Goal: Communication & Community: Ask a question

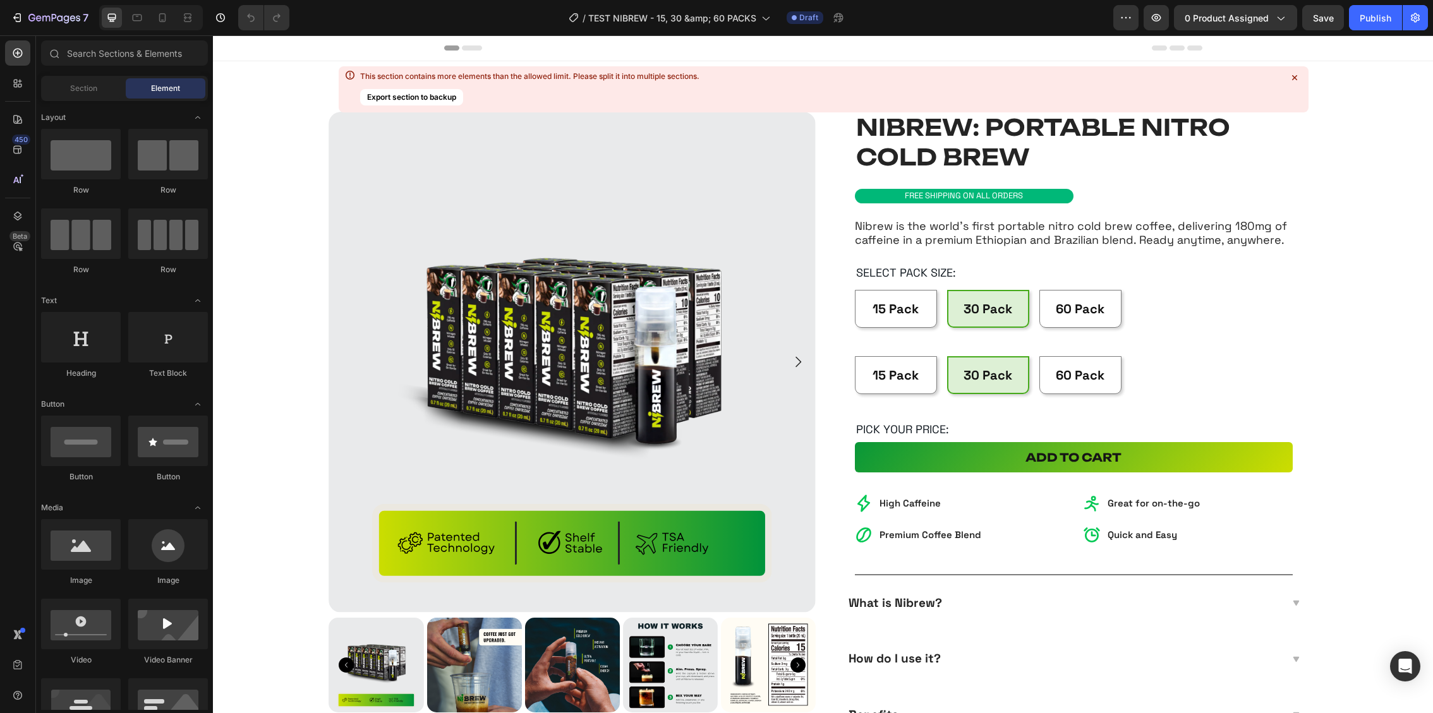
radio input "false"
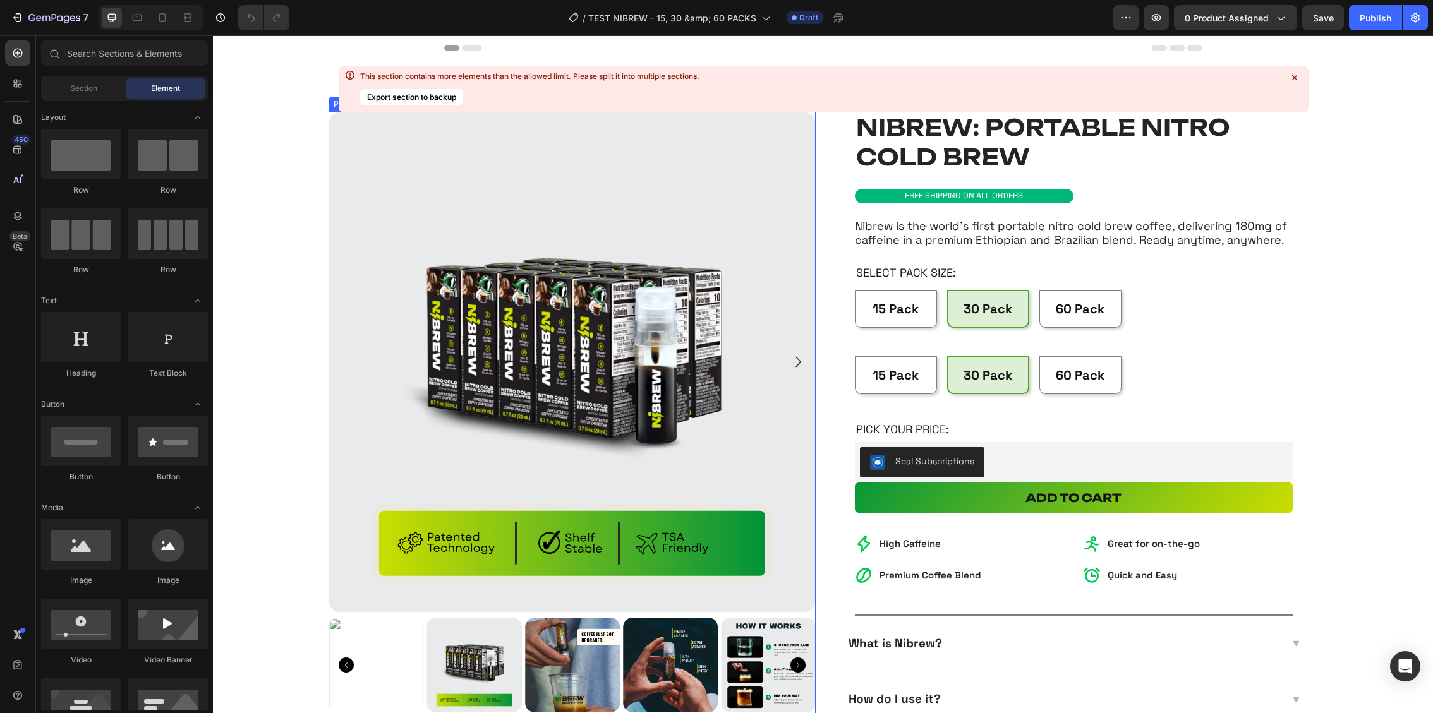
click at [589, 387] on img at bounding box center [572, 362] width 487 height 501
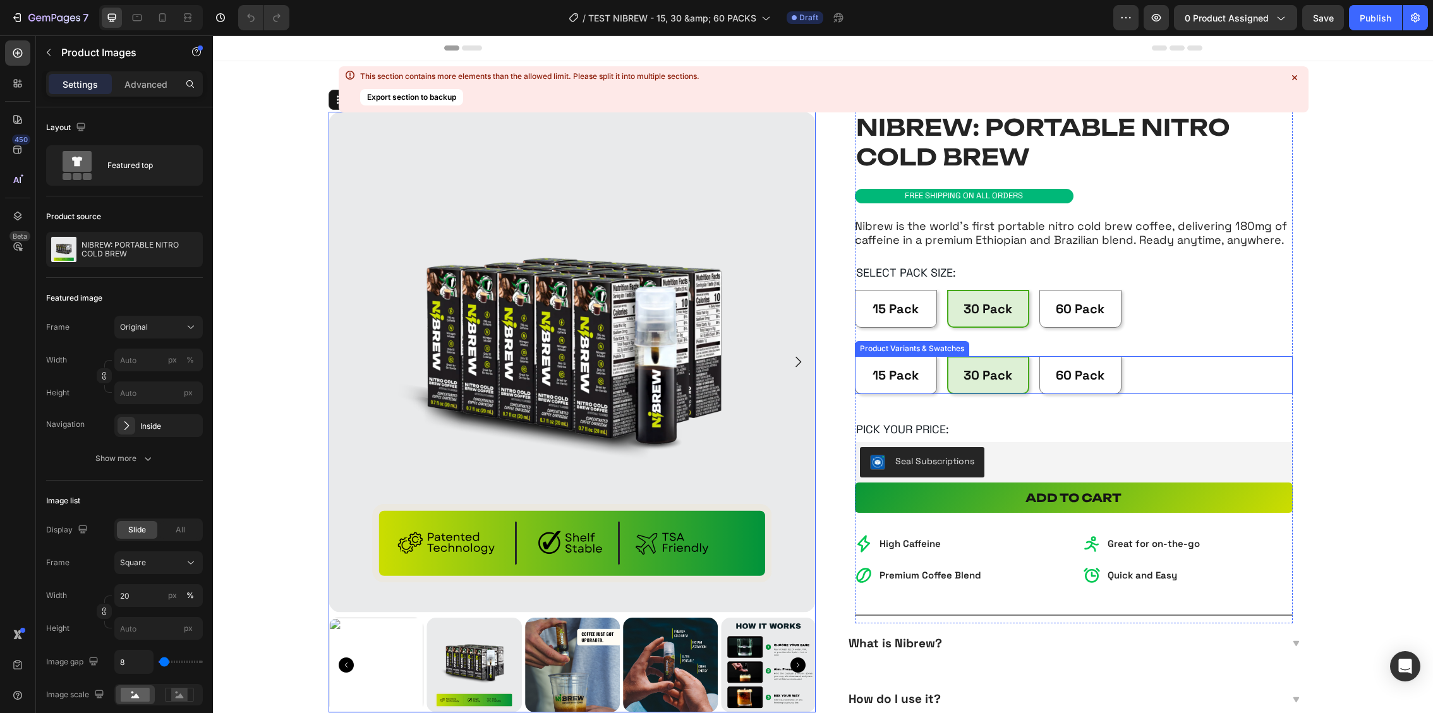
click at [1137, 365] on div "15 Pack 15 Pack 15 Pack 30 Pack 30 Pack 30 Pack 60 Pack 60 Pack 60 Pack" at bounding box center [1074, 375] width 438 height 38
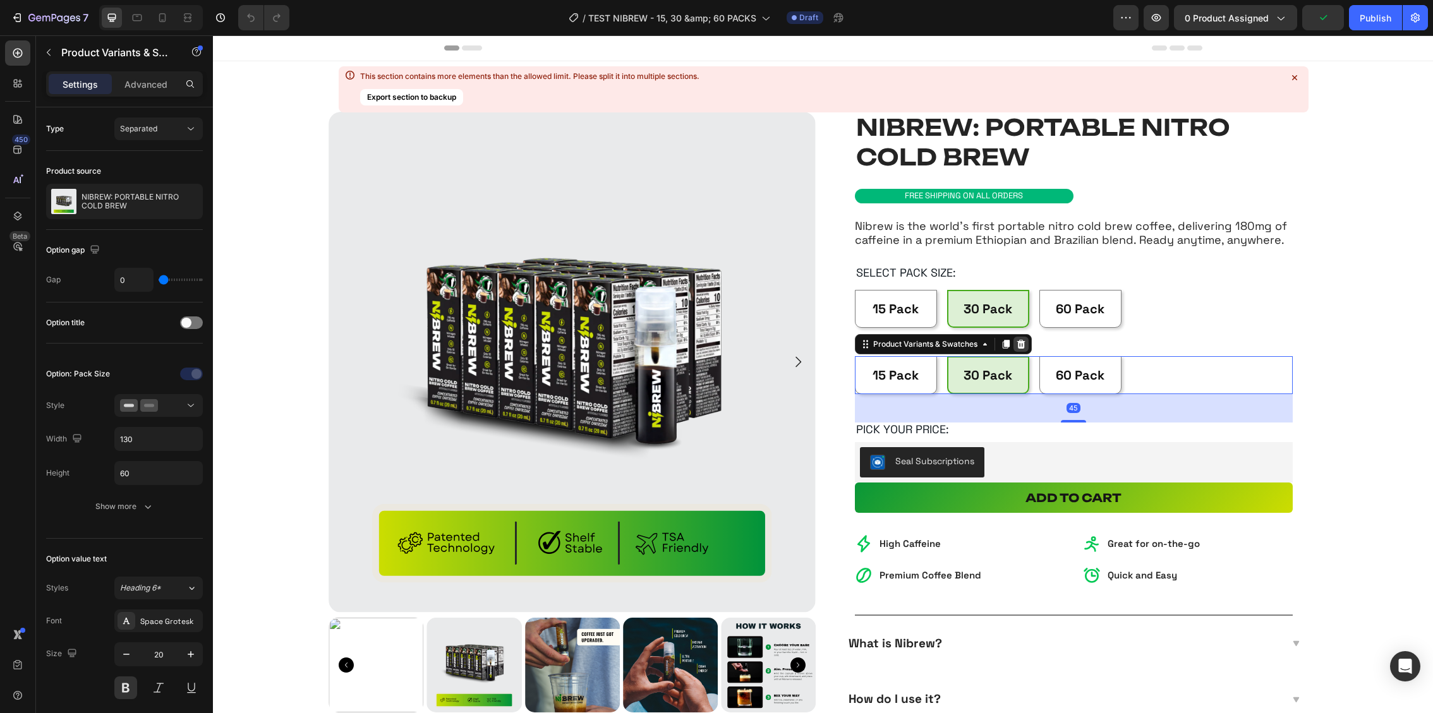
click at [1019, 344] on icon at bounding box center [1021, 344] width 8 height 9
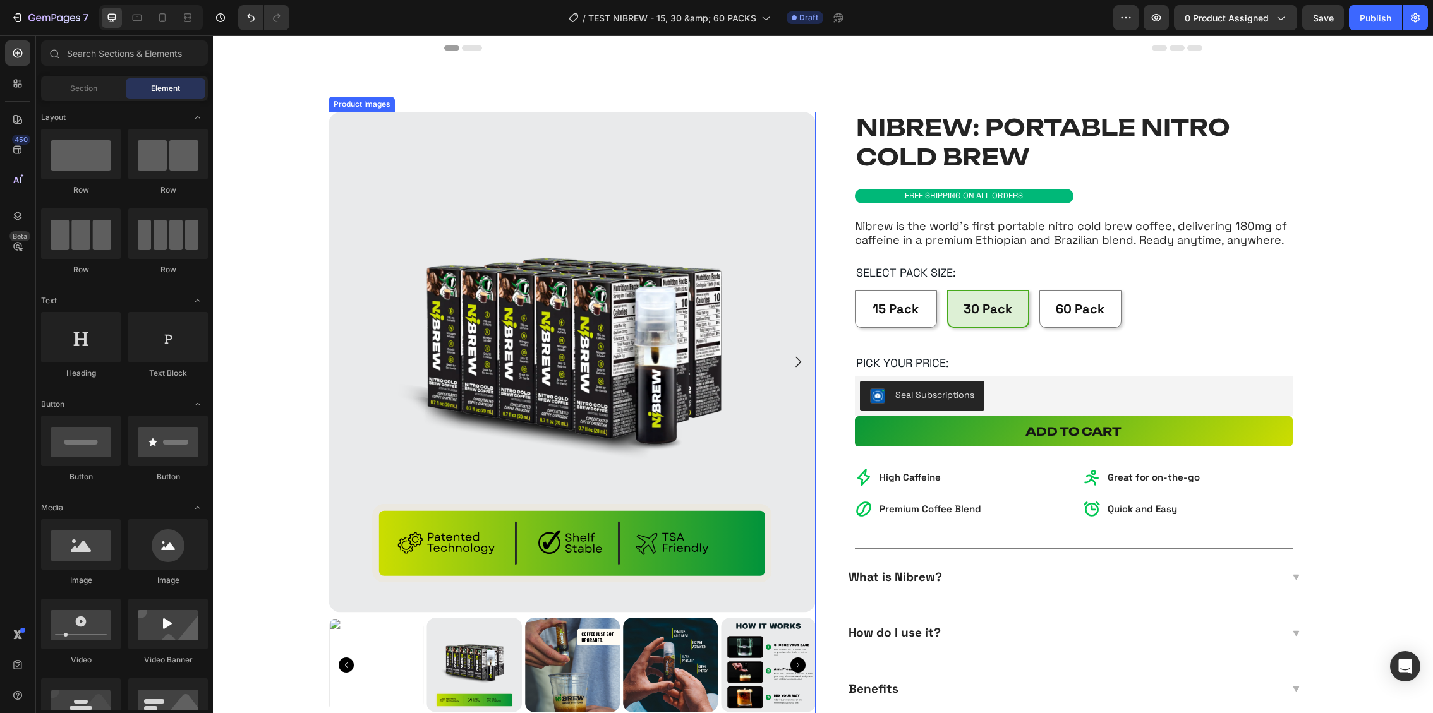
click at [384, 246] on img at bounding box center [572, 362] width 487 height 501
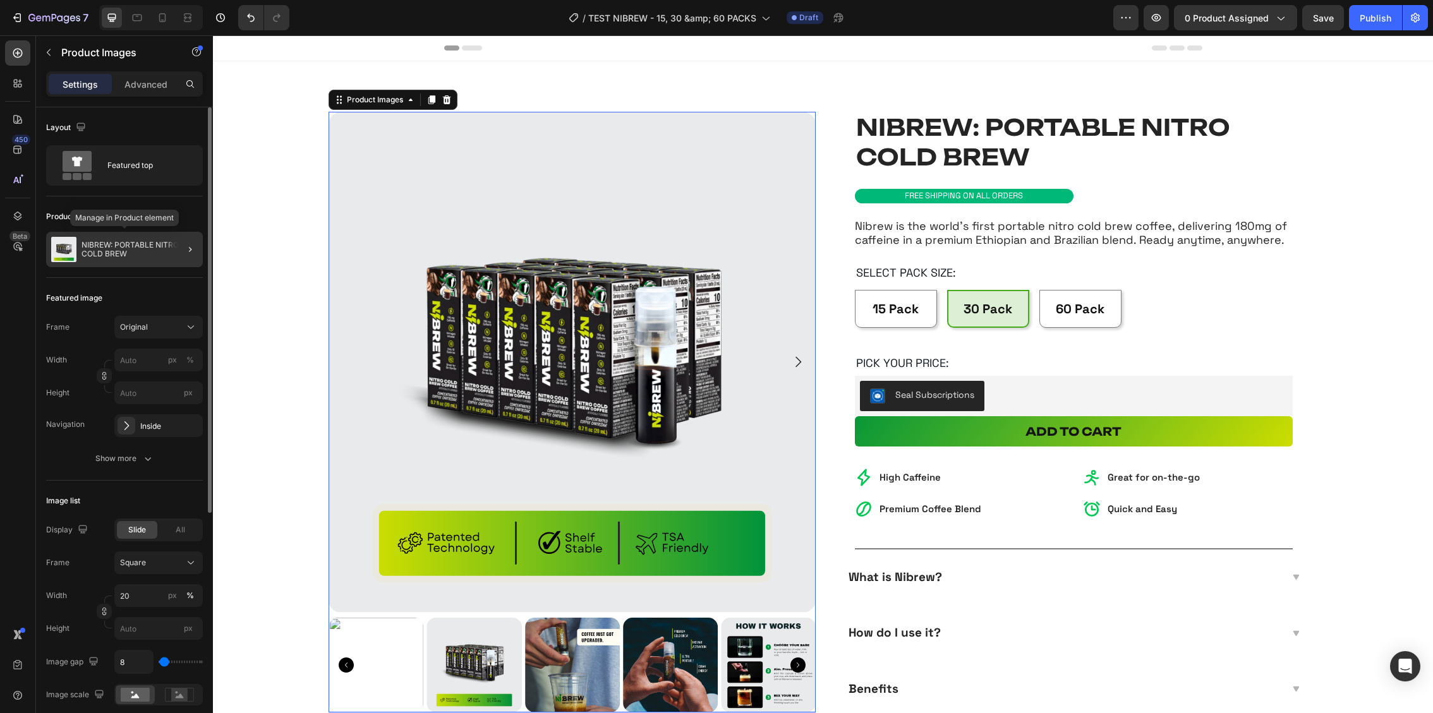
click at [144, 246] on p "NIBREW: PORTABLE NITRO COLD BREW" at bounding box center [140, 250] width 116 height 18
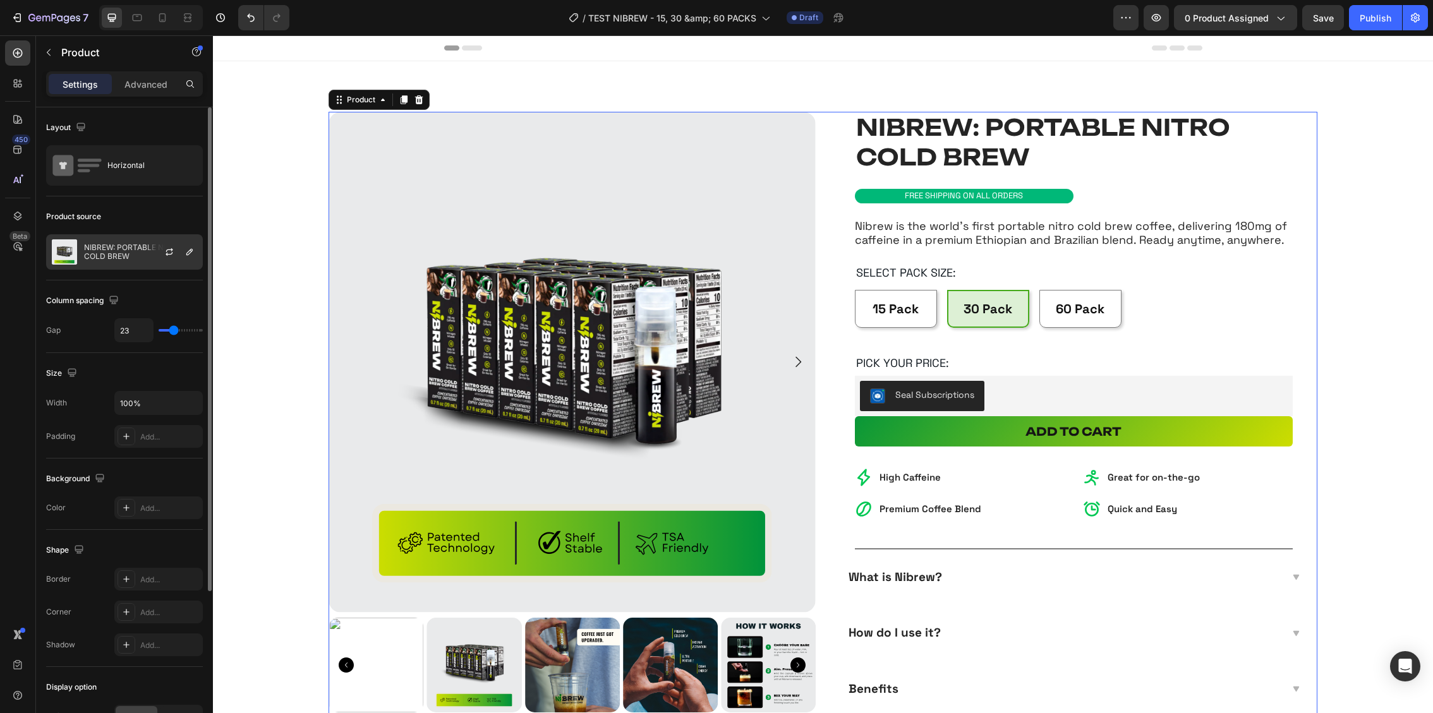
click at [130, 255] on p "NIBREW: PORTABLE NITRO COLD BREW" at bounding box center [140, 252] width 113 height 18
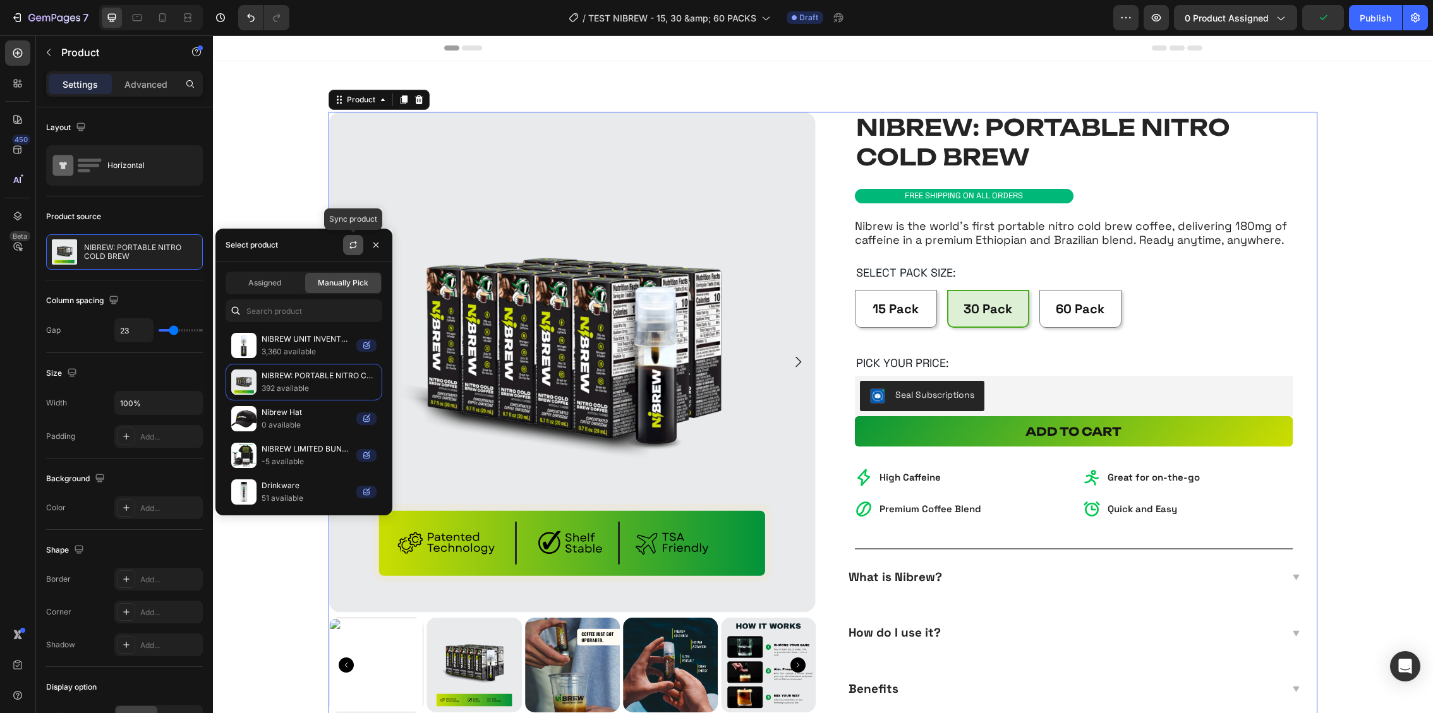
click at [354, 241] on icon "button" at bounding box center [353, 245] width 10 height 10
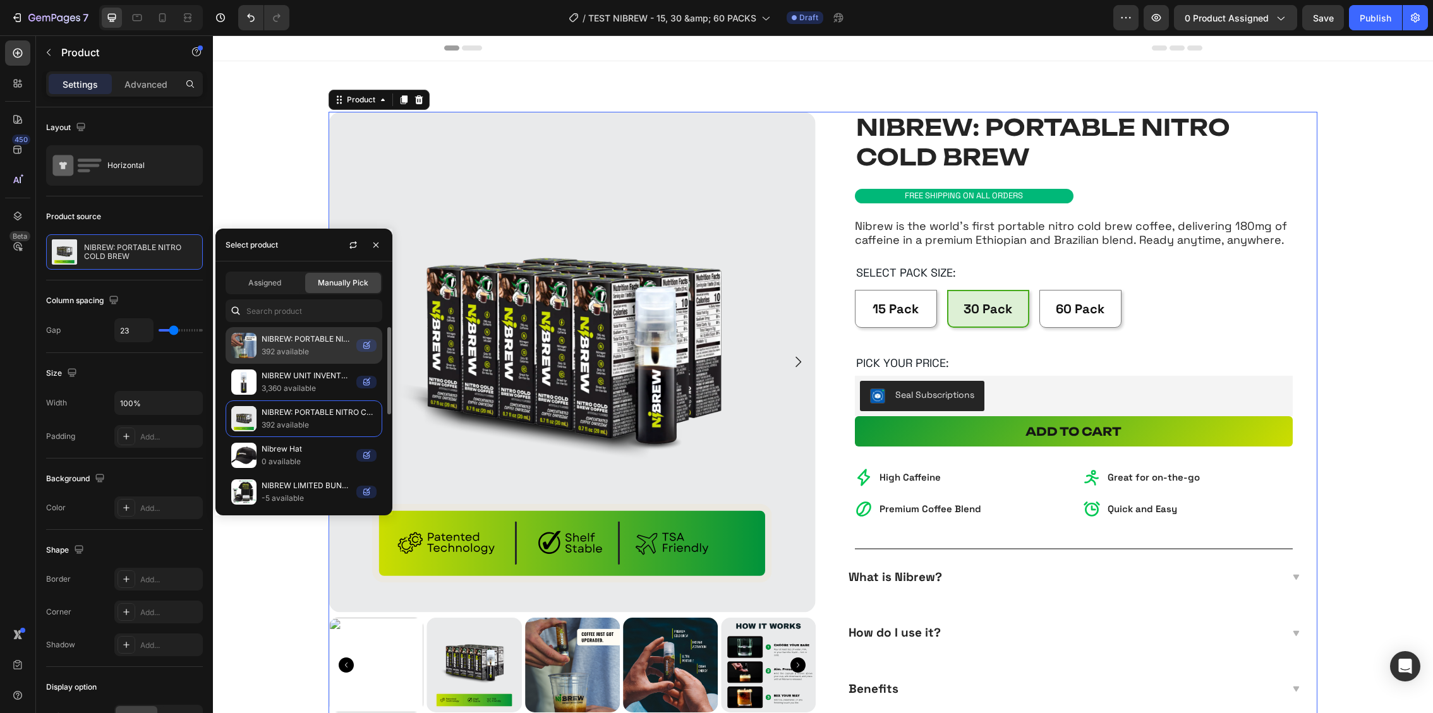
click at [328, 358] on div "NIBREW: PORTABLE NITRO COLD BREW (Copy) 392 available" at bounding box center [304, 345] width 157 height 37
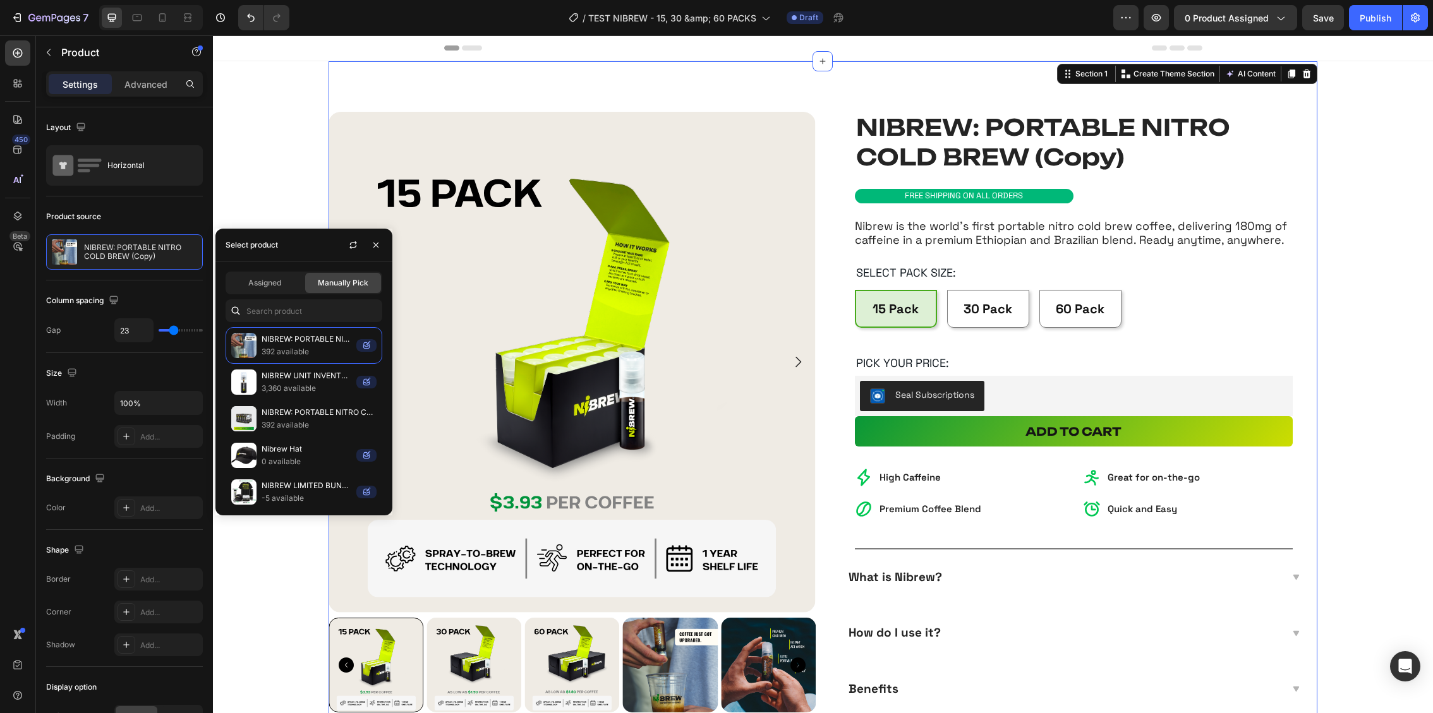
click at [771, 76] on div "NIBREW: PORTABLE NITRO COLD BREW (Copy) Product Title Product Images Row Row NI…" at bounding box center [823, 439] width 988 height 756
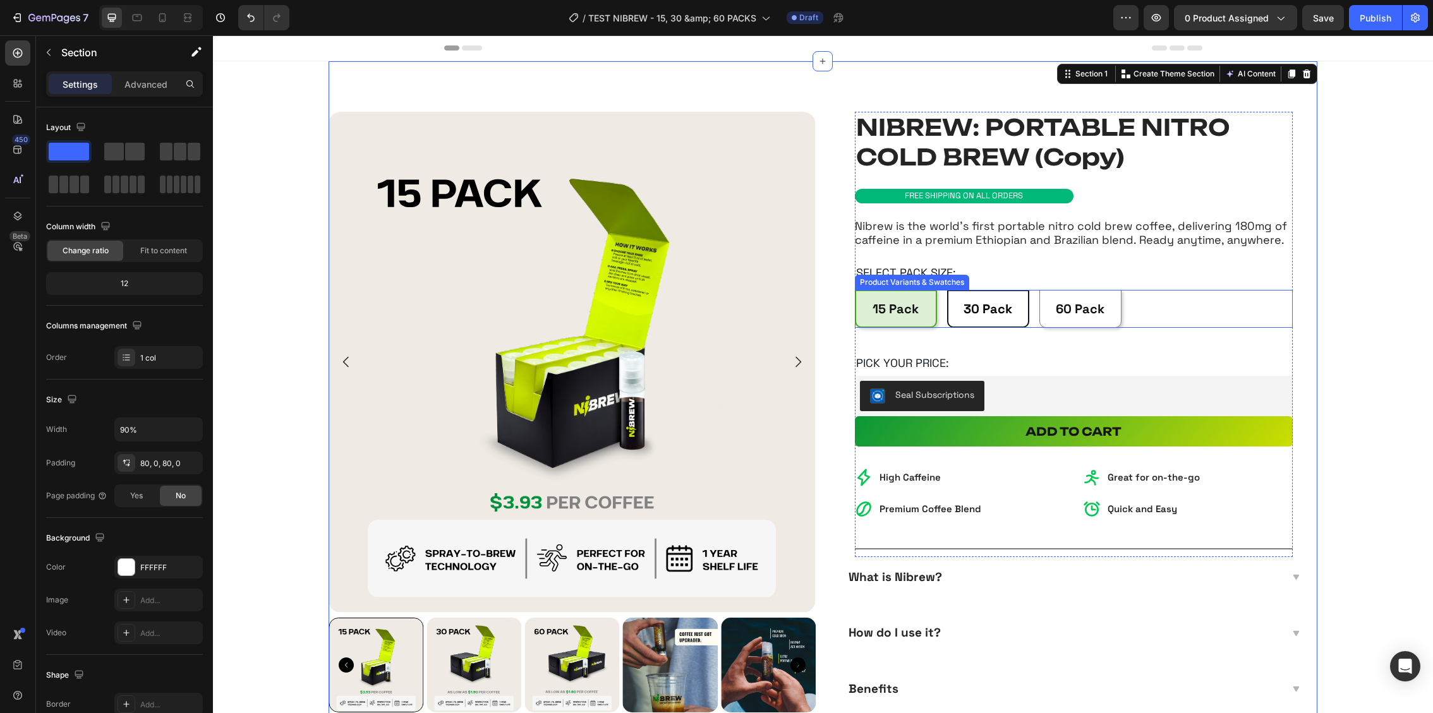
click at [974, 310] on span "30 Pack" at bounding box center [988, 309] width 49 height 16
click at [947, 290] on input "30 Pack 30 Pack 30 Pack" at bounding box center [946, 289] width 1 height 1
radio input "true"
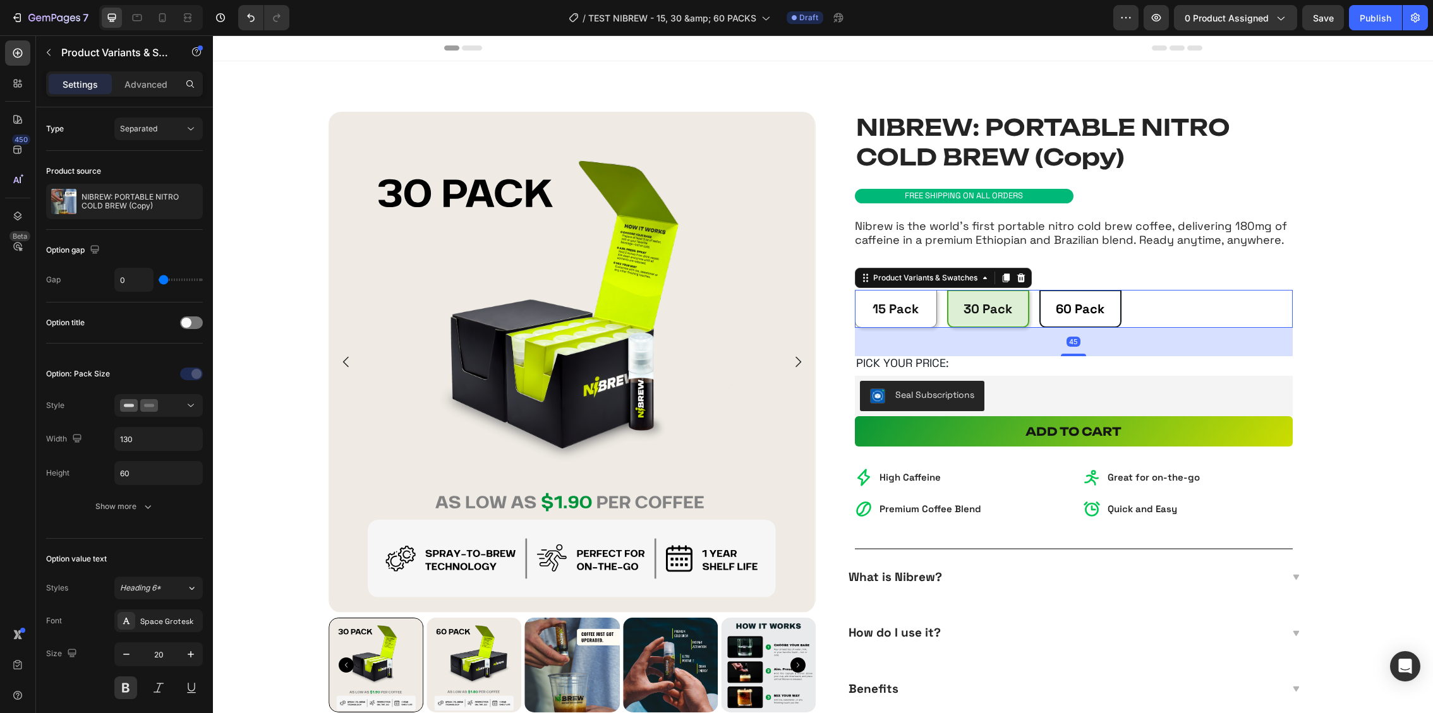
click at [1079, 306] on span "60 Pack" at bounding box center [1080, 309] width 49 height 16
click at [1039, 290] on input "60 Pack 60 Pack 60 Pack" at bounding box center [1039, 289] width 1 height 1
radio input "true"
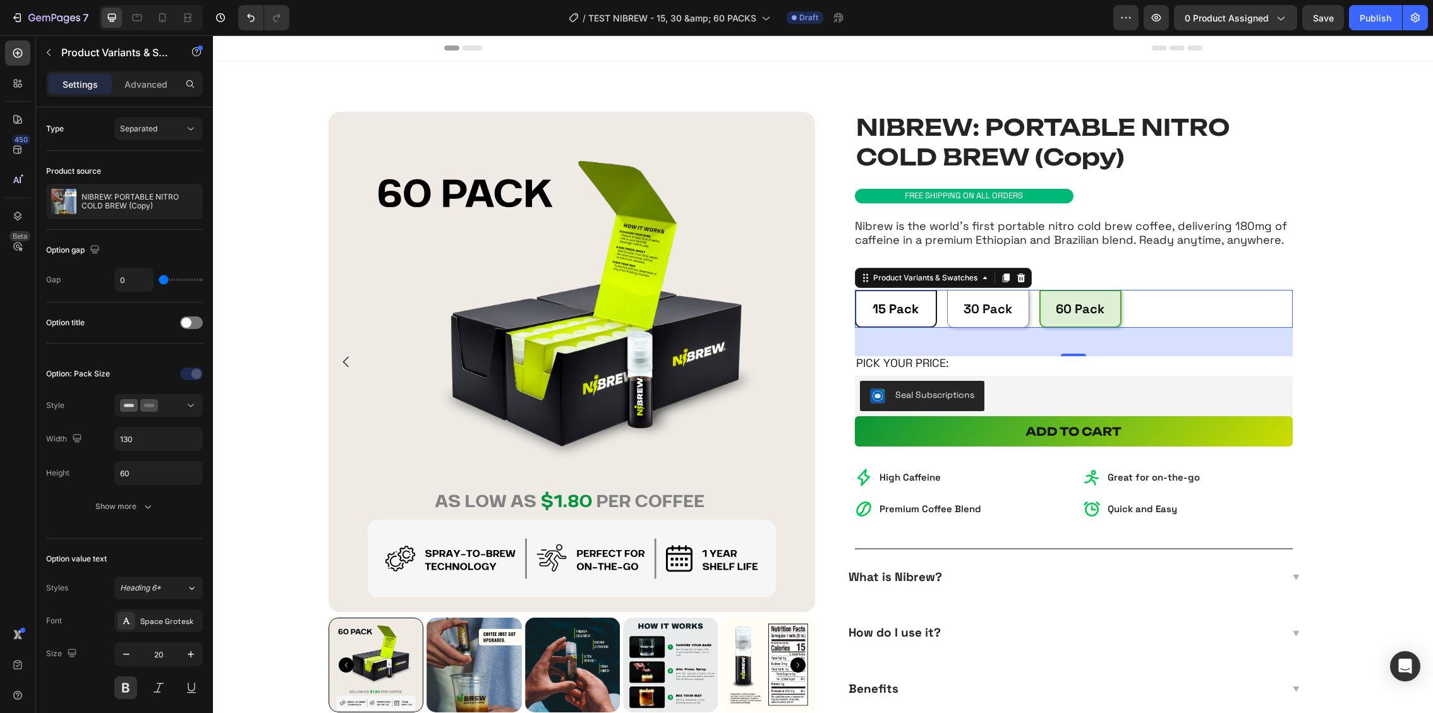
click at [885, 305] on span "15 Pack" at bounding box center [896, 309] width 46 height 16
click at [855, 290] on input "15 Pack 15 Pack 15 Pack" at bounding box center [854, 289] width 1 height 1
radio input "true"
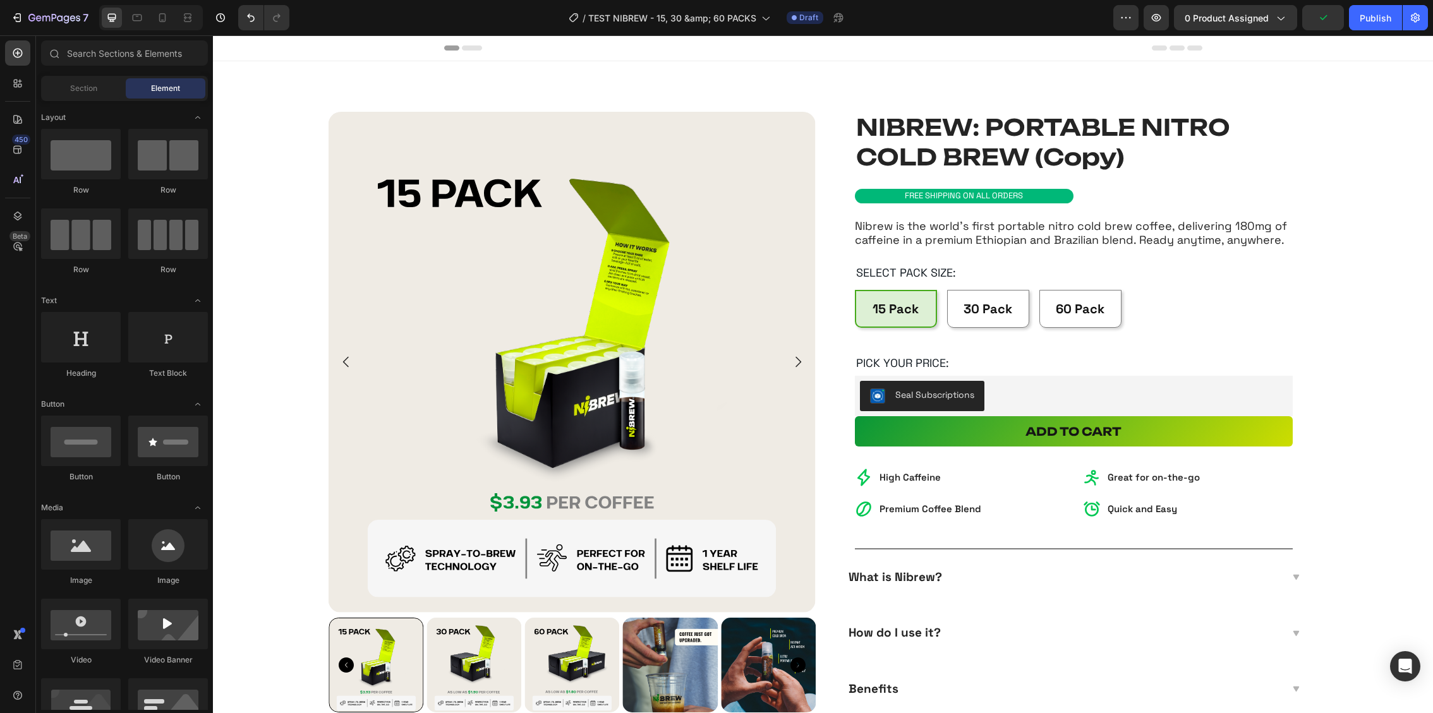
click at [1362, 118] on section "NIBREW: PORTABLE NITRO COLD BREW (Copy) Product Title Product Images Row Row NI…" at bounding box center [823, 439] width 1098 height 756
click at [989, 296] on Pack "30 Pack" at bounding box center [988, 309] width 82 height 38
click at [947, 290] on input "30 Pack 30 Pack 30 Pack" at bounding box center [946, 289] width 1 height 1
radio input "true"
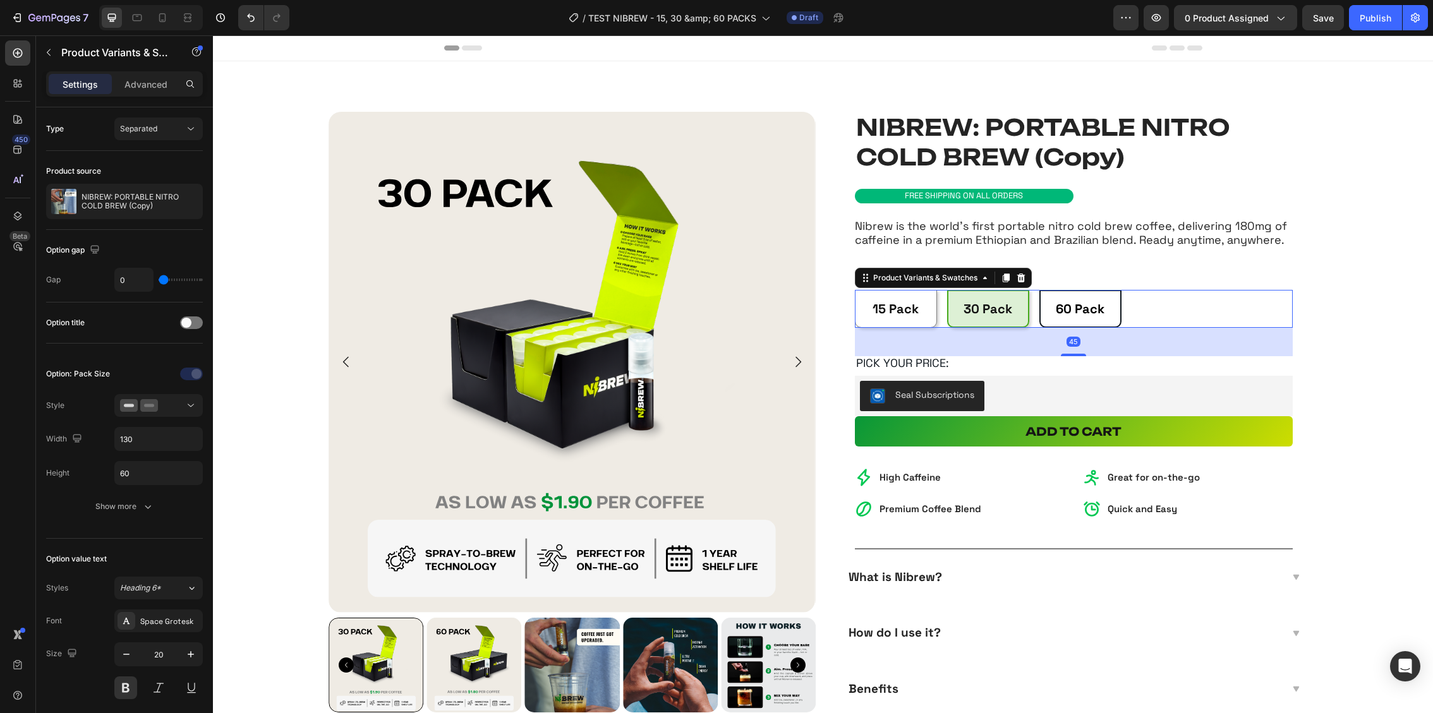
click at [1056, 305] on span "60 Pack" at bounding box center [1080, 309] width 49 height 16
click at [1039, 290] on input "60 Pack 60 Pack 60 Pack" at bounding box center [1039, 289] width 1 height 1
radio input "true"
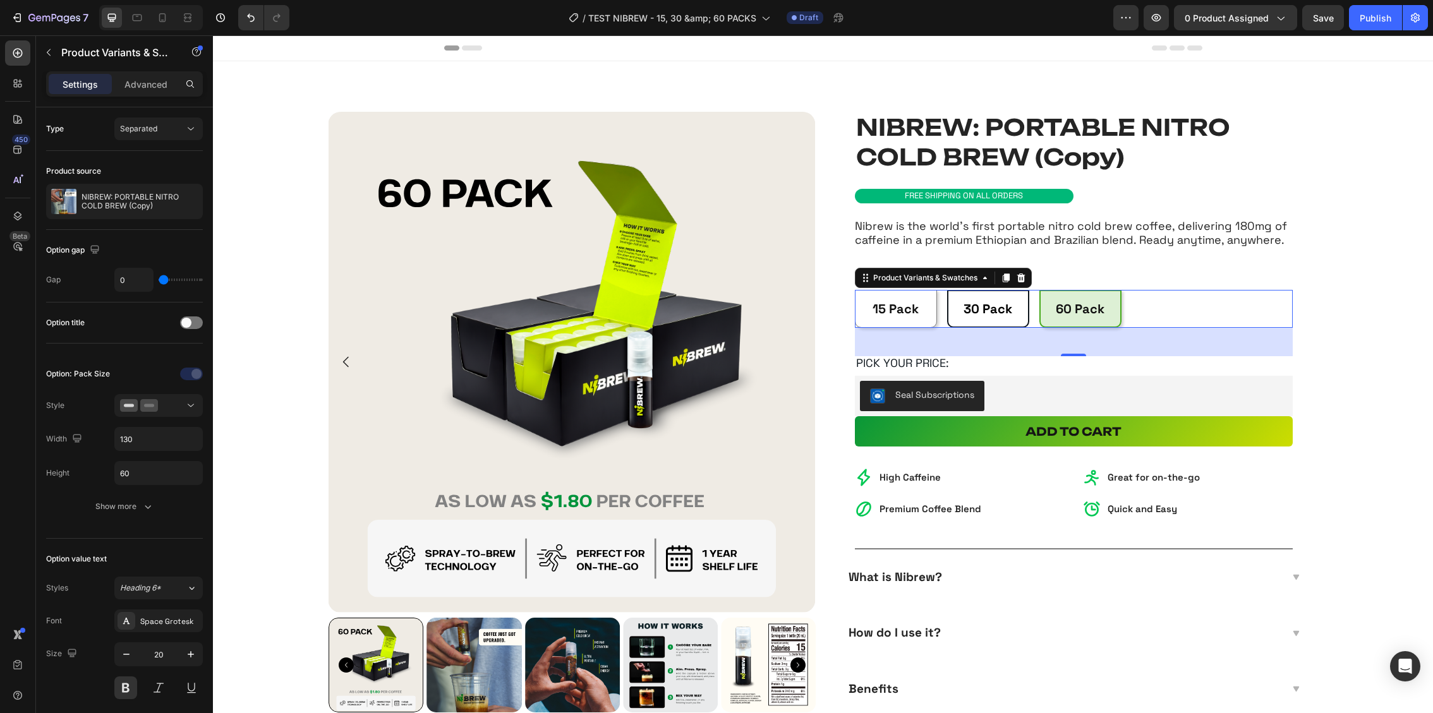
click at [995, 309] on span "30 Pack" at bounding box center [988, 309] width 49 height 16
click at [947, 290] on input "30 Pack 30 Pack 30 Pack" at bounding box center [946, 289] width 1 height 1
radio input "true"
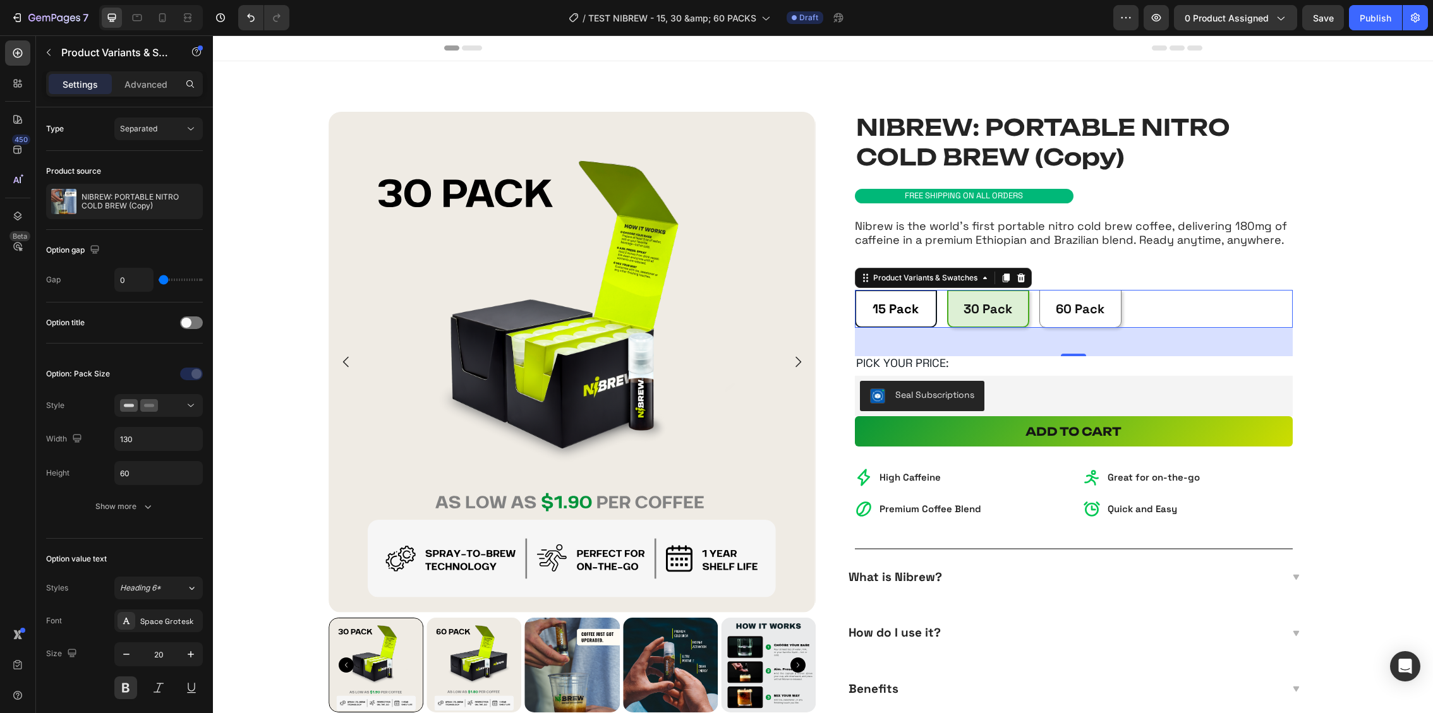
click at [922, 306] on Pack "15 Pack" at bounding box center [896, 309] width 82 height 38
click at [855, 290] on input "15 Pack 15 Pack 15 Pack" at bounding box center [854, 289] width 1 height 1
radio input "true"
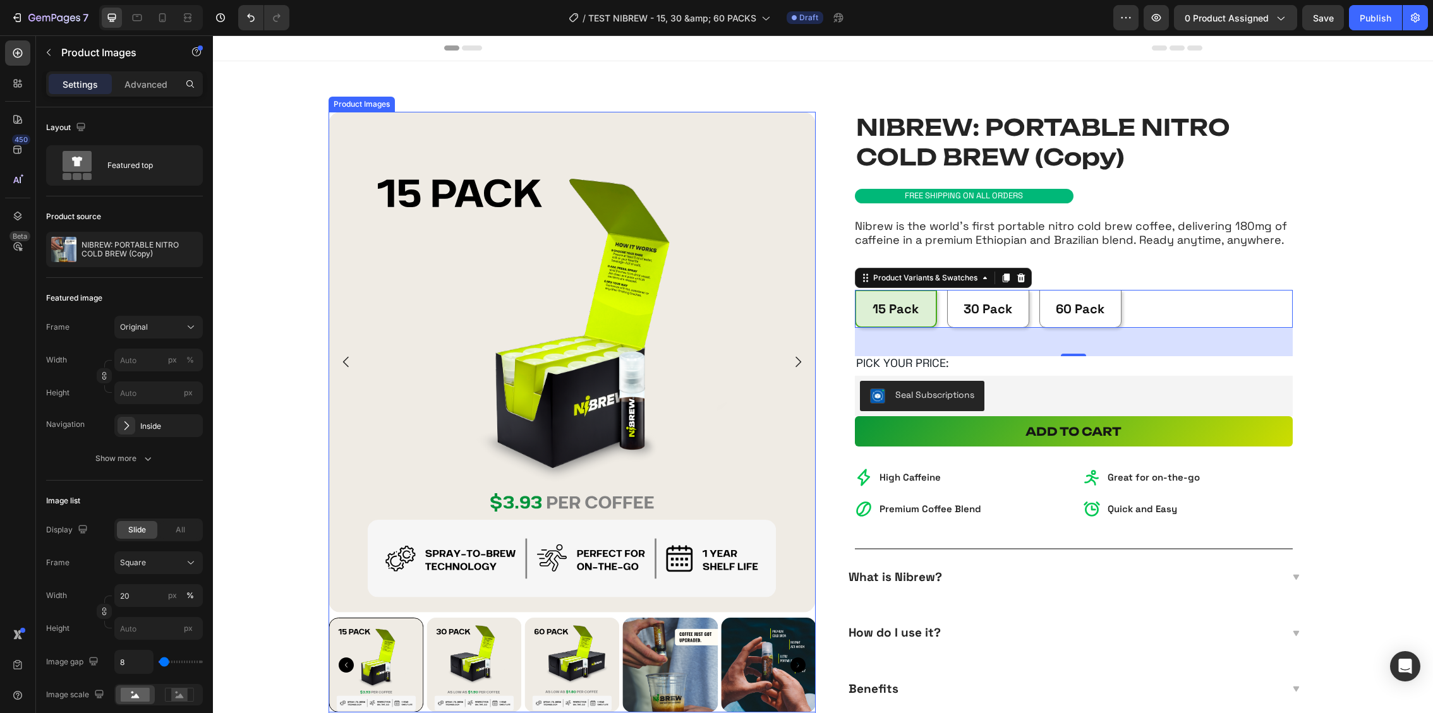
click at [541, 641] on img at bounding box center [572, 665] width 95 height 95
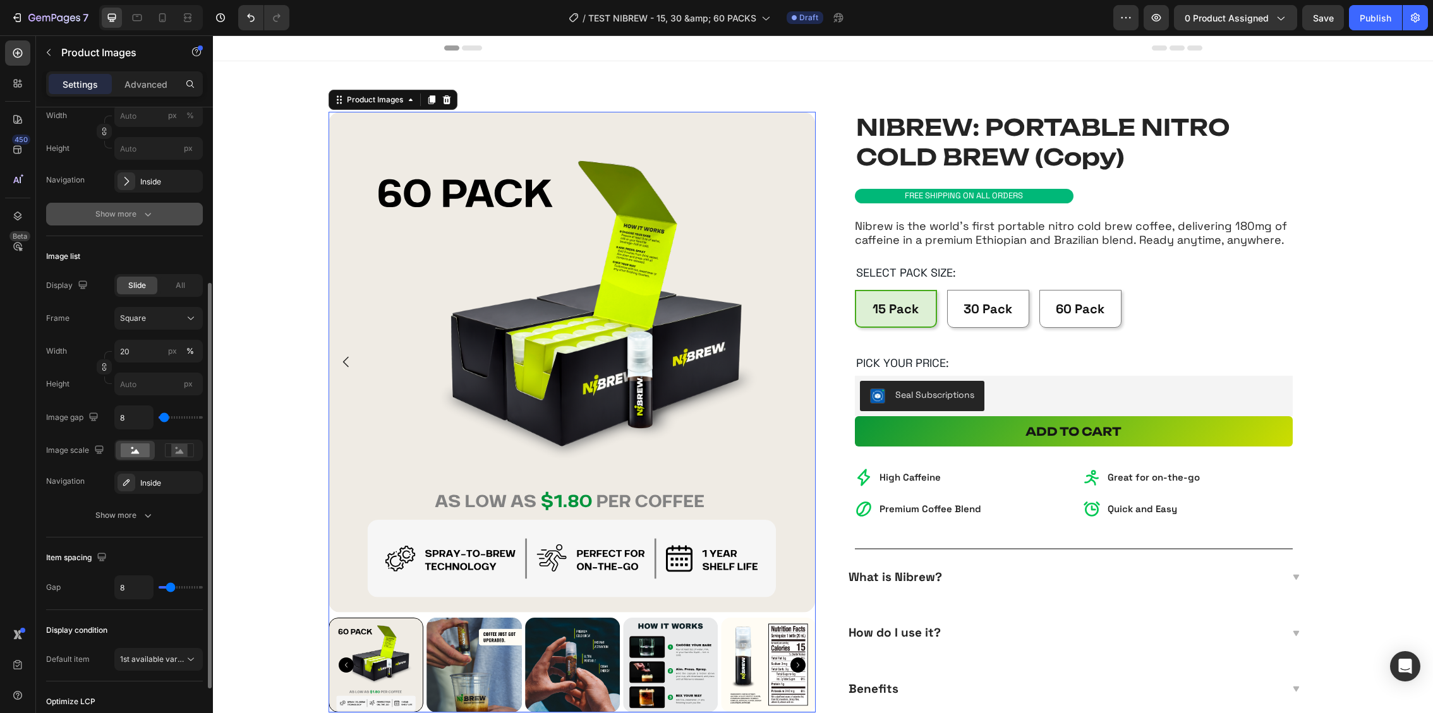
scroll to position [262, 0]
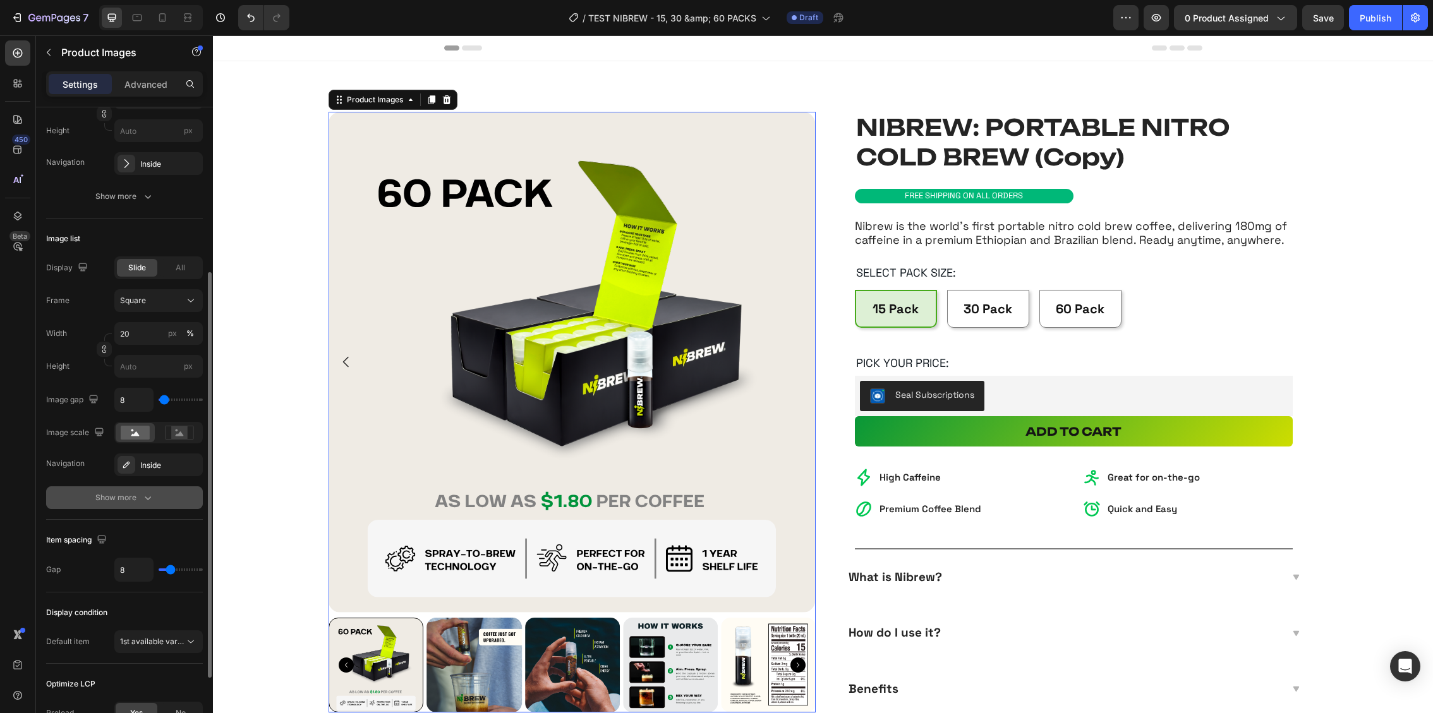
click at [130, 492] on div "Show more" at bounding box center [124, 498] width 59 height 13
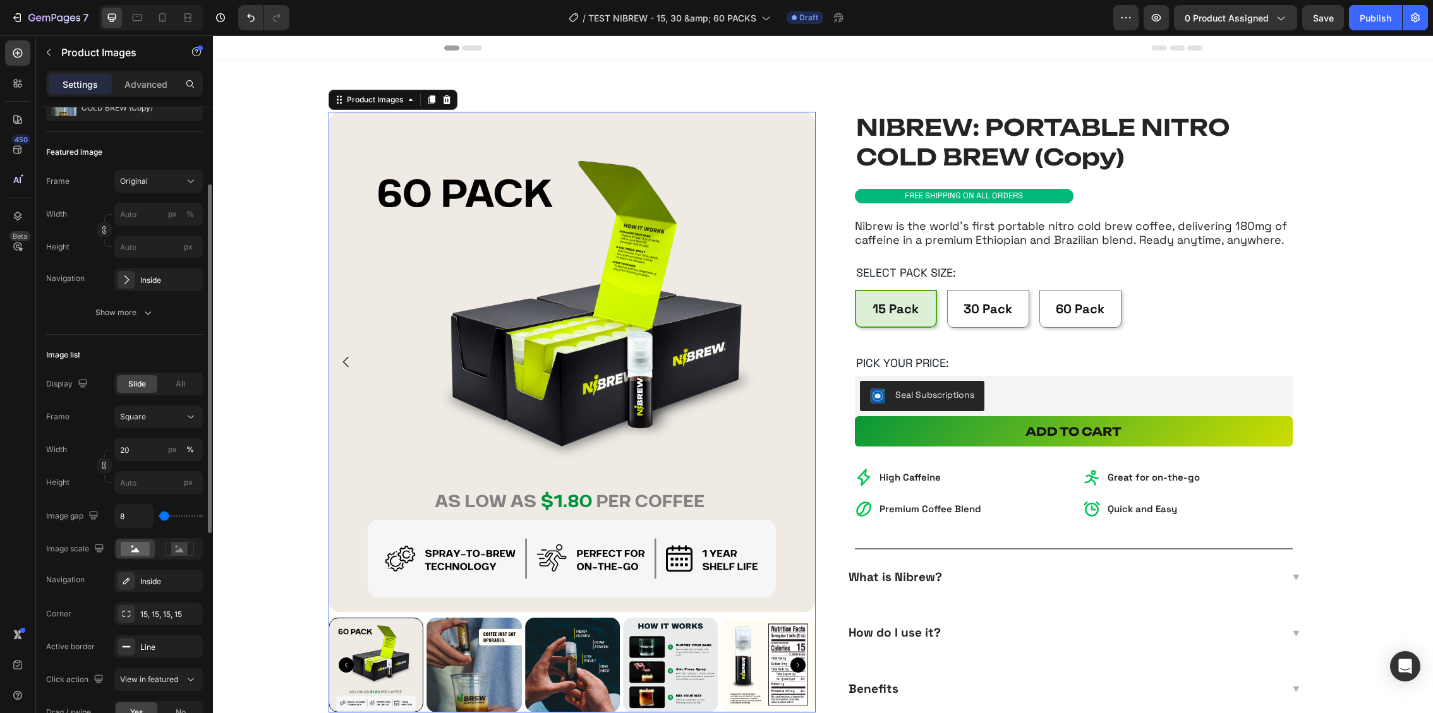
scroll to position [150, 0]
click at [171, 379] on div "All" at bounding box center [180, 381] width 40 height 18
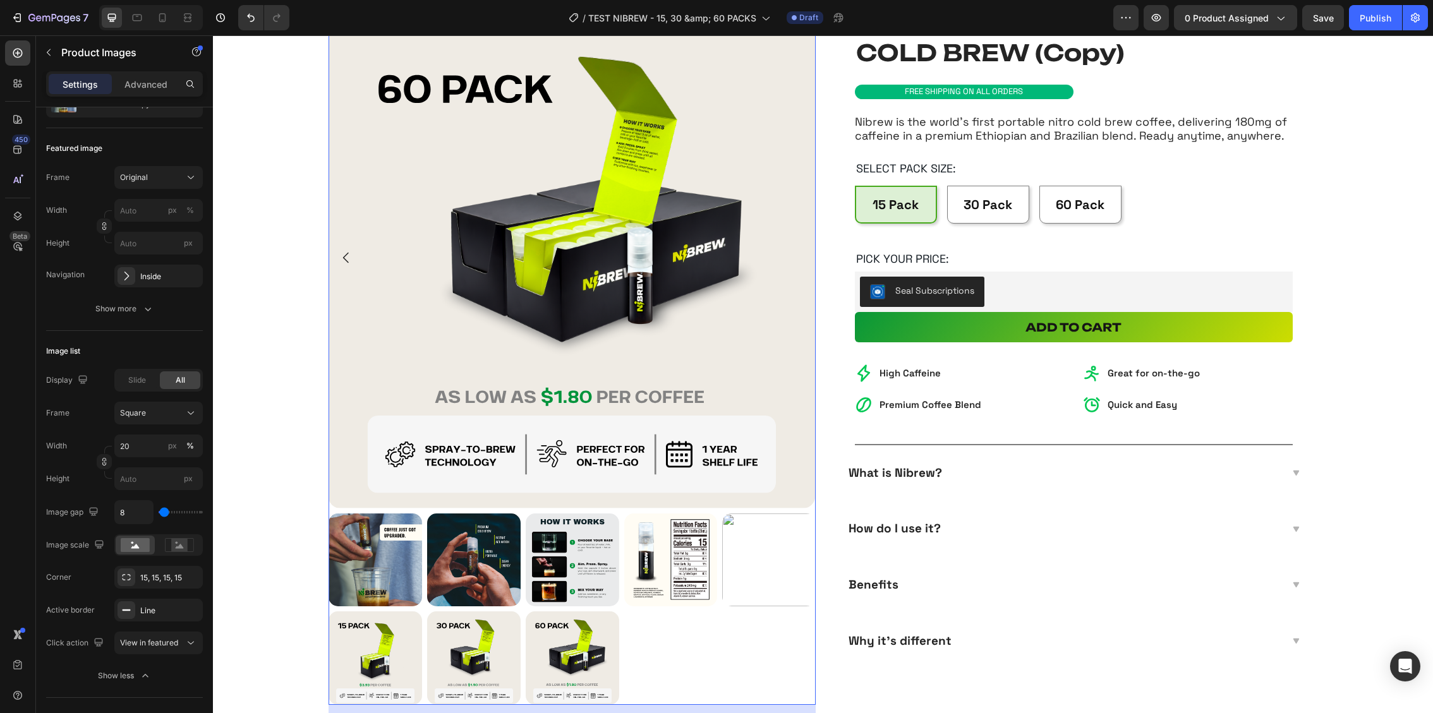
scroll to position [95, 0]
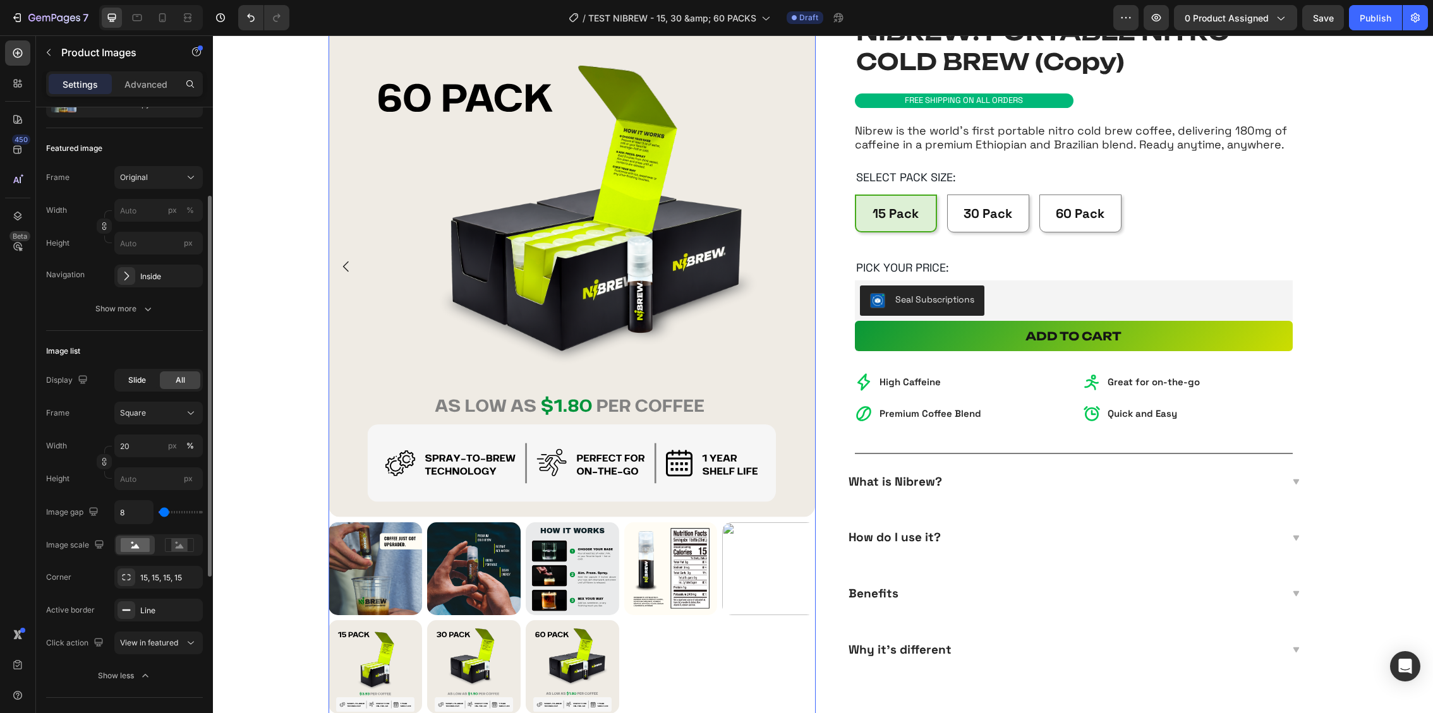
click at [134, 377] on span "Slide" at bounding box center [137, 380] width 18 height 11
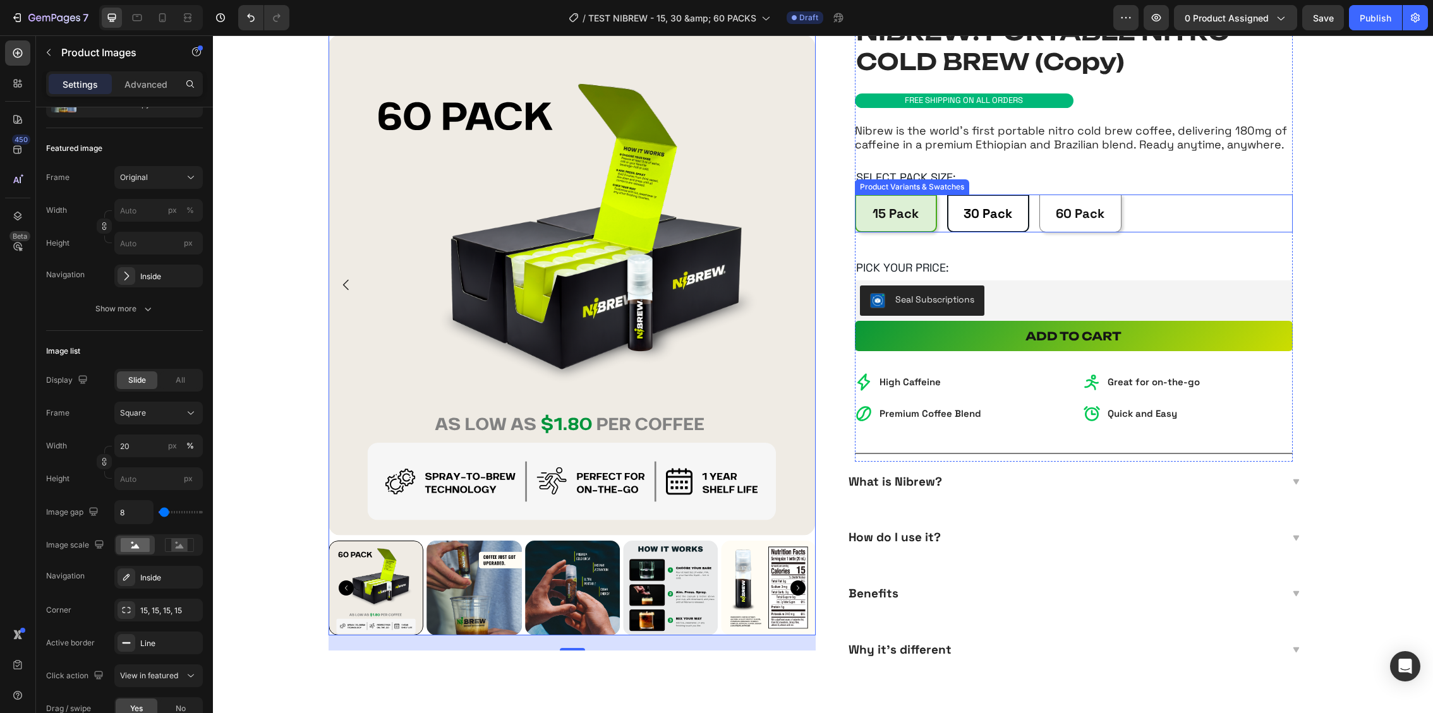
click at [982, 227] on Pack "30 Pack" at bounding box center [988, 214] width 82 height 38
click at [947, 195] on input "30 Pack 30 Pack 30 Pack" at bounding box center [946, 194] width 1 height 1
radio input "true"
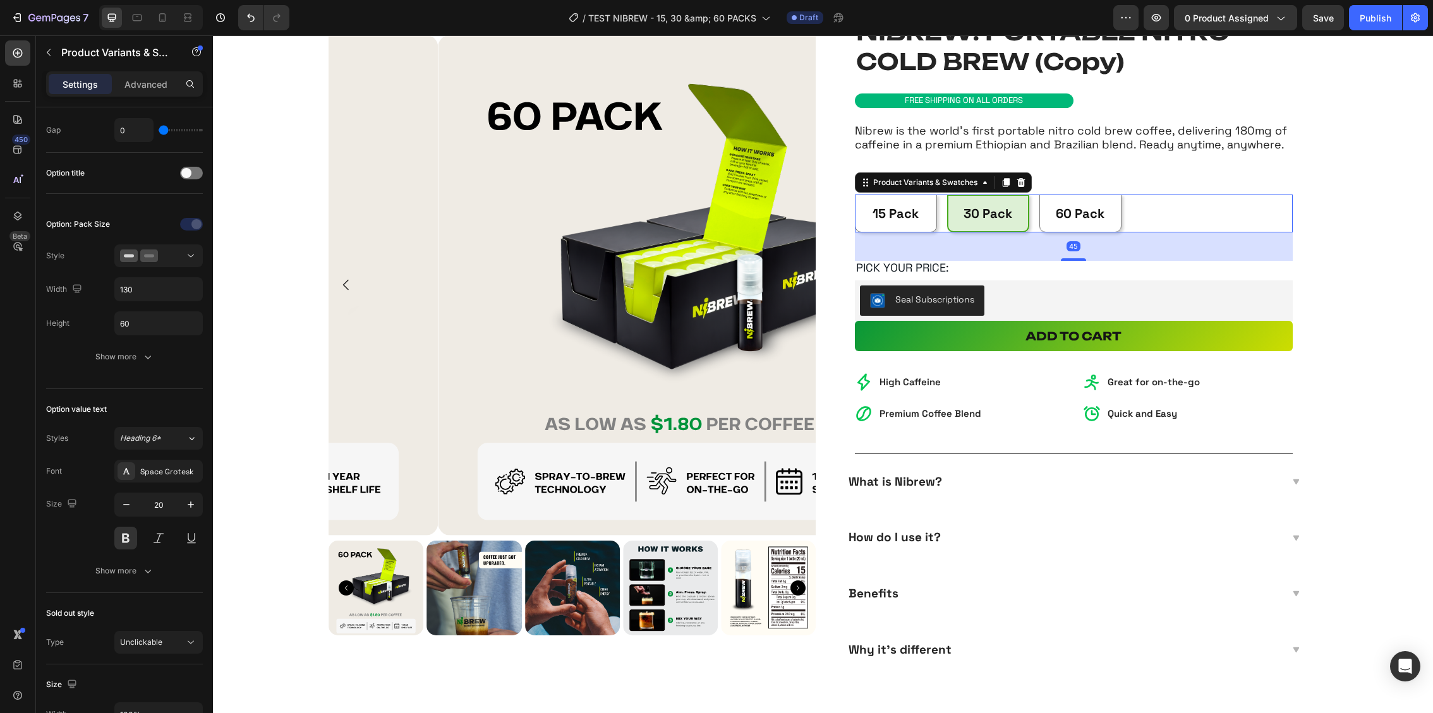
scroll to position [0, 0]
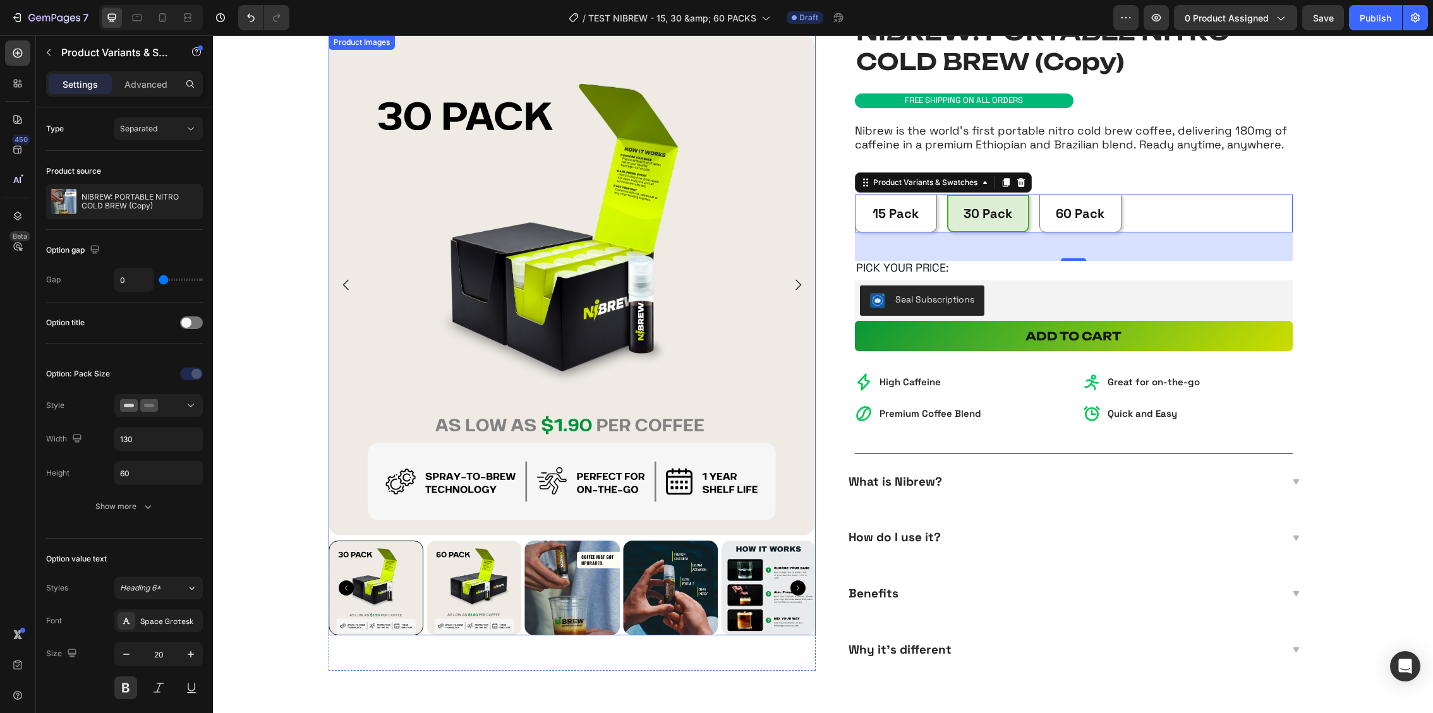
click at [334, 528] on img at bounding box center [572, 285] width 487 height 501
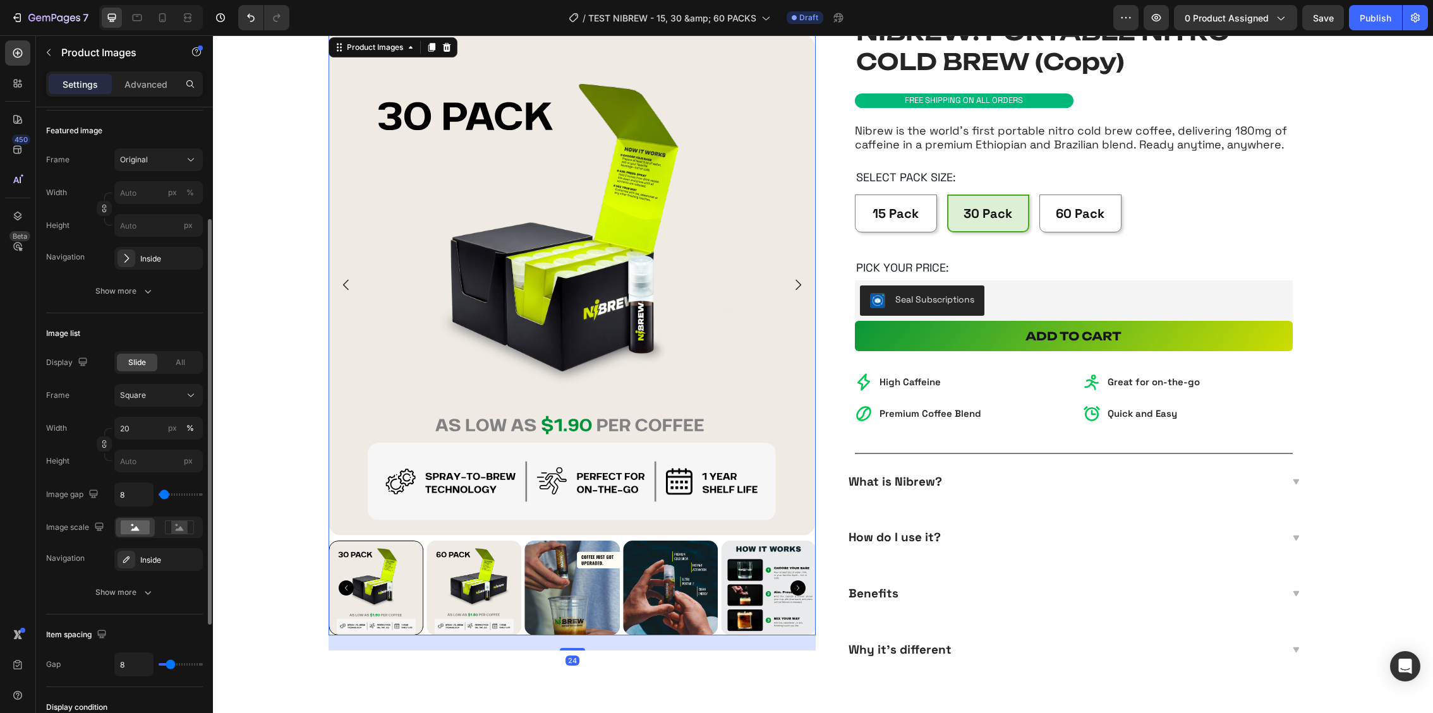
scroll to position [171, 0]
click at [111, 589] on div "Show more" at bounding box center [124, 589] width 59 height 13
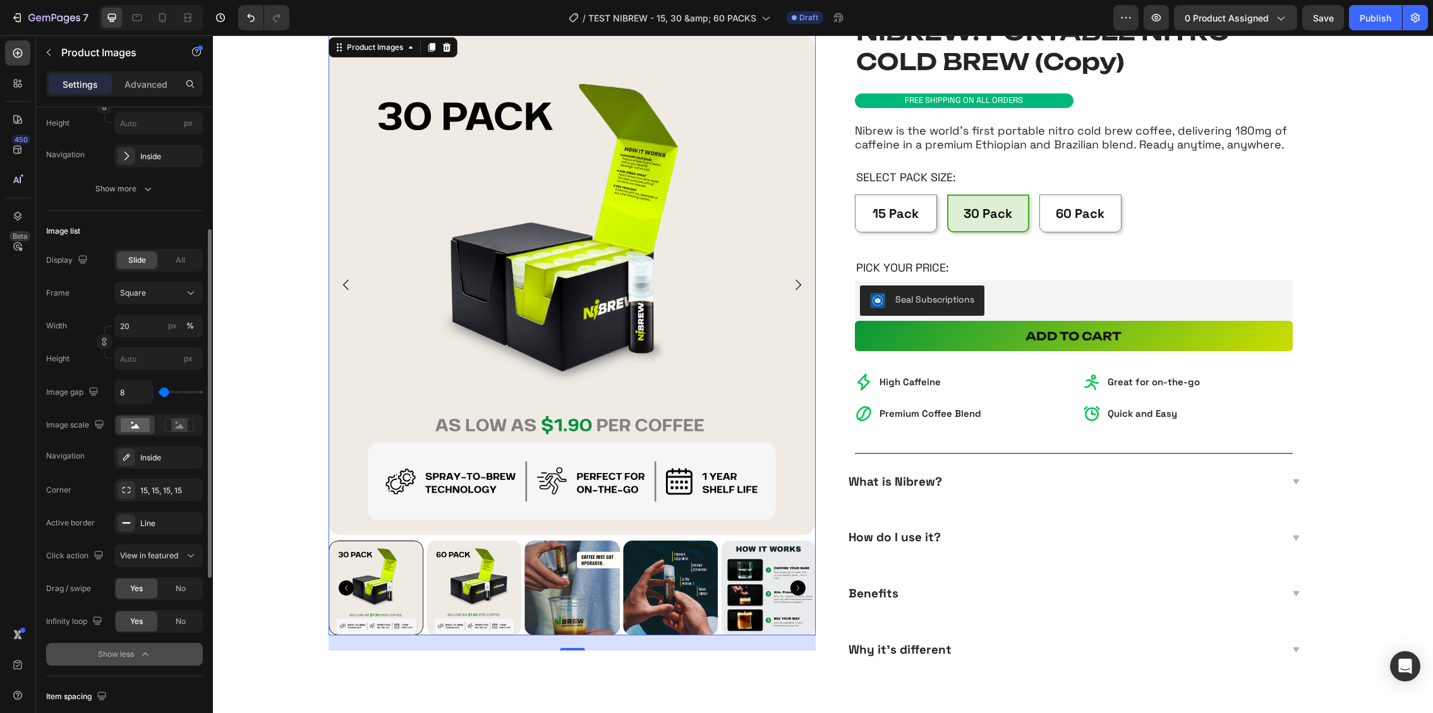
scroll to position [274, 0]
click at [155, 552] on span "View in featured" at bounding box center [149, 551] width 58 height 9
click at [99, 521] on div "Active border Line" at bounding box center [124, 519] width 157 height 23
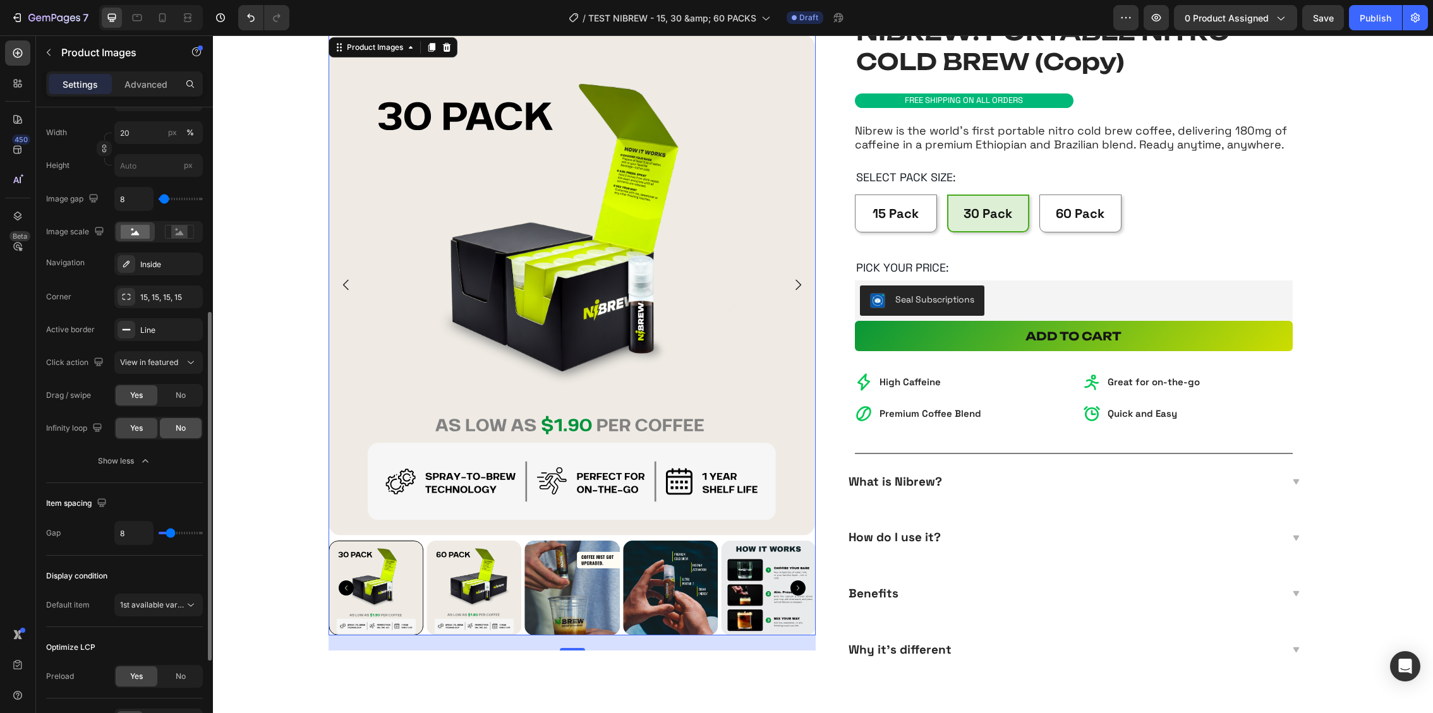
scroll to position [464, 0]
click at [164, 609] on button "1st available variant" at bounding box center [158, 604] width 88 height 23
click at [52, 482] on div "Item spacing Gap 8" at bounding box center [124, 518] width 157 height 73
click at [135, 607] on span "1st available variant" at bounding box center [152, 603] width 64 height 11
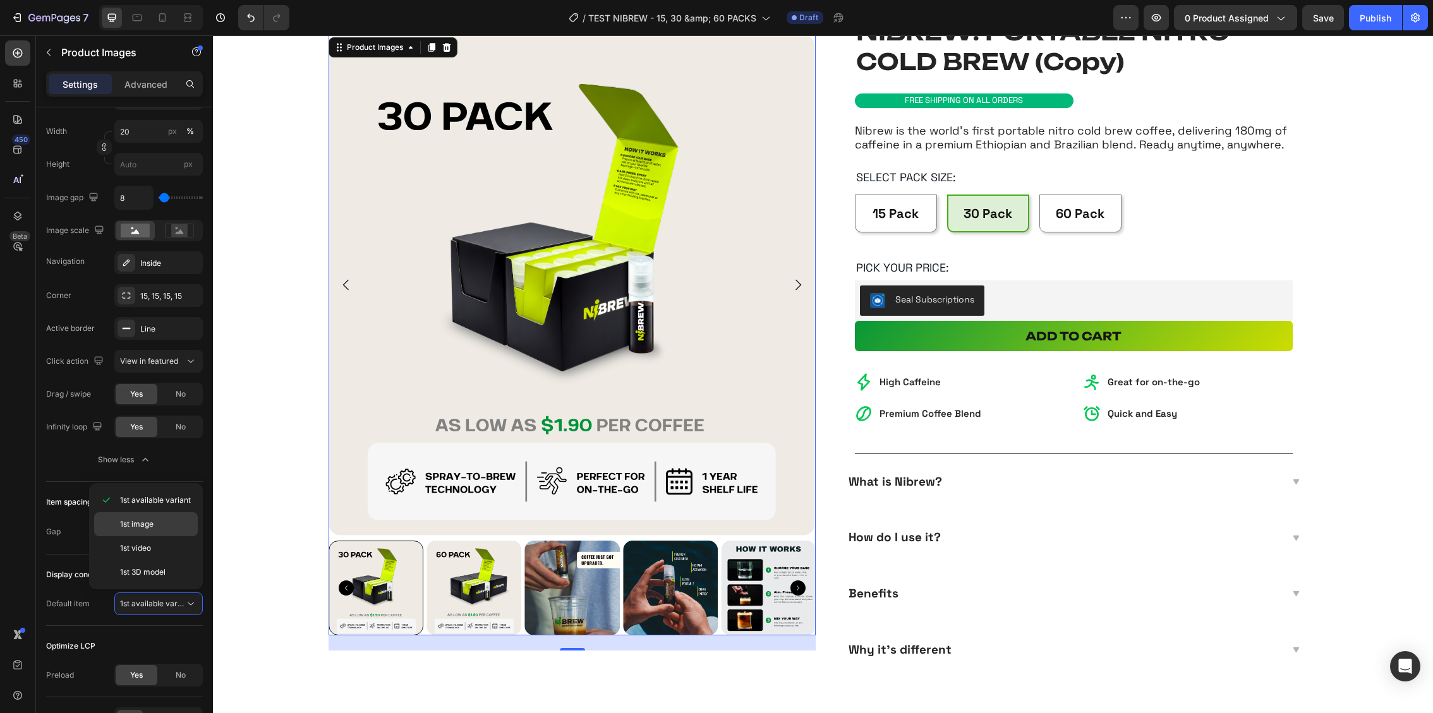
click at [156, 521] on p "1st image" at bounding box center [156, 524] width 72 height 11
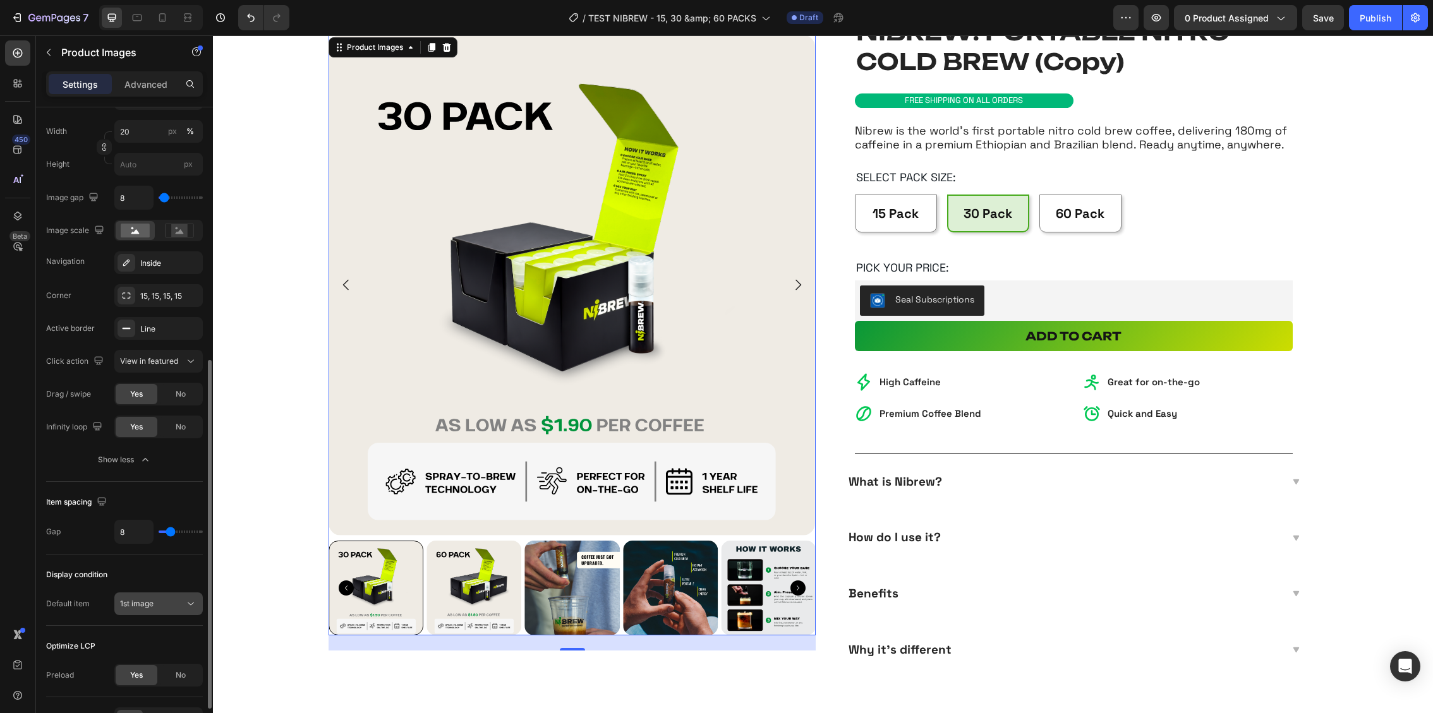
click at [150, 607] on span "1st image" at bounding box center [136, 603] width 33 height 11
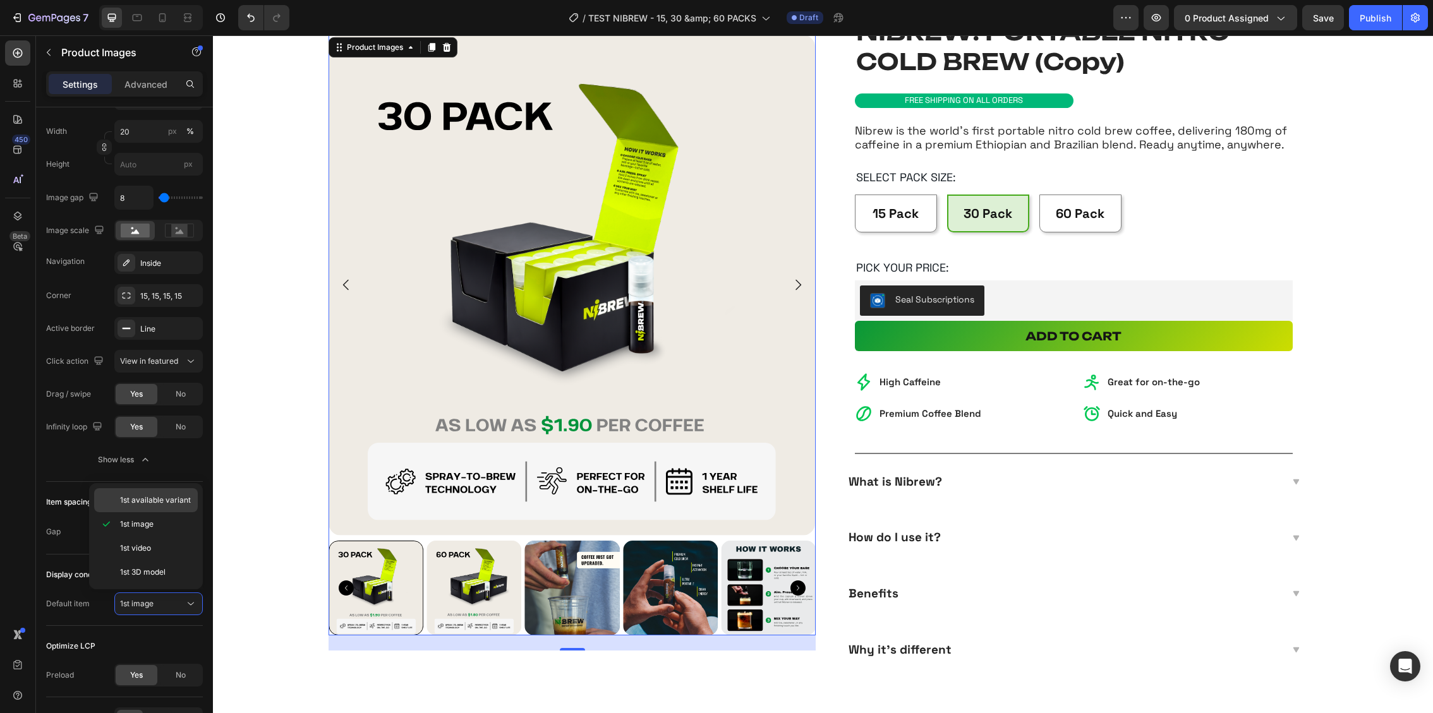
click at [170, 502] on span "1st available variant" at bounding box center [155, 500] width 71 height 11
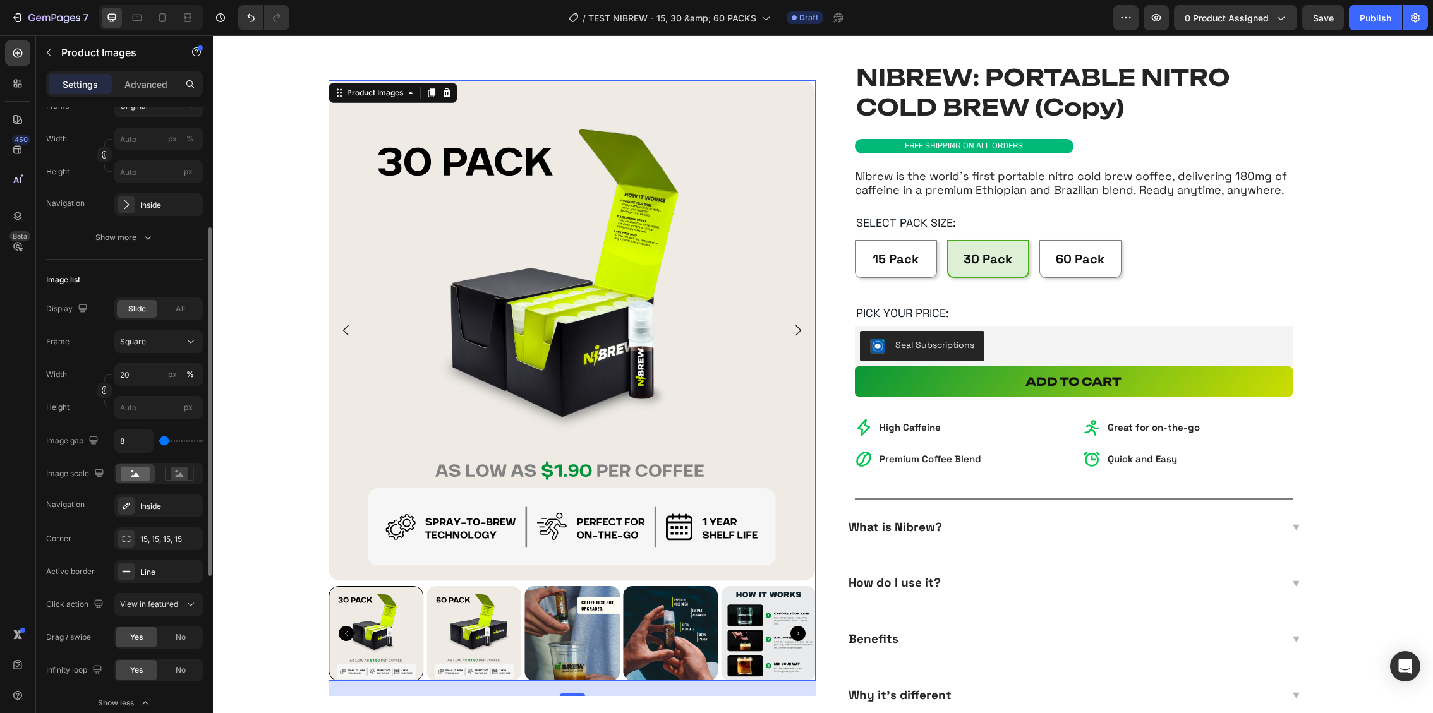
scroll to position [0, 0]
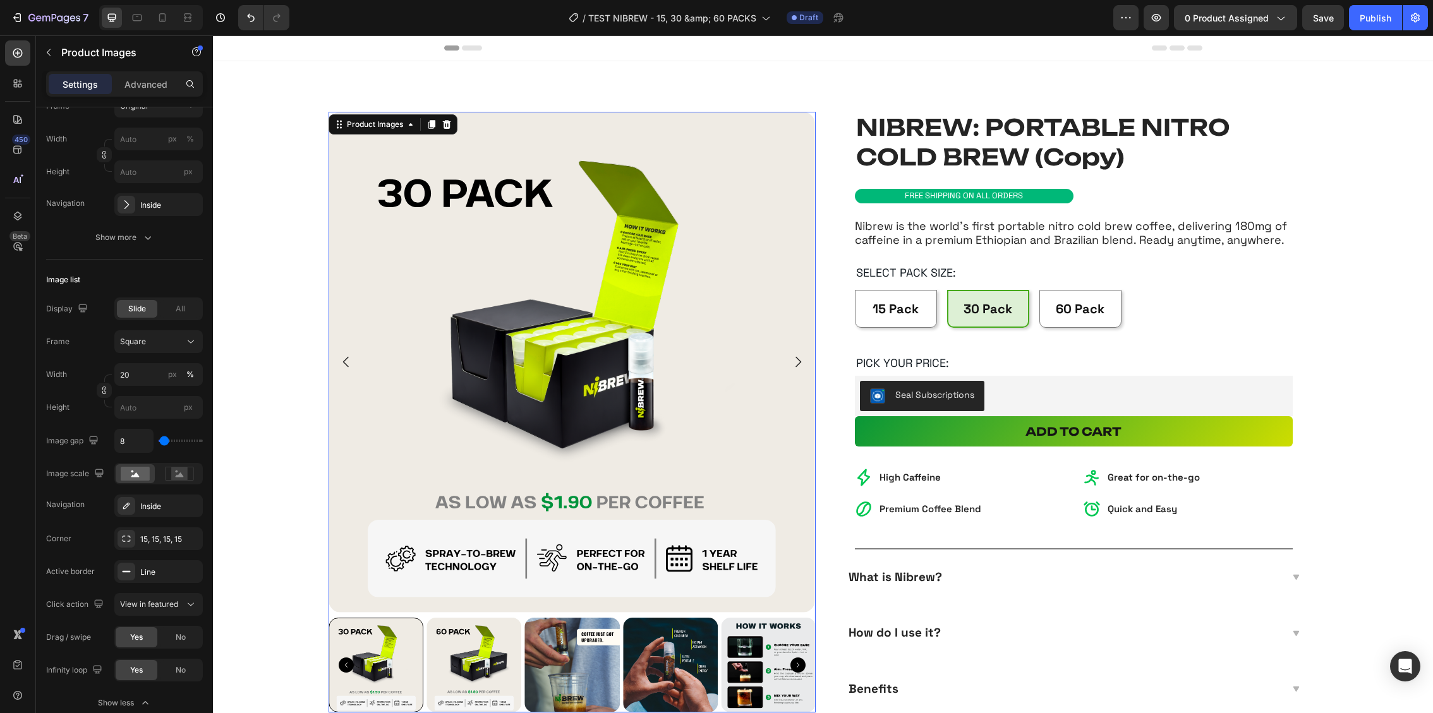
click at [478, 670] on img at bounding box center [474, 665] width 95 height 95
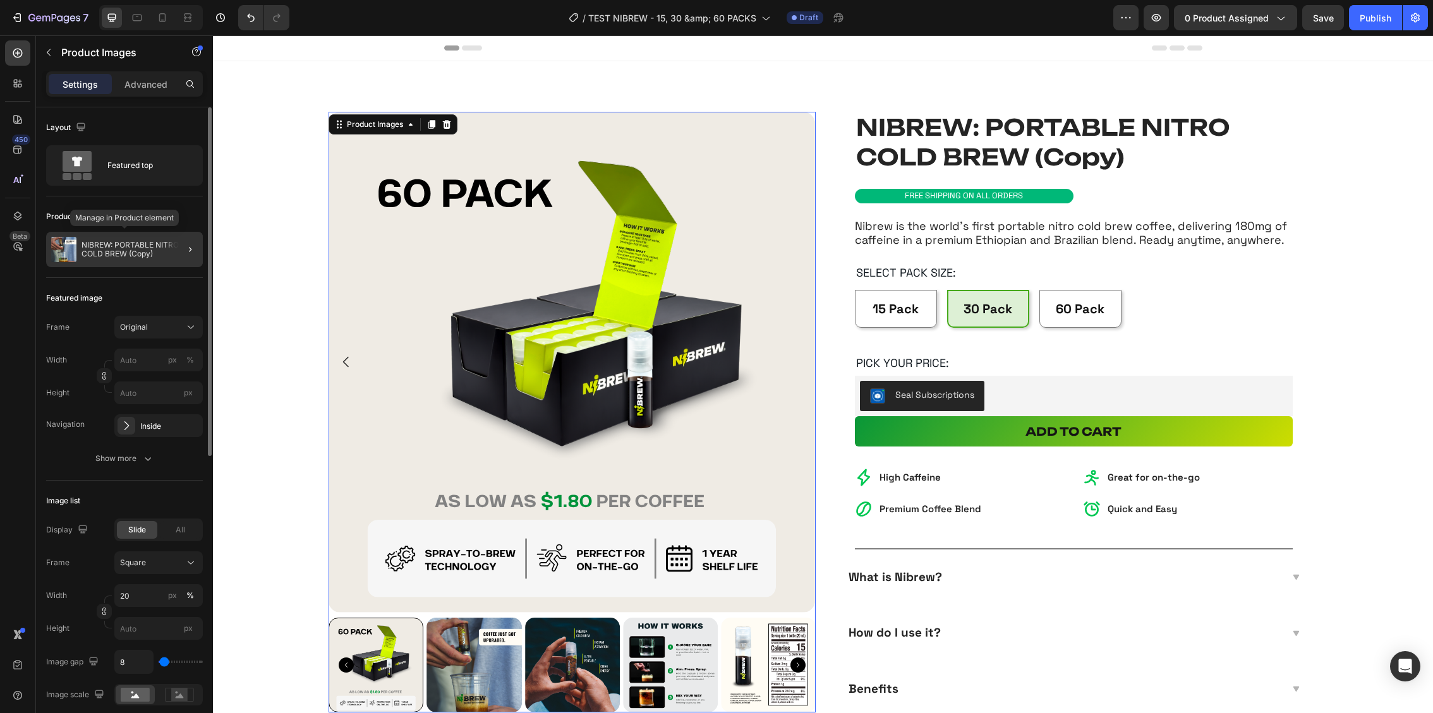
click at [142, 250] on p "NIBREW: PORTABLE NITRO COLD BREW (Copy)" at bounding box center [140, 250] width 116 height 18
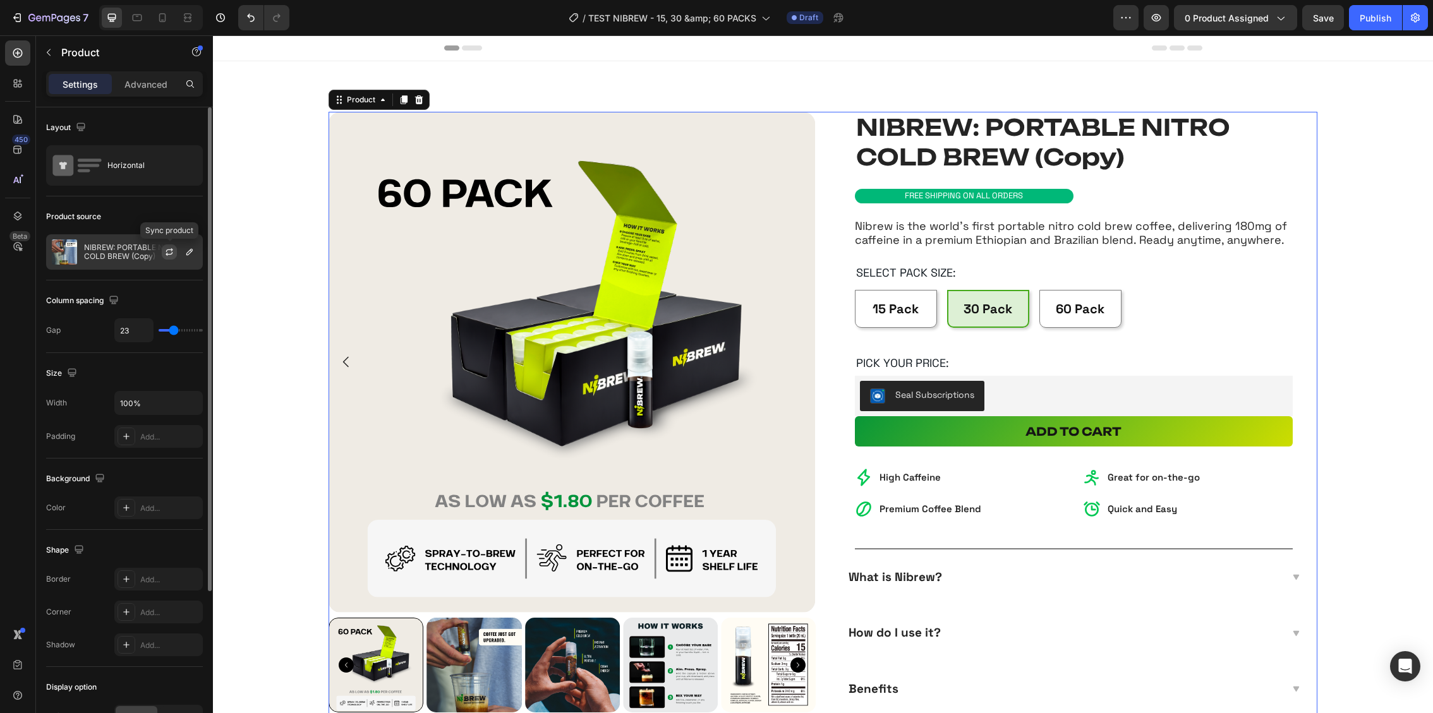
click at [169, 253] on icon "button" at bounding box center [169, 254] width 7 height 4
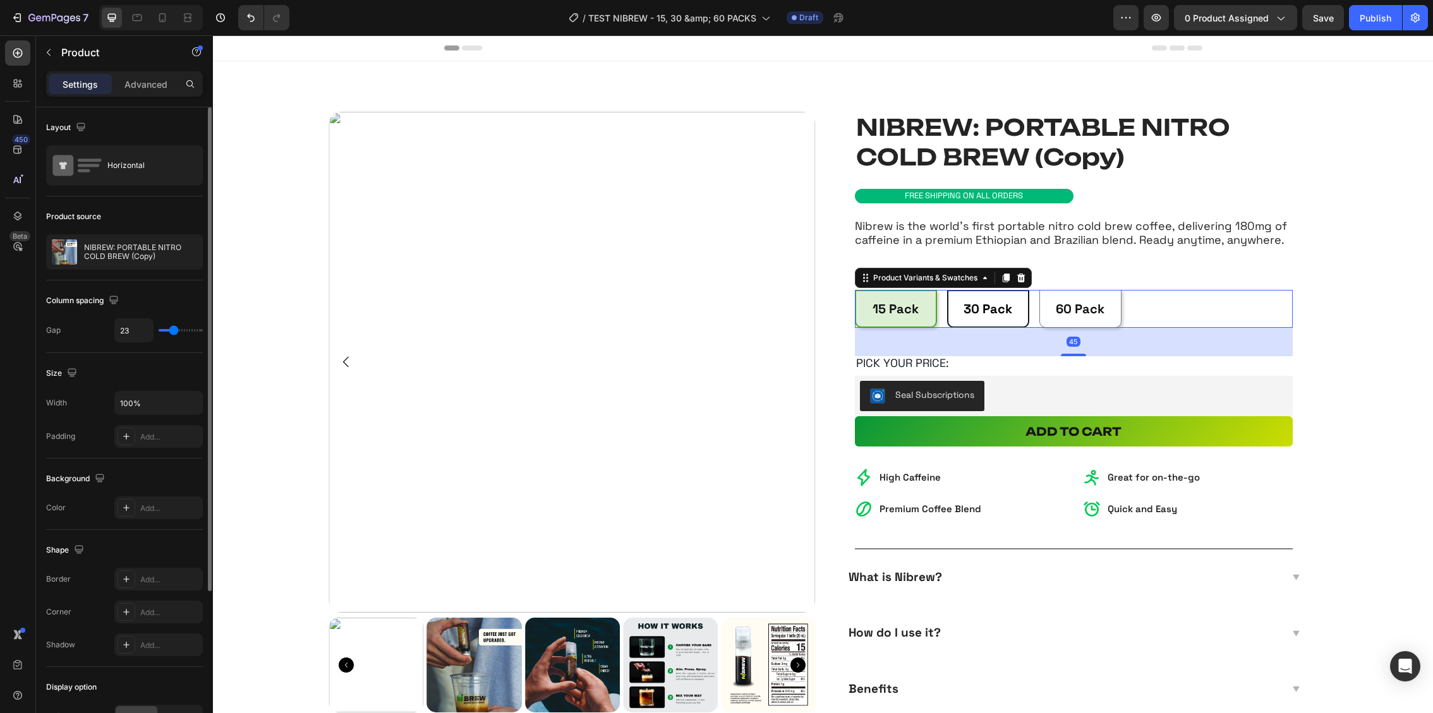
click at [976, 313] on span "30 Pack" at bounding box center [988, 309] width 49 height 16
click at [947, 290] on input "30 Pack 30 Pack 30 Pack" at bounding box center [946, 289] width 1 height 1
radio input "true"
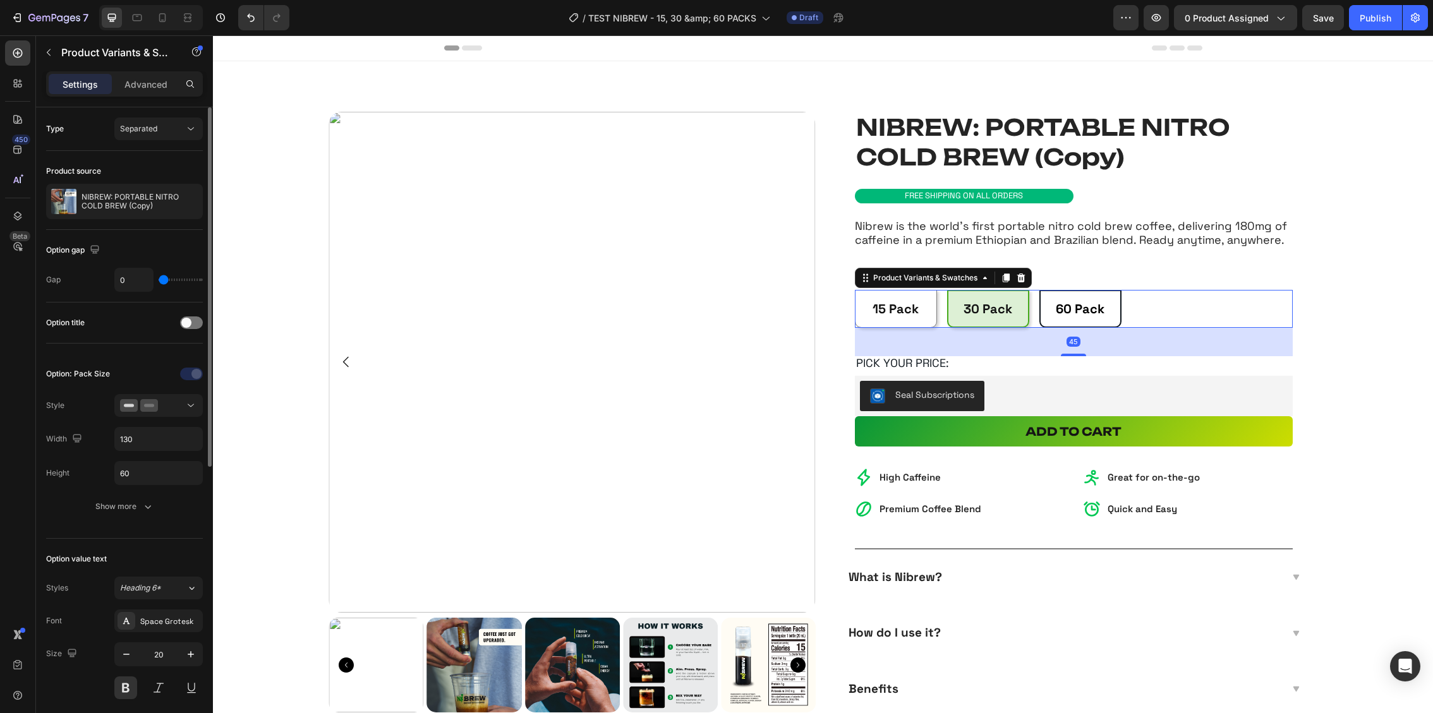
click at [1113, 316] on Pack "60 Pack" at bounding box center [1080, 309] width 82 height 38
click at [1039, 290] on input "60 Pack 60 Pack 60 Pack" at bounding box center [1039, 289] width 1 height 1
radio input "true"
click at [903, 304] on span "15 Pack" at bounding box center [896, 309] width 46 height 16
click at [855, 290] on input "15 Pack 15 Pack 15 Pack" at bounding box center [854, 289] width 1 height 1
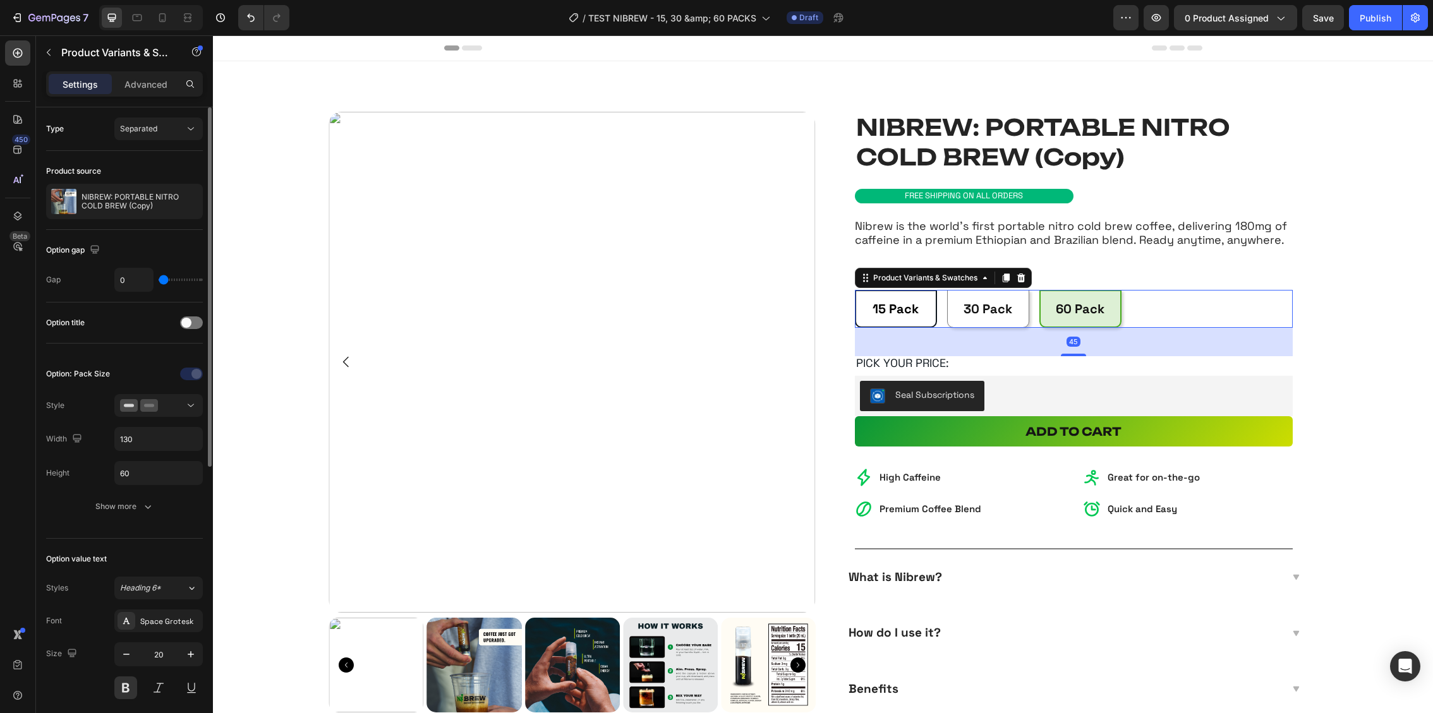
radio input "true"
click at [1013, 298] on Pack "30 Pack" at bounding box center [988, 309] width 82 height 38
click at [947, 290] on input "30 Pack 30 Pack 30 Pack" at bounding box center [946, 289] width 1 height 1
radio input "true"
click at [1064, 309] on span "60 Pack" at bounding box center [1080, 309] width 49 height 16
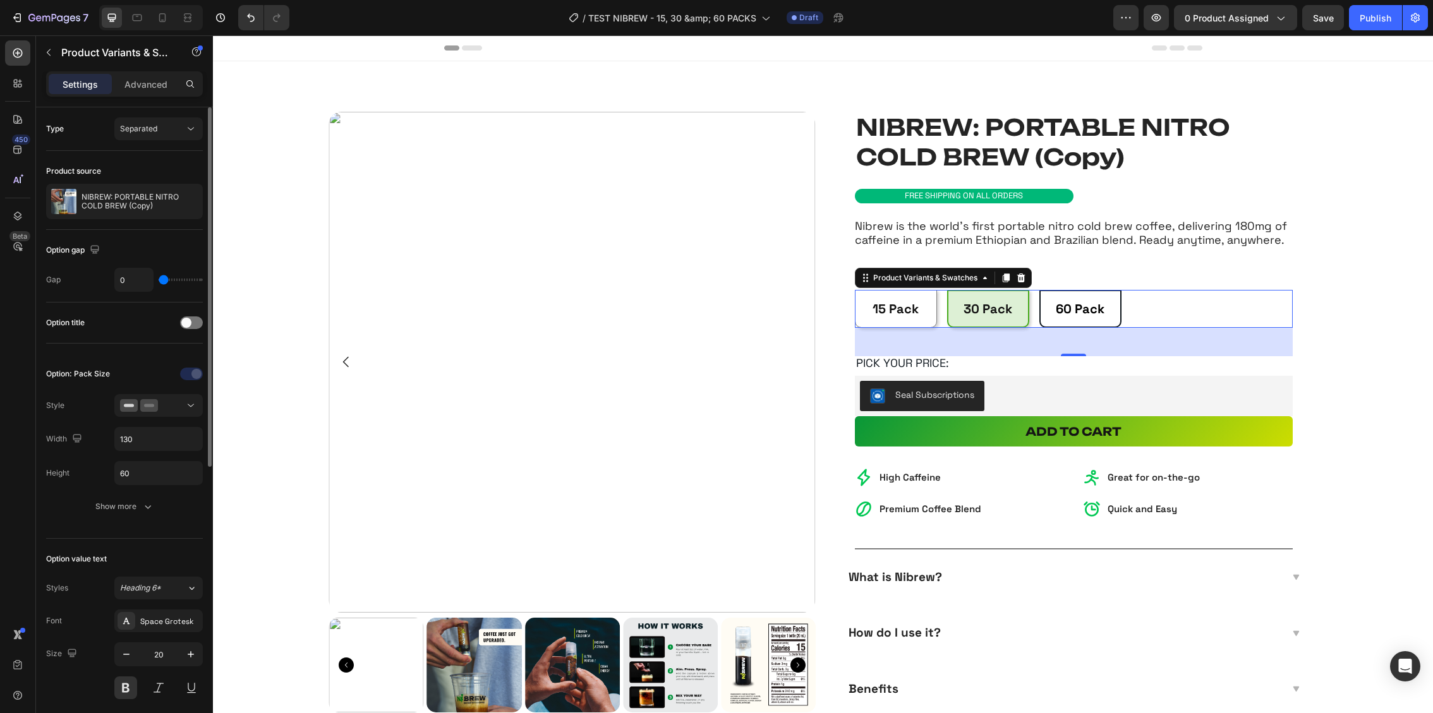
click at [1039, 290] on input "60 Pack 60 Pack 60 Pack" at bounding box center [1039, 289] width 1 height 1
radio input "true"
click at [920, 301] on Pack "15 Pack" at bounding box center [896, 309] width 82 height 38
click at [855, 290] on input "15 Pack 15 Pack 15 Pack" at bounding box center [854, 289] width 1 height 1
radio input "true"
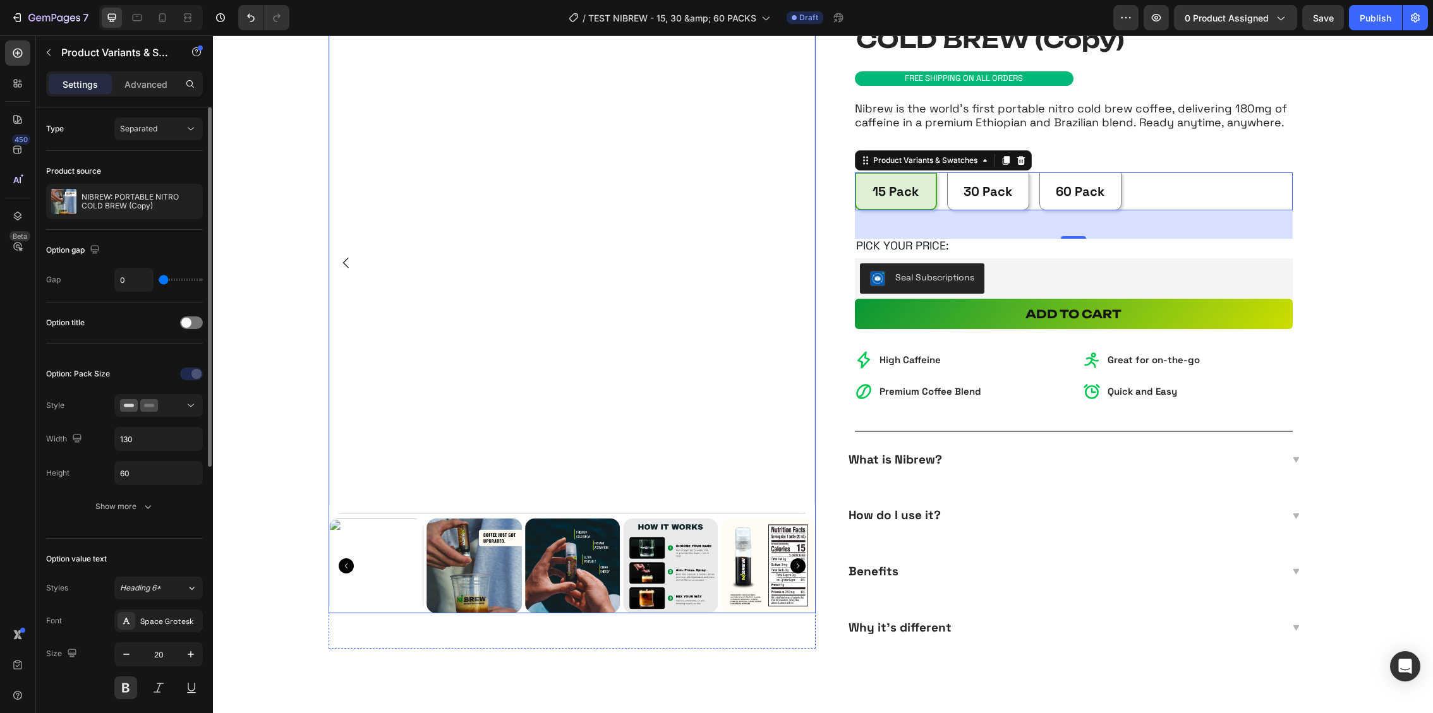
scroll to position [131, 0]
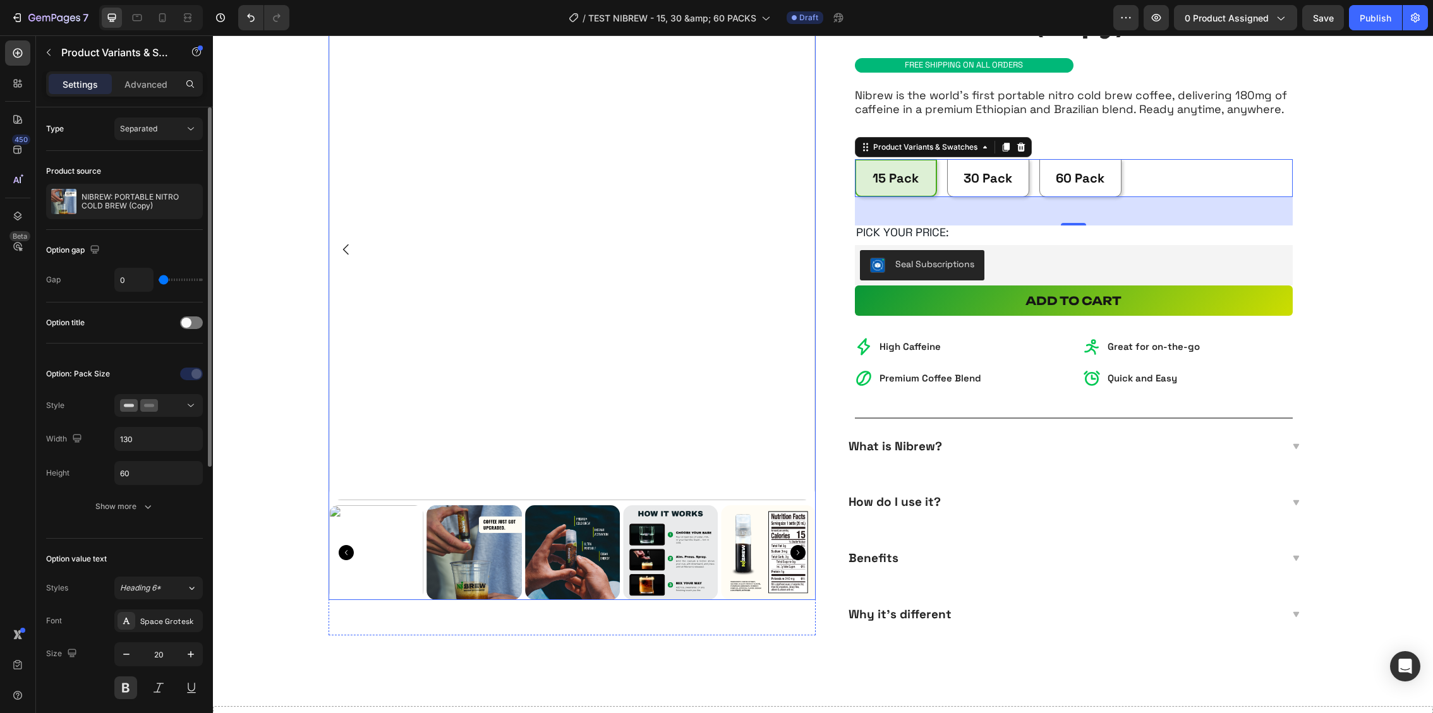
click at [684, 542] on img at bounding box center [670, 552] width 95 height 95
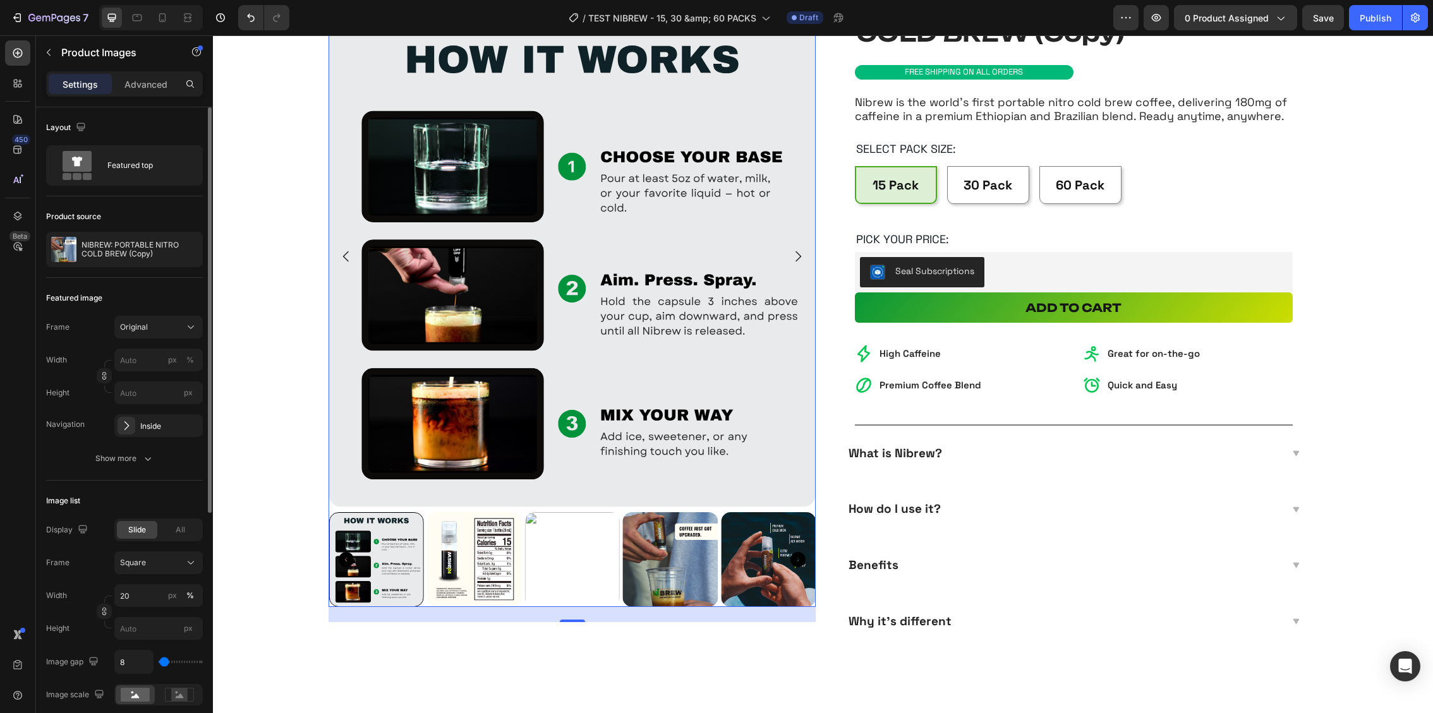
scroll to position [0, 0]
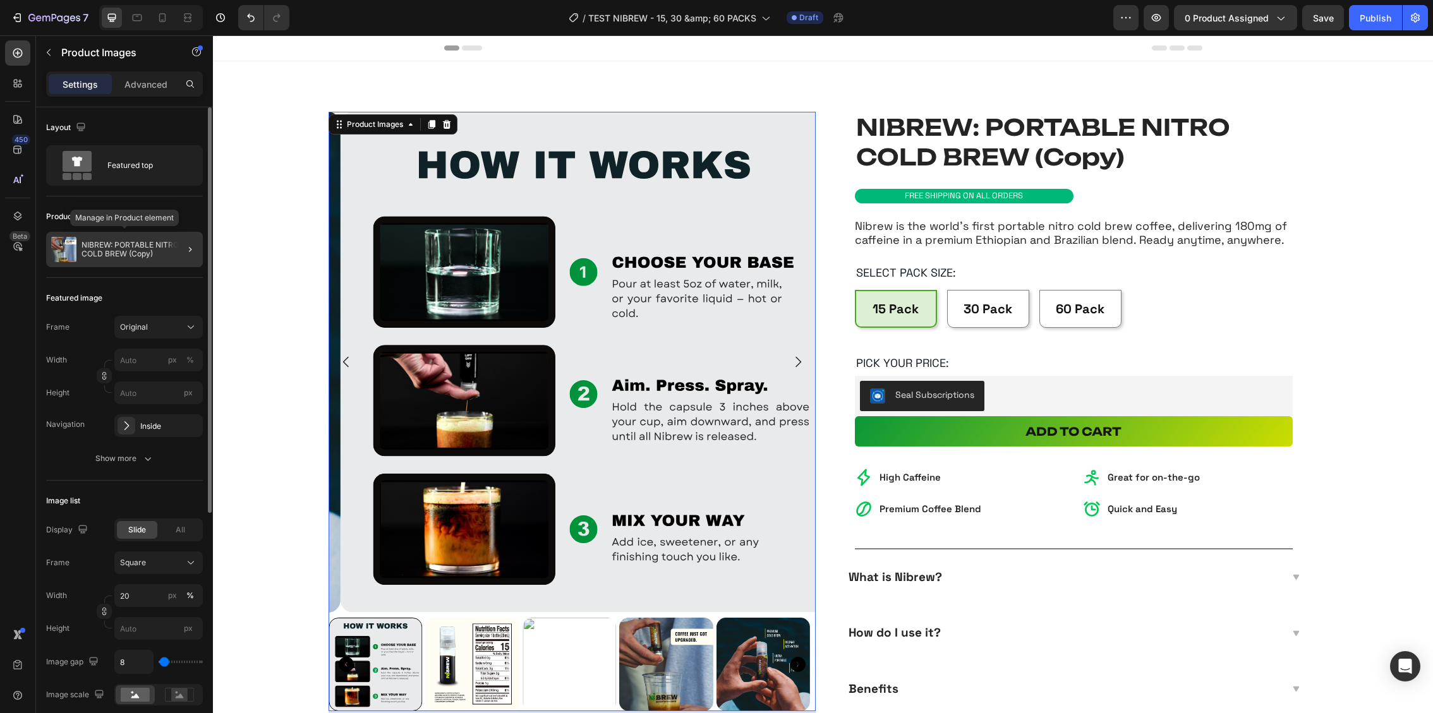
click at [119, 253] on p "NIBREW: PORTABLE NITRO COLD BREW (Copy)" at bounding box center [140, 250] width 116 height 18
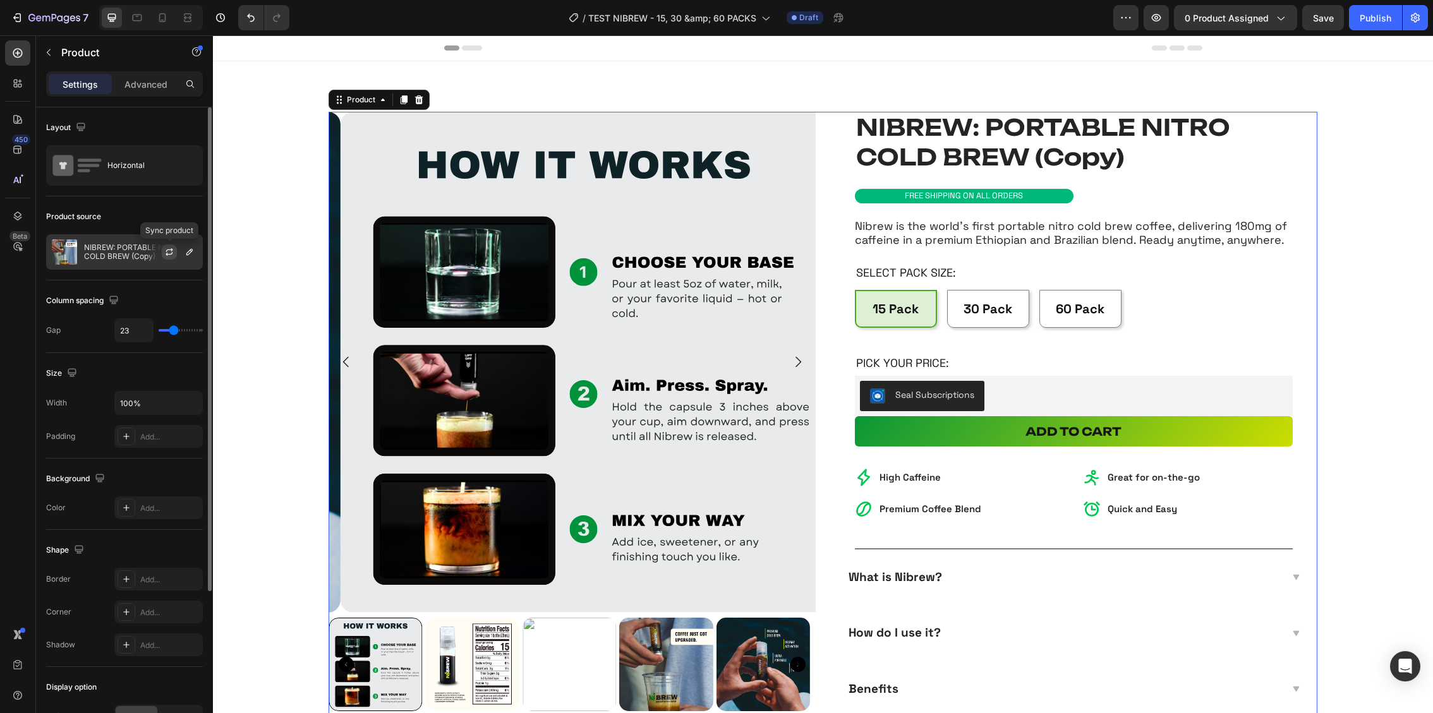
click at [169, 250] on icon "button" at bounding box center [169, 252] width 10 height 10
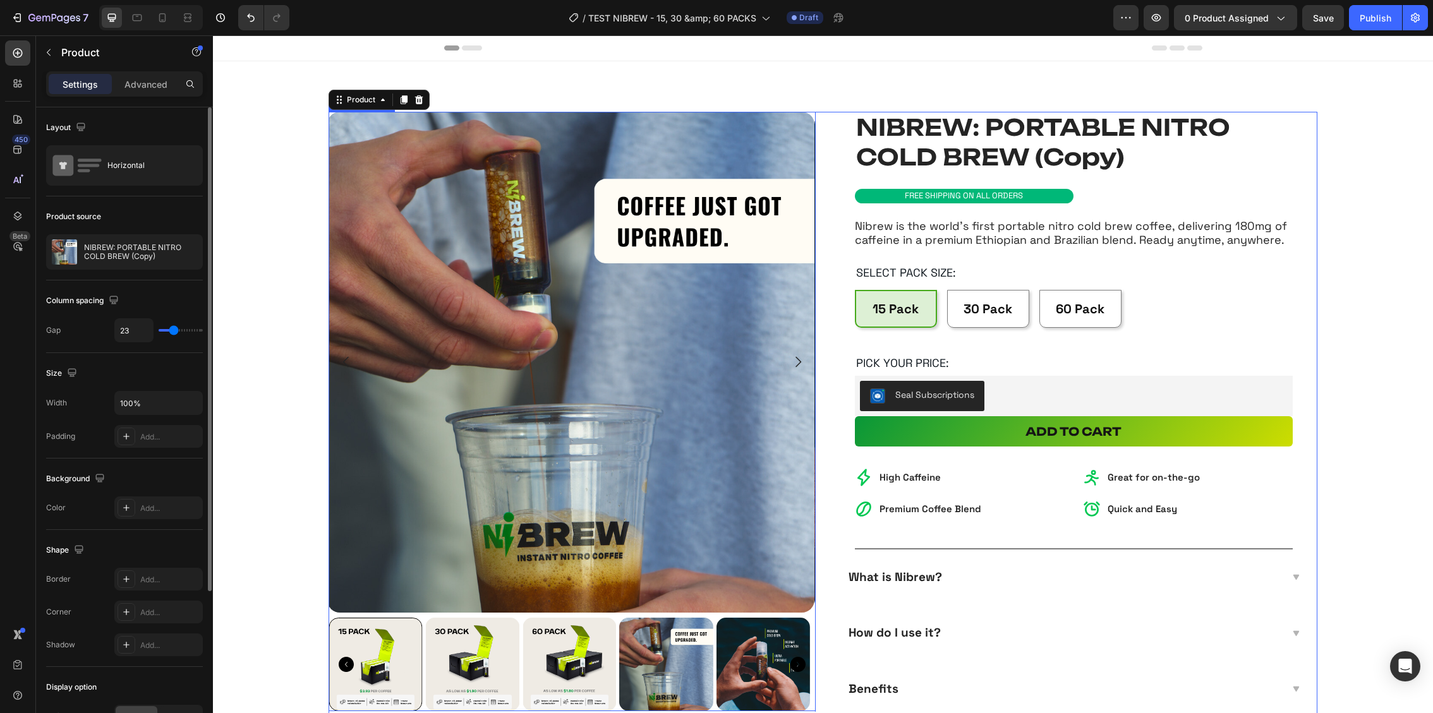
click at [553, 632] on img at bounding box center [570, 665] width 94 height 94
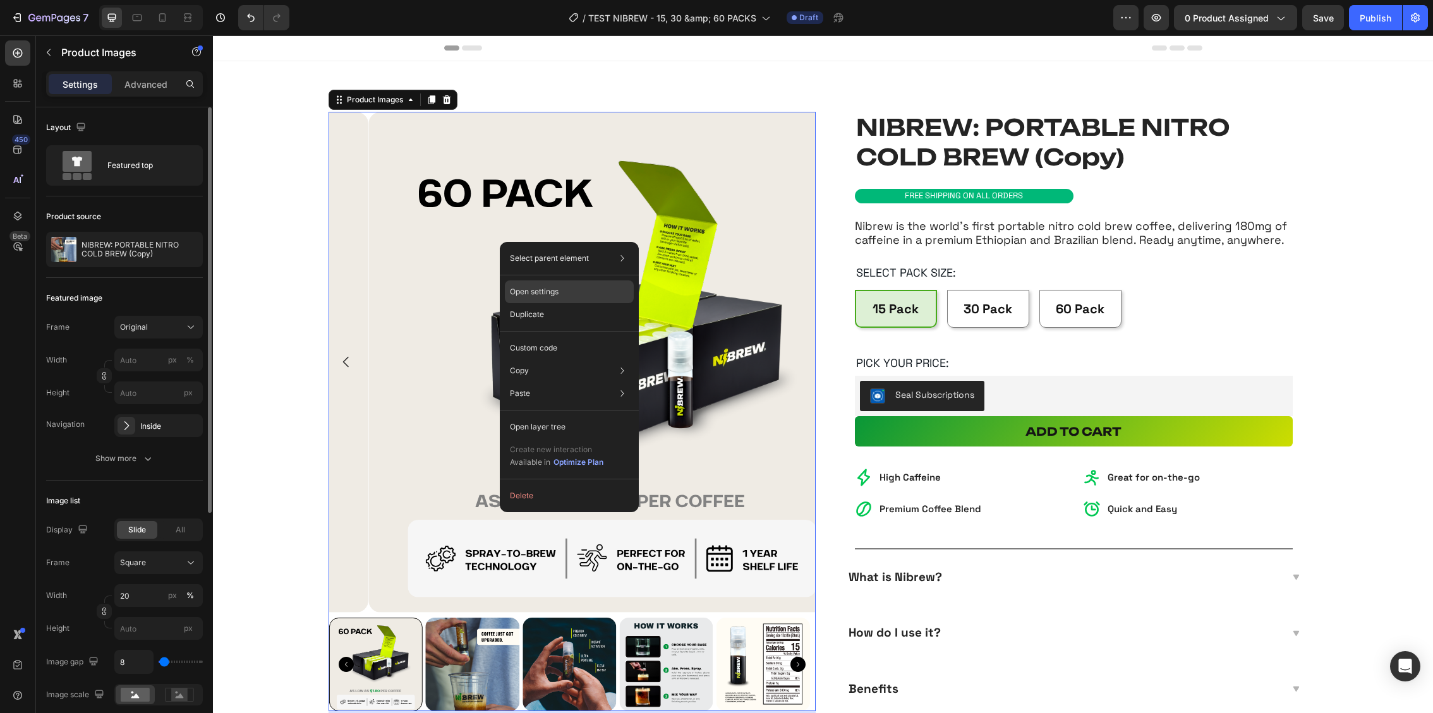
click at [554, 297] on p "Open settings" at bounding box center [534, 291] width 49 height 11
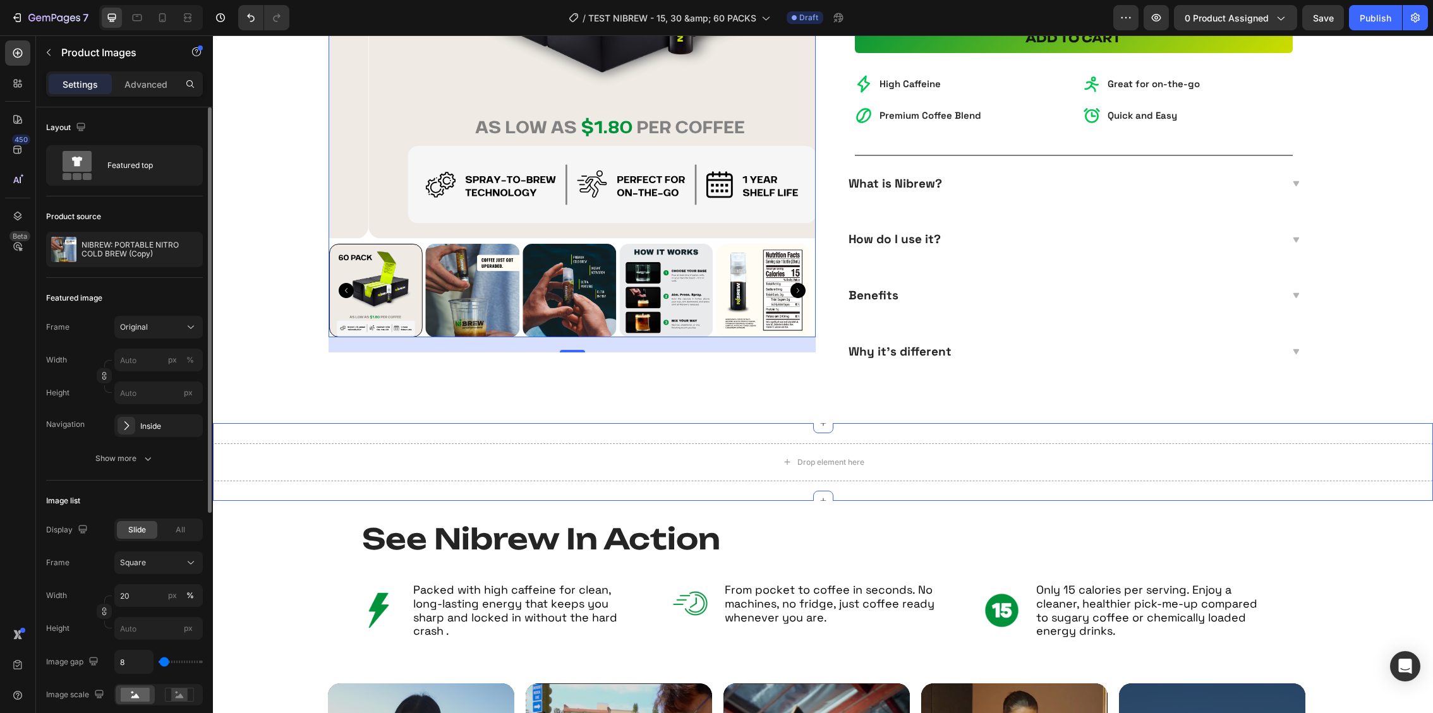
scroll to position [11, 0]
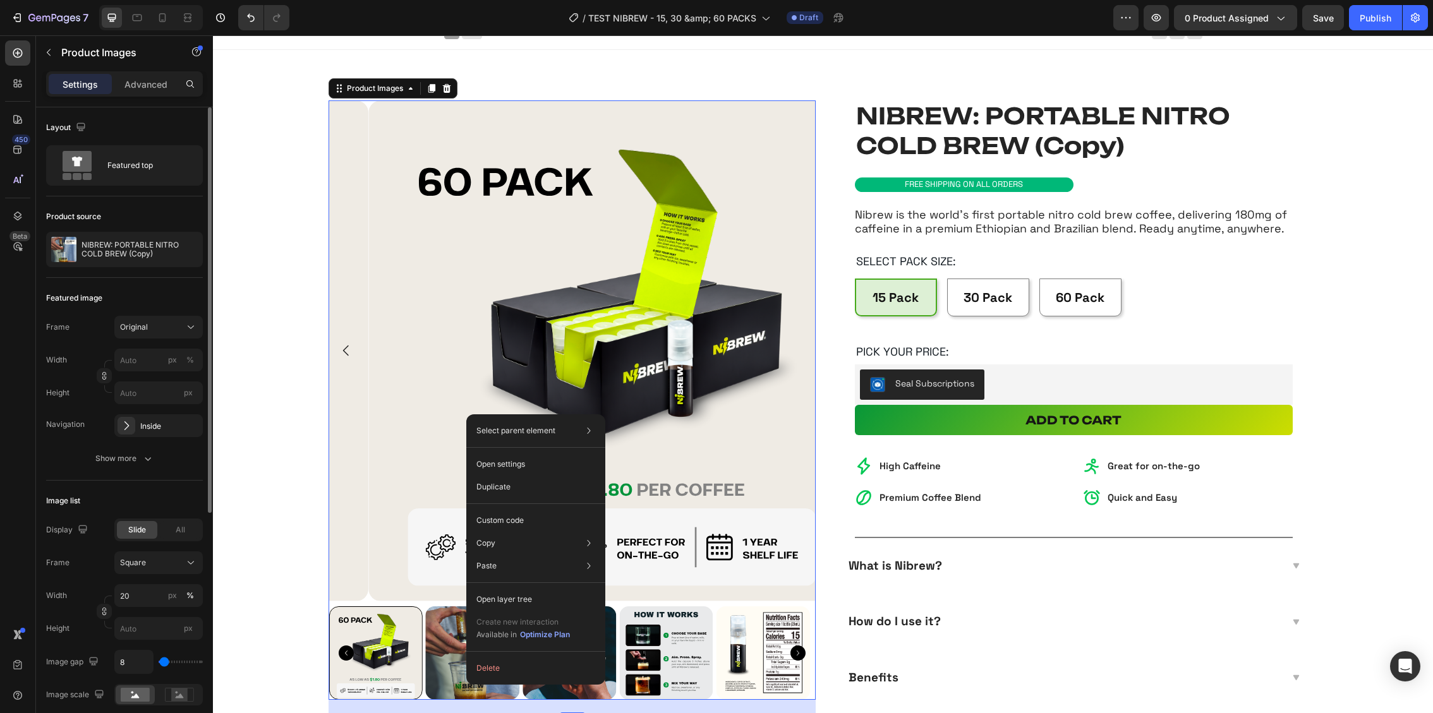
drag, startPoint x: 466, startPoint y: 415, endPoint x: 459, endPoint y: 420, distance: 8.8
click at [529, 466] on div "Open settings" at bounding box center [535, 464] width 129 height 23
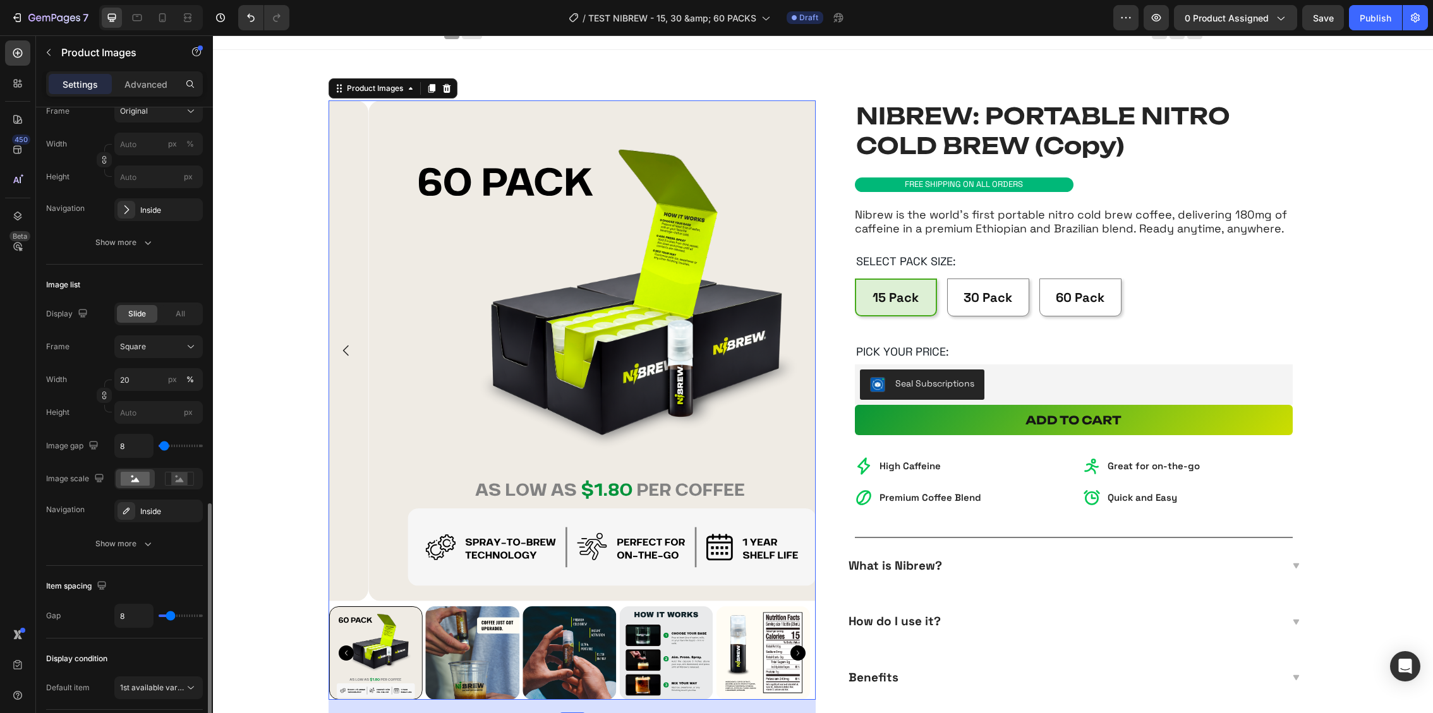
scroll to position [375, 0]
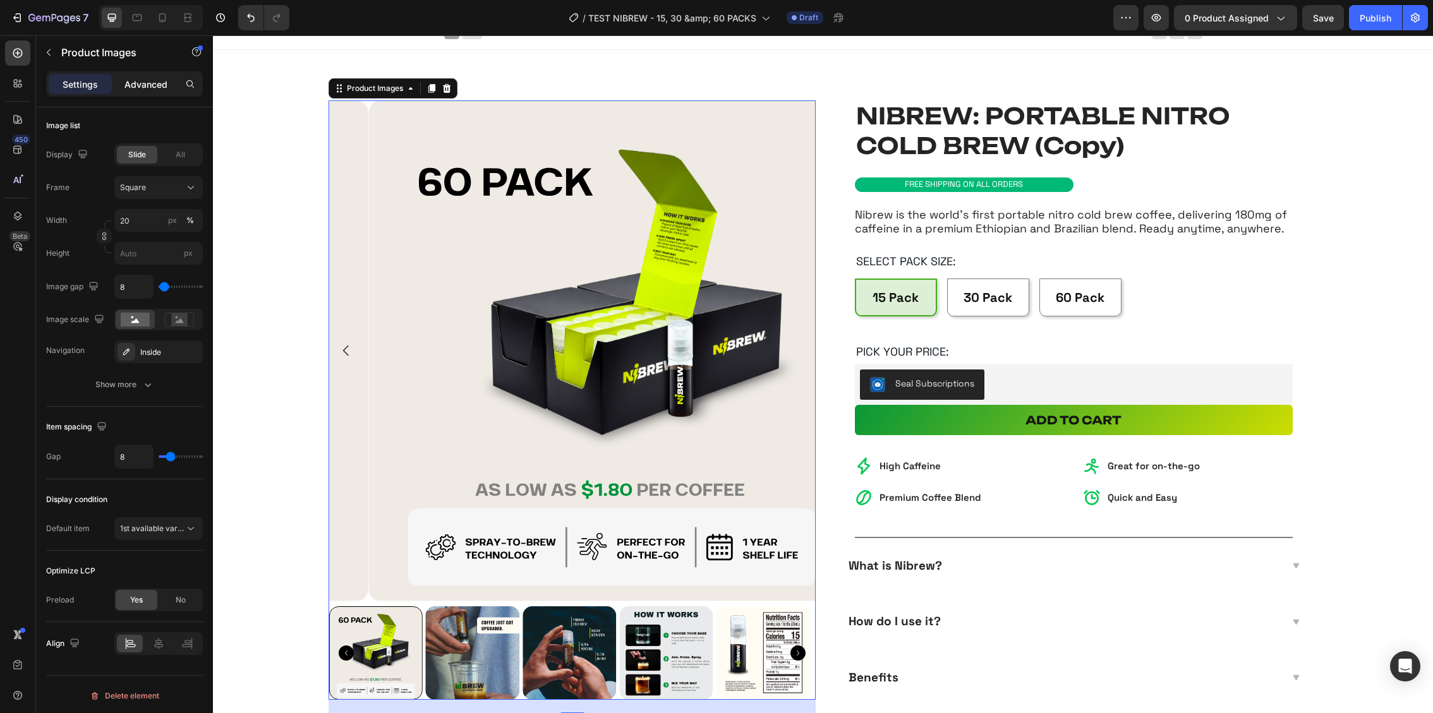
click at [136, 85] on p "Advanced" at bounding box center [145, 84] width 43 height 13
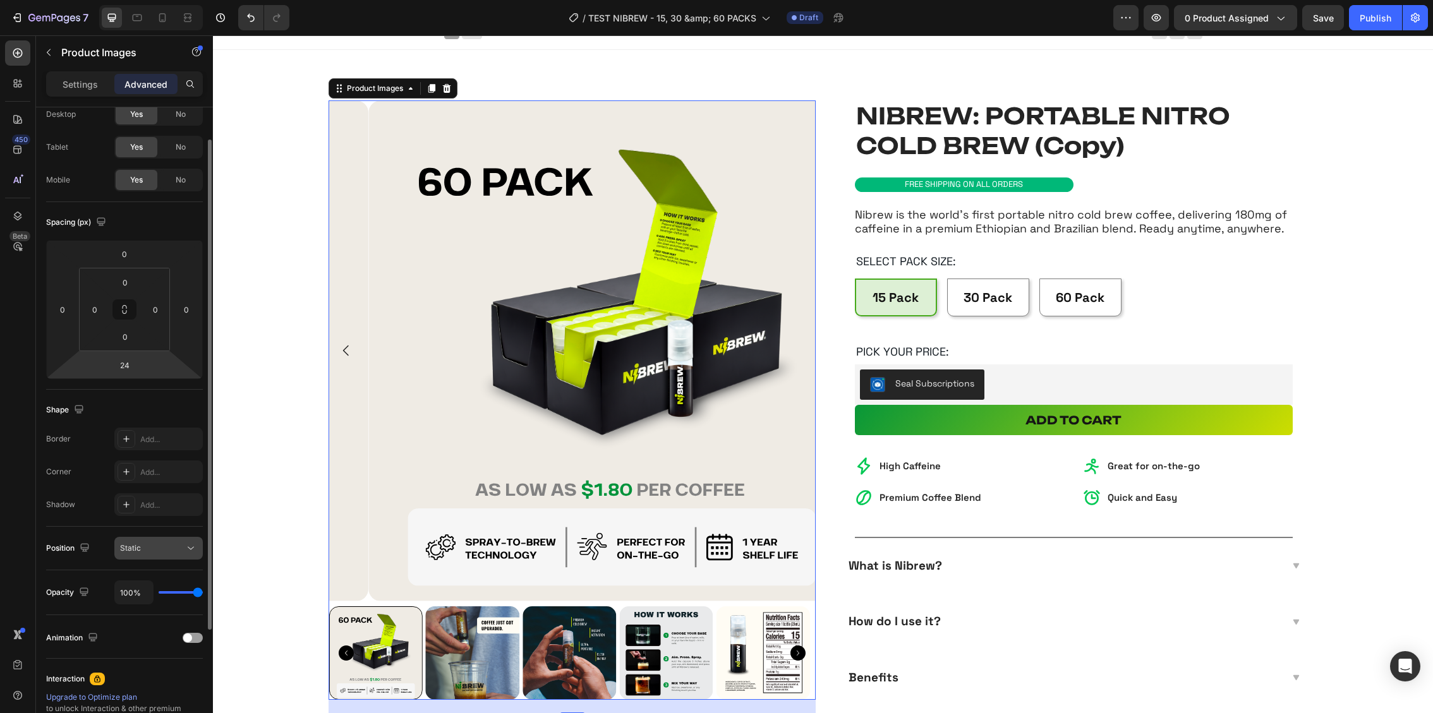
scroll to position [0, 0]
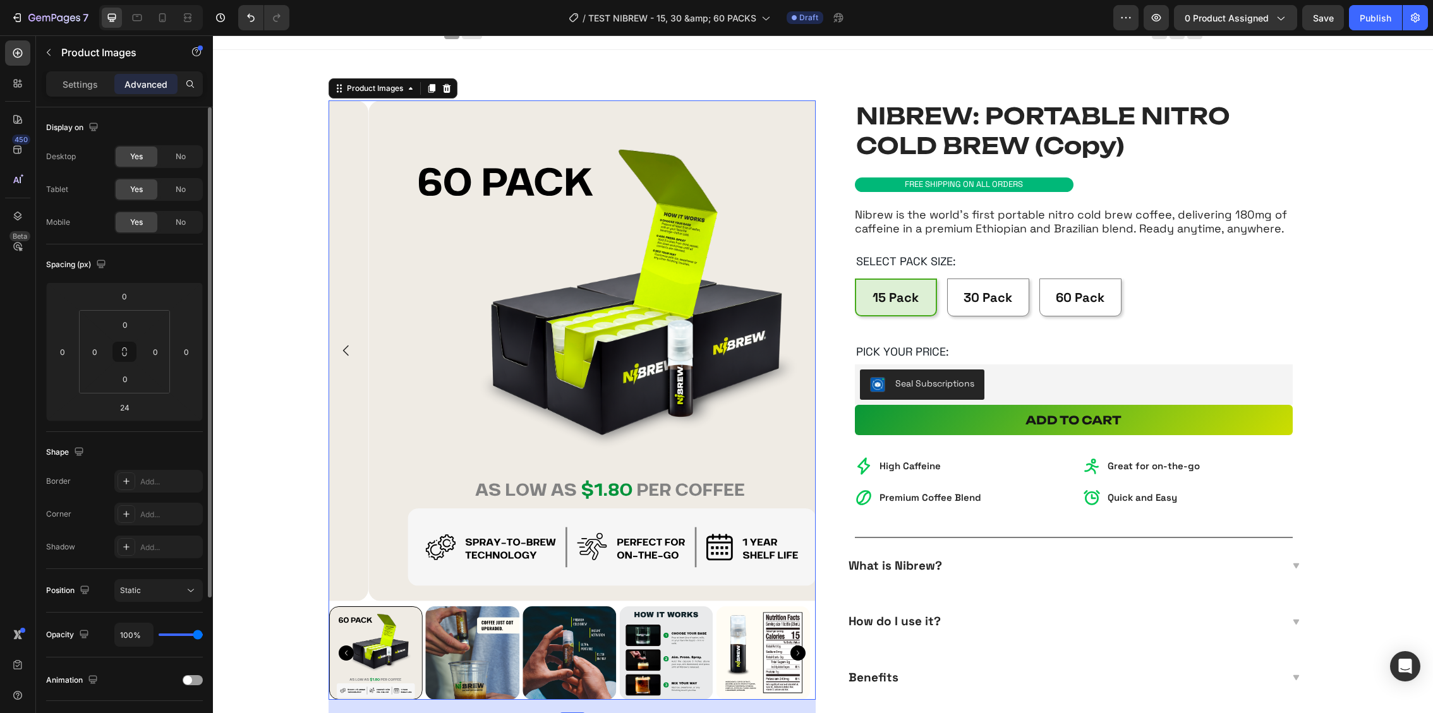
drag, startPoint x: 173, startPoint y: 151, endPoint x: 175, endPoint y: 176, distance: 24.7
click at [176, 157] on div "No" at bounding box center [181, 157] width 42 height 20
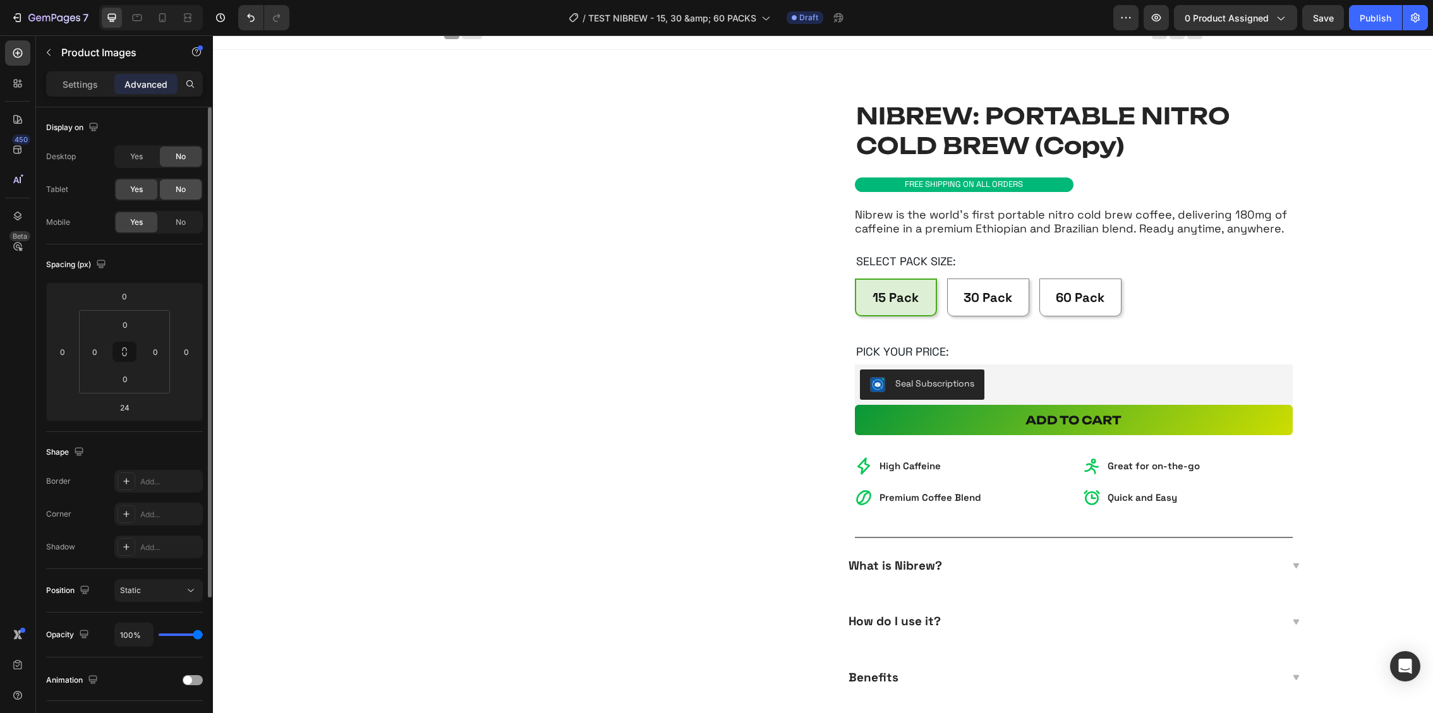
click at [181, 191] on span "No" at bounding box center [181, 189] width 10 height 11
click at [183, 212] on div "No" at bounding box center [181, 222] width 42 height 20
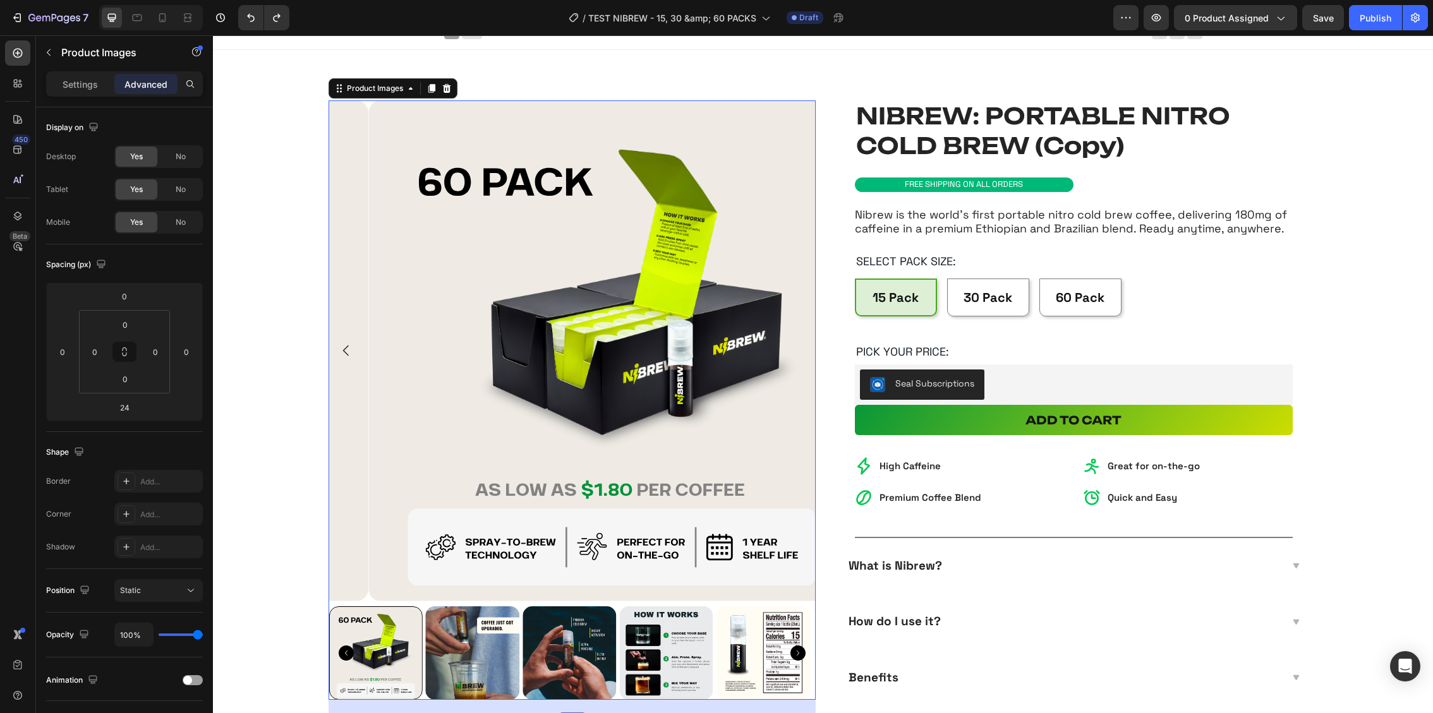
click at [83, 73] on div "Settings Advanced" at bounding box center [124, 83] width 157 height 25
click at [83, 78] on p "Settings" at bounding box center [80, 84] width 35 height 13
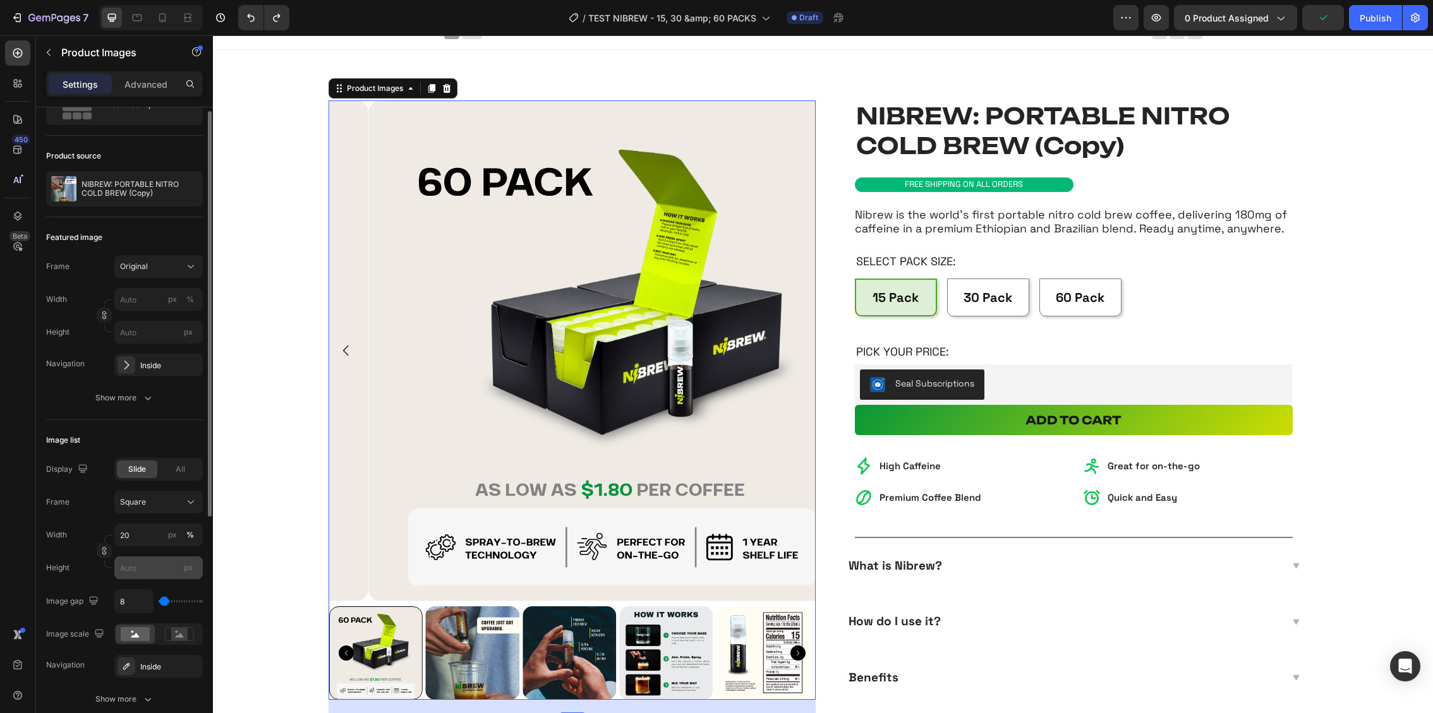
scroll to position [92, 0]
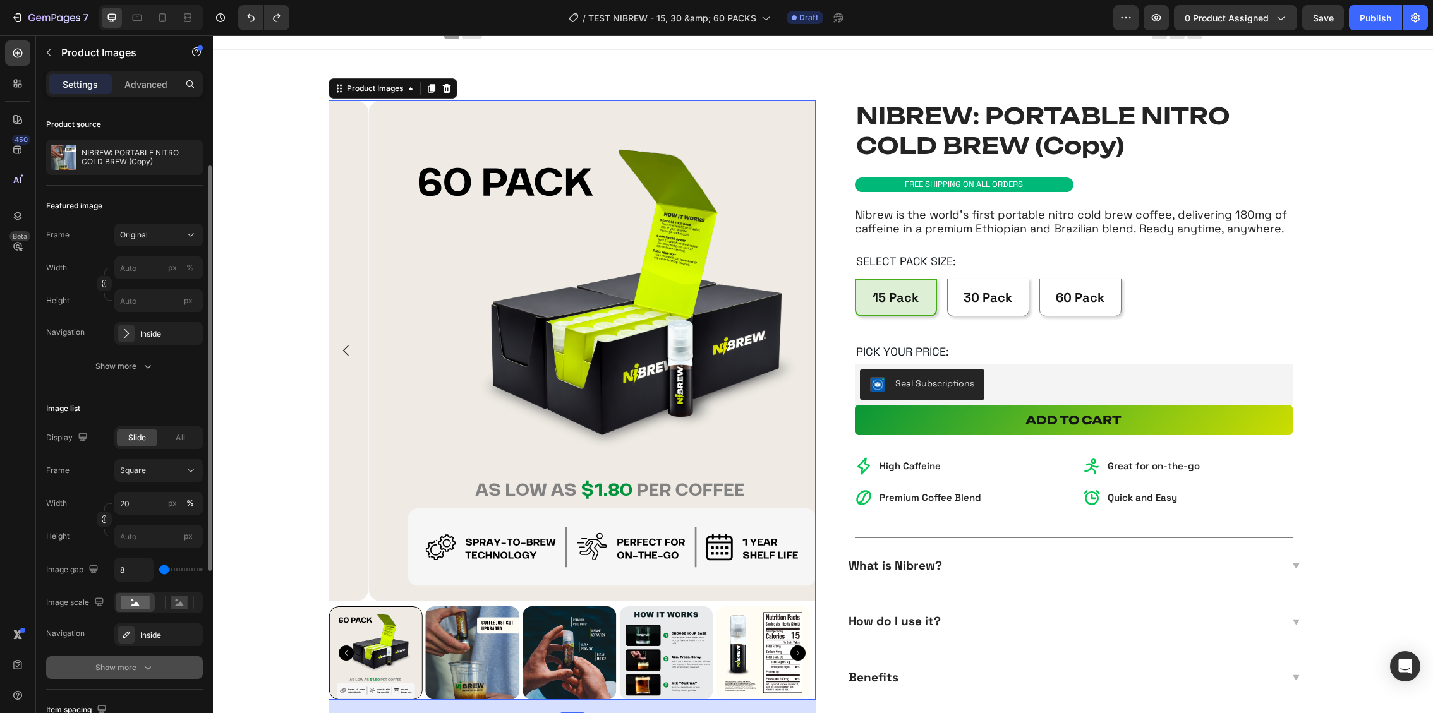
click at [128, 662] on div "Show more" at bounding box center [124, 668] width 59 height 13
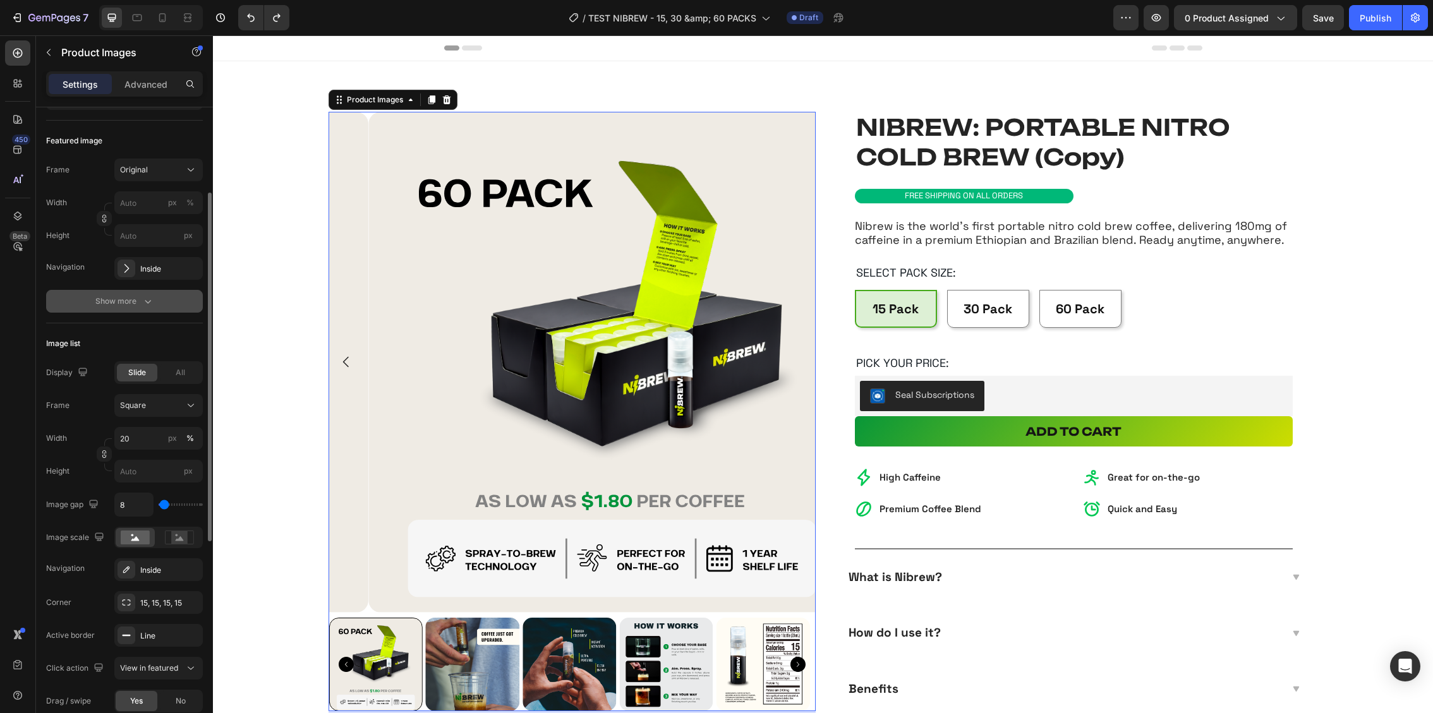
scroll to position [0, 0]
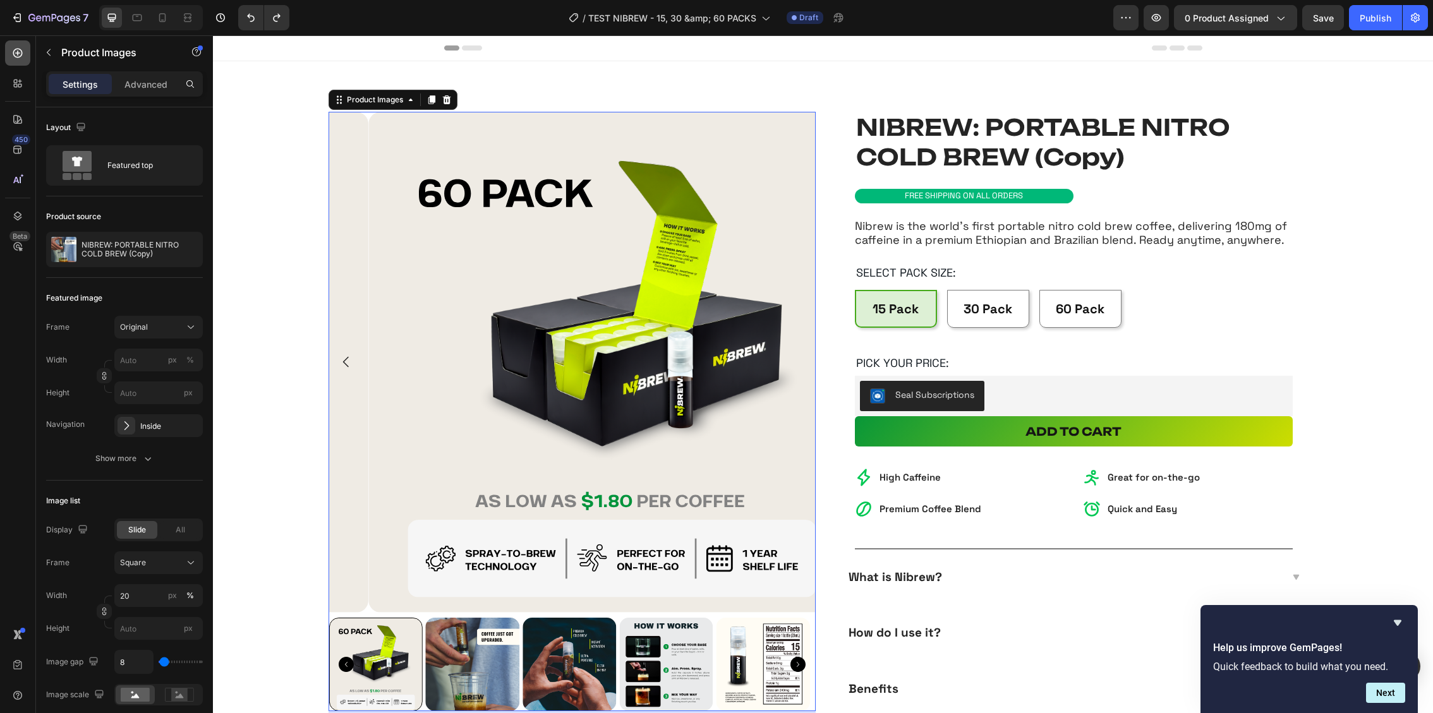
click at [23, 57] on icon at bounding box center [17, 53] width 13 height 13
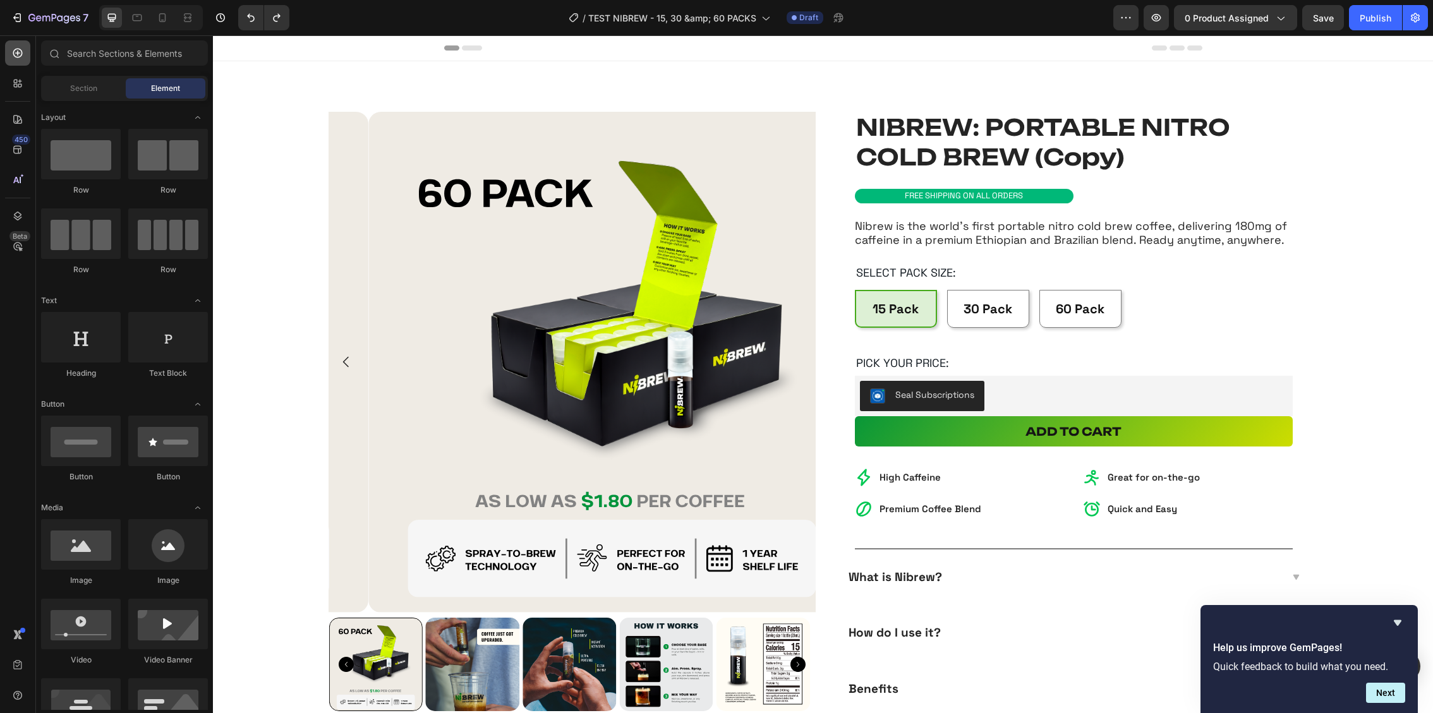
click at [23, 57] on icon at bounding box center [17, 53] width 13 height 13
click at [766, 380] on img at bounding box center [611, 362] width 487 height 501
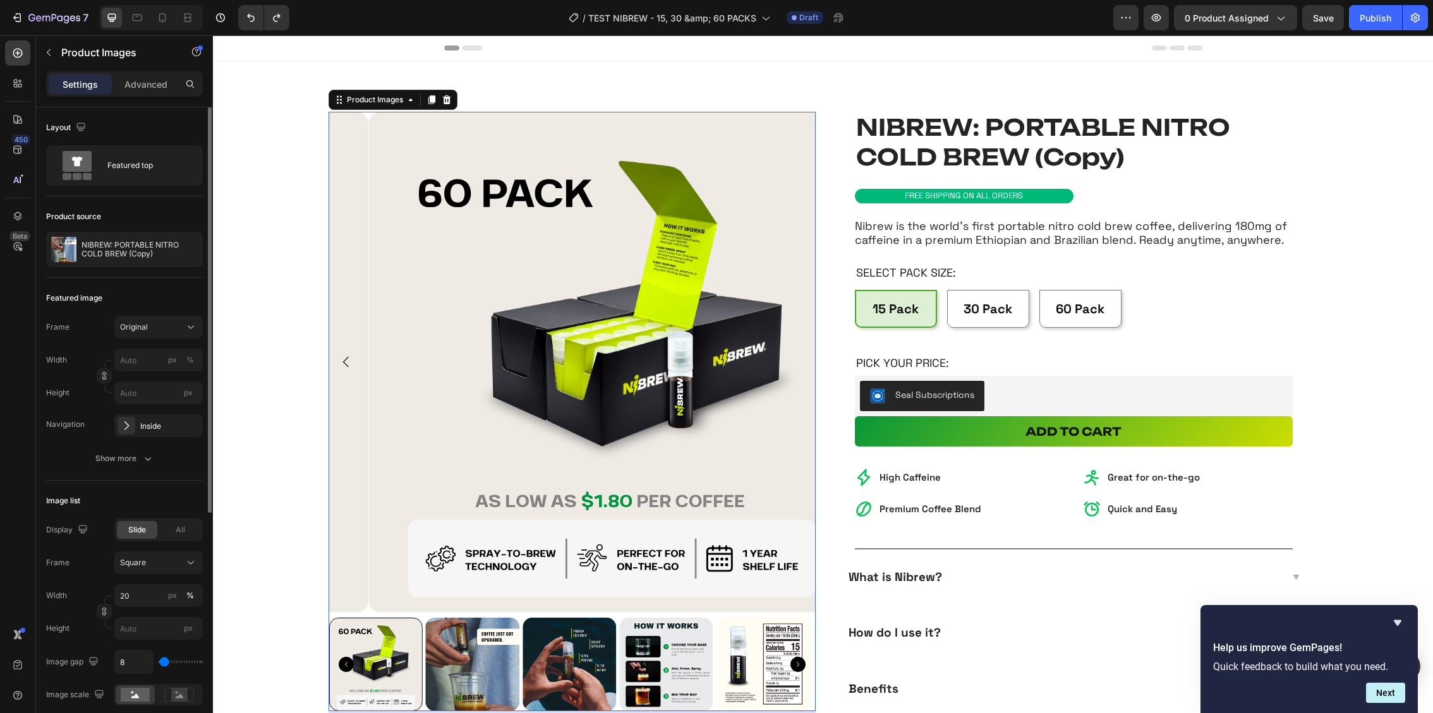
scroll to position [128, 0]
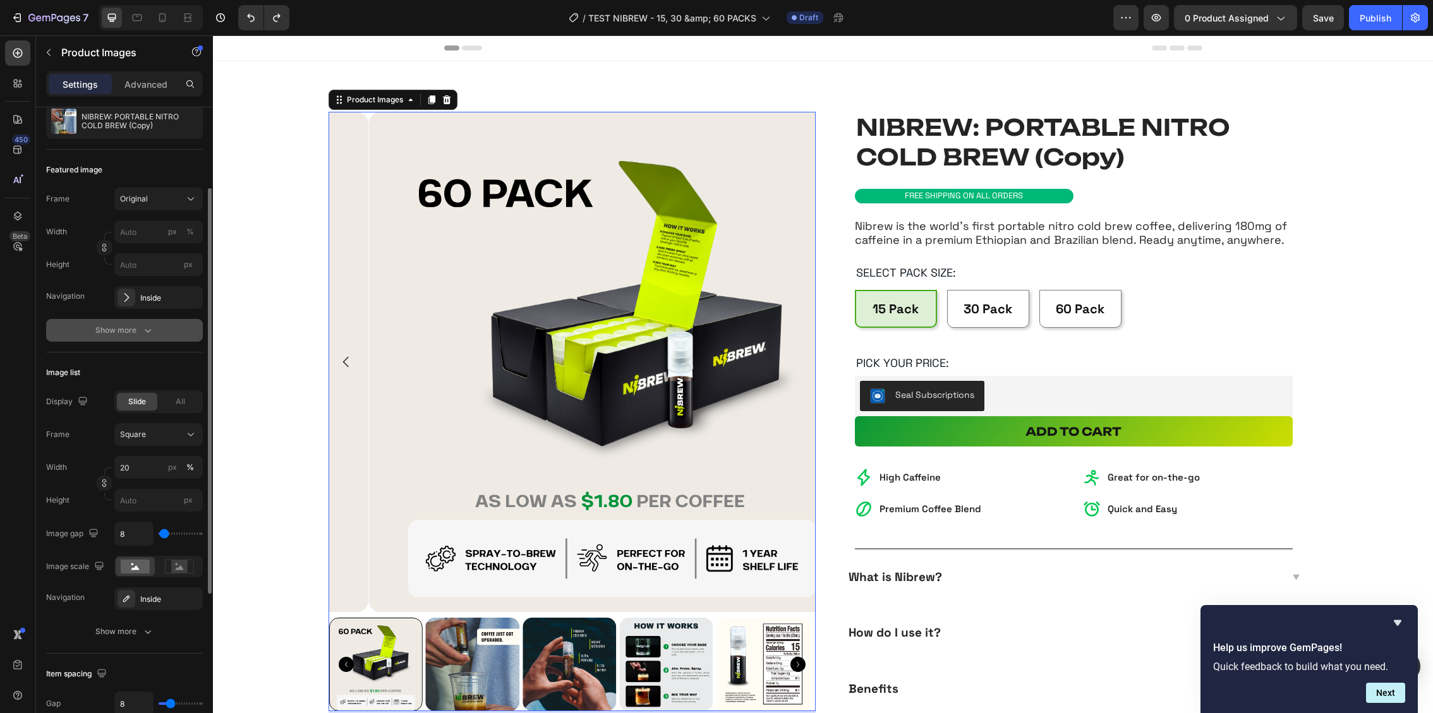
click at [120, 329] on div "Show more" at bounding box center [124, 330] width 59 height 13
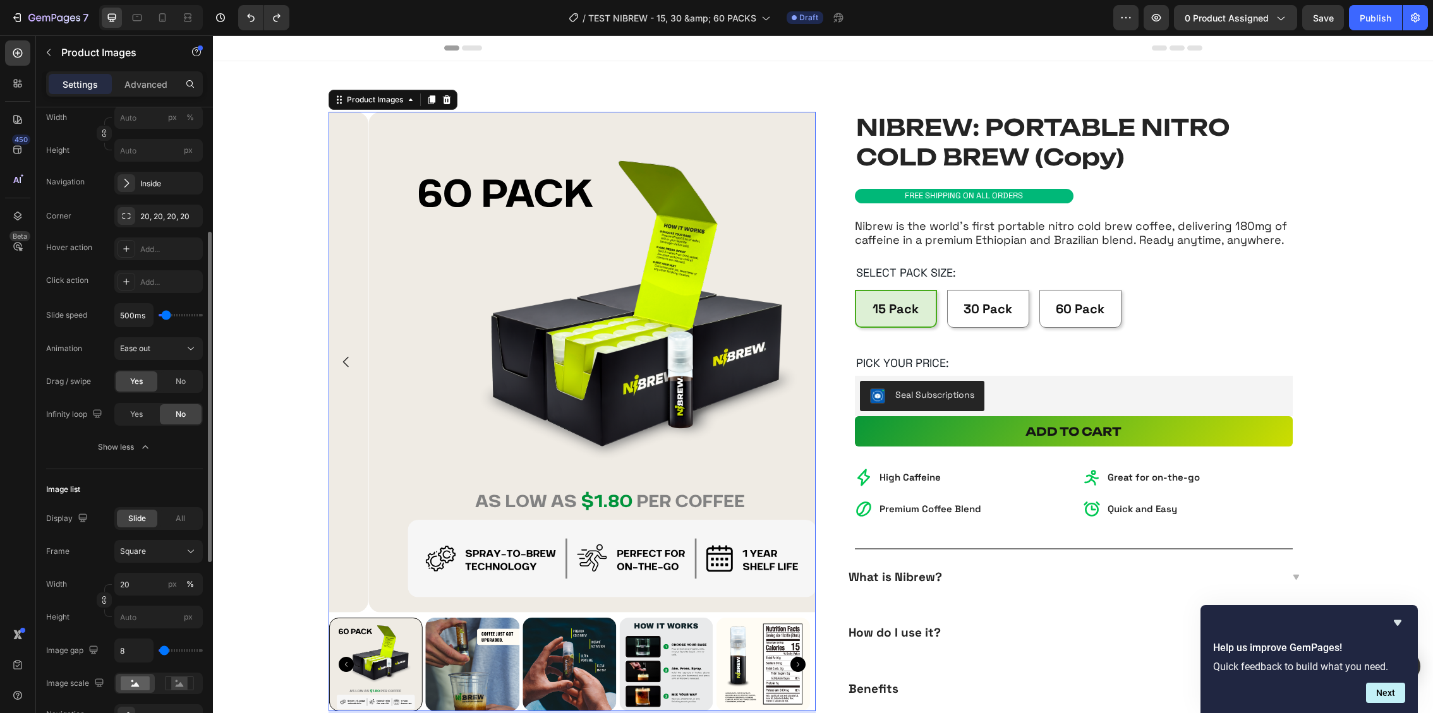
scroll to position [606, 0]
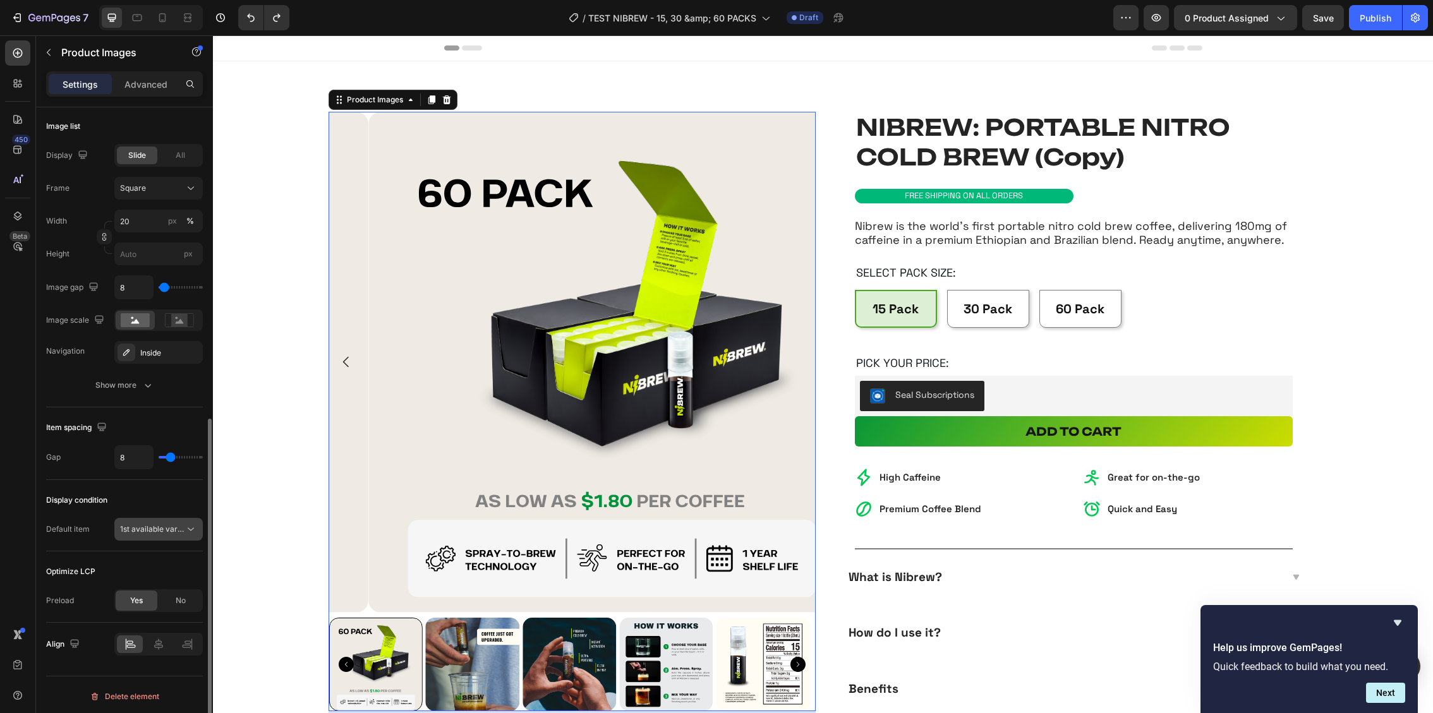
click at [148, 523] on div "1st available variant" at bounding box center [158, 529] width 77 height 13
click at [164, 492] on div "Display condition" at bounding box center [124, 500] width 157 height 20
click at [52, 52] on icon "button" at bounding box center [49, 52] width 10 height 10
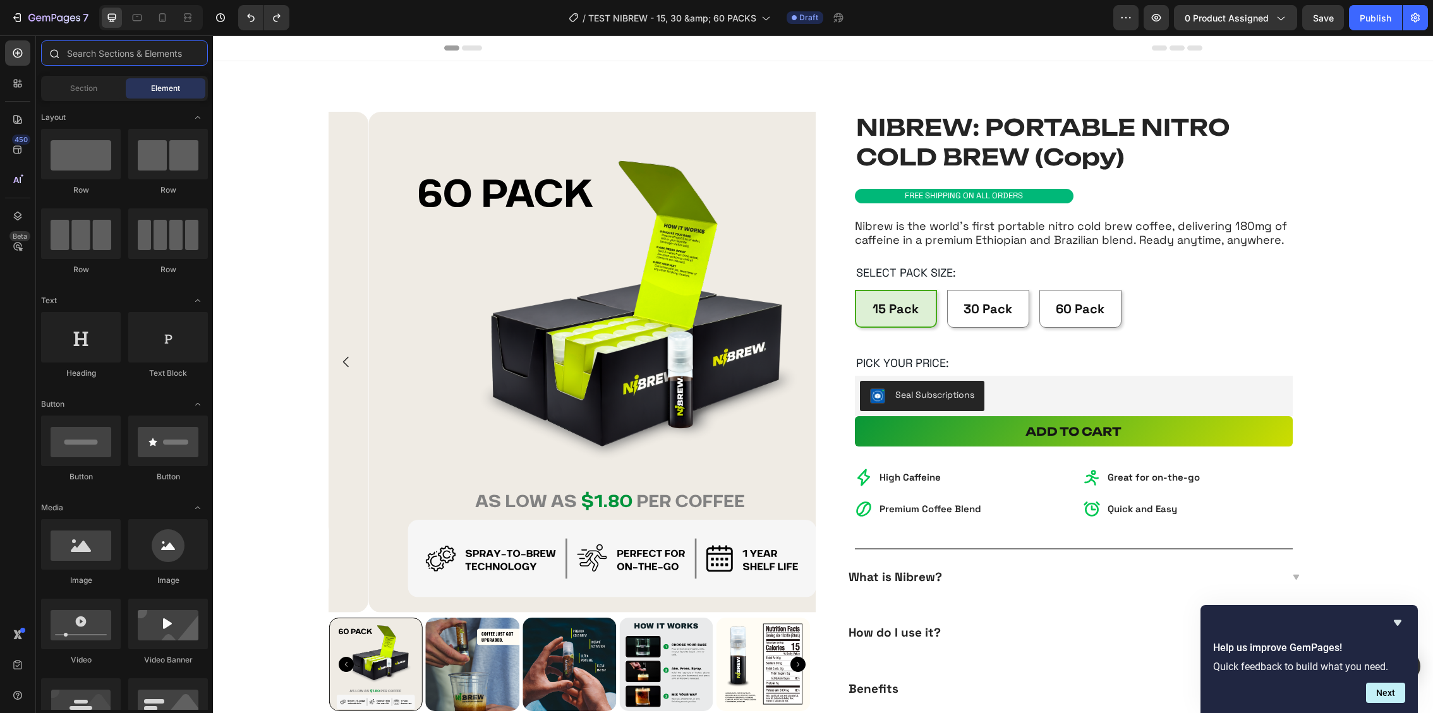
click at [135, 47] on input "text" at bounding box center [124, 52] width 167 height 25
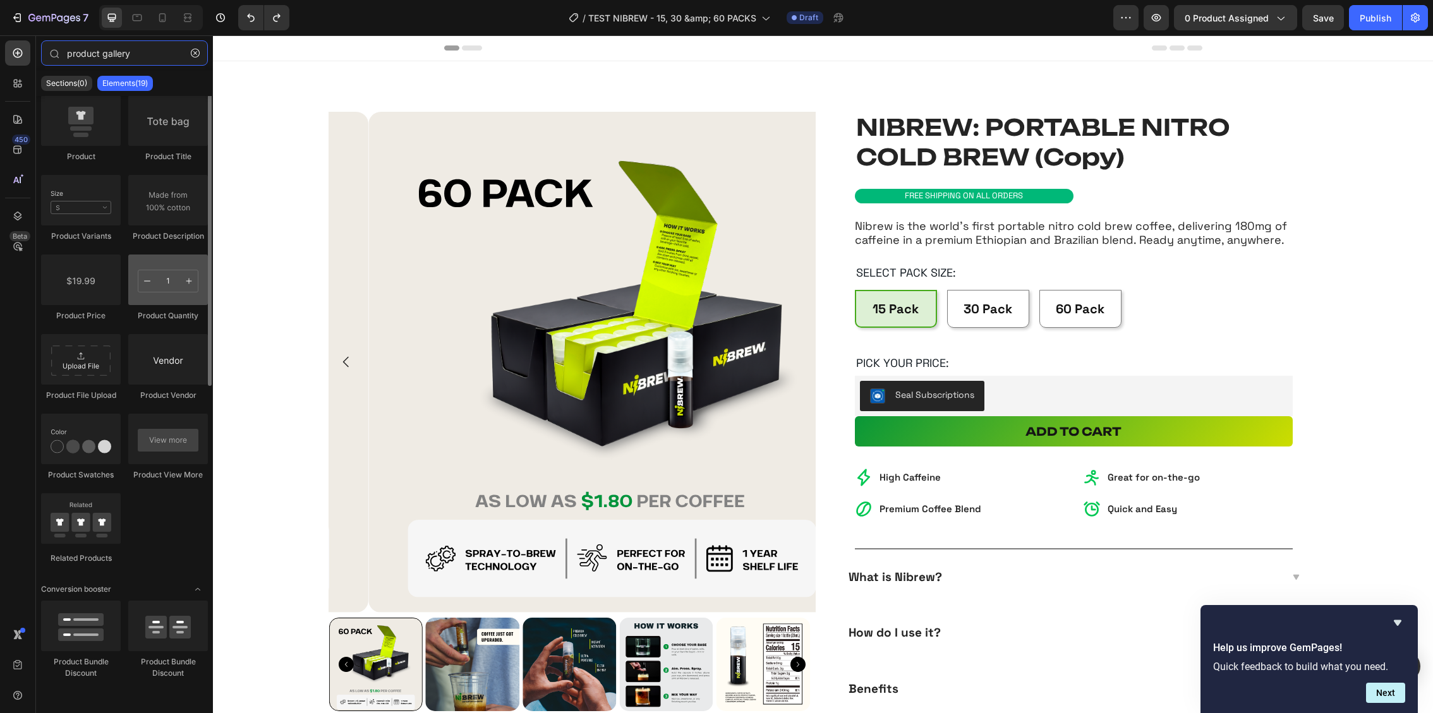
scroll to position [0, 0]
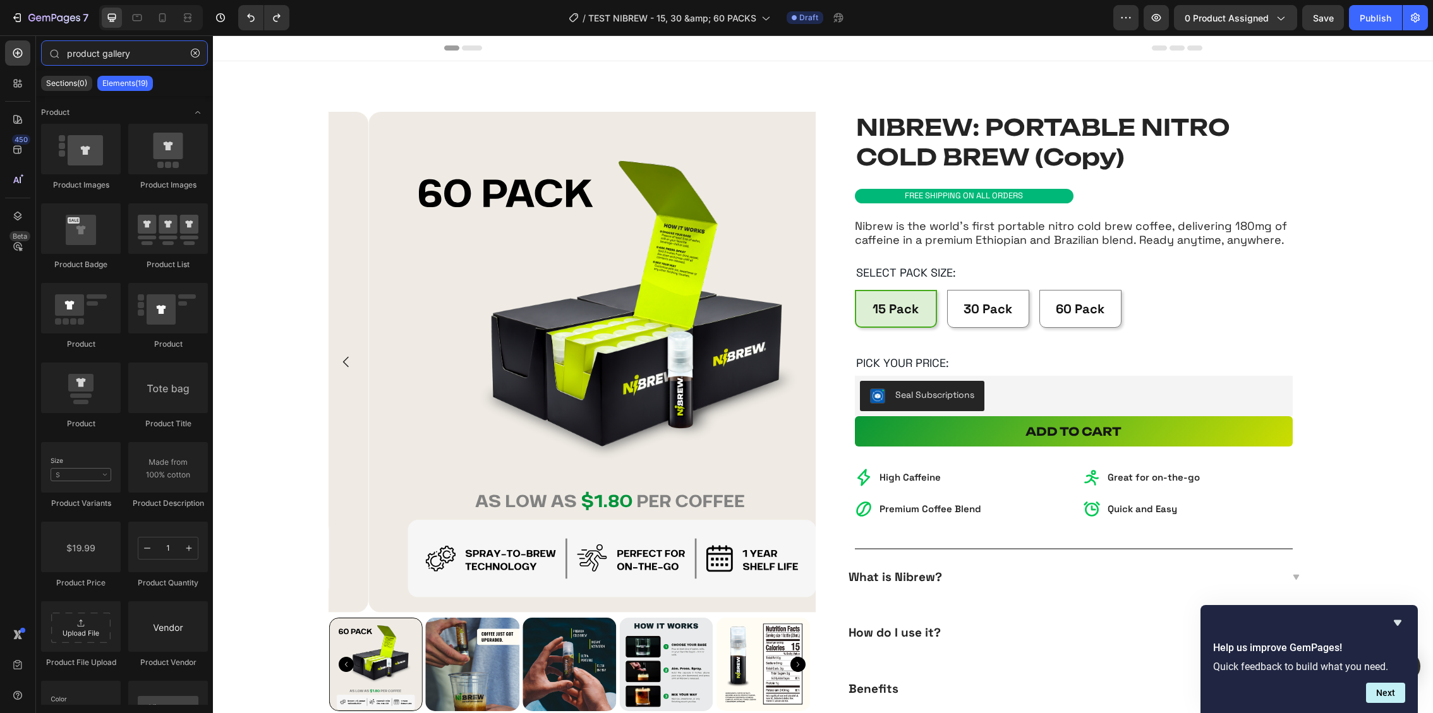
type input "product gallery"
click at [1402, 623] on icon "Hide survey" at bounding box center [1397, 622] width 15 height 15
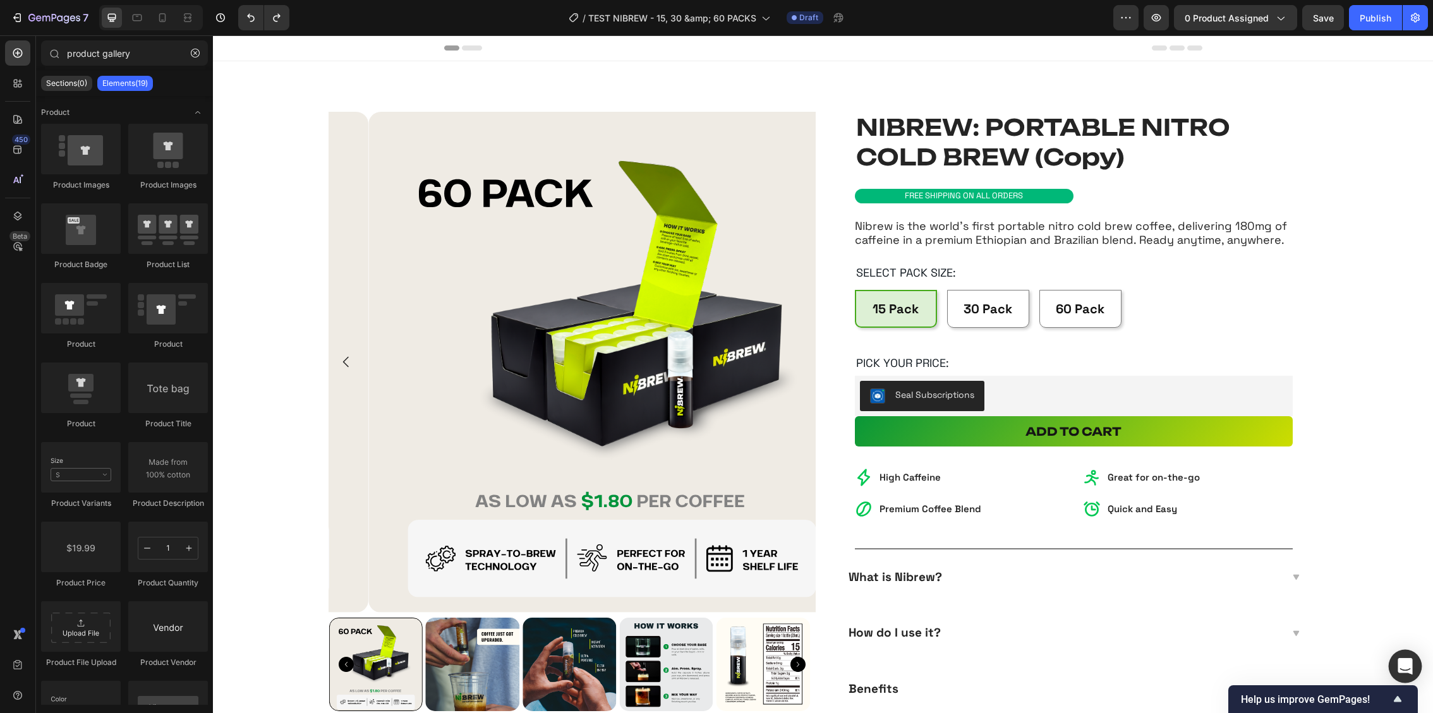
click at [1412, 667] on div "Open Intercom Messenger" at bounding box center [1405, 666] width 33 height 33
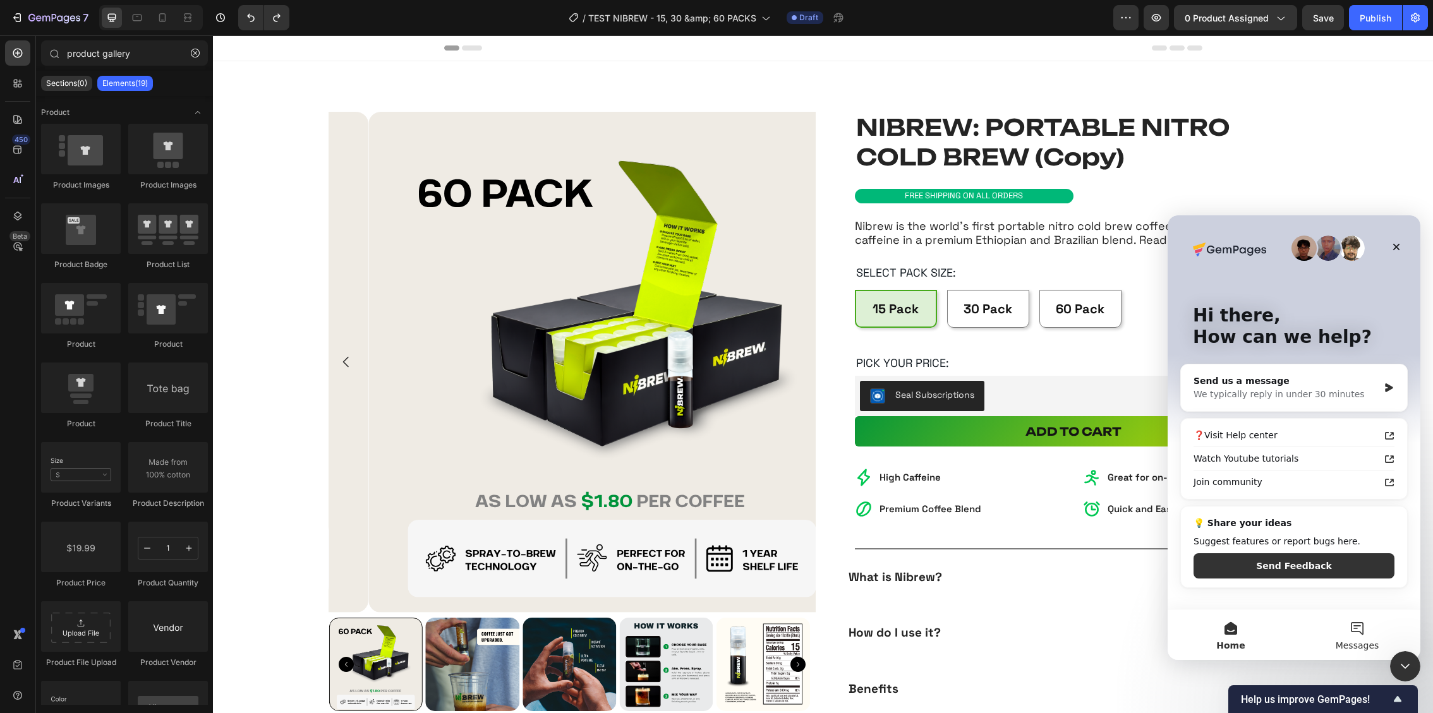
click at [1367, 627] on button "Messages" at bounding box center [1357, 635] width 126 height 51
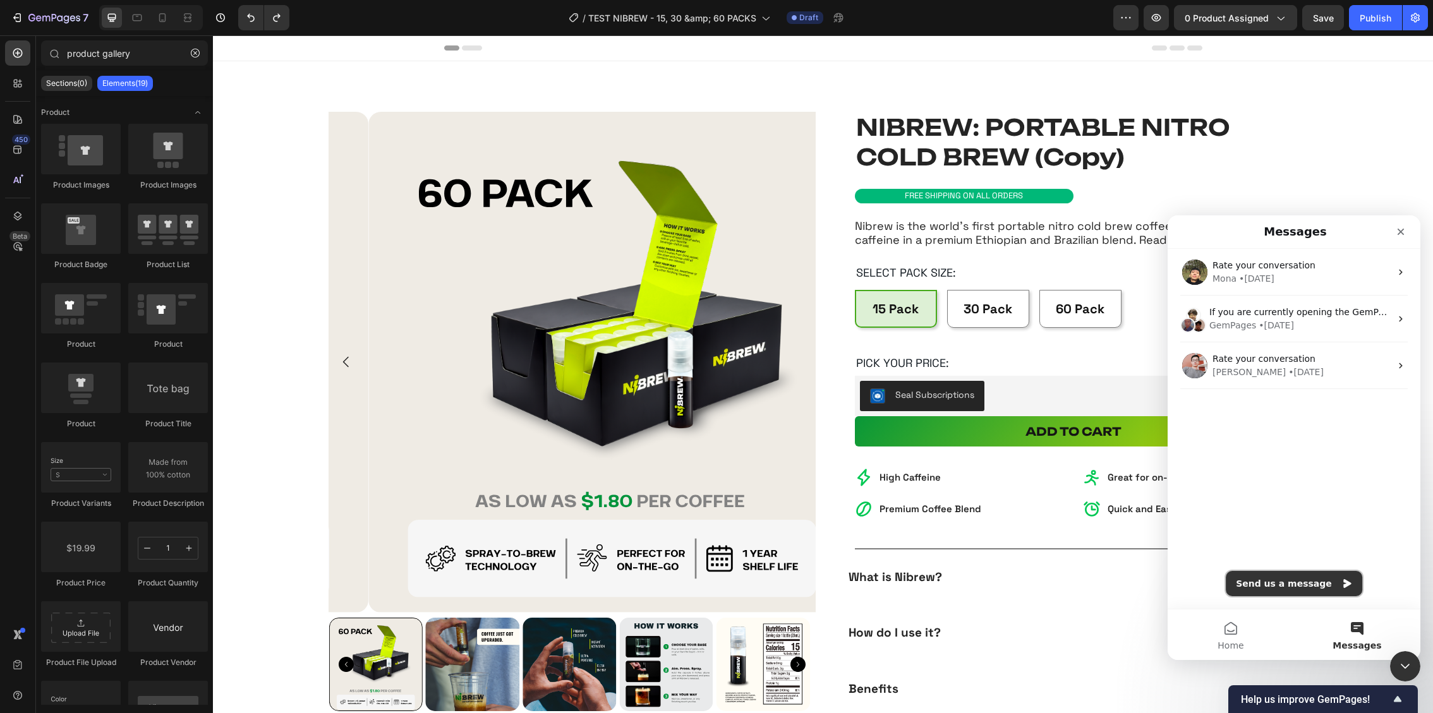
click at [1300, 583] on button "Send us a message" at bounding box center [1294, 583] width 136 height 25
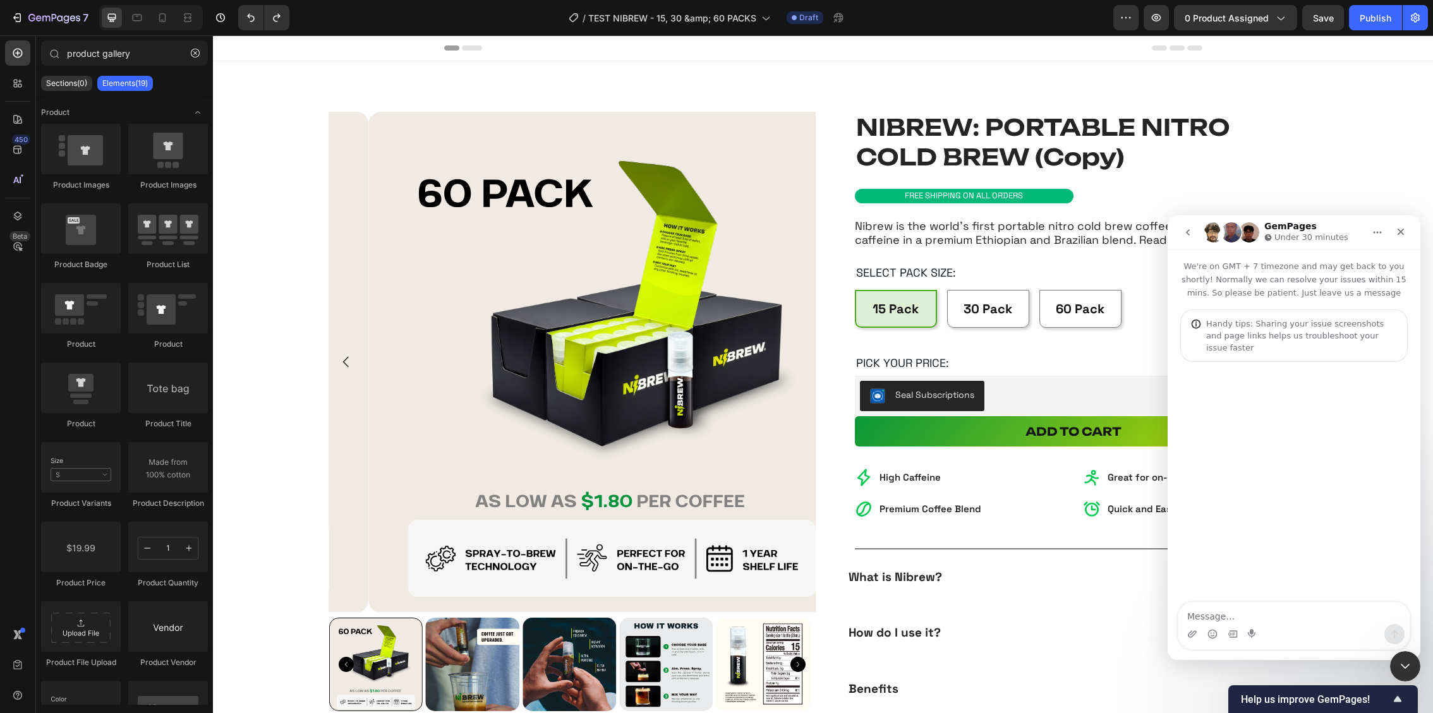
type textarea "Hi team, On my product page, all variant images show up in the gallery, even wh…"
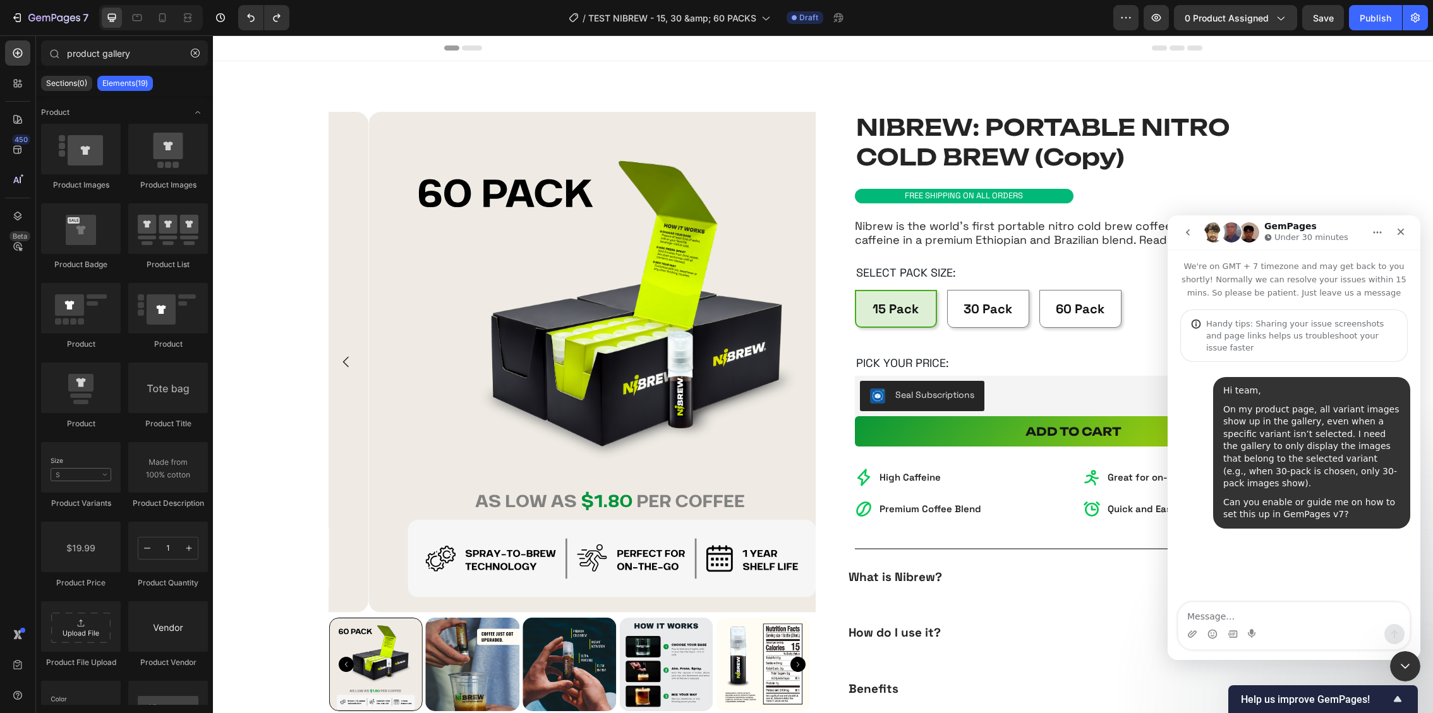
click at [1400, 228] on icon "Close" at bounding box center [1401, 232] width 10 height 10
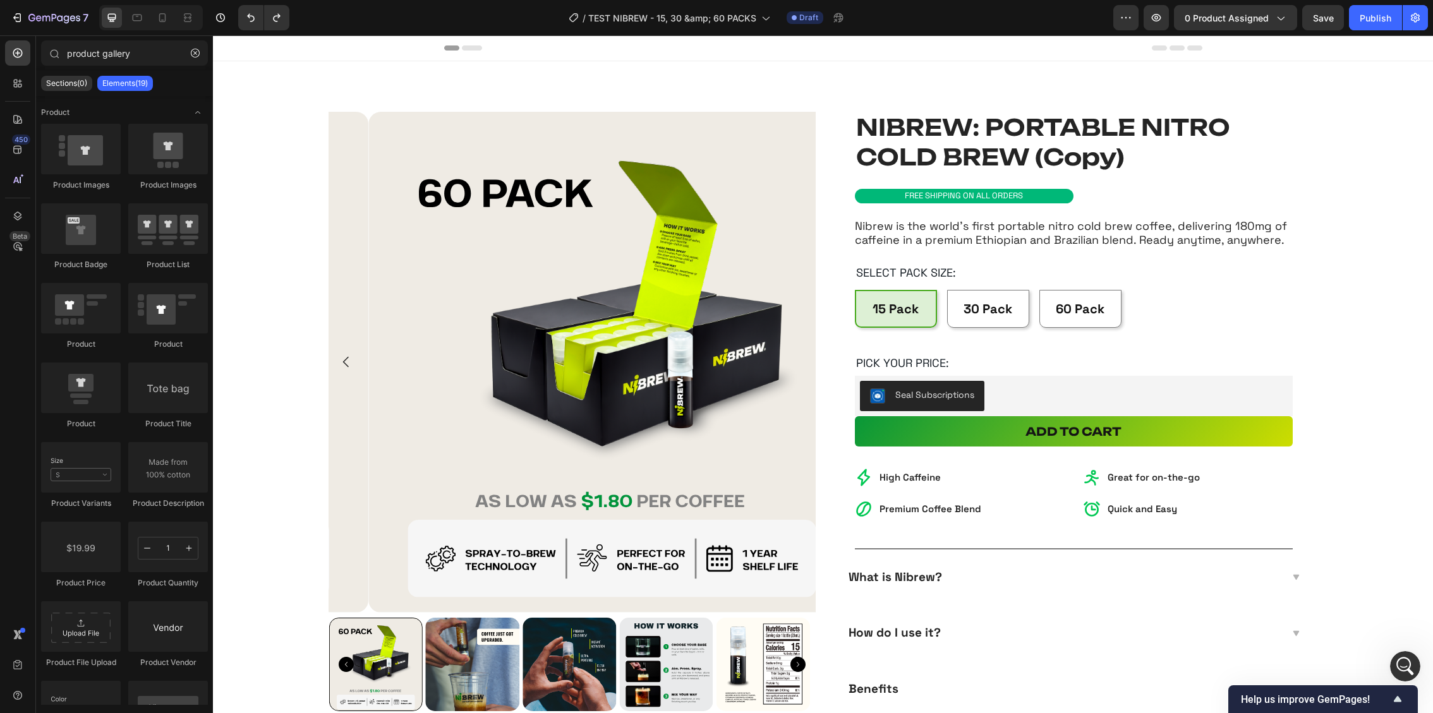
click at [1322, 256] on section "NIBREW: PORTABLE NITRO COLD BREW (Copy) Product Title Product Images Row Row NI…" at bounding box center [823, 439] width 1098 height 756
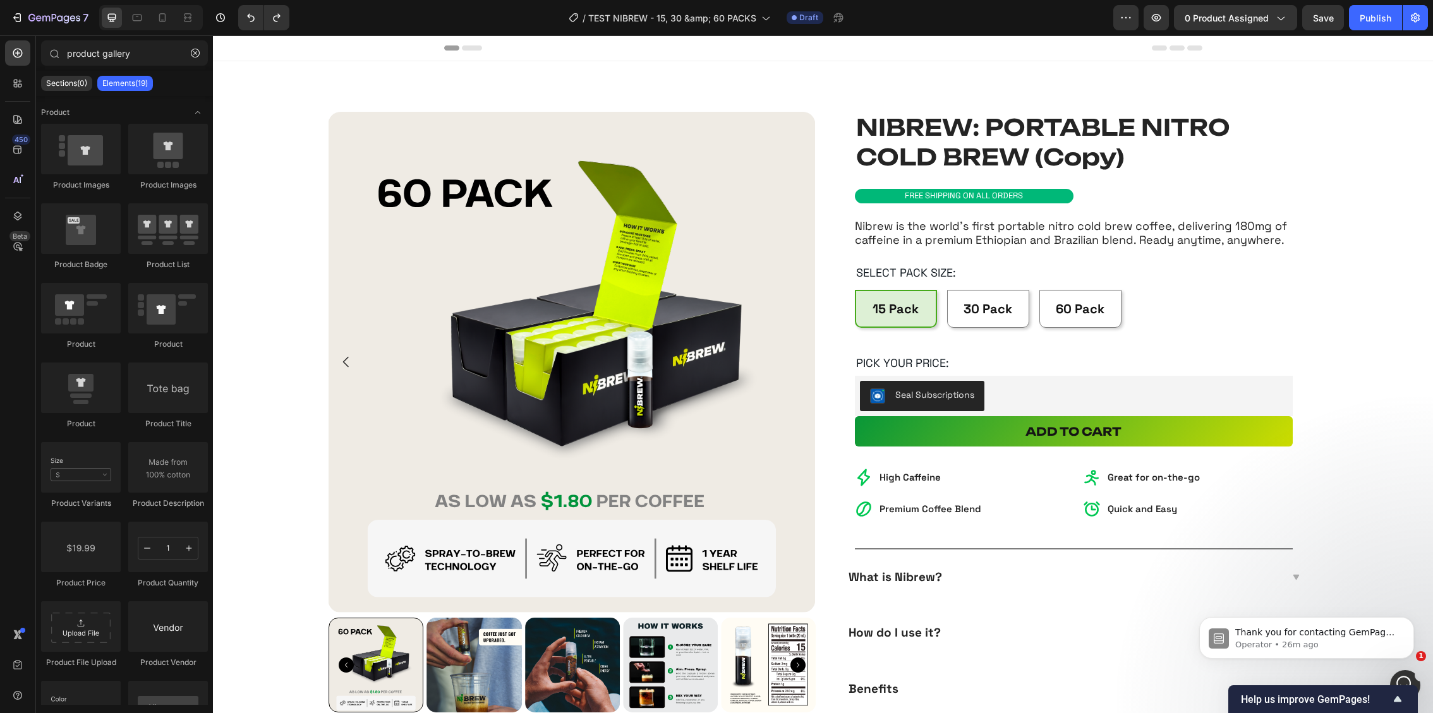
scroll to position [45, 0]
click at [1291, 644] on p "Operator • 26m ago" at bounding box center [1316, 644] width 163 height 11
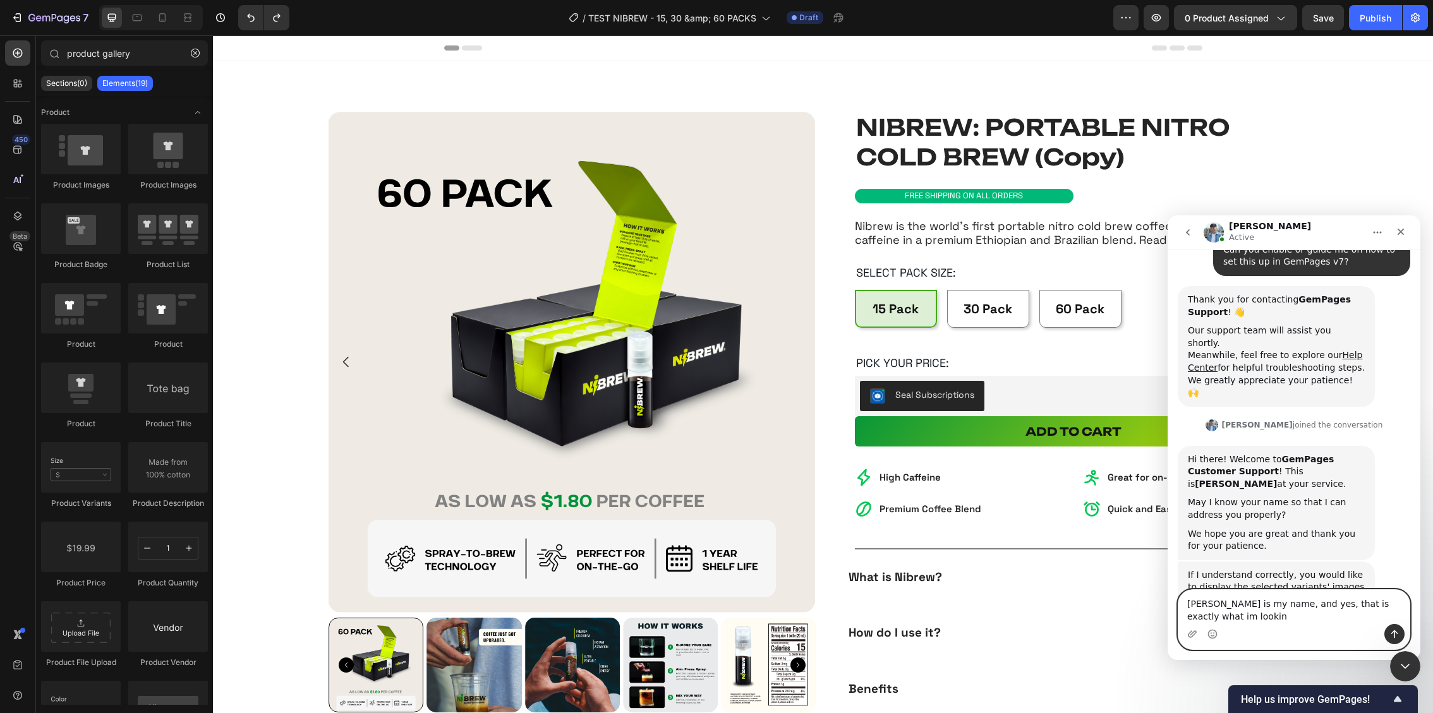
scroll to position [265, 0]
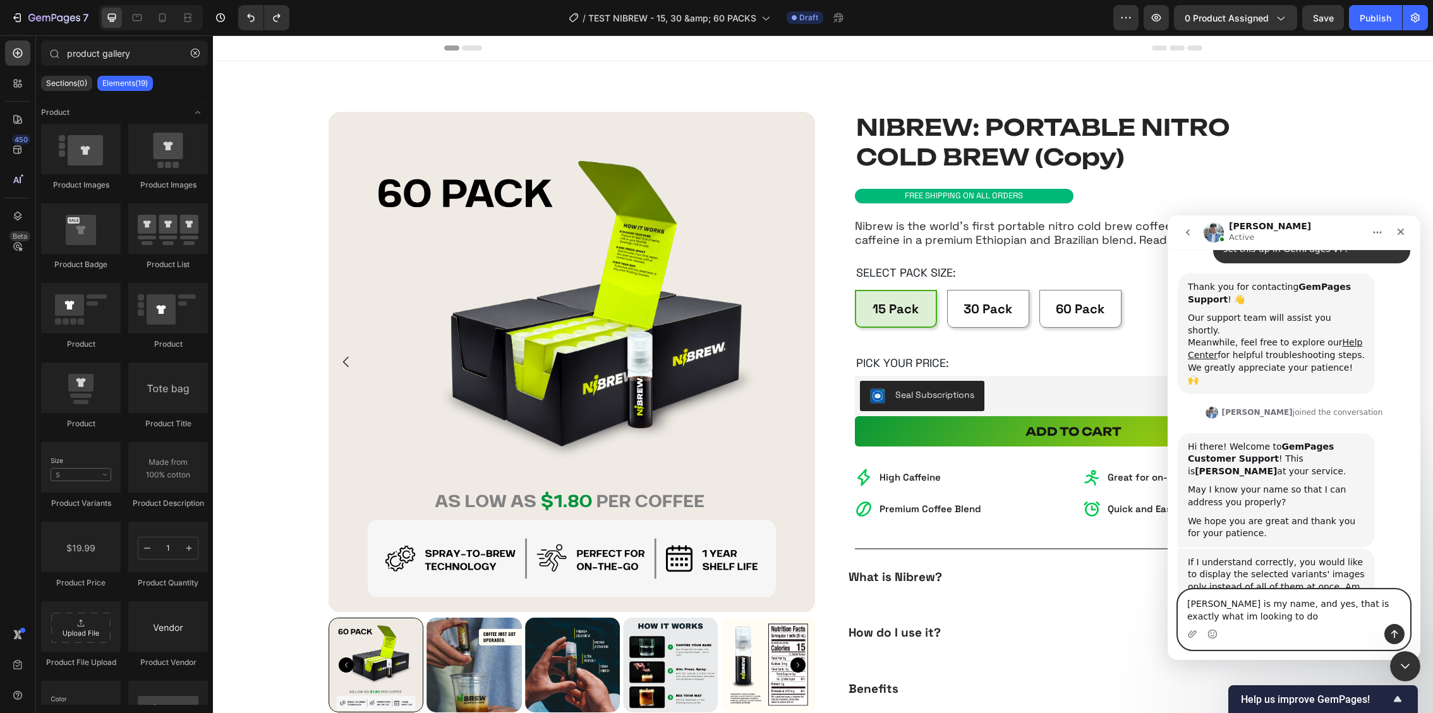
type textarea "[PERSON_NAME] is my name, and yes, that is exactly what im looking to do!"
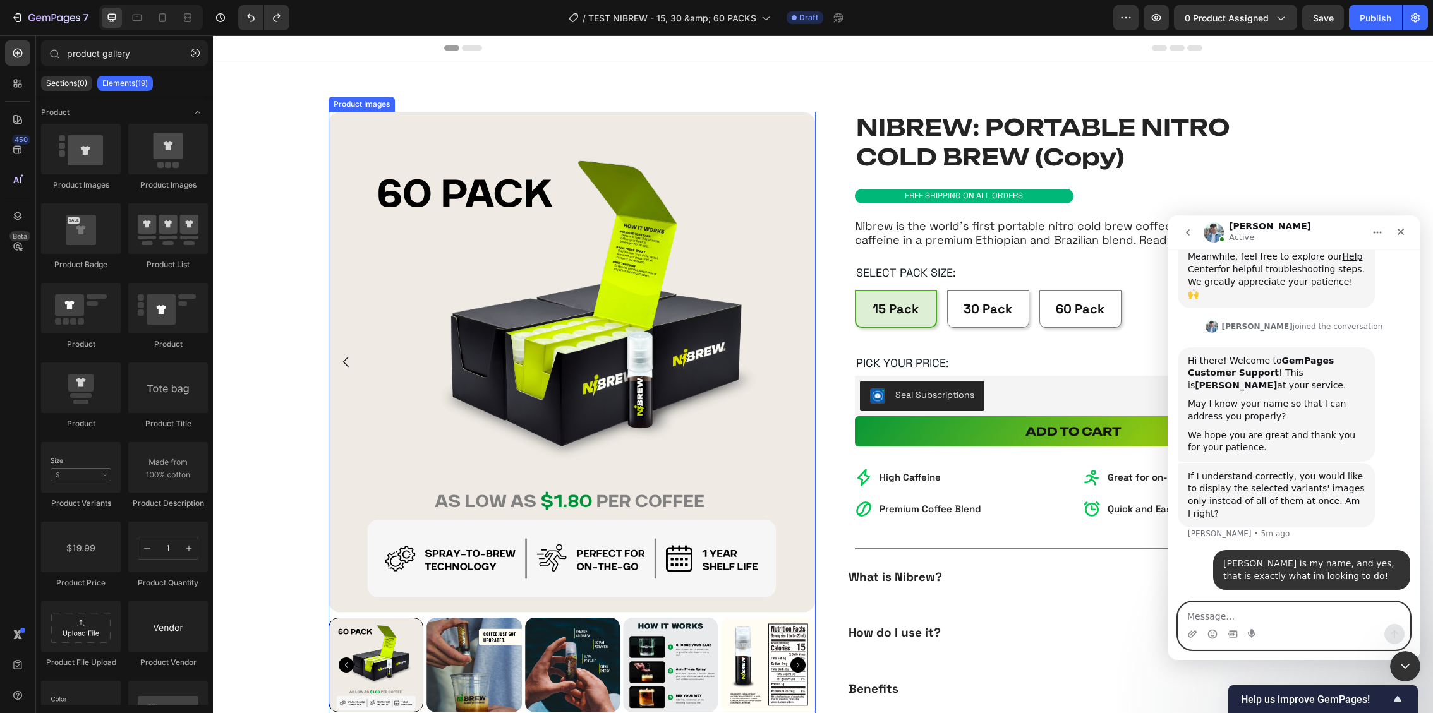
scroll to position [303, 0]
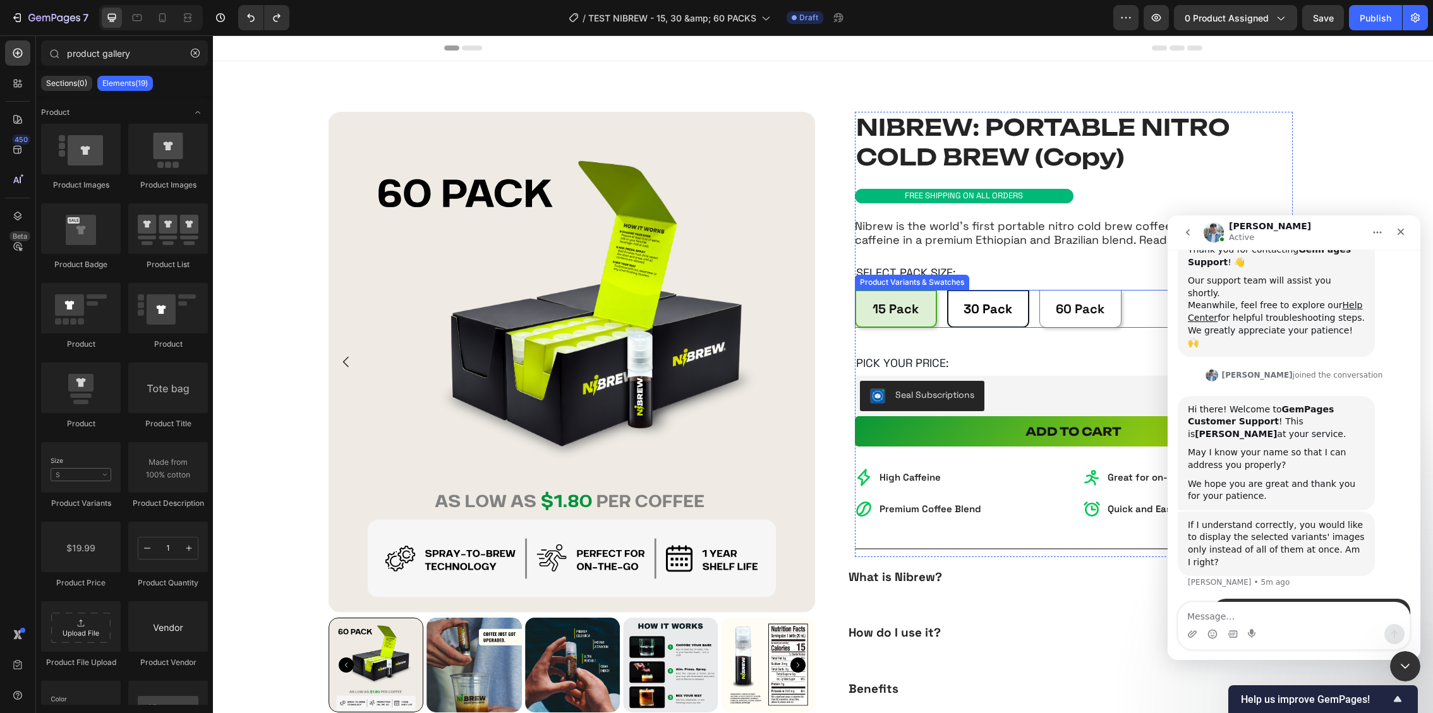
click at [975, 319] on div "30 Pack" at bounding box center [988, 309] width 49 height 23
click at [947, 290] on input "30 Pack 30 Pack 30 Pack" at bounding box center [946, 289] width 1 height 1
radio input "true"
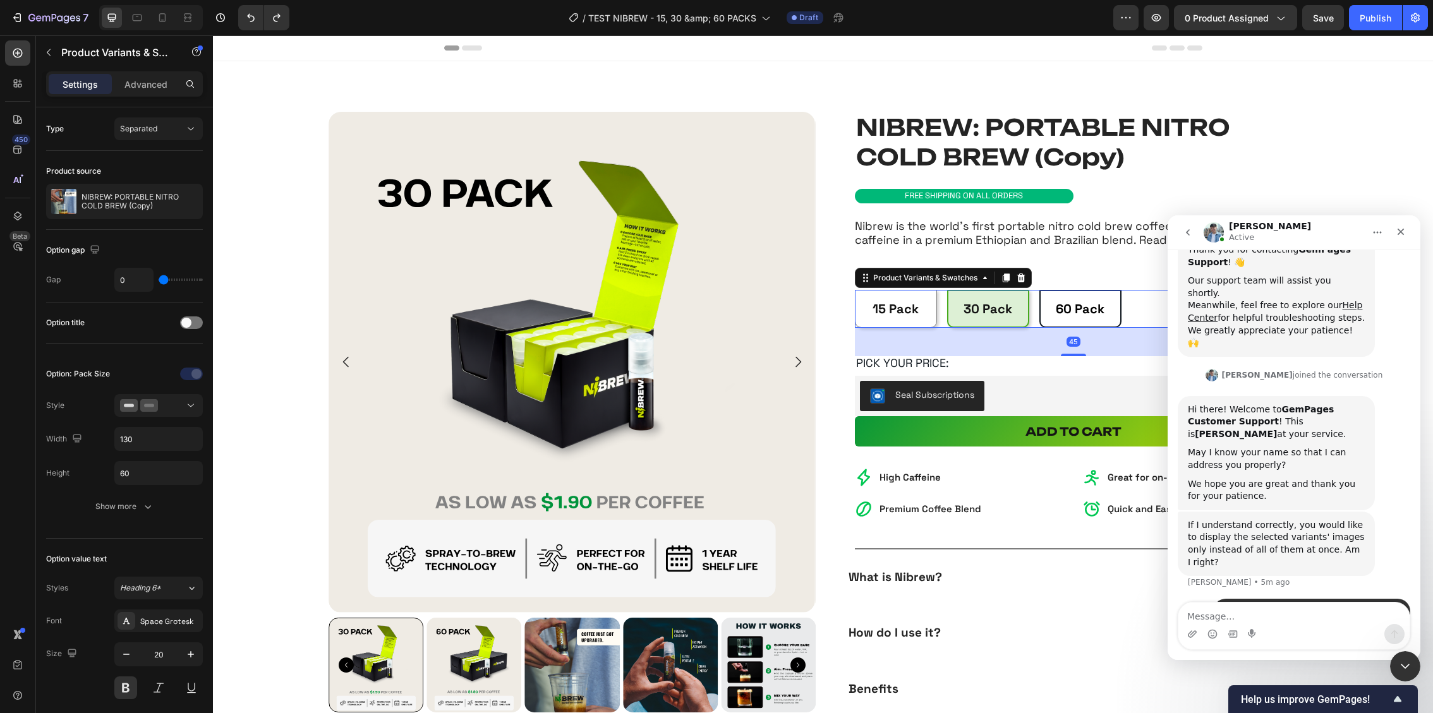
click at [1067, 296] on Pack "60 Pack" at bounding box center [1080, 309] width 82 height 38
click at [1039, 290] on input "60 Pack 60 Pack 60 Pack" at bounding box center [1039, 289] width 1 height 1
radio input "true"
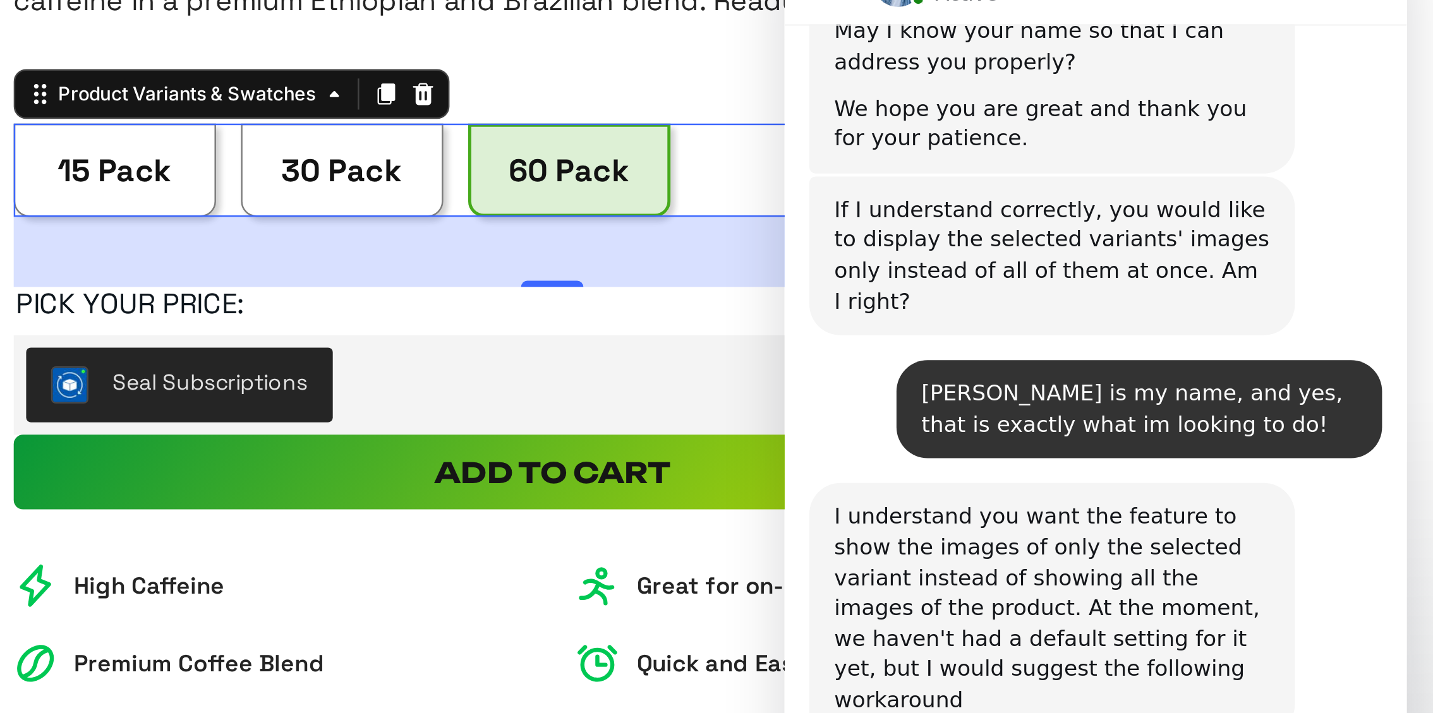
scroll to position [0, 0]
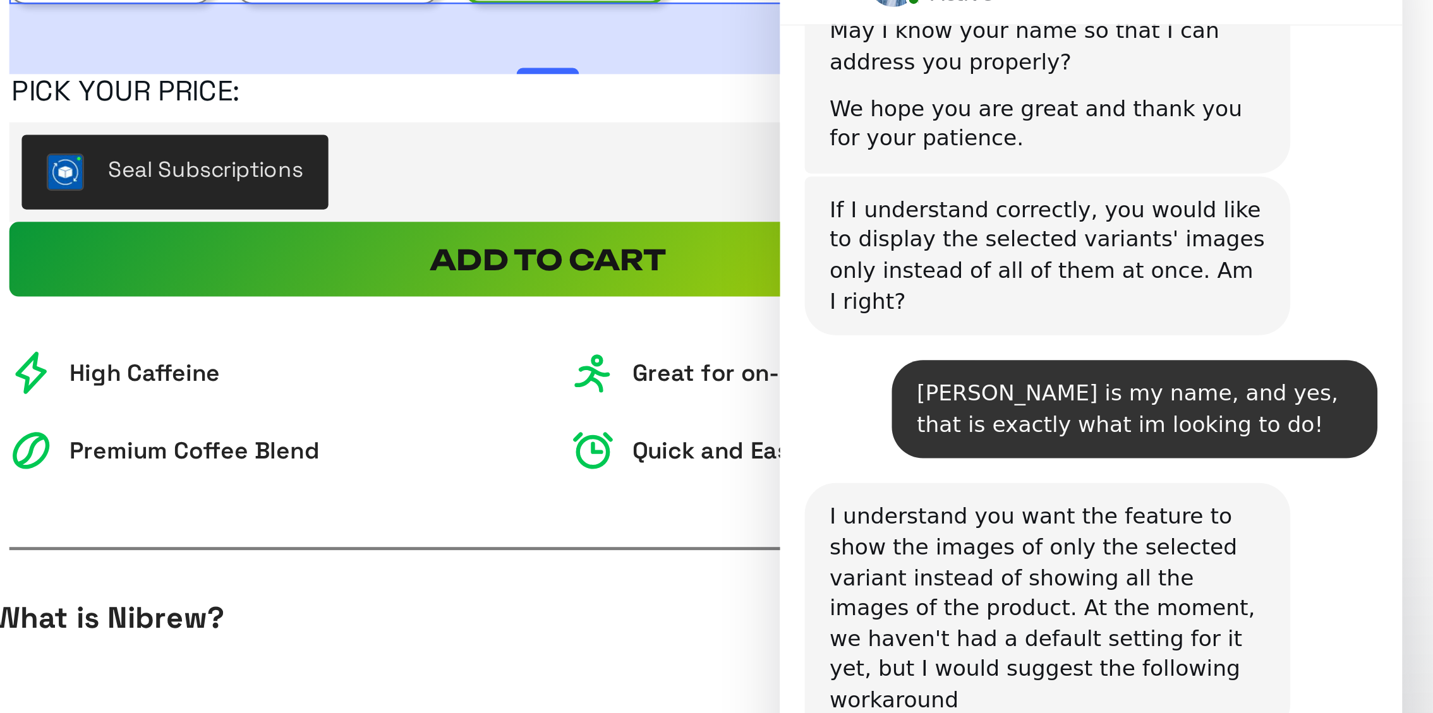
click at [978, 161] on div "I understand you want the feature to show the images of only the selected varia…" at bounding box center [888, 212] width 197 height 102
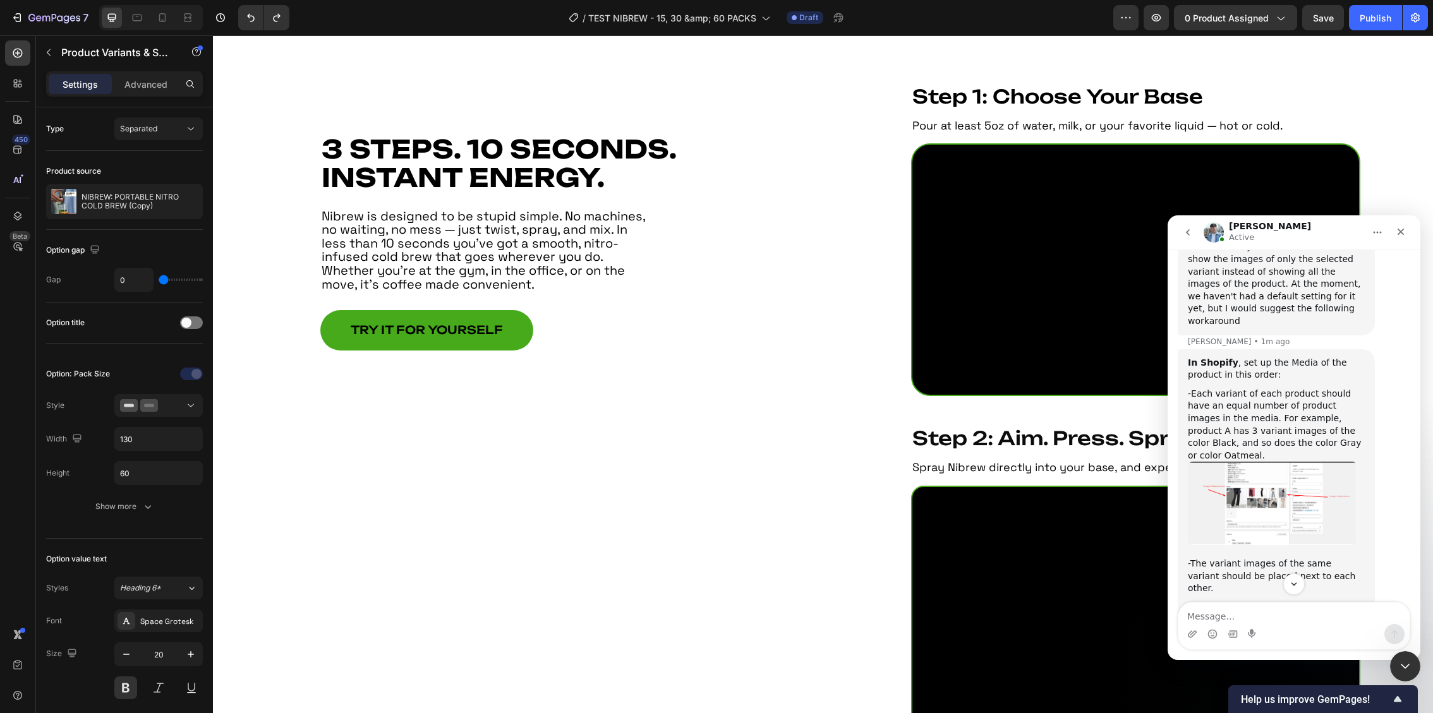
scroll to position [720, 0]
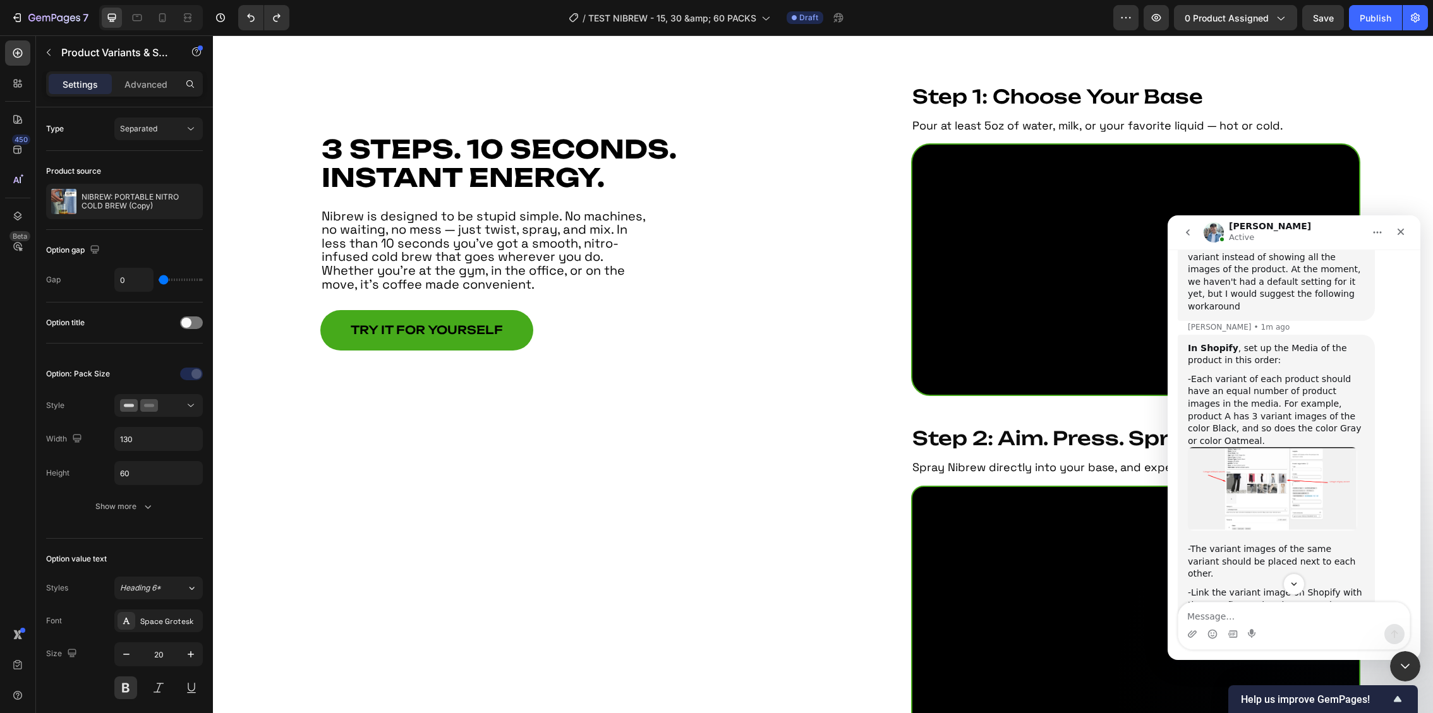
drag, startPoint x: 1174, startPoint y: 216, endPoint x: 1136, endPoint y: 207, distance: 39.1
click at [1168, 215] on html "[PERSON_NAME] Active We're on GMT + 7 timezone and may get back to you shortly!…" at bounding box center [1294, 437] width 253 height 445
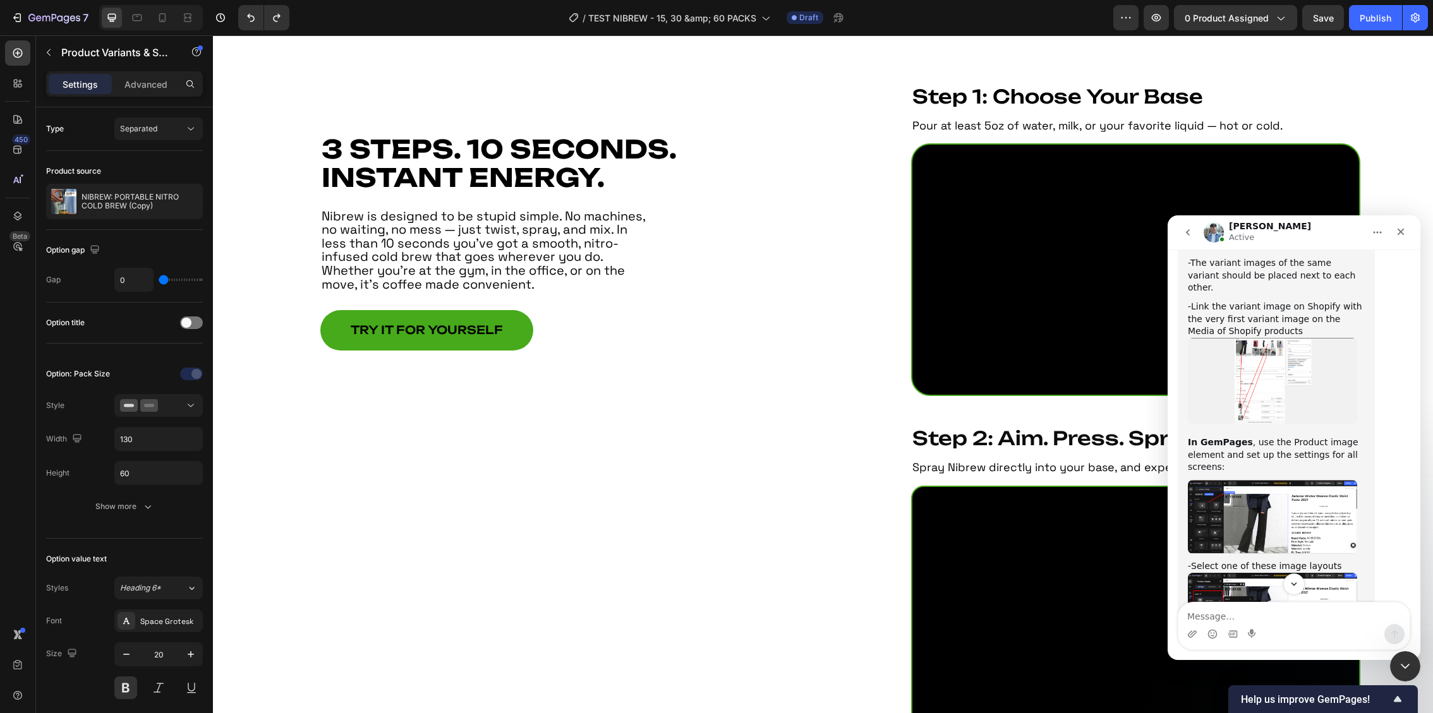
scroll to position [1012, 0]
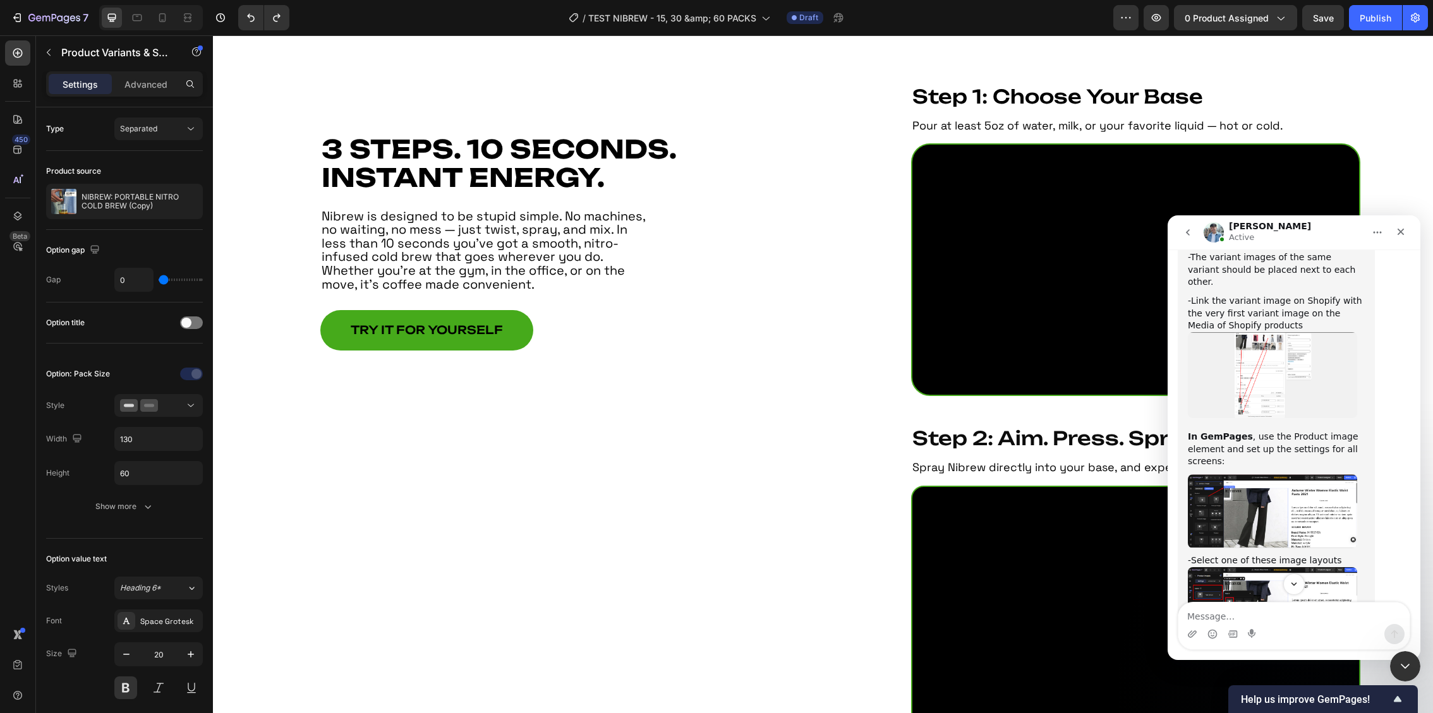
click at [1249, 475] on img "Liam says…" at bounding box center [1272, 512] width 169 height 75
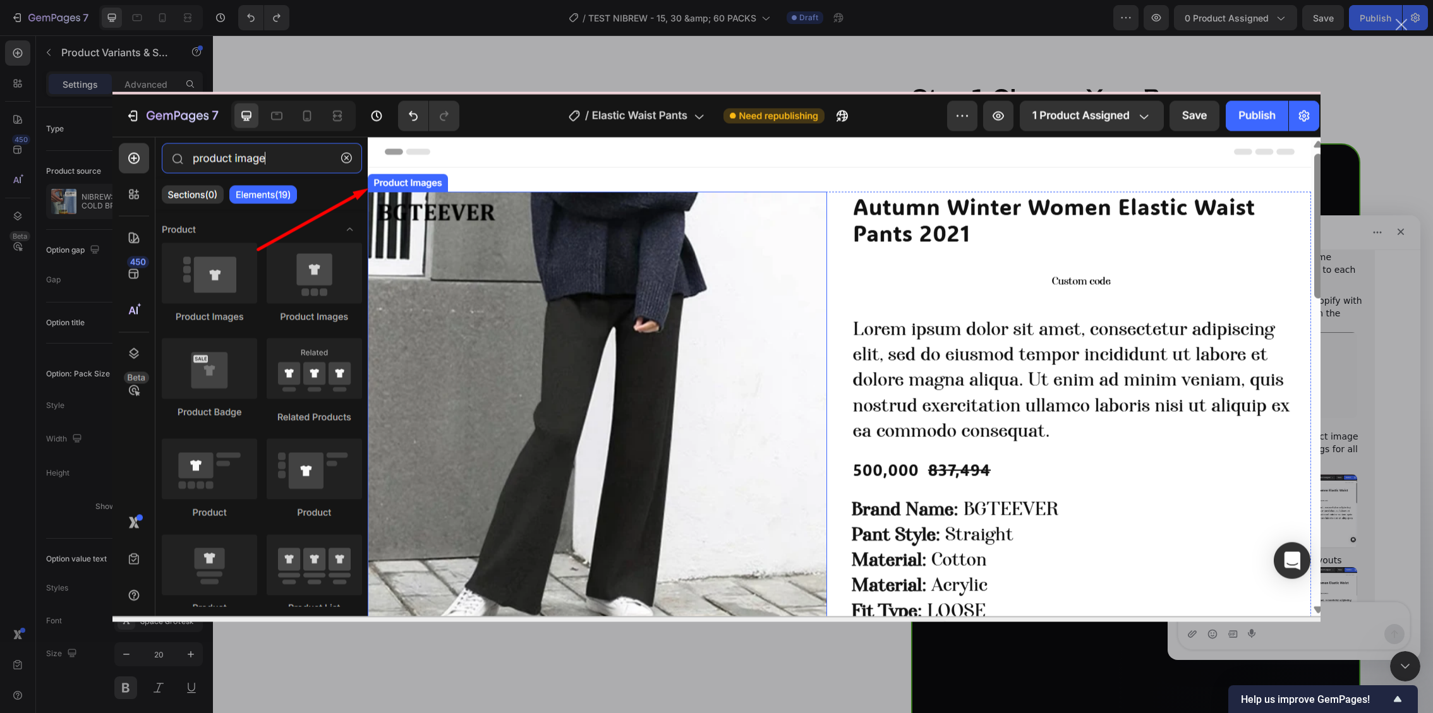
click at [1389, 163] on div "Intercom messenger" at bounding box center [716, 356] width 1433 height 713
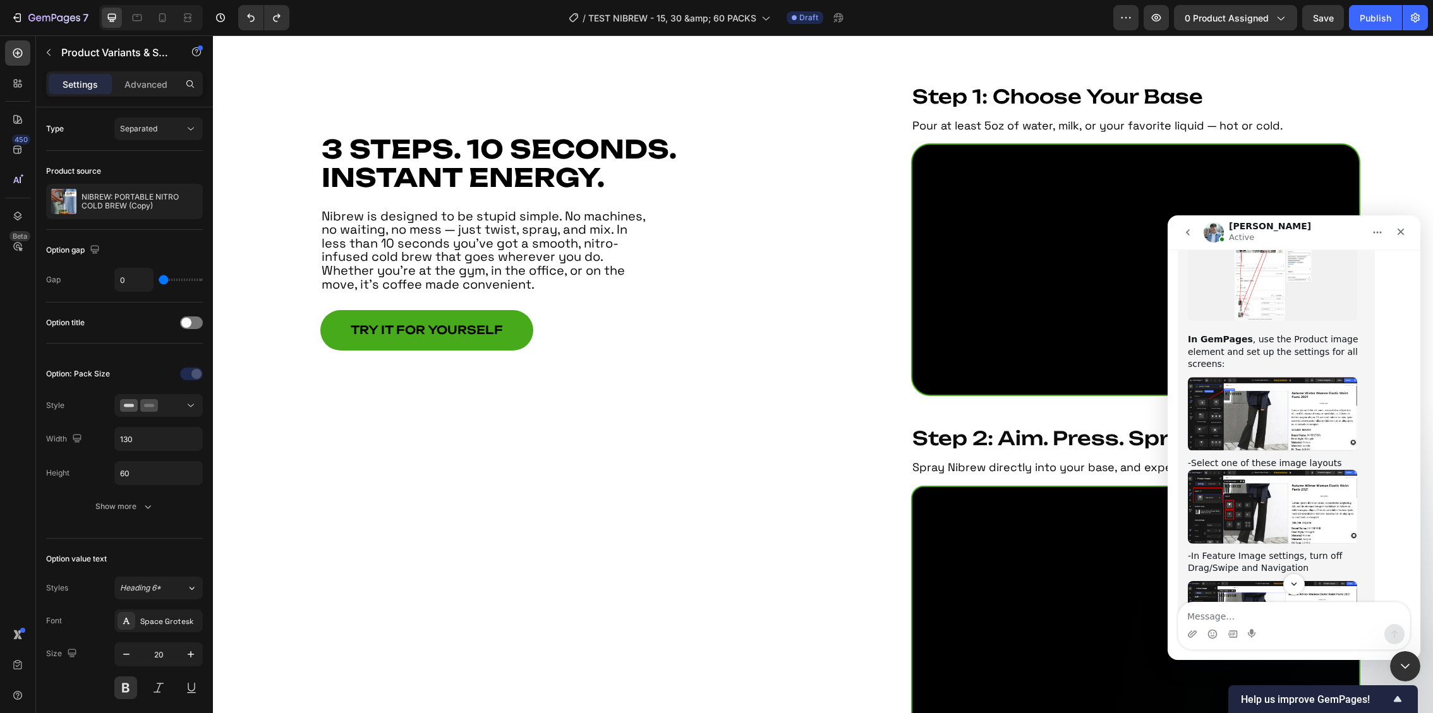
scroll to position [1111, 0]
click at [1288, 469] on img "Liam says…" at bounding box center [1272, 506] width 169 height 74
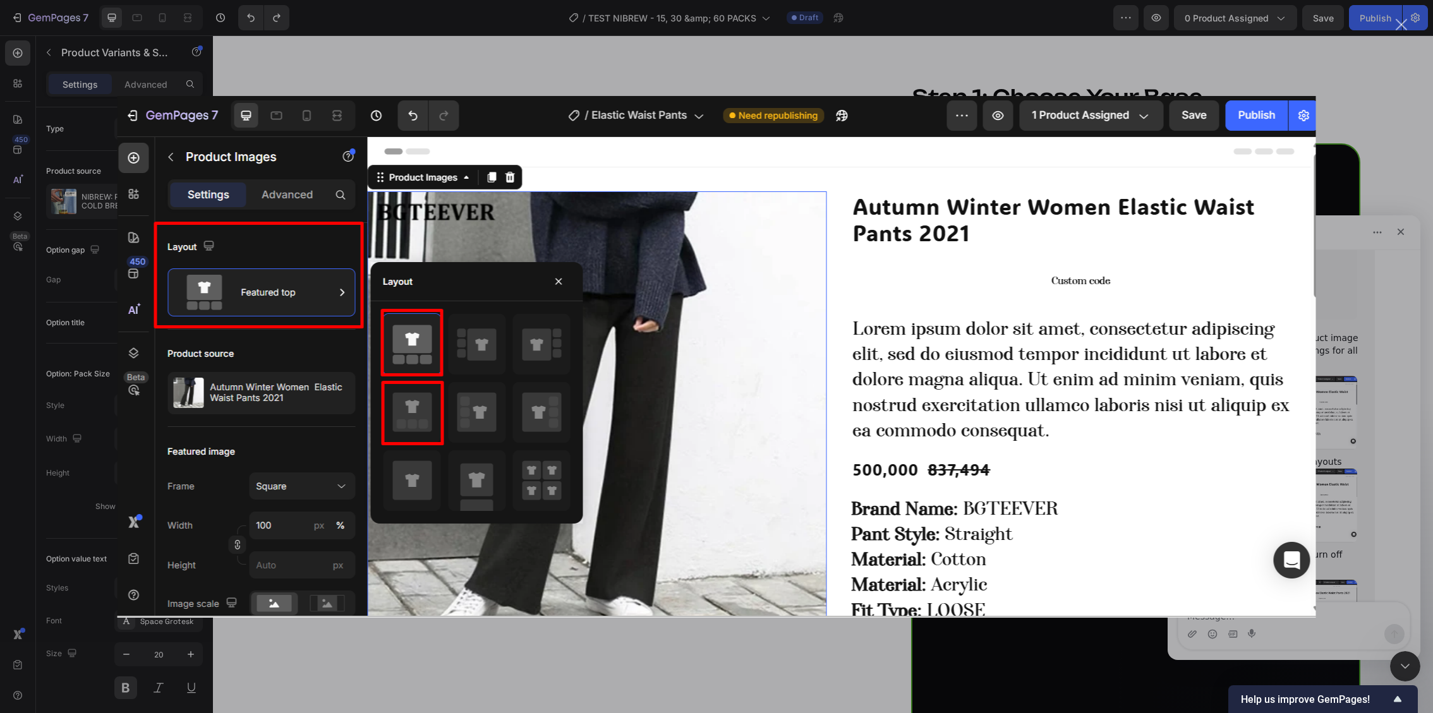
click at [1347, 108] on div "Intercom messenger" at bounding box center [716, 356] width 1433 height 713
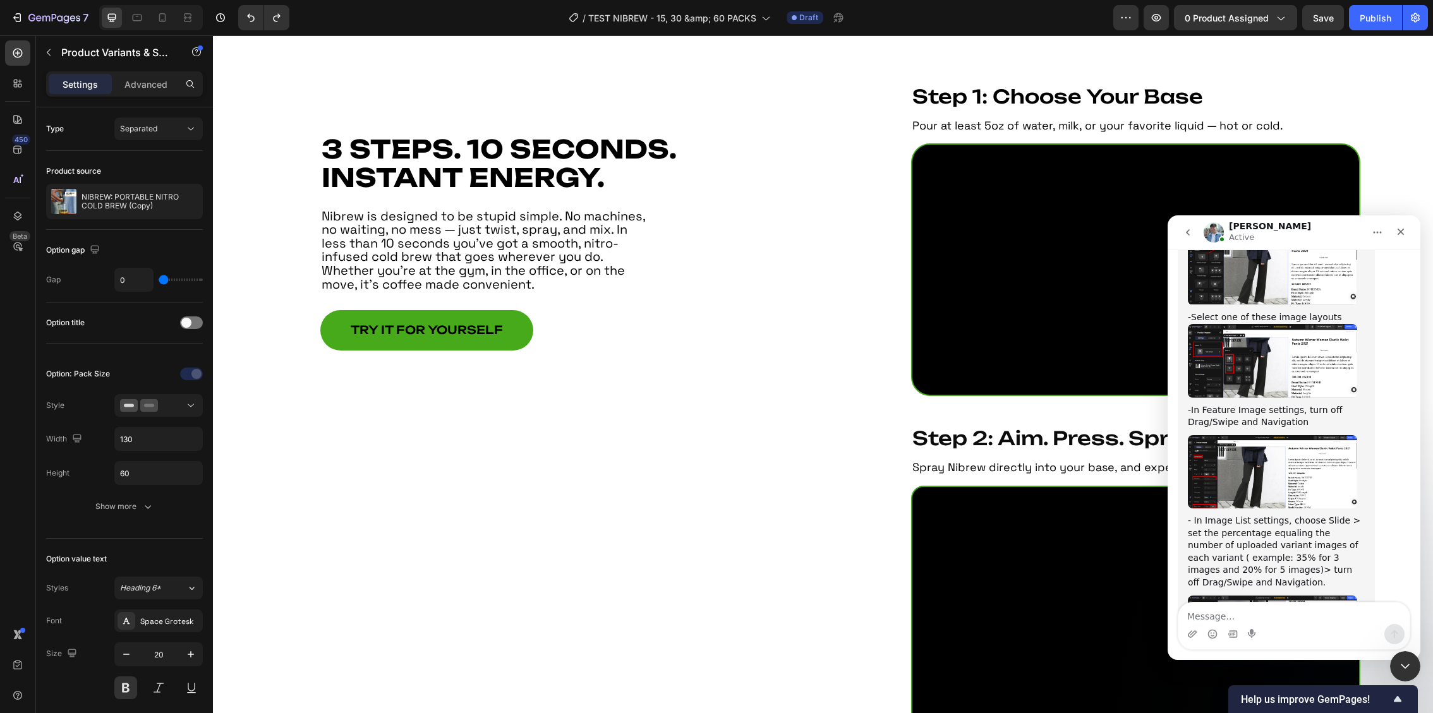
scroll to position [1268, 0]
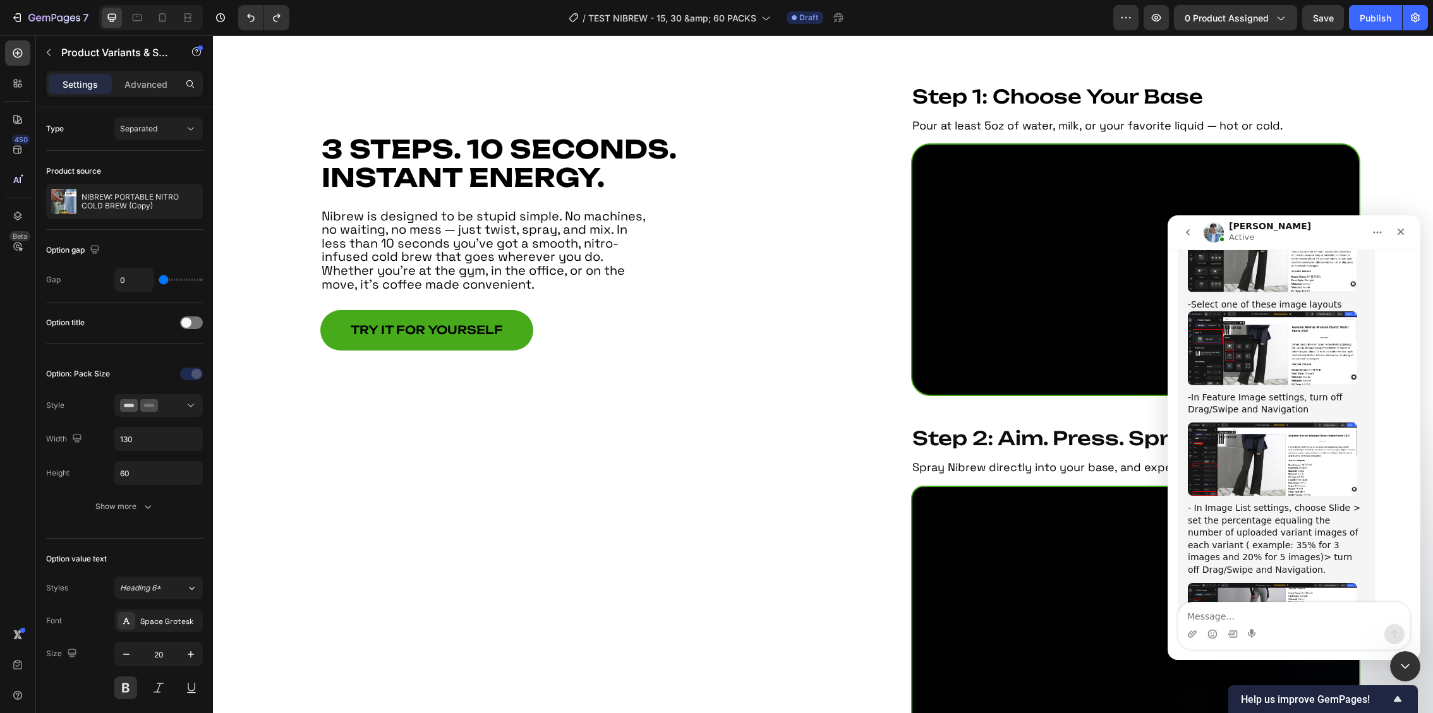
click at [1259, 583] on img "Liam says…" at bounding box center [1272, 619] width 169 height 73
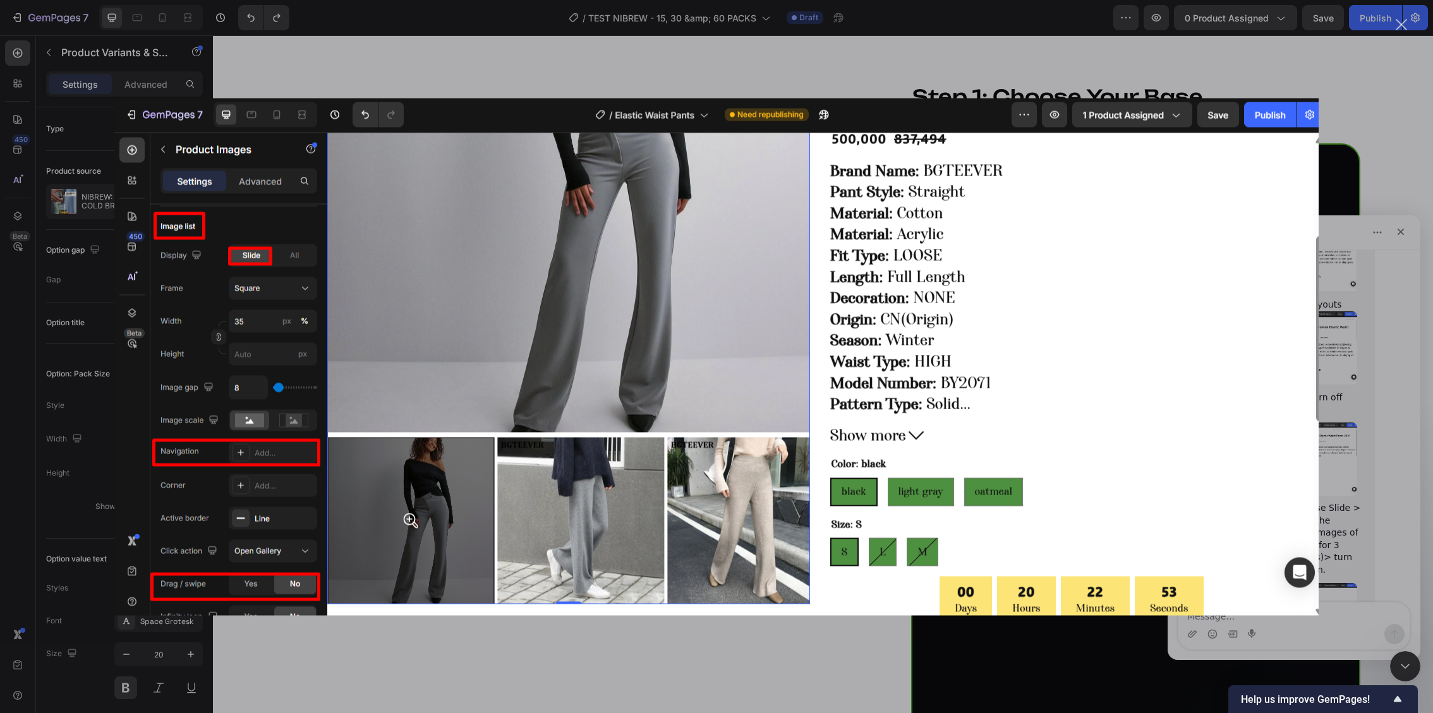
scroll to position [0, 0]
click at [1355, 267] on div "Intercom messenger" at bounding box center [716, 356] width 1433 height 713
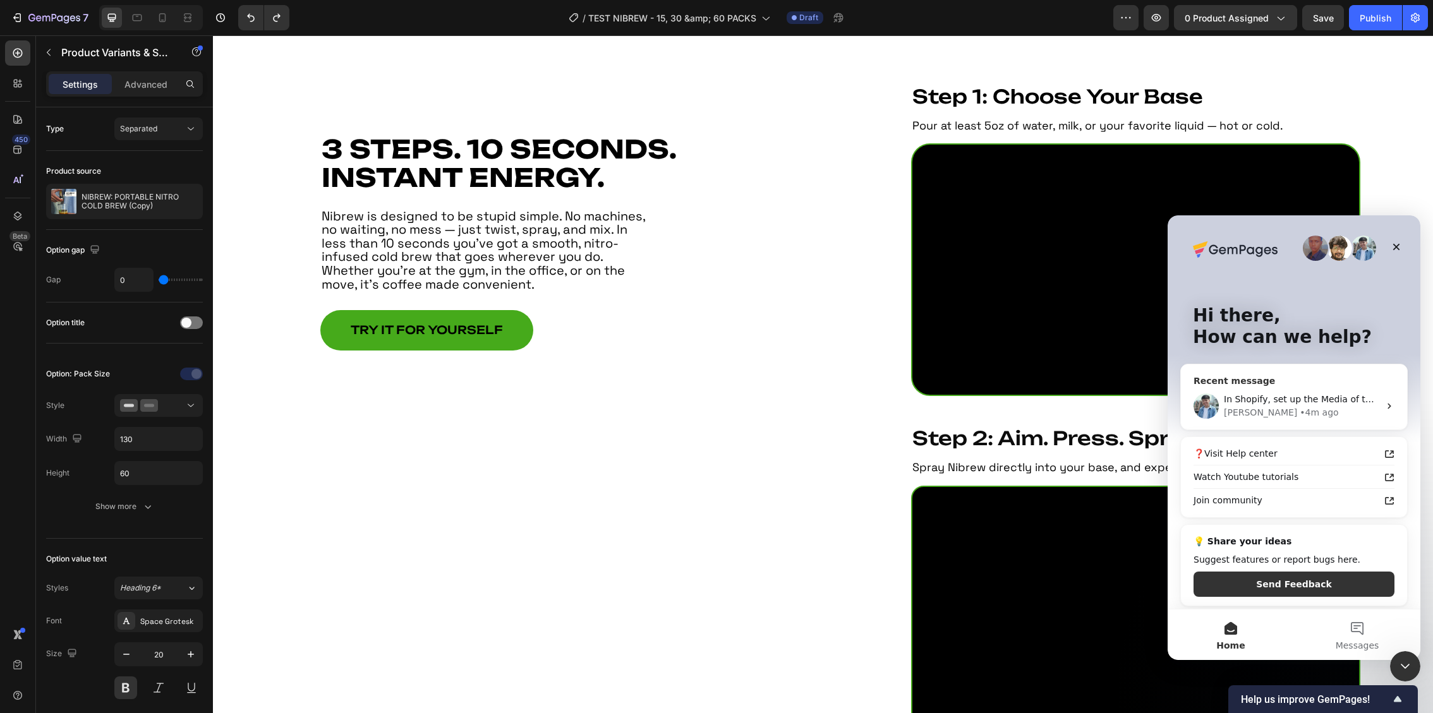
click at [1300, 407] on div "• 4m ago" at bounding box center [1319, 412] width 39 height 13
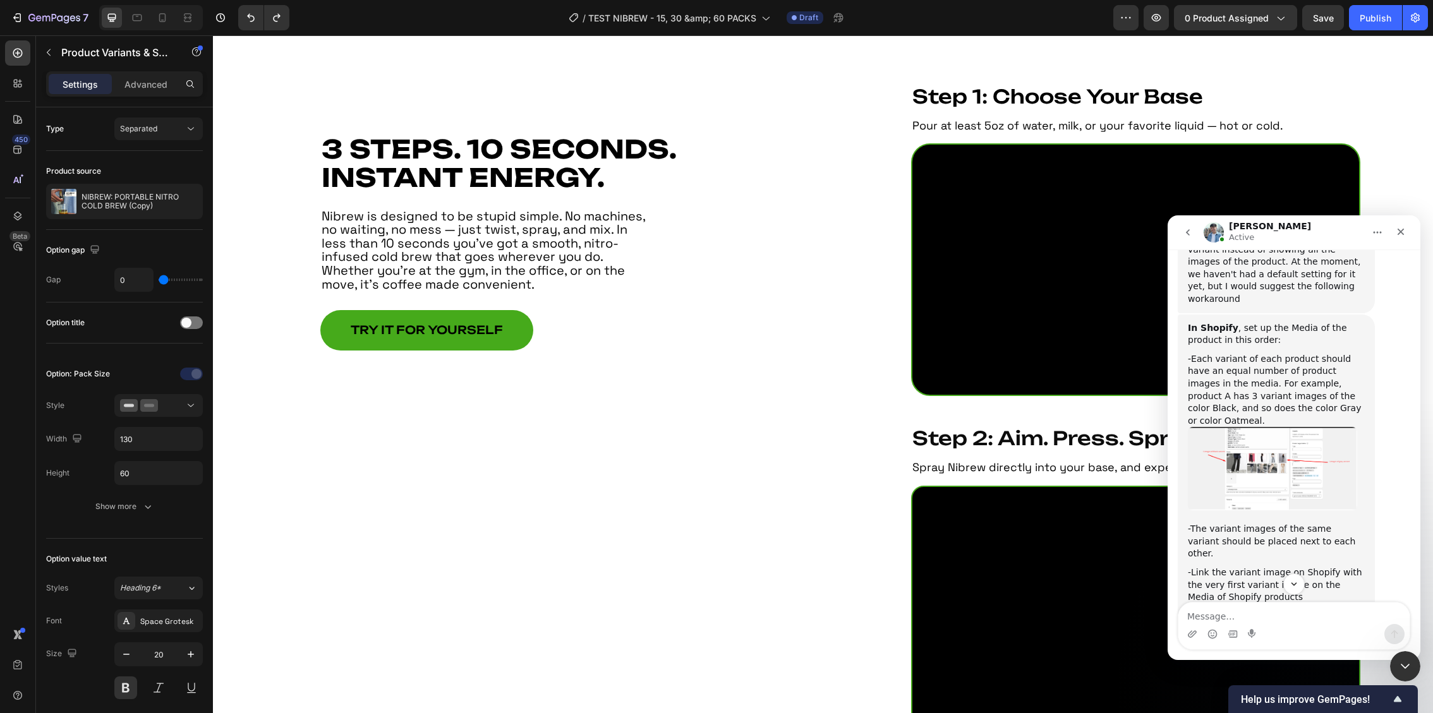
scroll to position [734, 0]
click at [1266, 421] on img "Liam says…" at bounding box center [1272, 462] width 169 height 83
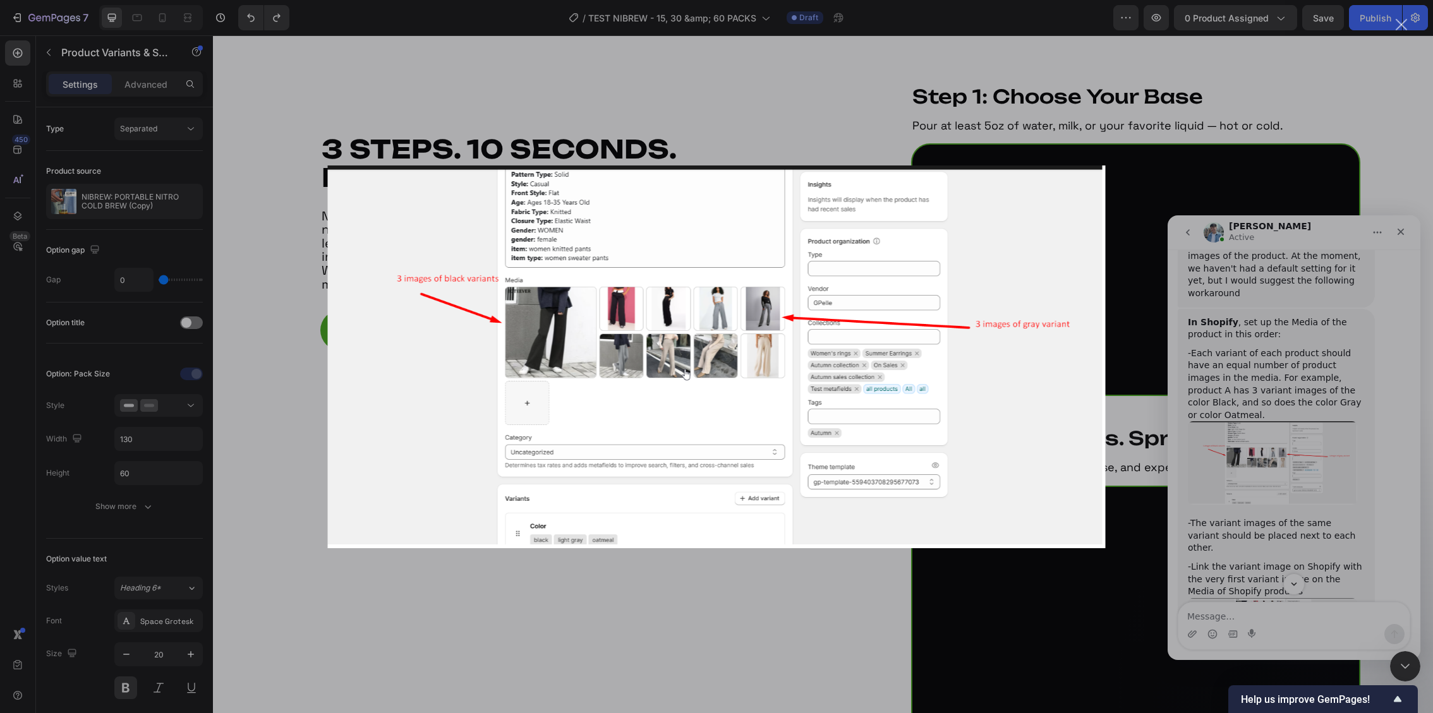
click at [1360, 378] on div "Intercom messenger" at bounding box center [716, 356] width 1433 height 713
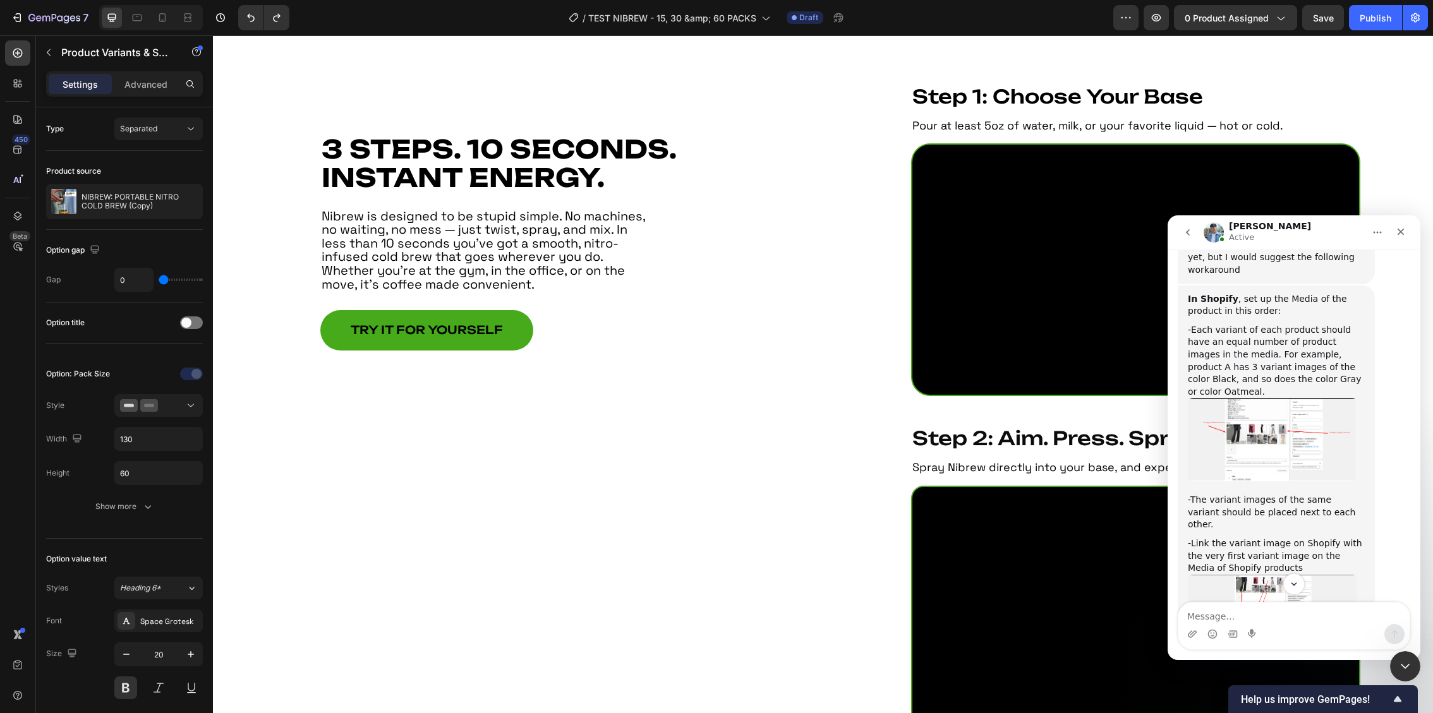
scroll to position [758, 0]
click at [1273, 574] on img "Liam says…" at bounding box center [1272, 617] width 169 height 86
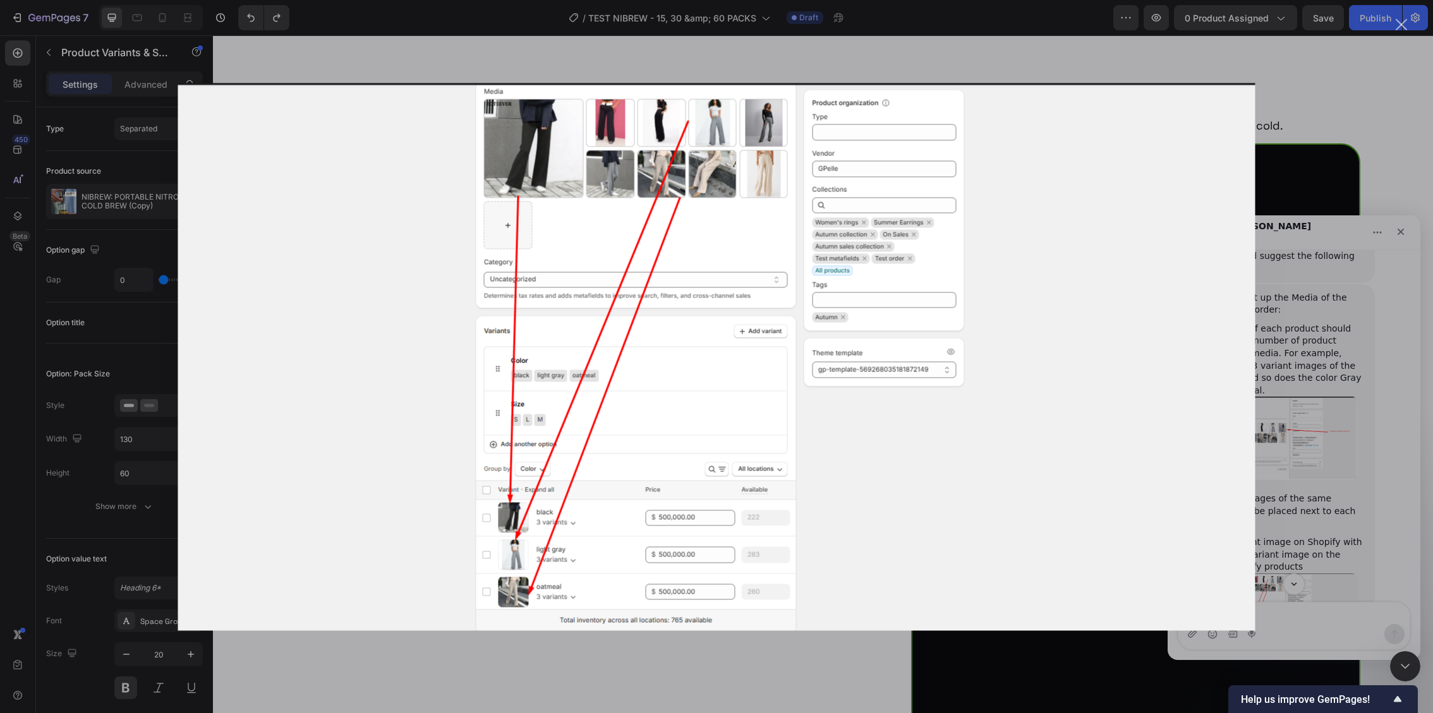
click at [1290, 336] on div "Intercom messenger" at bounding box center [716, 356] width 1433 height 713
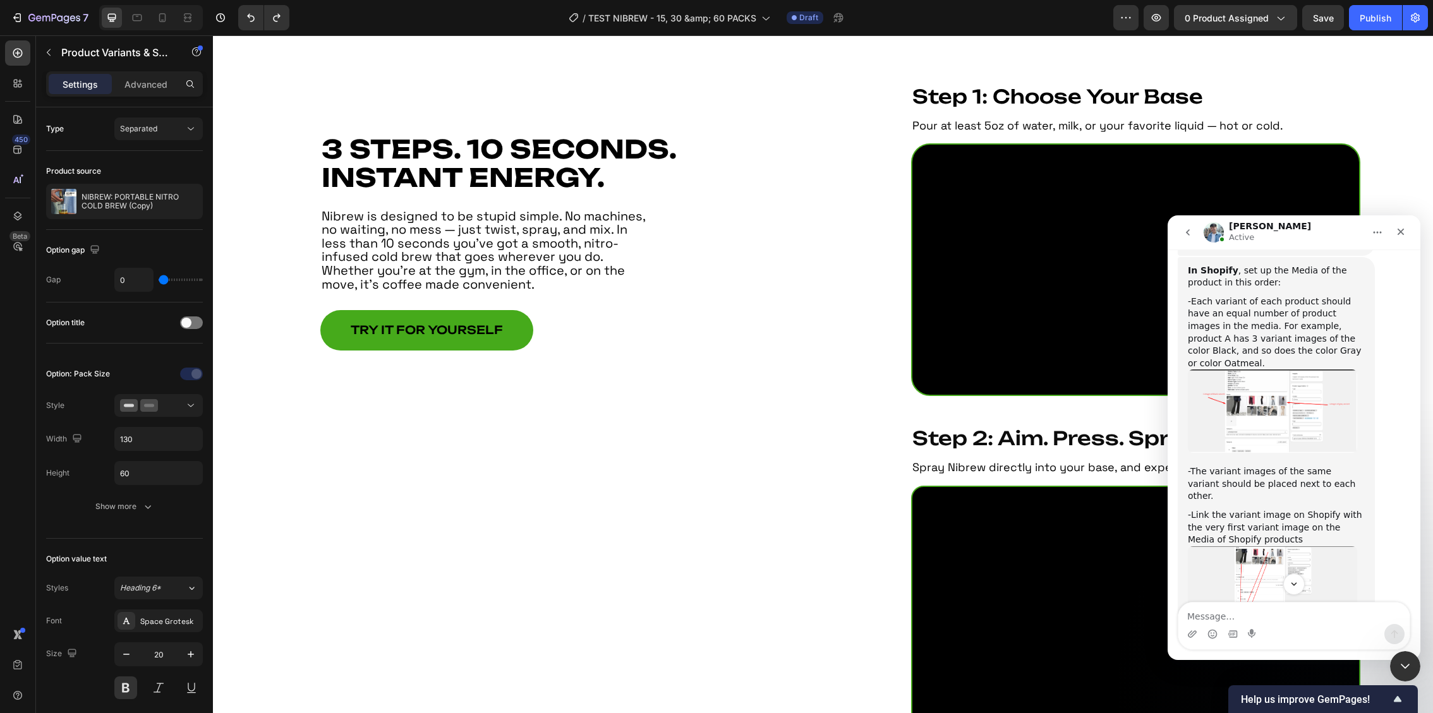
scroll to position [789, 0]
click at [1271, 366] on img "Liam says…" at bounding box center [1272, 407] width 169 height 83
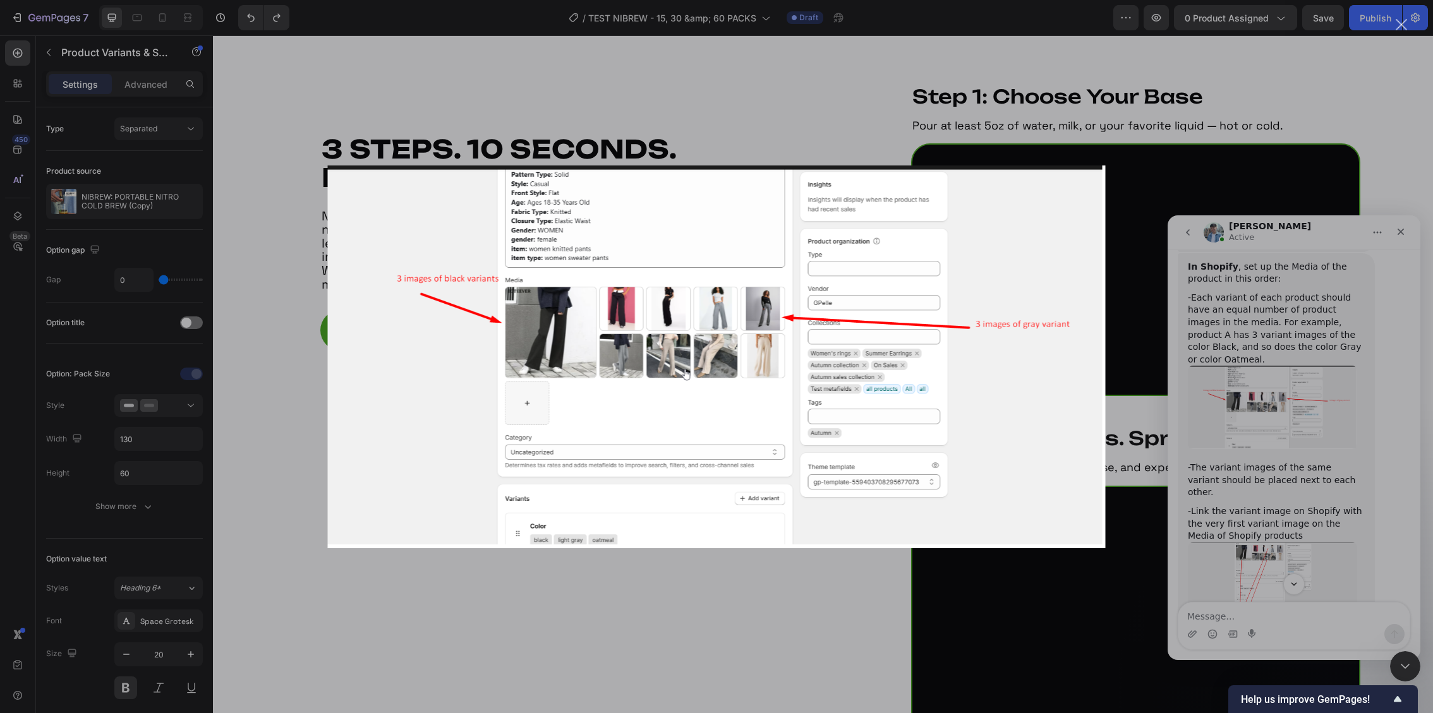
click at [1247, 323] on div "Intercom messenger" at bounding box center [716, 356] width 1433 height 713
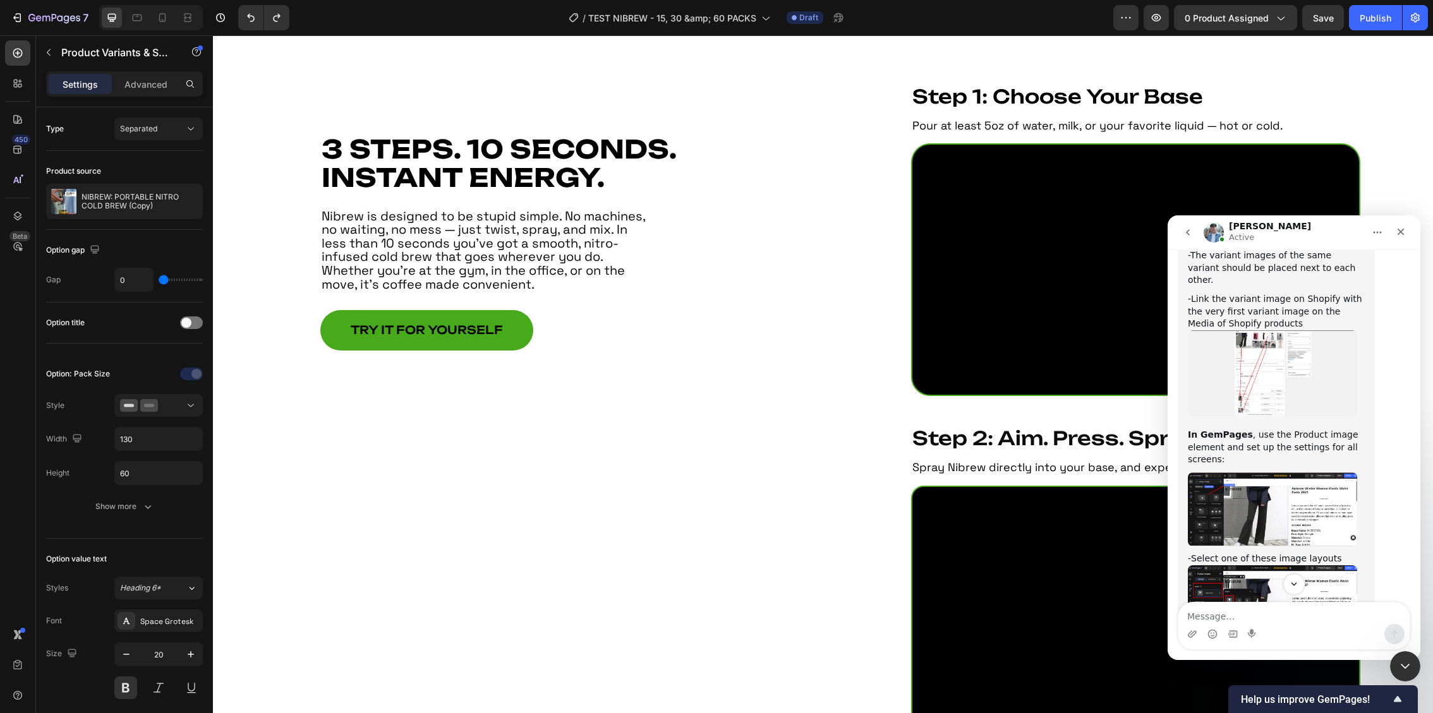
scroll to position [1005, 0]
click at [1241, 469] on img "Liam says…" at bounding box center [1272, 506] width 169 height 75
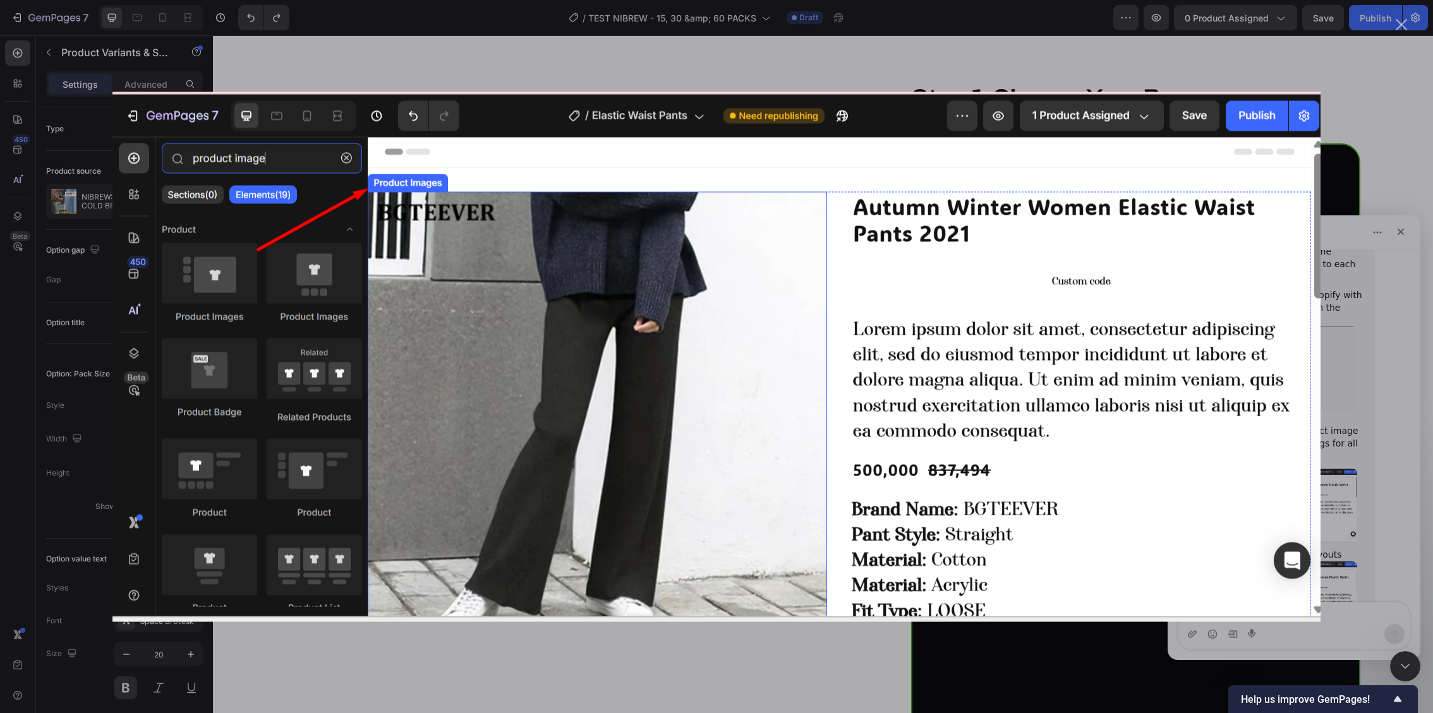
click at [1314, 306] on img "Close" at bounding box center [716, 357] width 1208 height 530
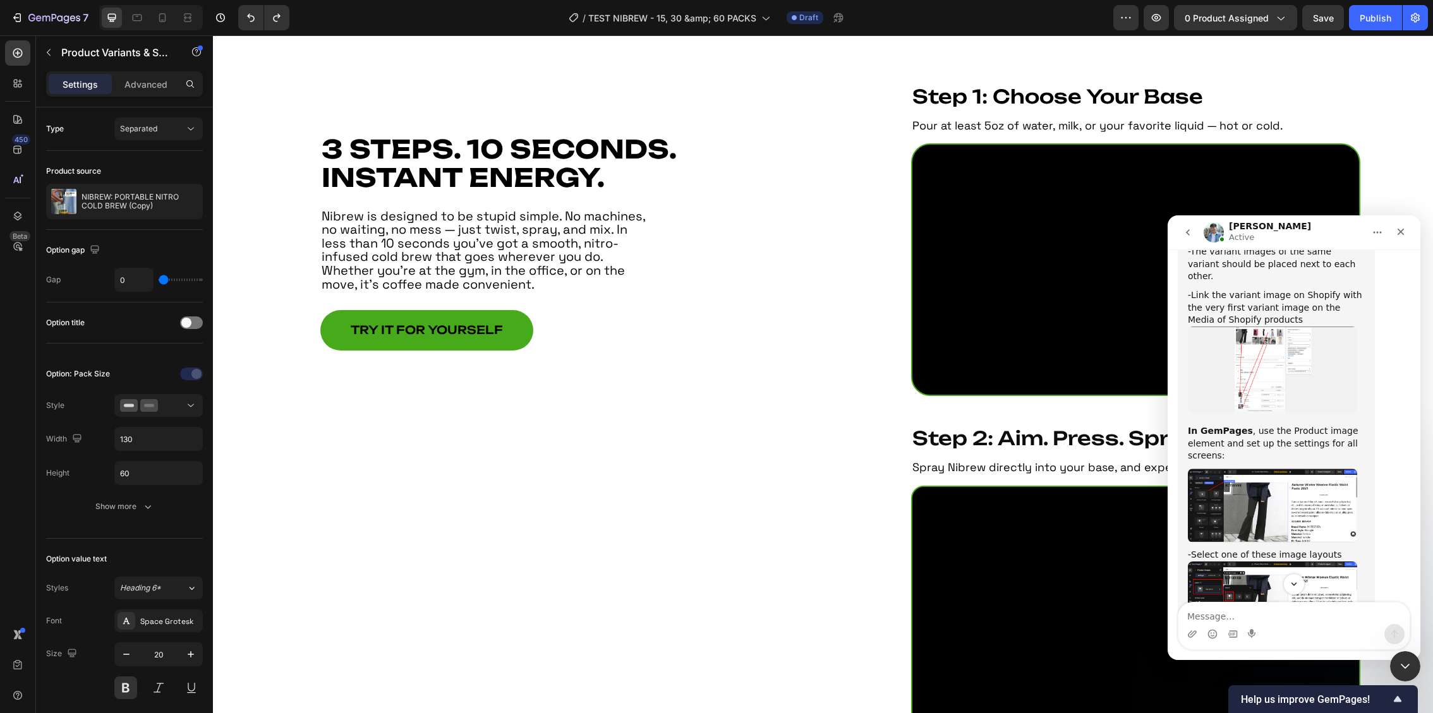
click at [1236, 562] on img "Liam says…" at bounding box center [1272, 599] width 169 height 74
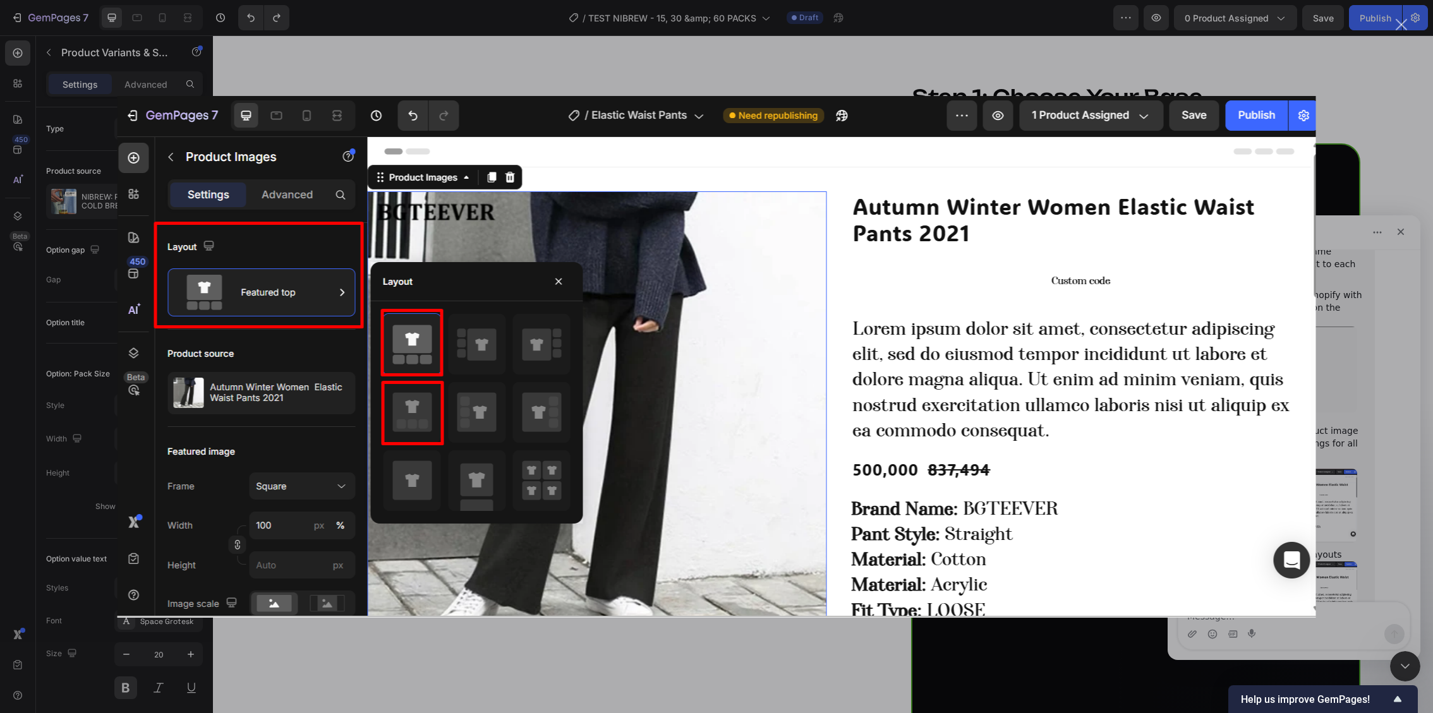
click at [1352, 375] on div "Intercom messenger" at bounding box center [716, 356] width 1433 height 713
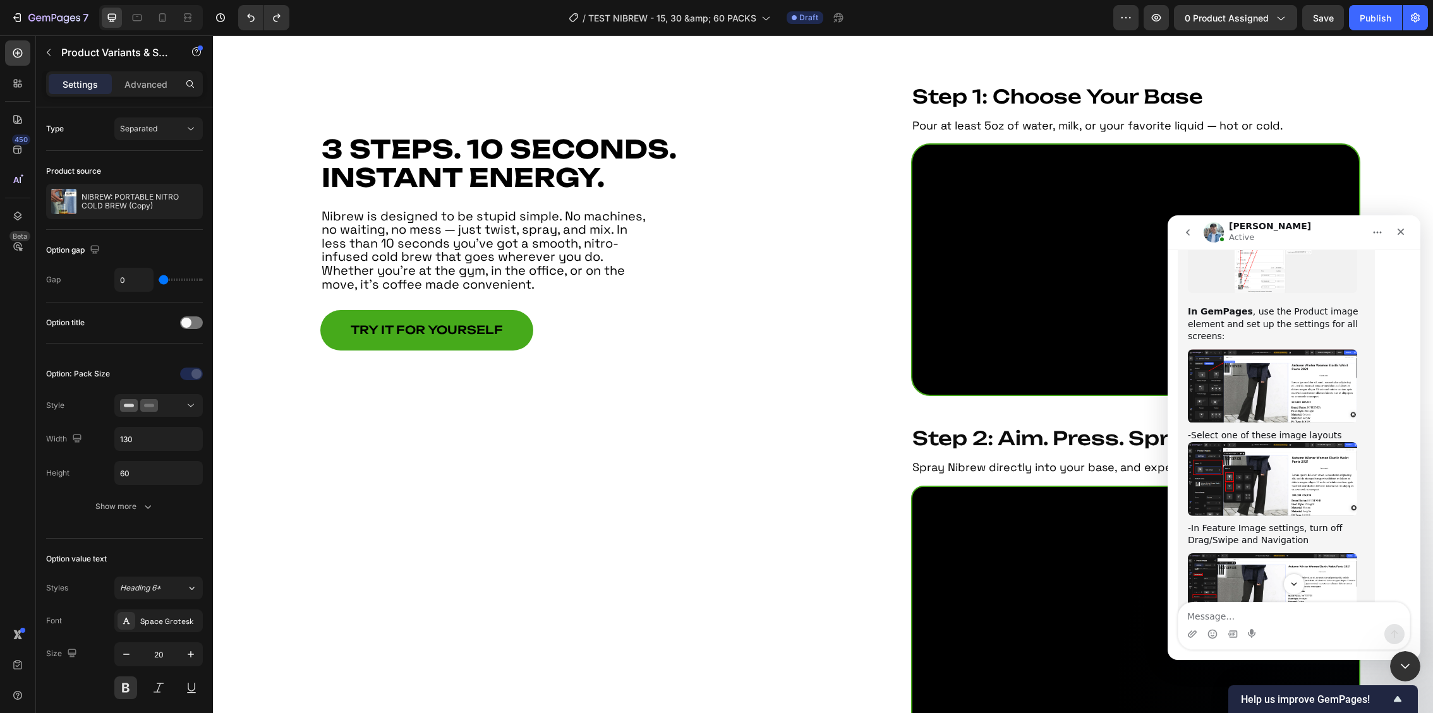
scroll to position [1127, 0]
click at [1269, 552] on img "Liam says…" at bounding box center [1272, 588] width 169 height 73
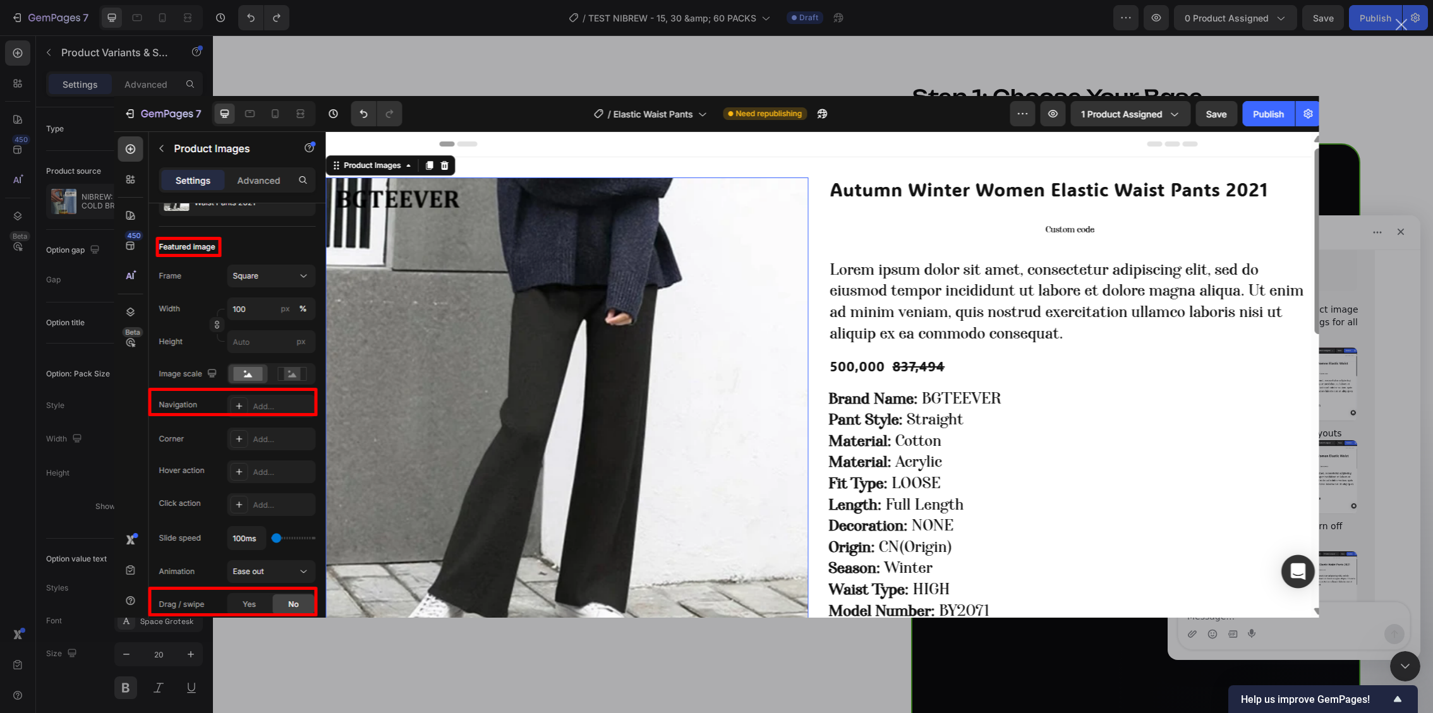
scroll to position [0, 0]
click at [1374, 385] on div "Intercom messenger" at bounding box center [716, 356] width 1433 height 713
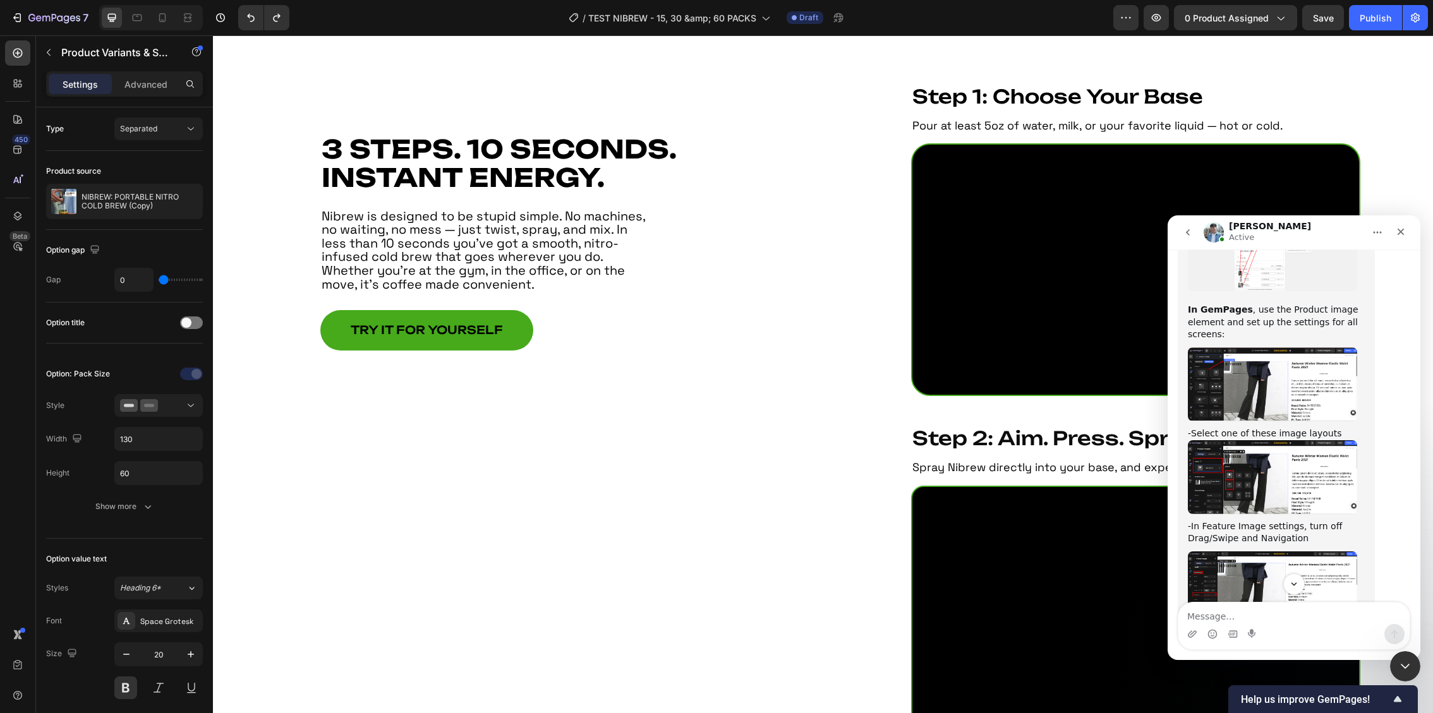
click at [1276, 552] on img "Liam says…" at bounding box center [1272, 588] width 169 height 73
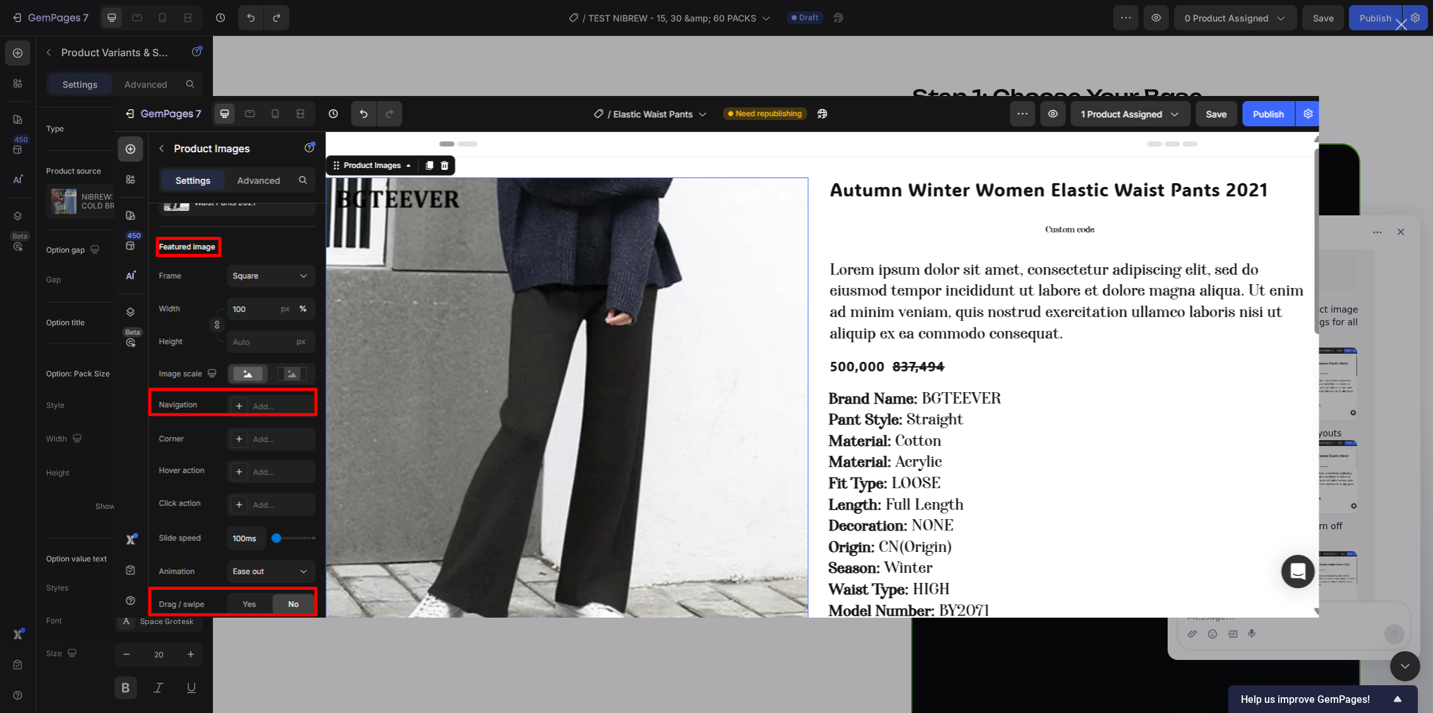
click at [1323, 464] on div "Intercom messenger" at bounding box center [716, 356] width 1433 height 713
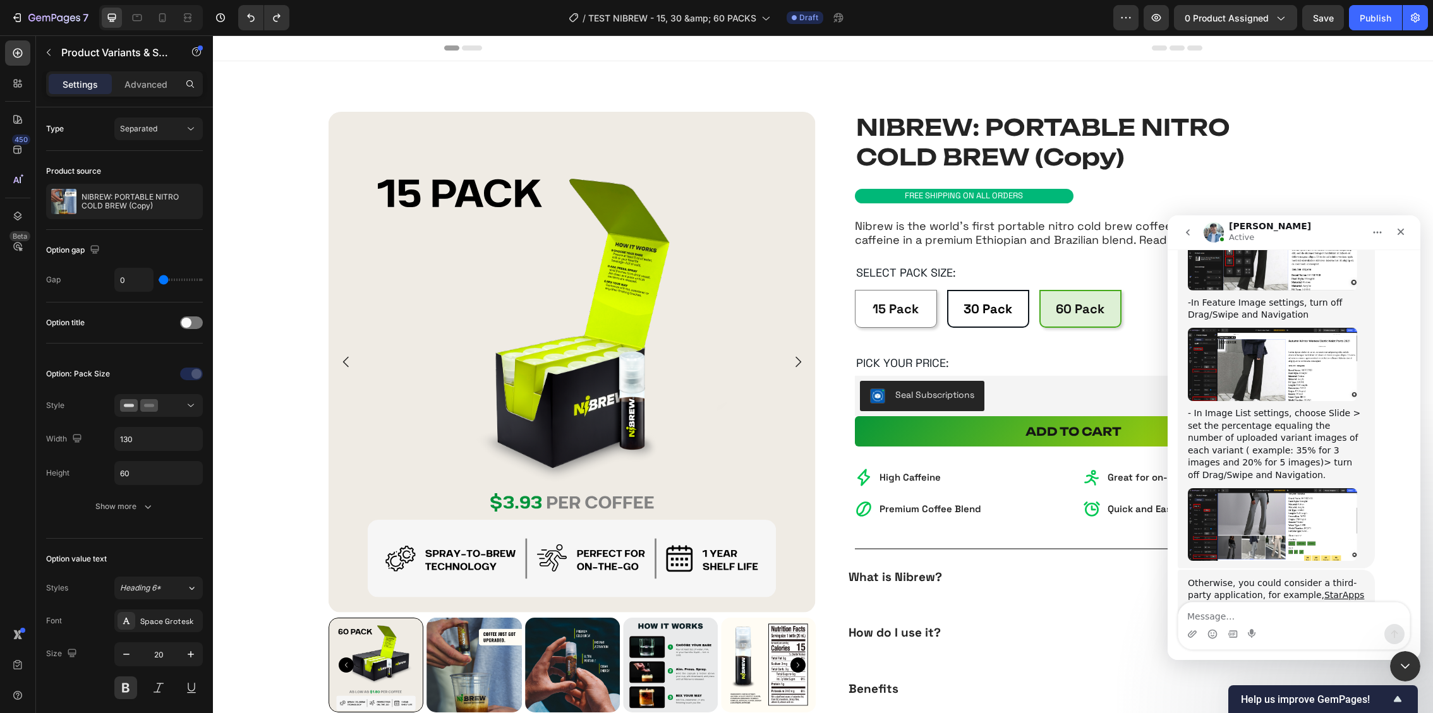
click at [985, 310] on span "30 Pack" at bounding box center [988, 309] width 49 height 16
click at [947, 290] on input "30 Pack 30 Pack 30 Pack" at bounding box center [946, 289] width 1 height 1
radio input "true"
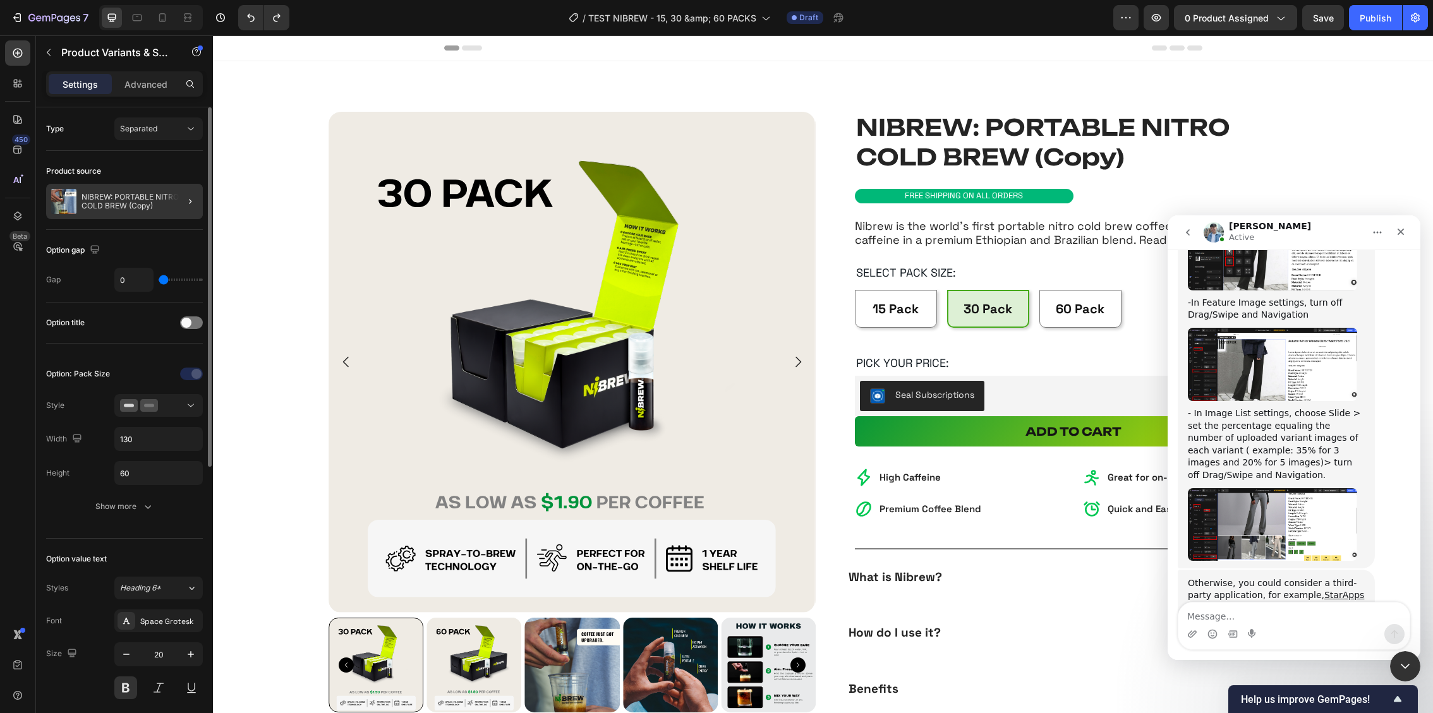
click at [135, 212] on div "NIBREW: PORTABLE NITRO COLD BREW (Copy)" at bounding box center [124, 201] width 157 height 35
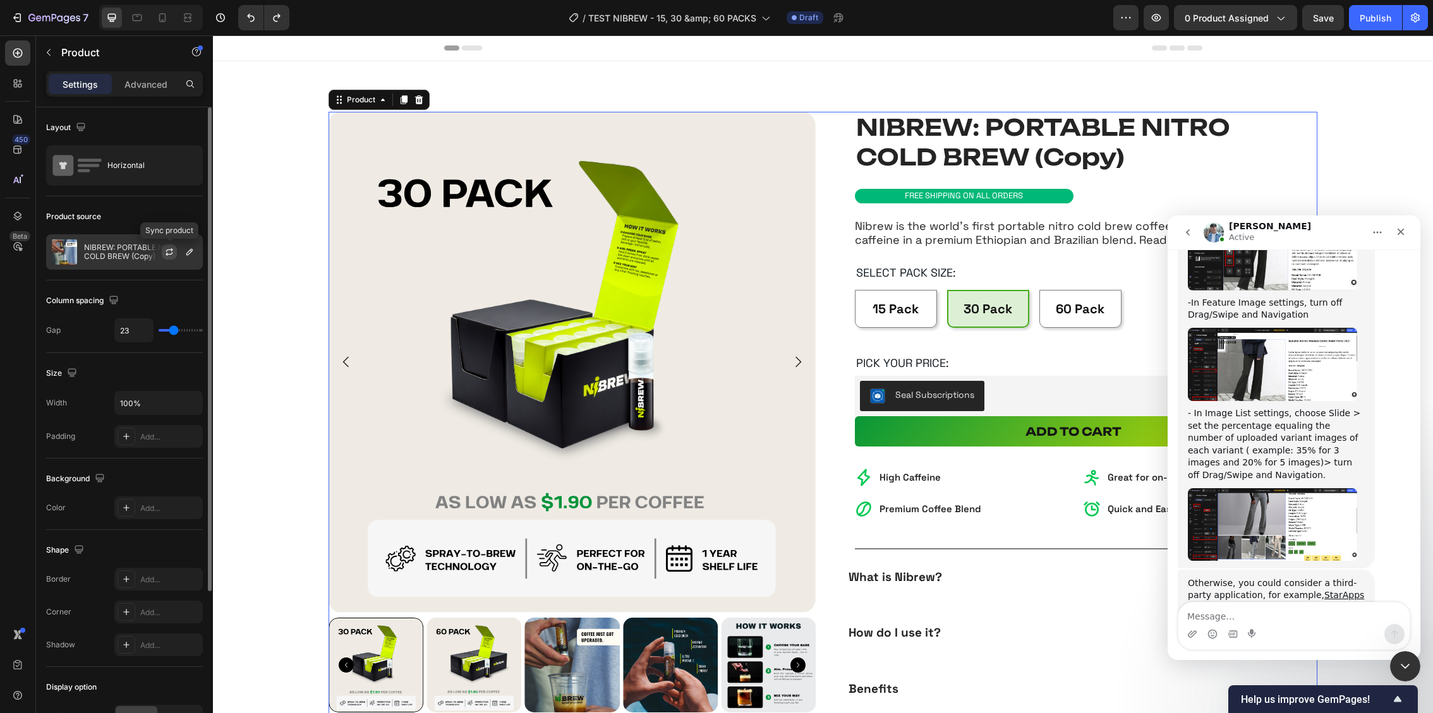
click at [166, 248] on icon "button" at bounding box center [169, 252] width 10 height 10
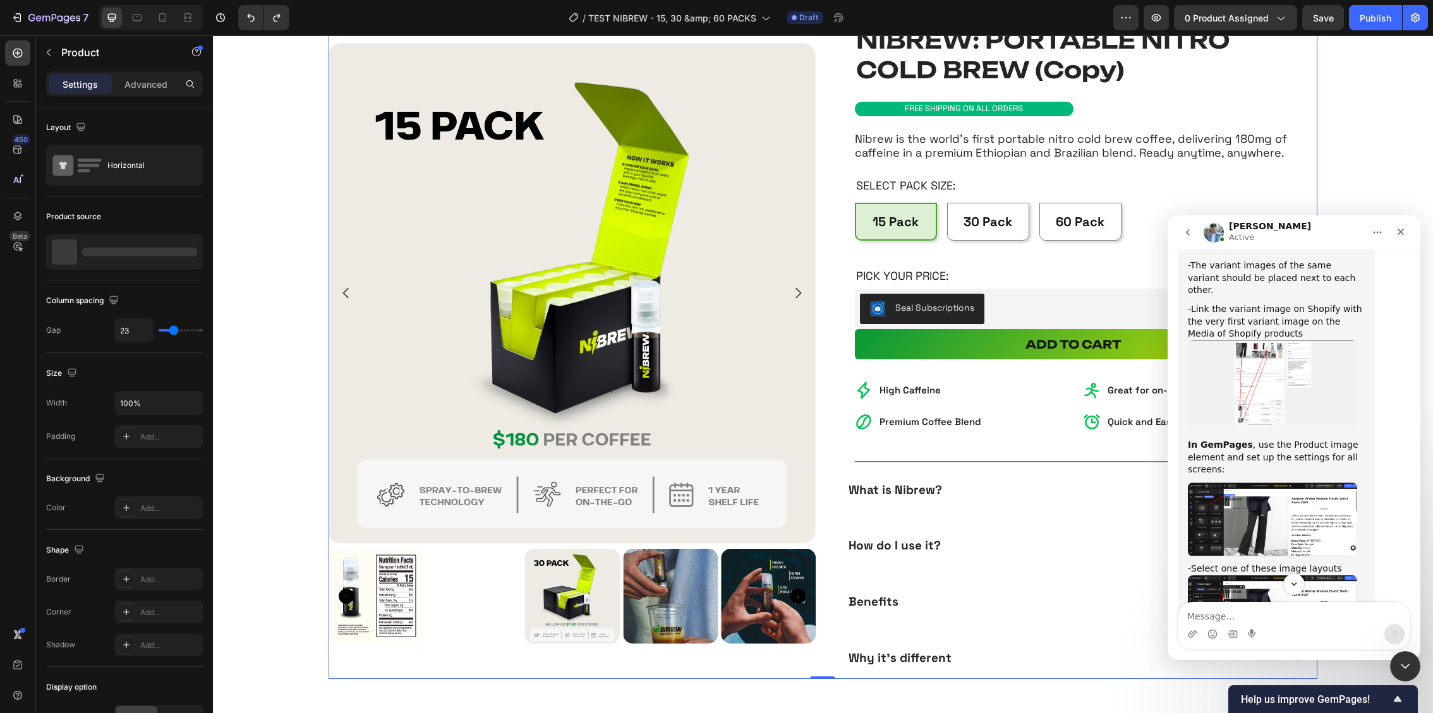
scroll to position [1029, 0]
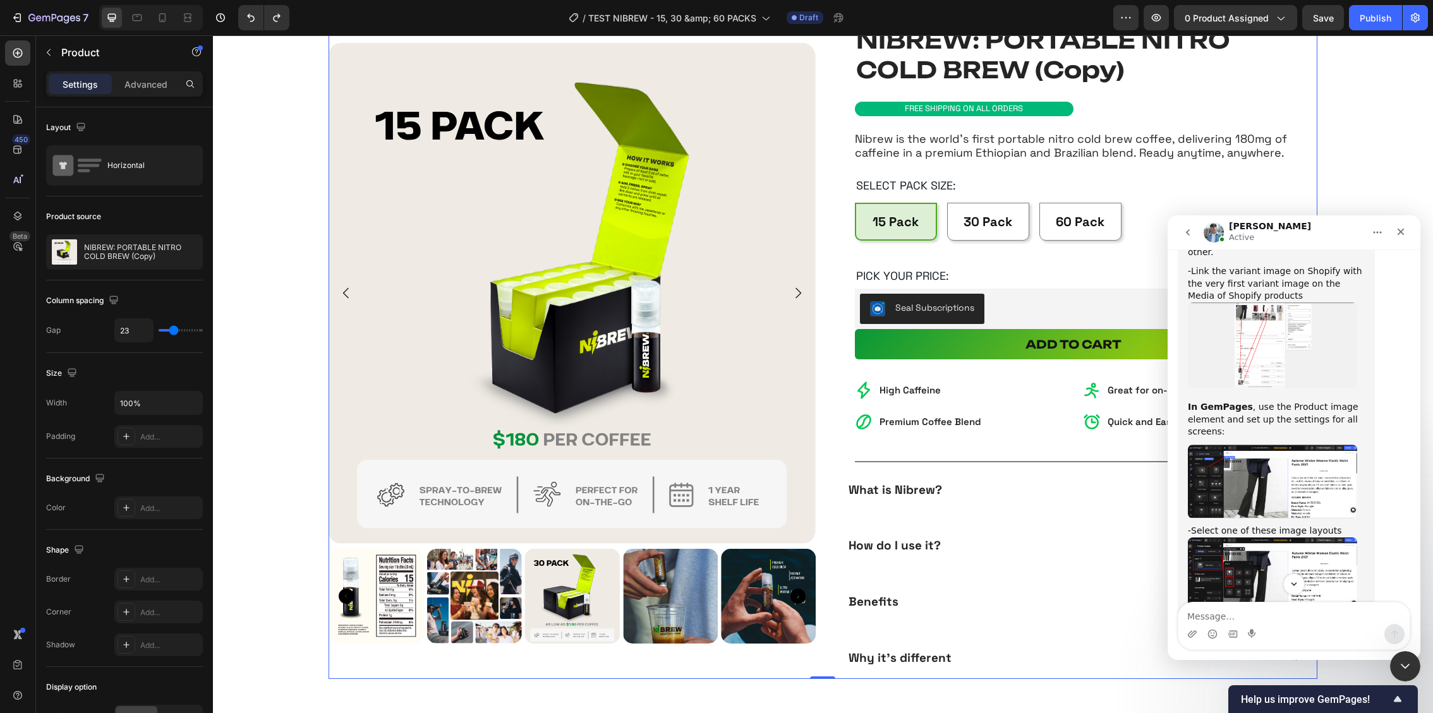
click at [1239, 538] on img "Liam says…" at bounding box center [1272, 575] width 169 height 74
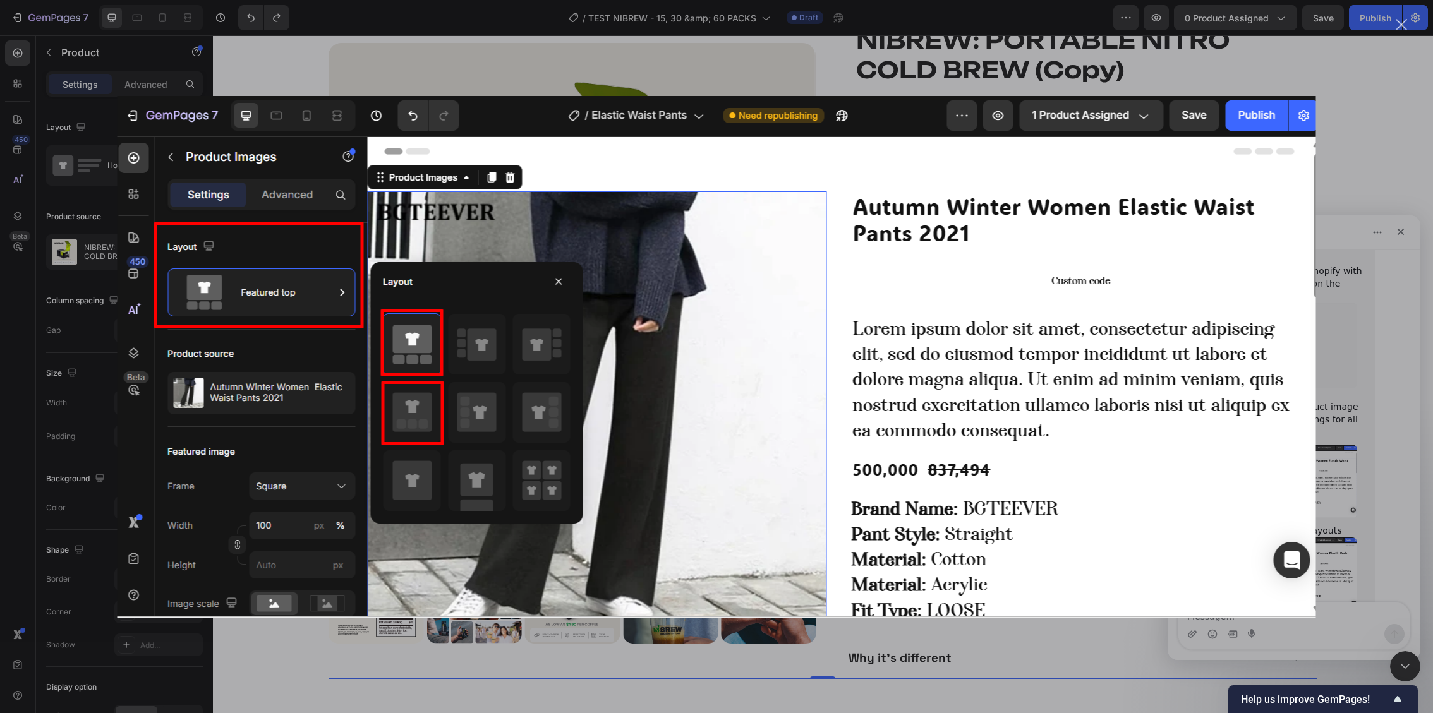
click at [1389, 149] on div "Intercom messenger" at bounding box center [716, 356] width 1433 height 713
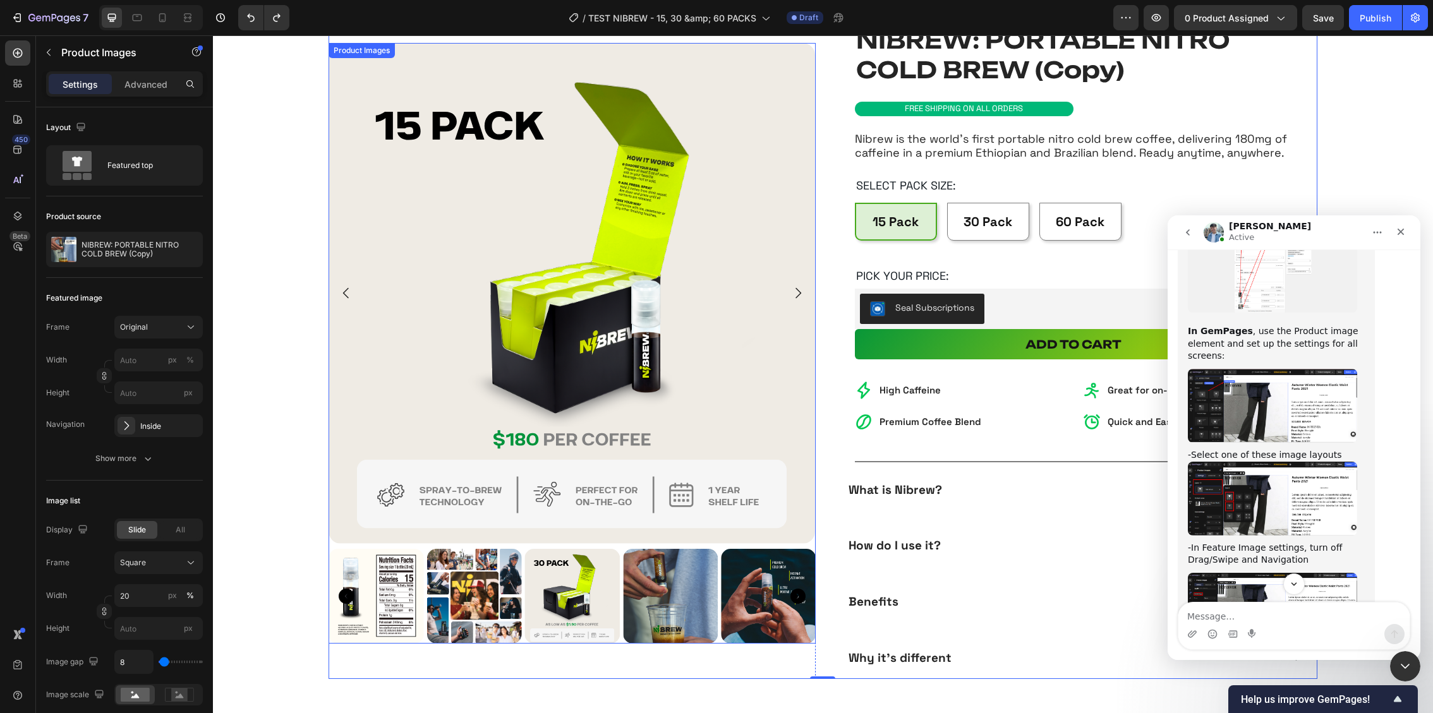
click at [334, 543] on div at bounding box center [572, 343] width 487 height 601
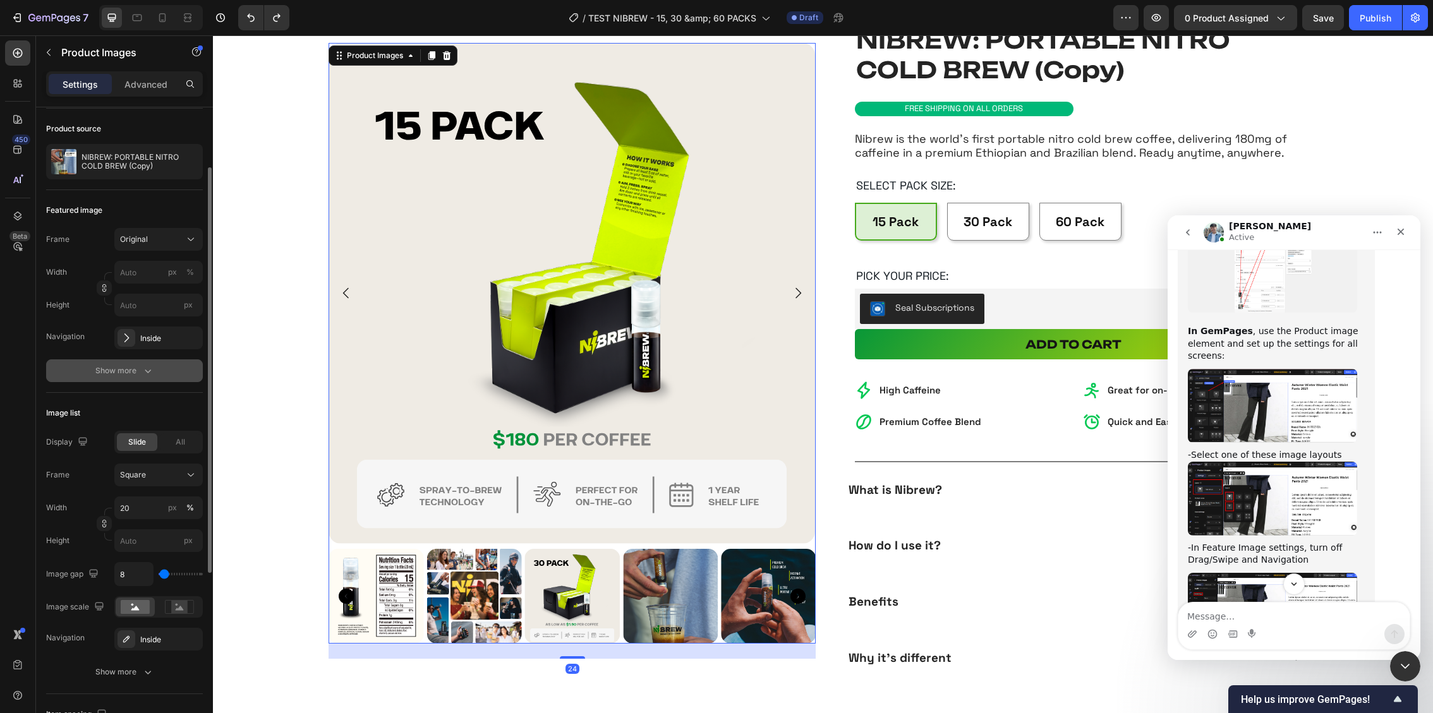
scroll to position [91, 0]
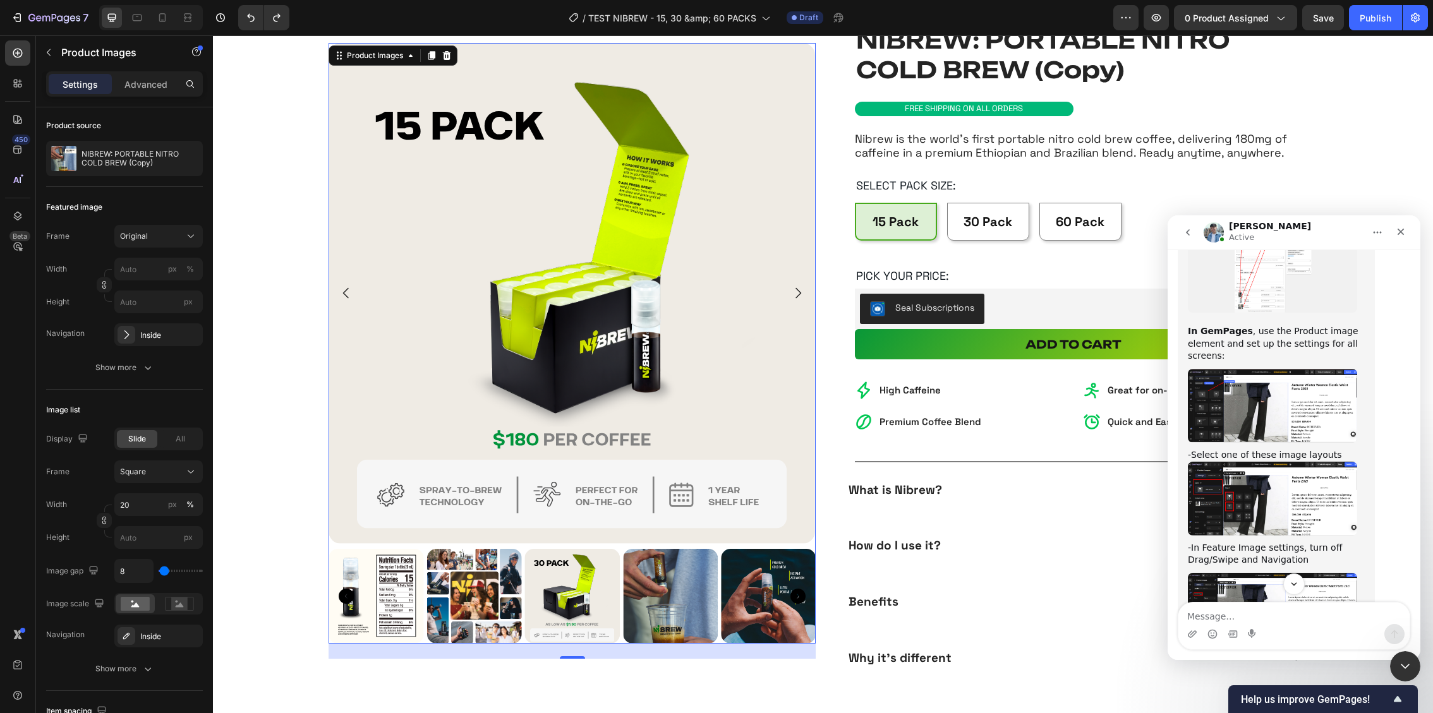
click at [797, 287] on icon "Carousel Next Arrow" at bounding box center [797, 293] width 15 height 15
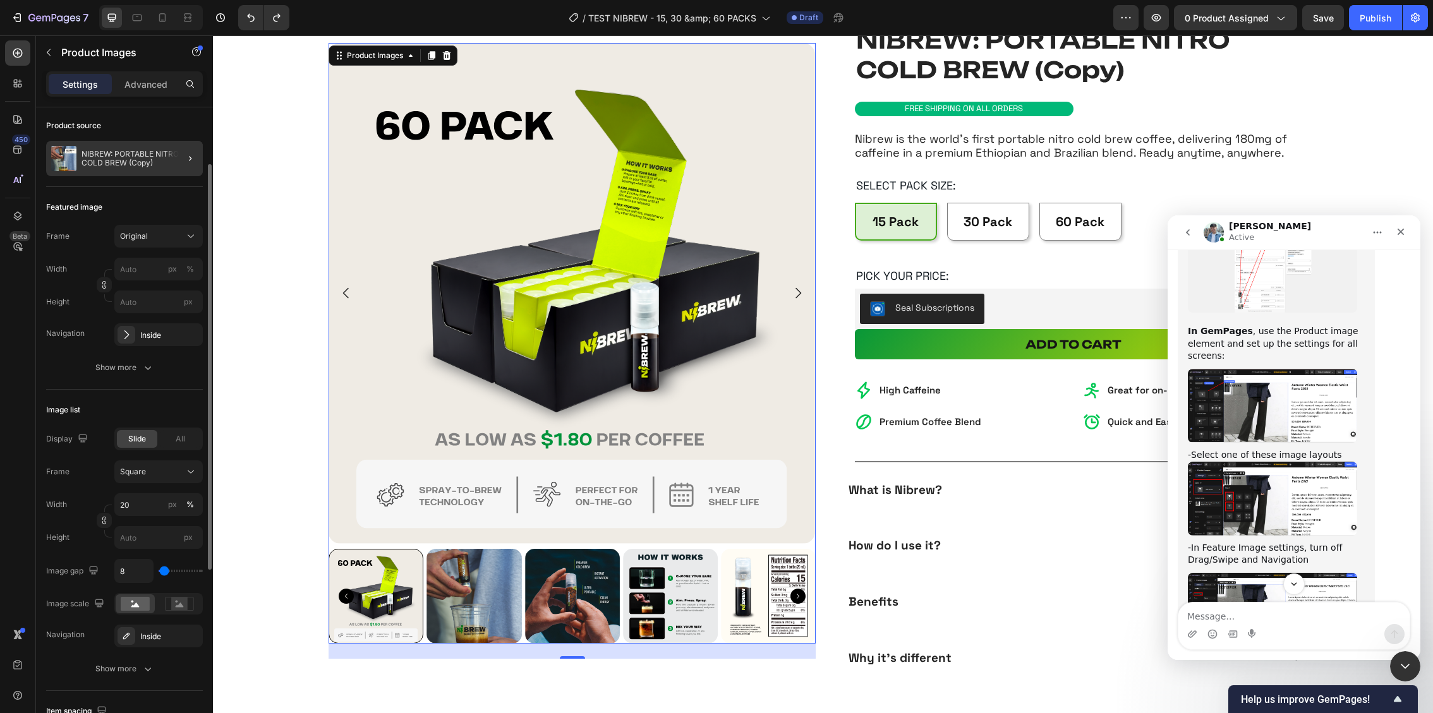
click at [167, 151] on div at bounding box center [184, 158] width 35 height 35
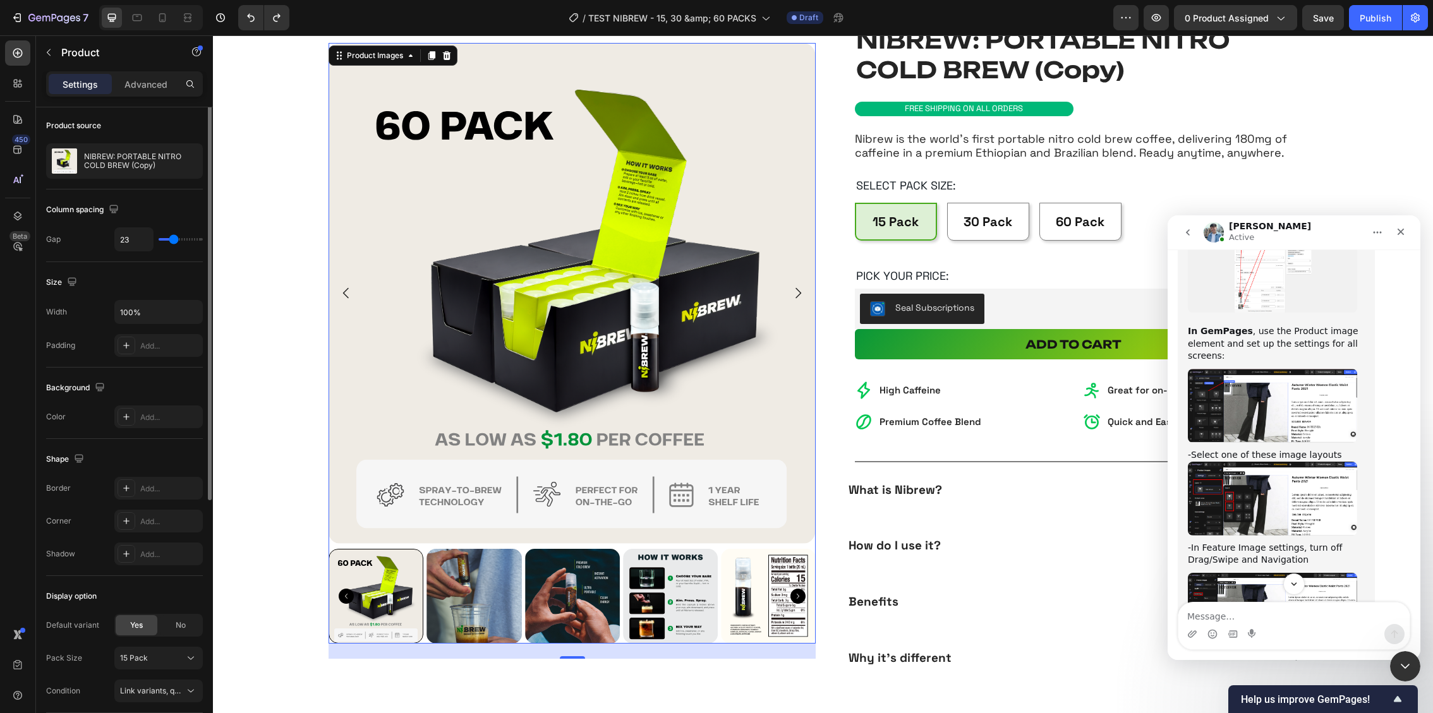
scroll to position [0, 0]
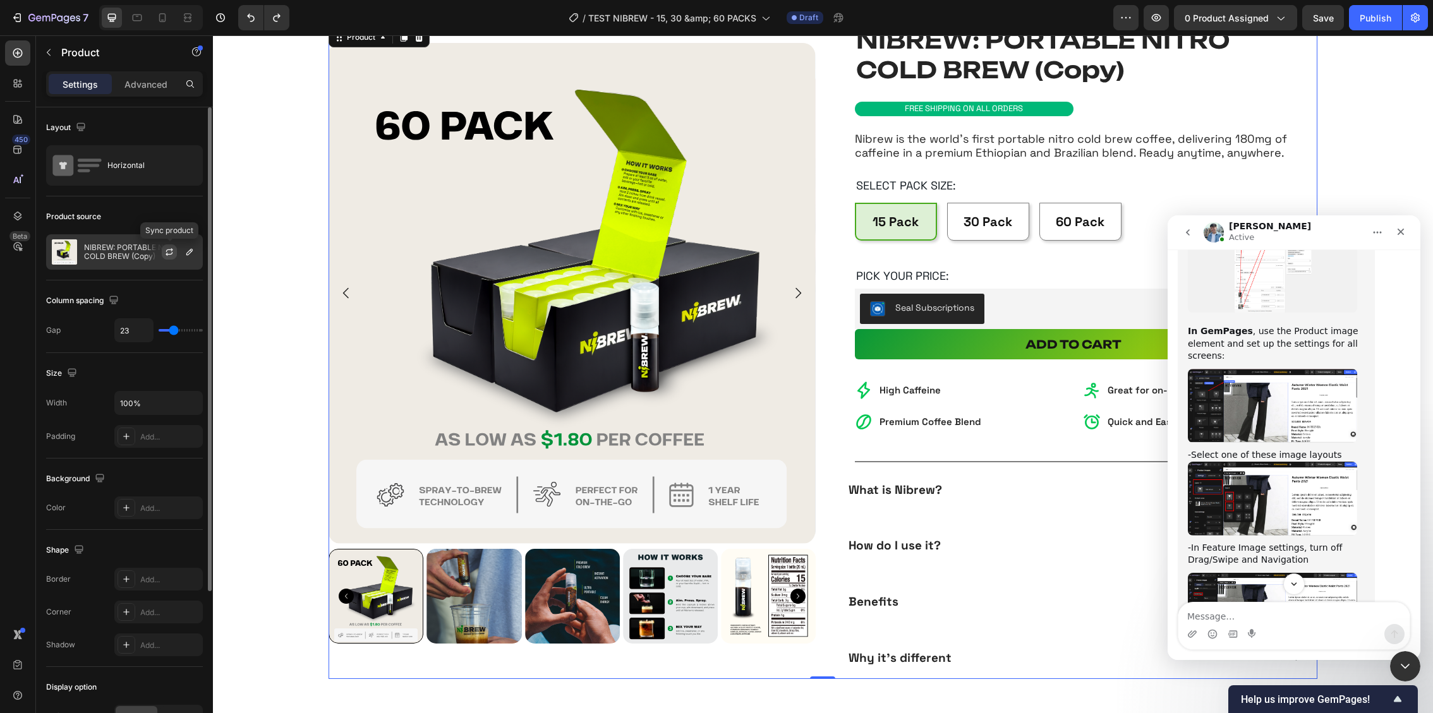
click at [174, 253] on icon "button" at bounding box center [169, 252] width 10 height 10
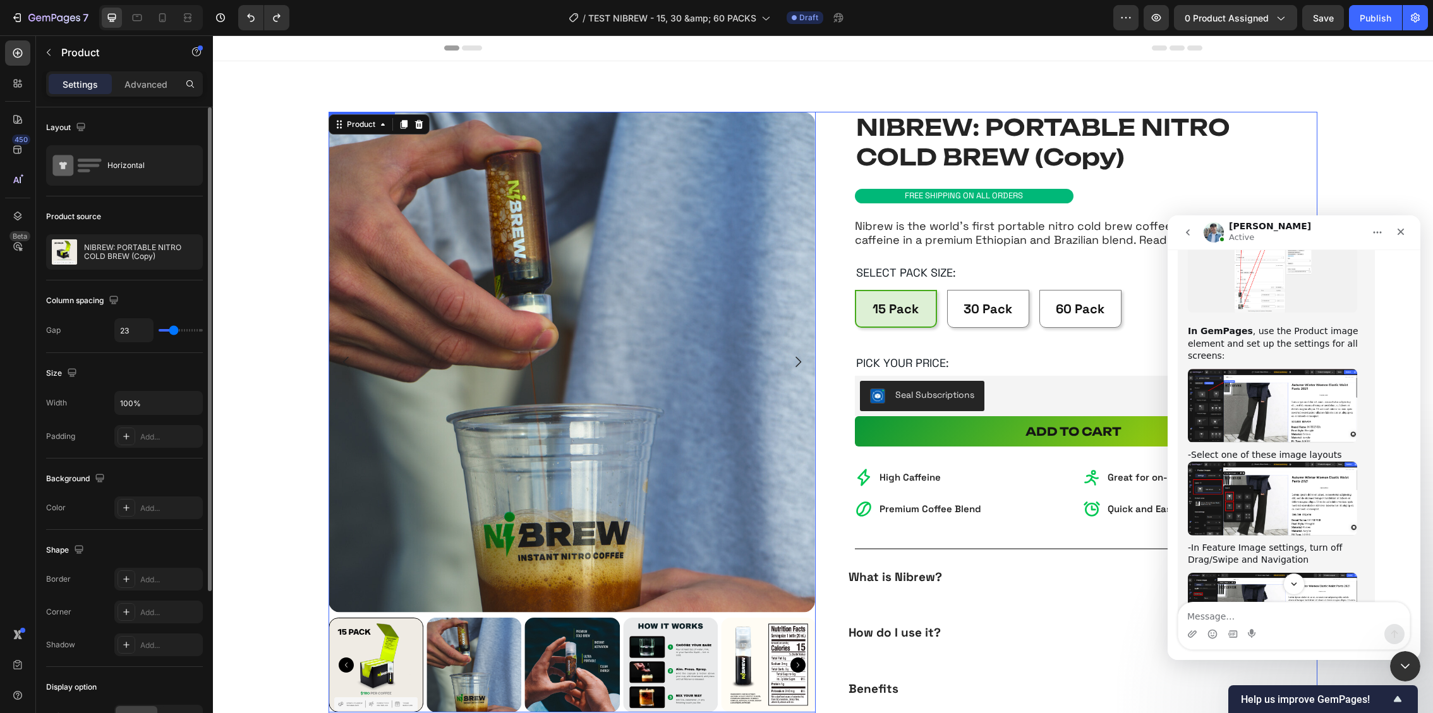
scroll to position [56, 0]
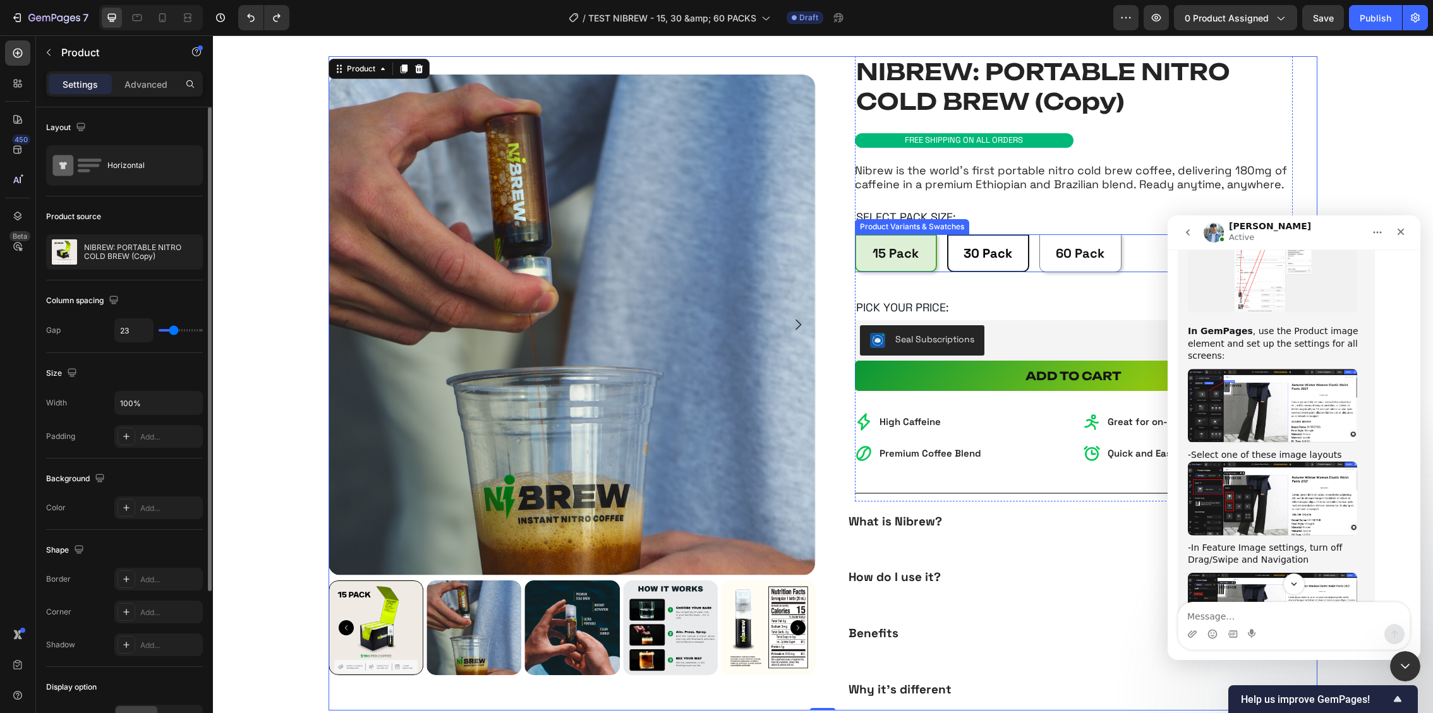
click at [972, 263] on div "30 Pack" at bounding box center [988, 253] width 49 height 23
click at [947, 234] on input "30 Pack 30 Pack 30 Pack" at bounding box center [946, 234] width 1 height 1
radio input "true"
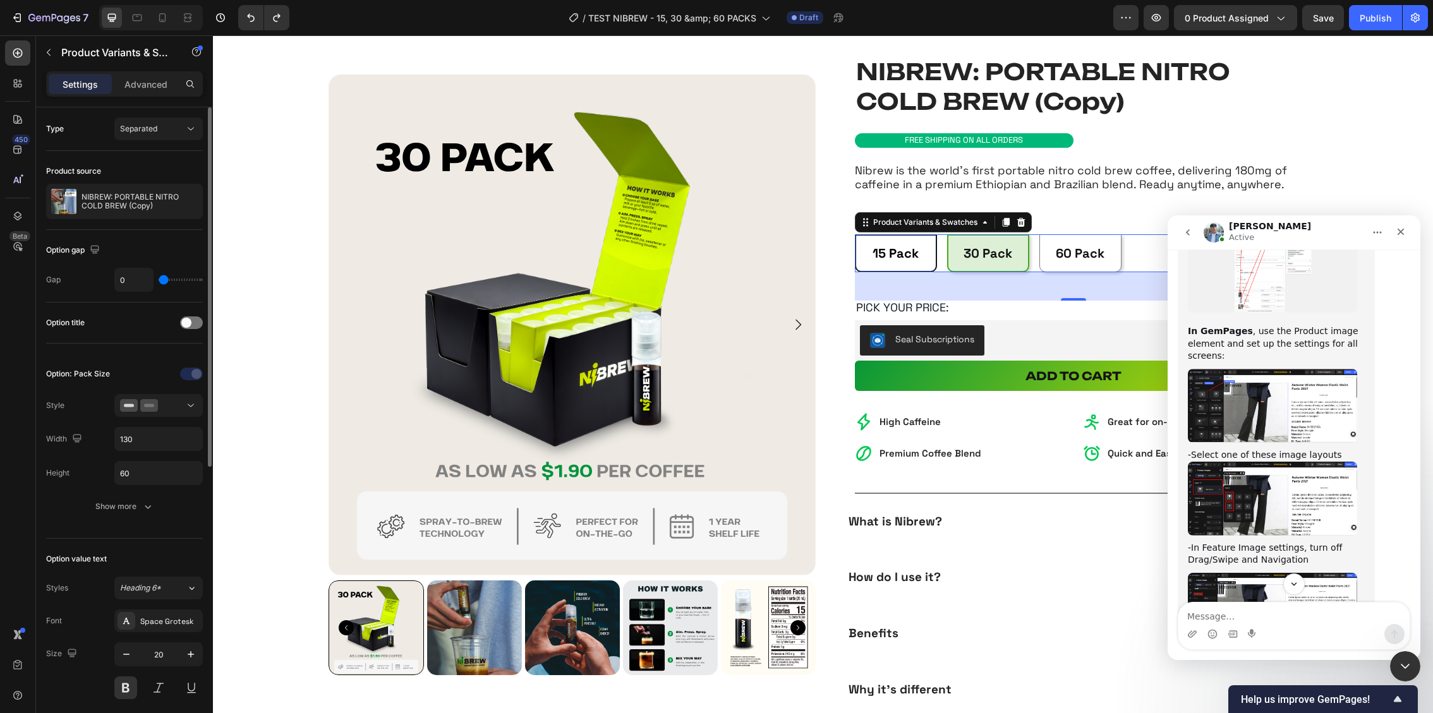
click at [902, 256] on span "15 Pack" at bounding box center [896, 253] width 46 height 16
click at [855, 234] on input "15 Pack 15 Pack 15 Pack" at bounding box center [854, 234] width 1 height 1
radio input "true"
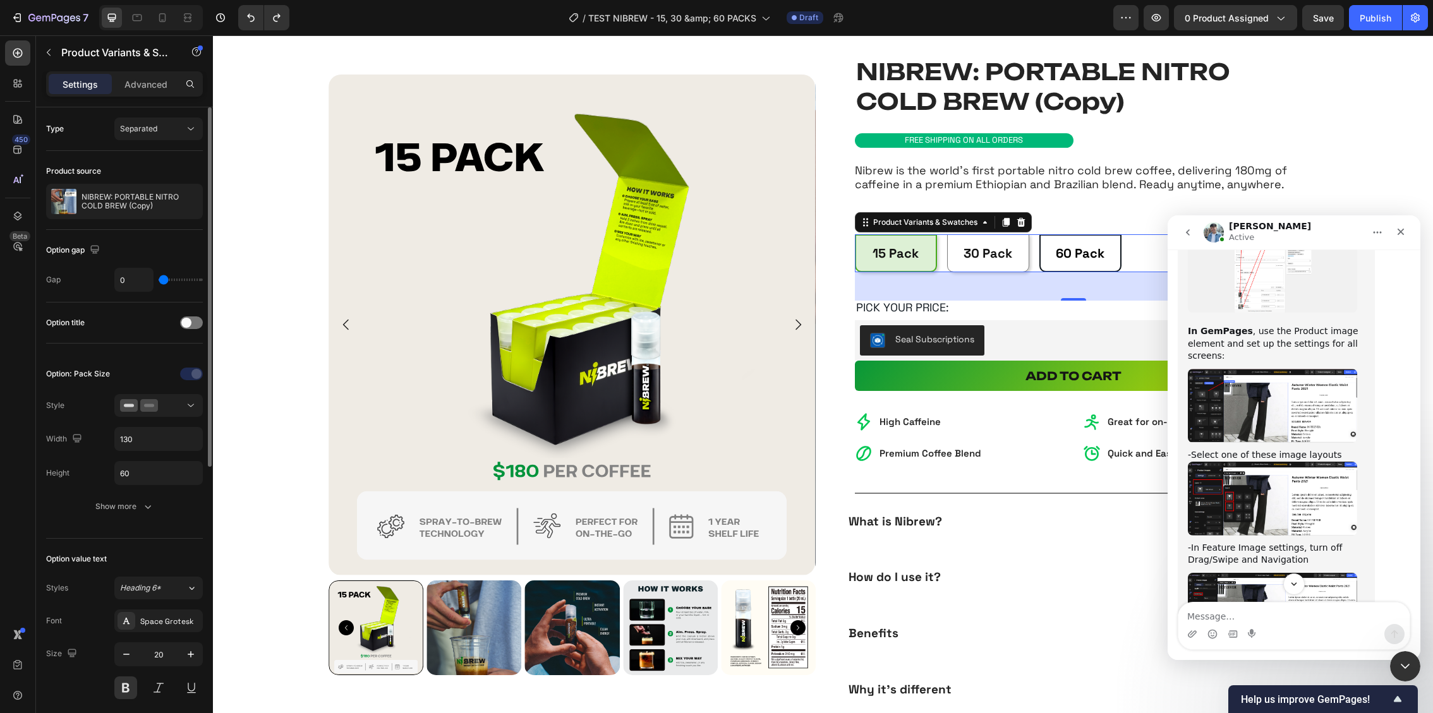
click at [1058, 257] on span "60 Pack" at bounding box center [1080, 253] width 49 height 16
click at [1039, 234] on input "60 Pack 60 Pack 60 Pack" at bounding box center [1039, 234] width 1 height 1
radio input "true"
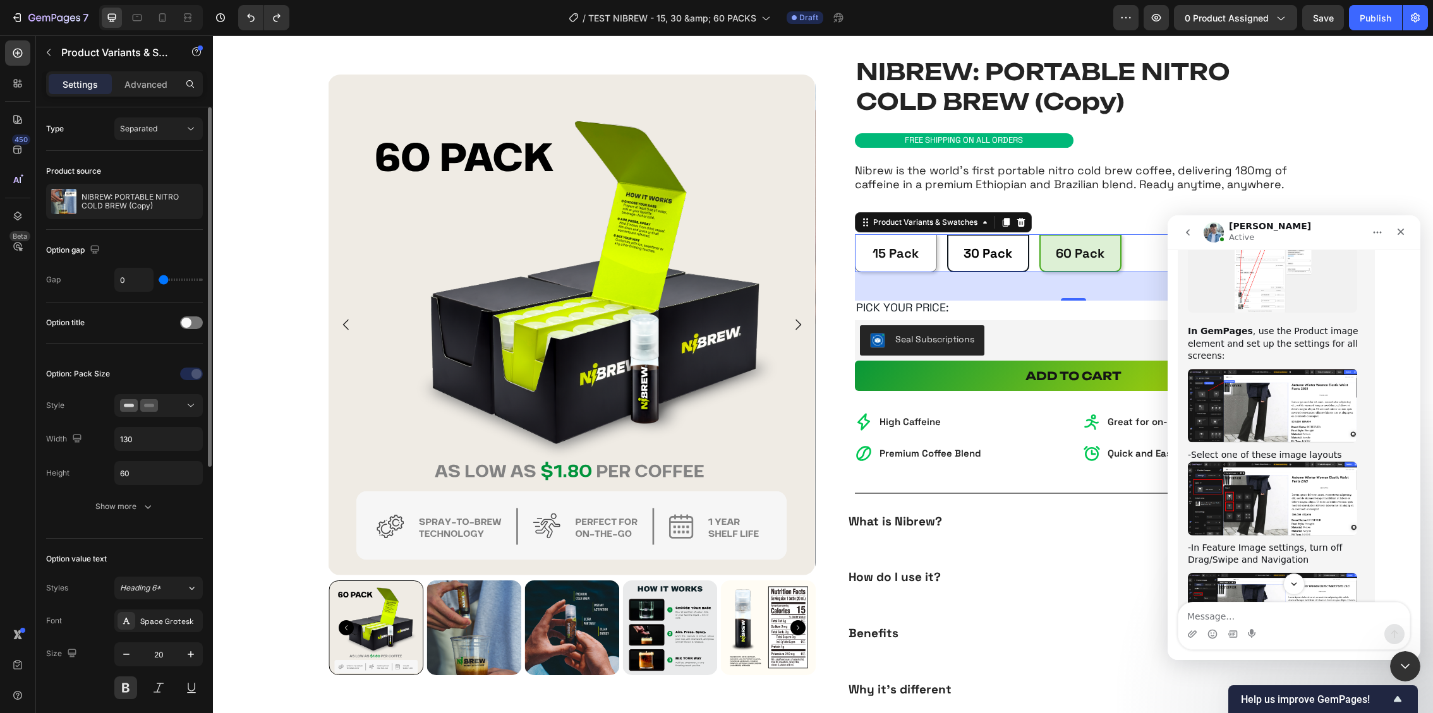
click at [989, 258] on span "30 Pack" at bounding box center [988, 253] width 49 height 16
click at [947, 234] on input "30 Pack 30 Pack 30 Pack" at bounding box center [946, 234] width 1 height 1
radio input "true"
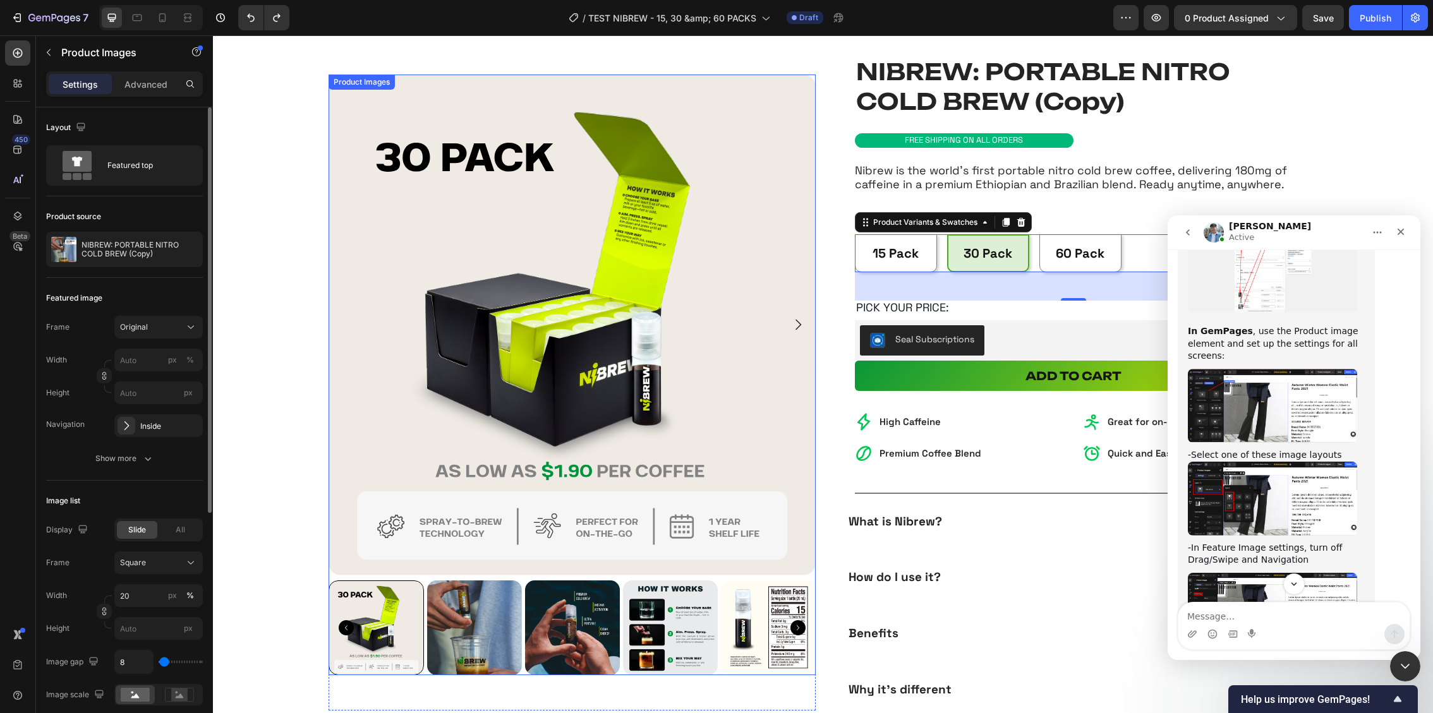
click at [330, 569] on div at bounding box center [572, 325] width 487 height 501
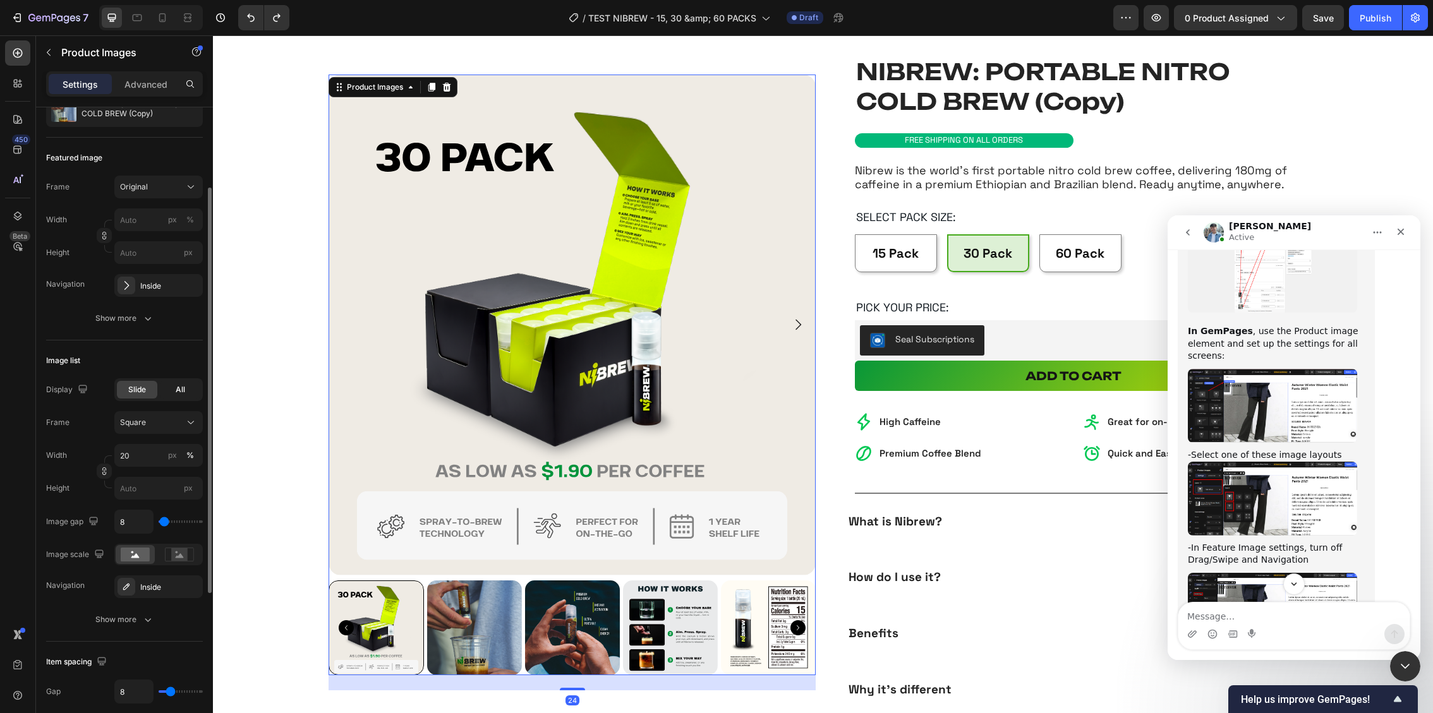
scroll to position [158, 0]
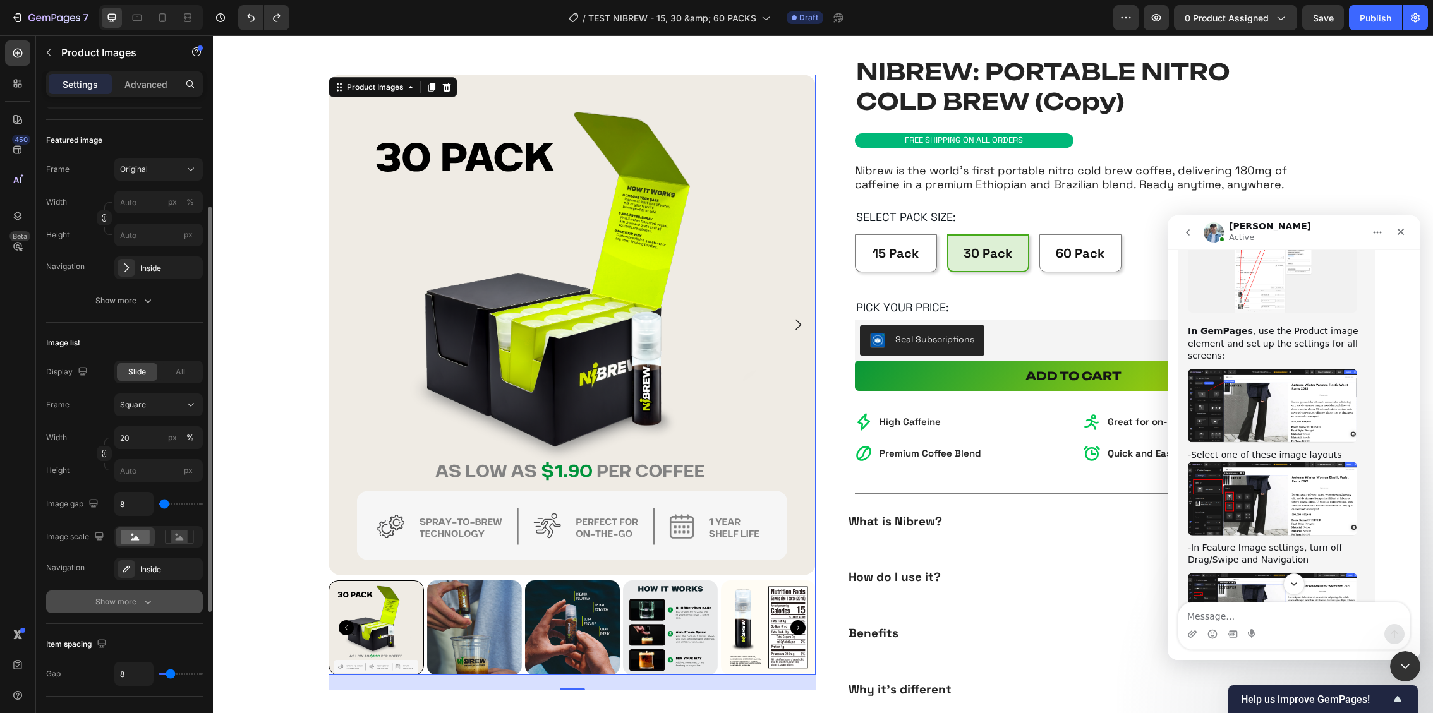
click at [145, 597] on icon "button" at bounding box center [148, 602] width 13 height 13
click at [190, 568] on icon "button" at bounding box center [189, 568] width 5 height 5
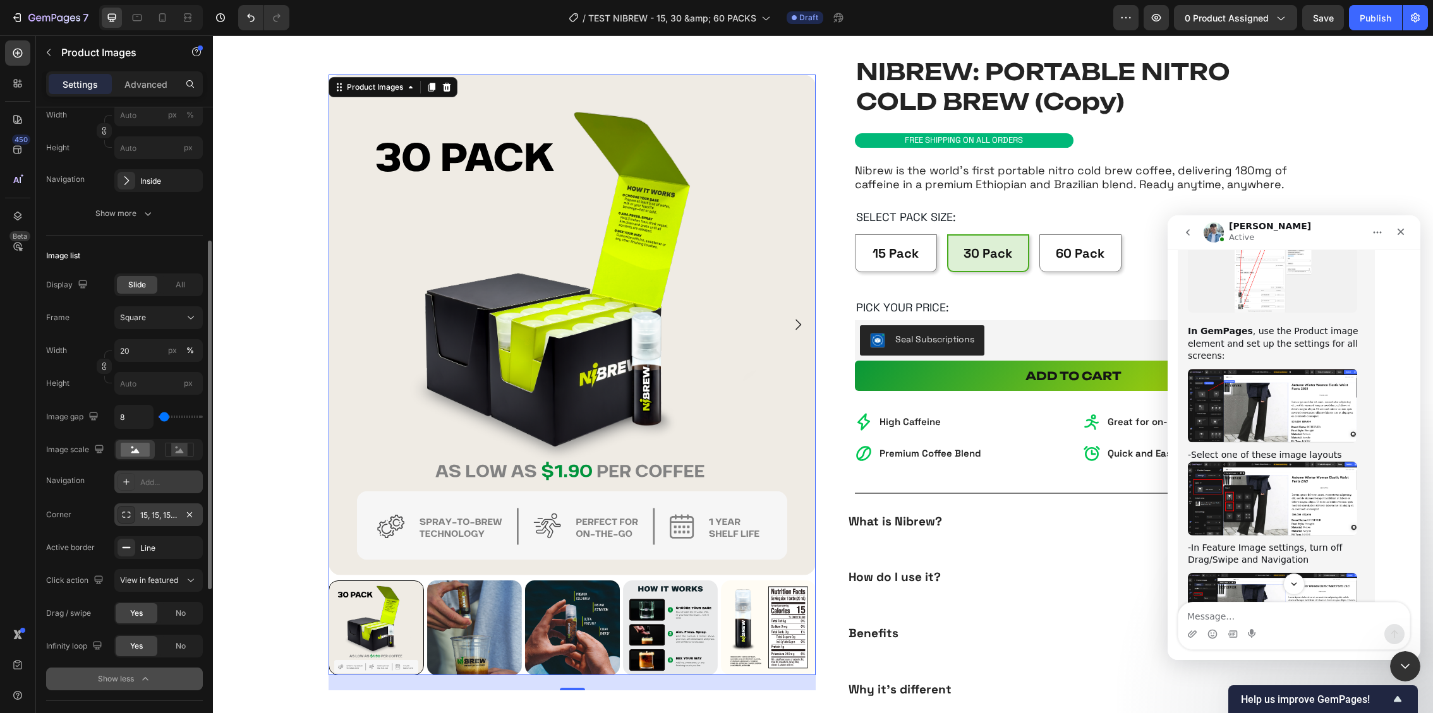
scroll to position [247, 0]
click at [169, 614] on div "No" at bounding box center [181, 612] width 42 height 20
click at [1243, 462] on img "Liam says…" at bounding box center [1272, 499] width 169 height 74
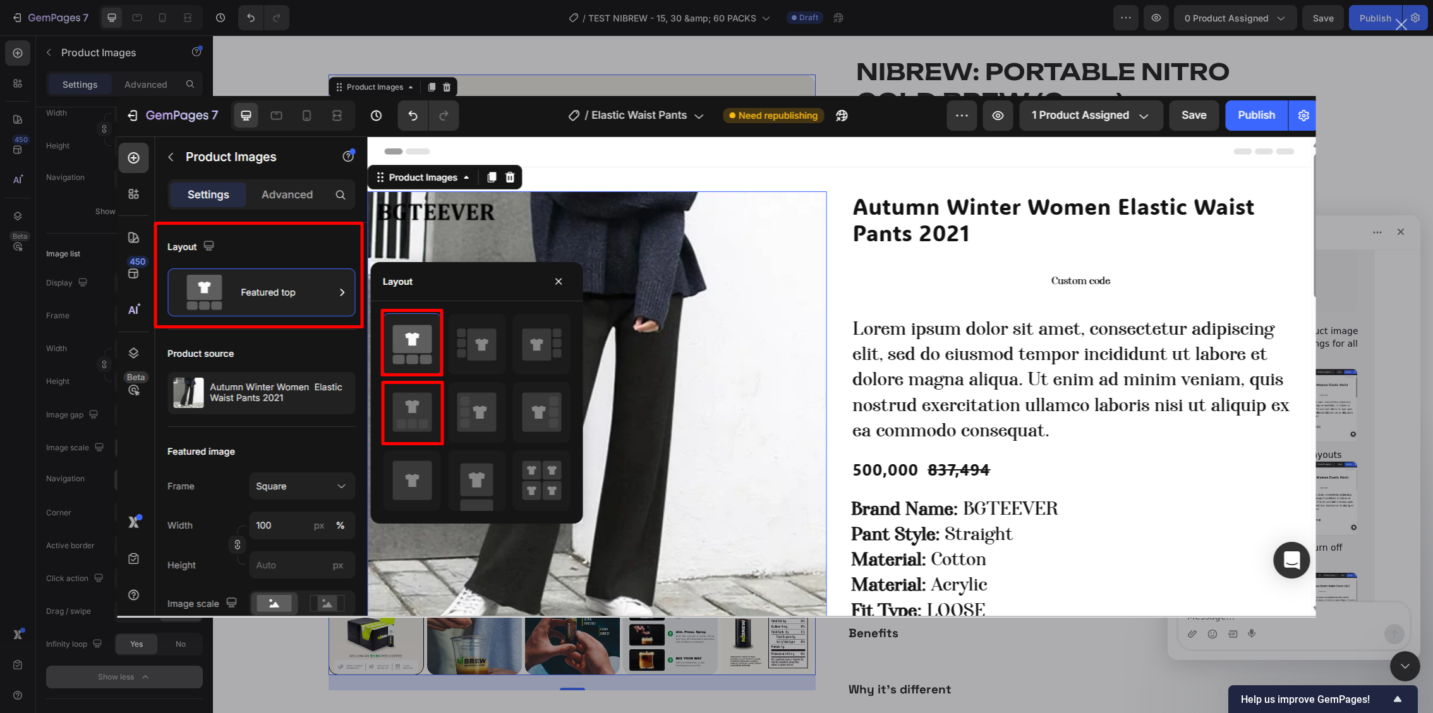
click at [1353, 318] on div "Intercom messenger" at bounding box center [716, 356] width 1433 height 713
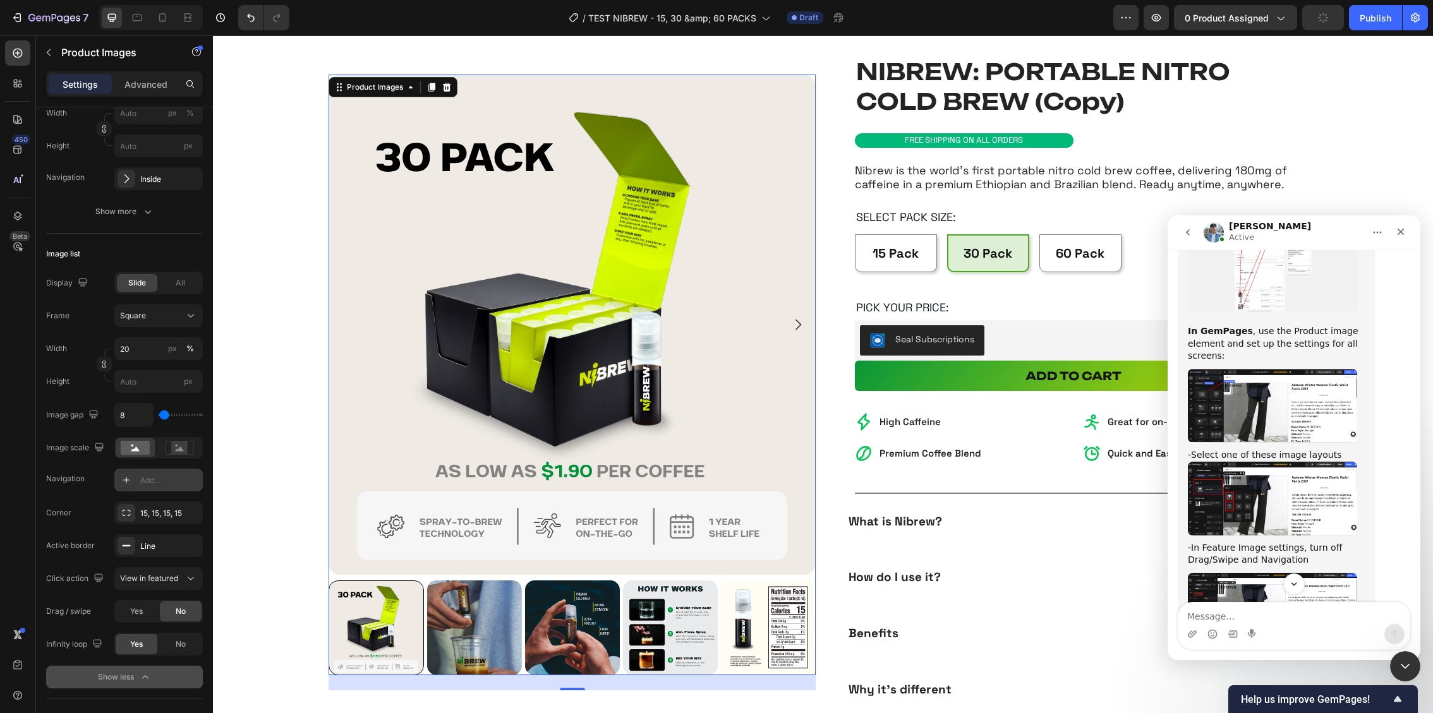
click at [1310, 369] on img "Liam says…" at bounding box center [1272, 406] width 169 height 75
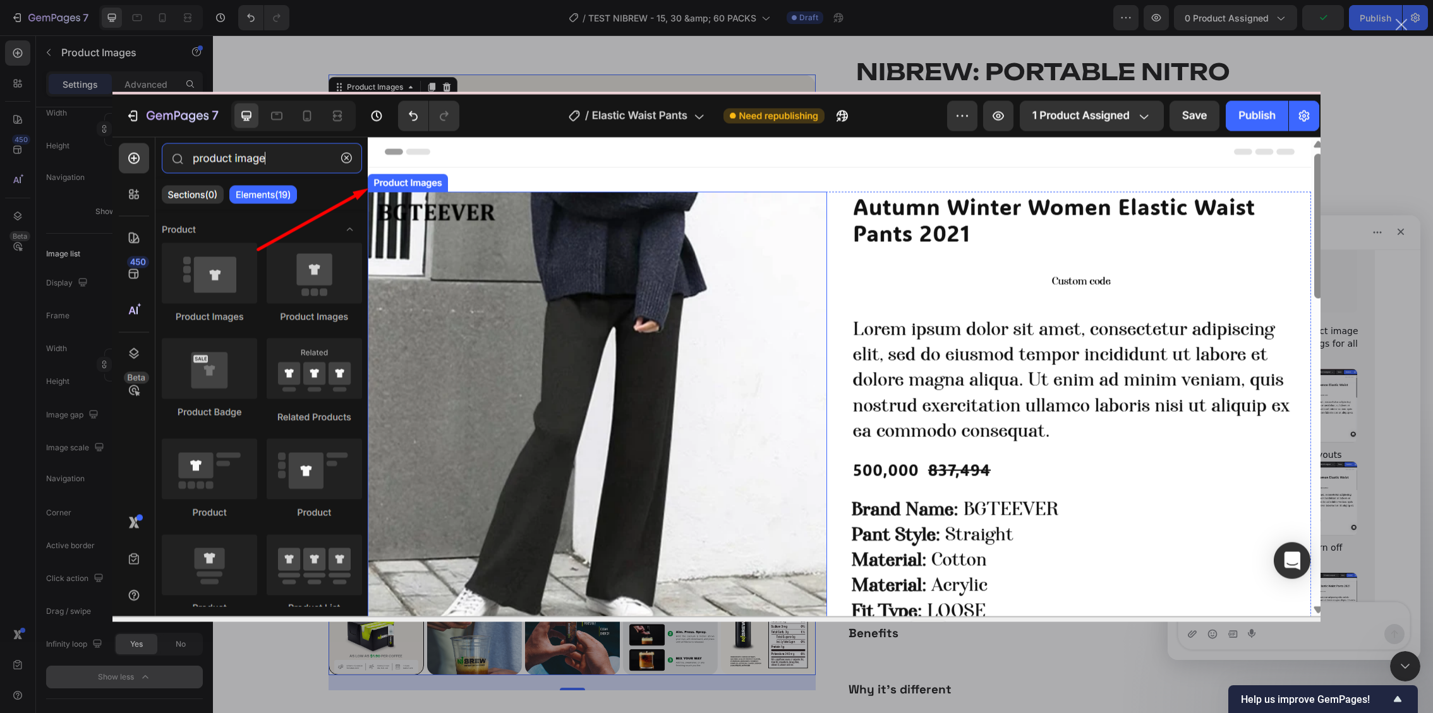
click at [1341, 265] on div "Intercom messenger" at bounding box center [716, 356] width 1433 height 713
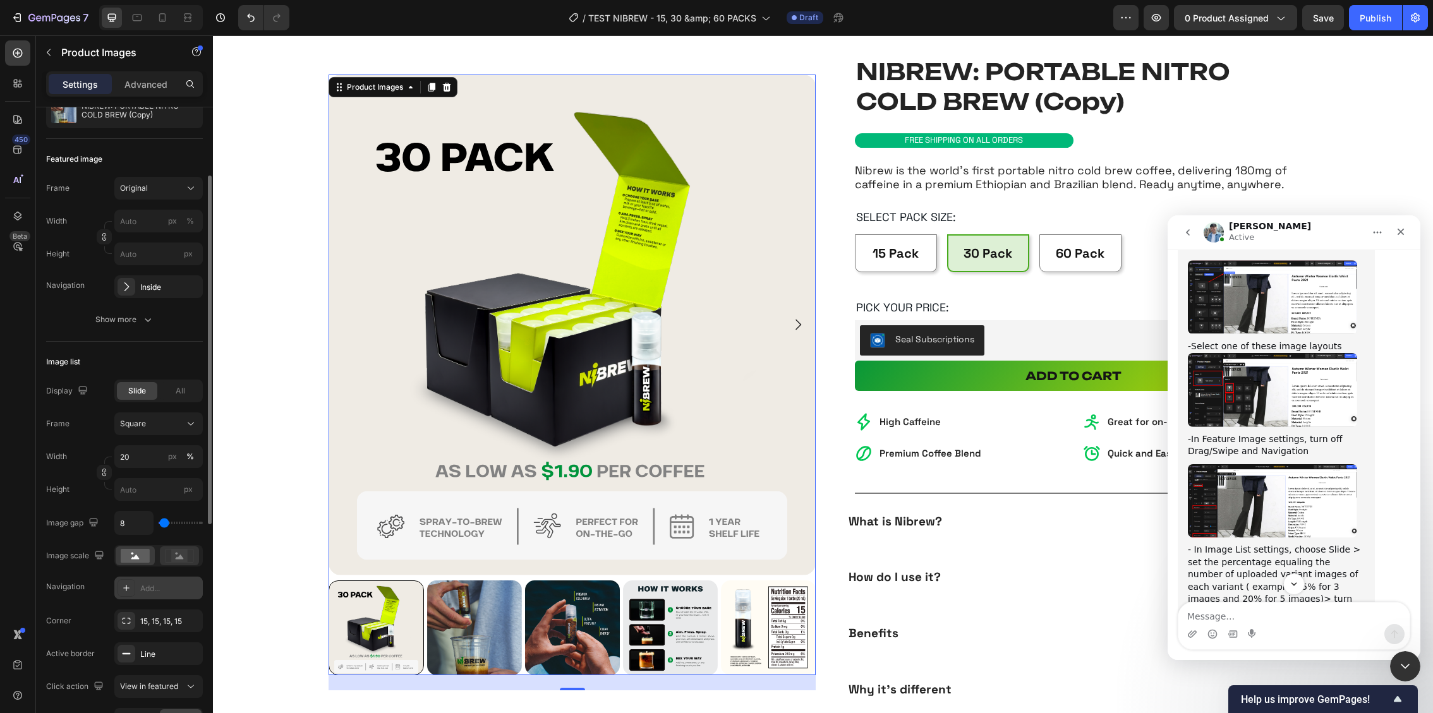
scroll to position [135, 0]
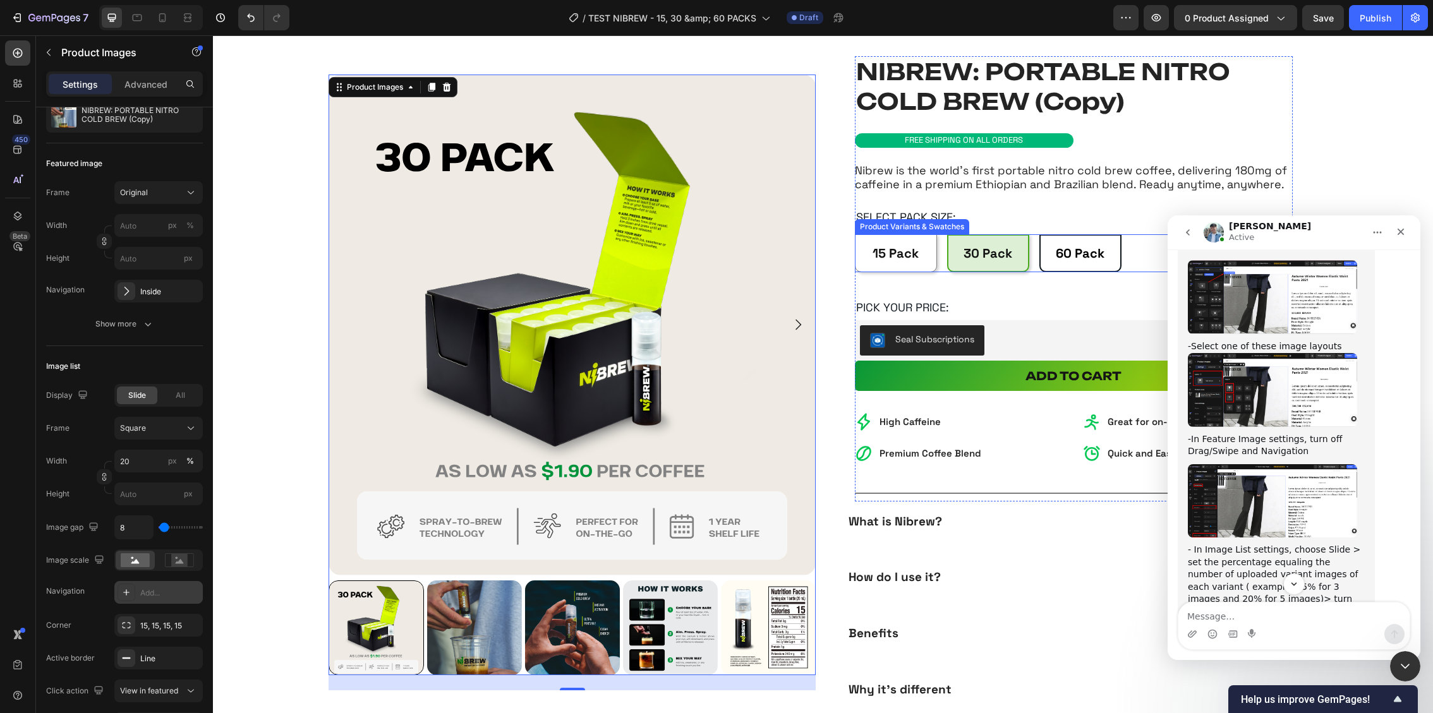
click at [1048, 242] on Pack "60 Pack" at bounding box center [1080, 253] width 82 height 38
click at [1039, 234] on input "60 Pack 60 Pack 60 Pack" at bounding box center [1039, 234] width 1 height 1
radio input "true"
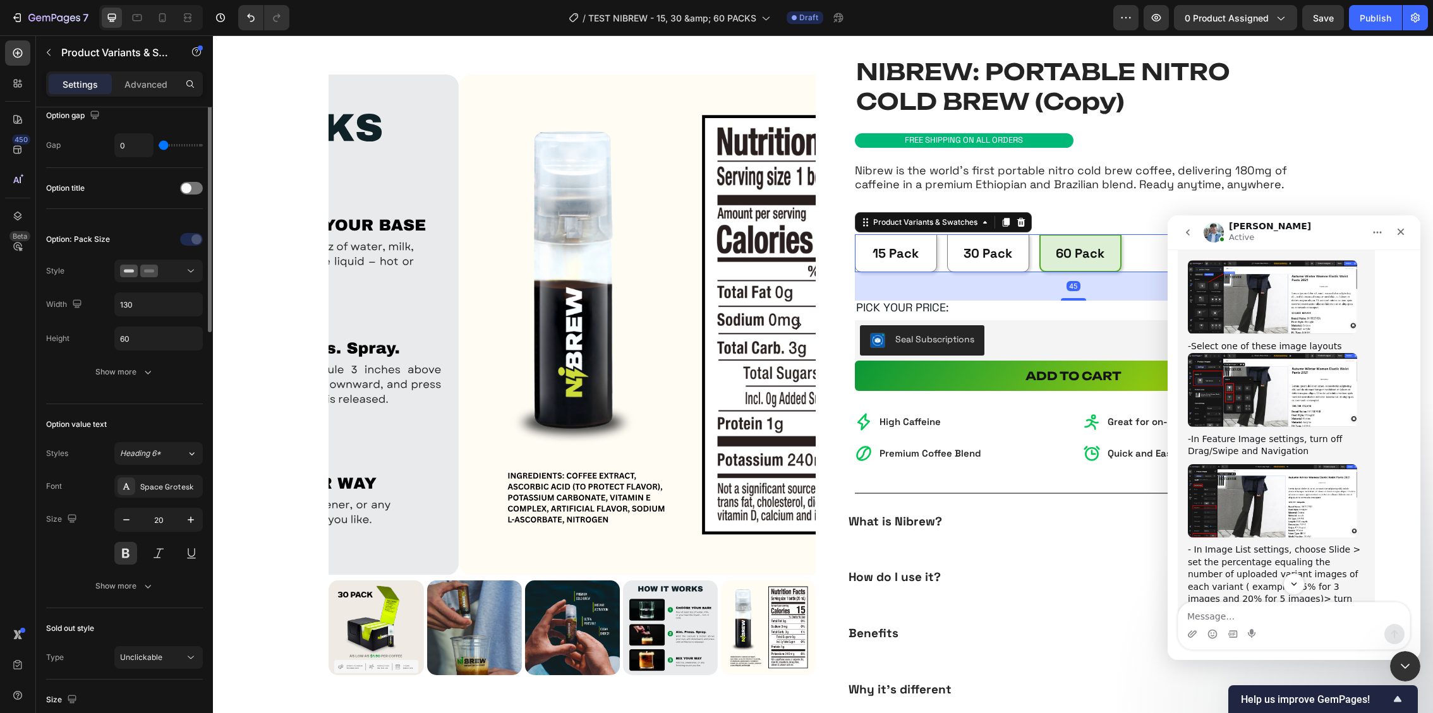
scroll to position [0, 0]
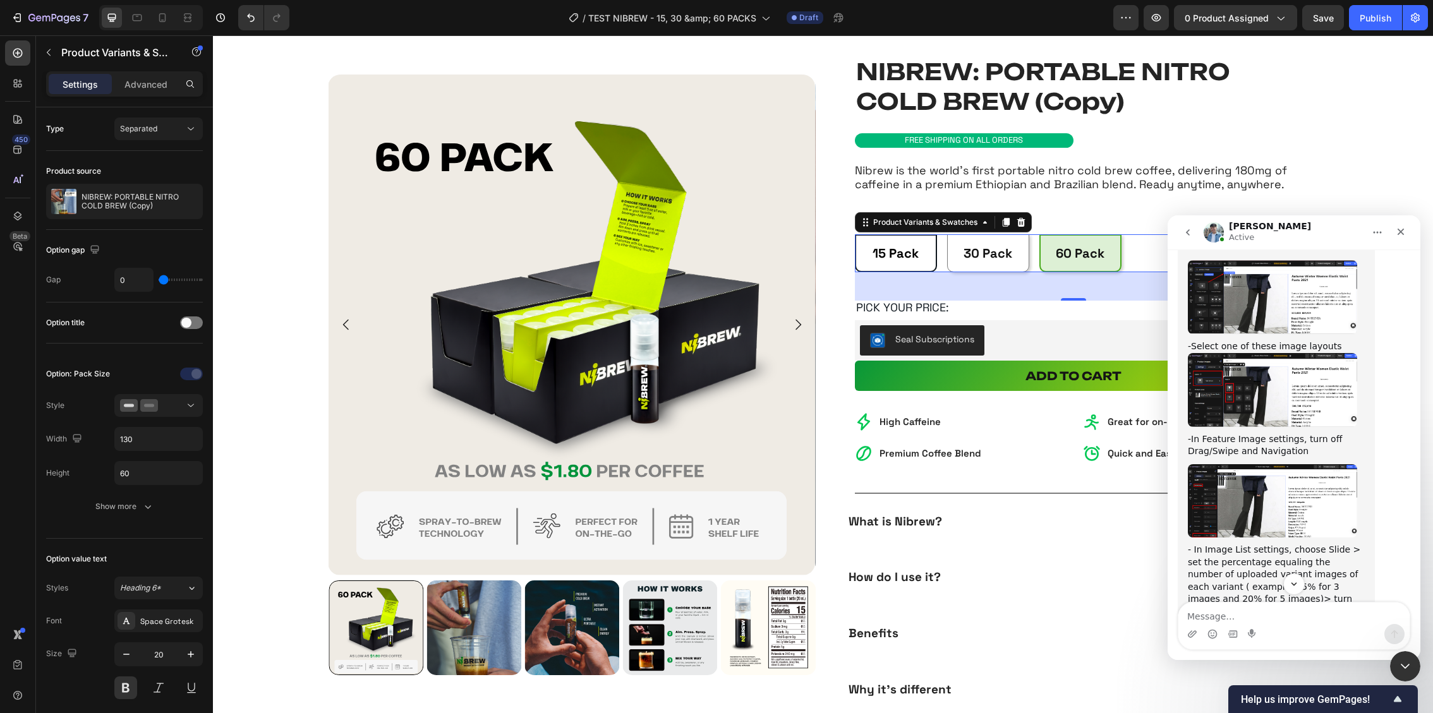
click at [883, 255] on span "15 Pack" at bounding box center [896, 253] width 46 height 16
click at [855, 234] on input "15 Pack 15 Pack 15 Pack" at bounding box center [854, 234] width 1 height 1
radio input "true"
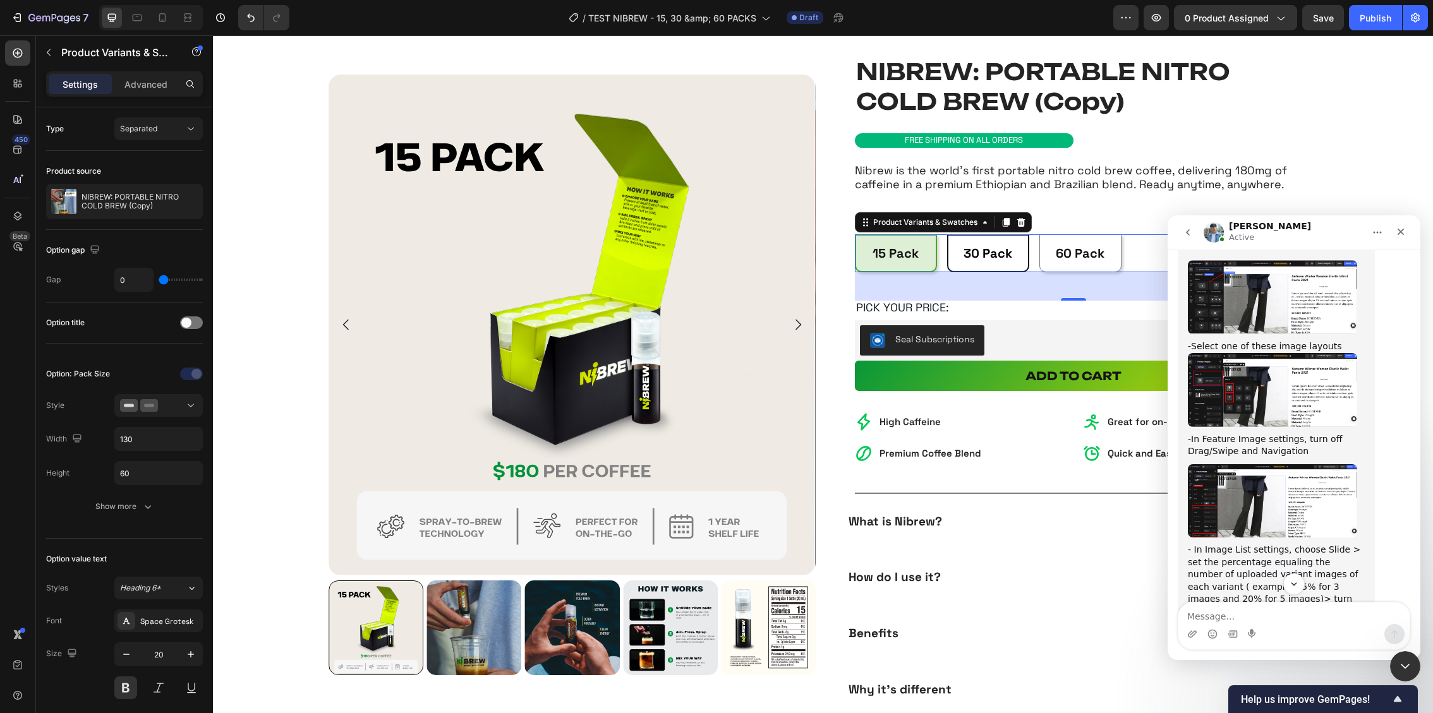
click at [950, 255] on Pack "30 Pack" at bounding box center [988, 253] width 82 height 38
click at [947, 234] on input "30 Pack 30 Pack 30 Pack" at bounding box center [946, 234] width 1 height 1
radio input "true"
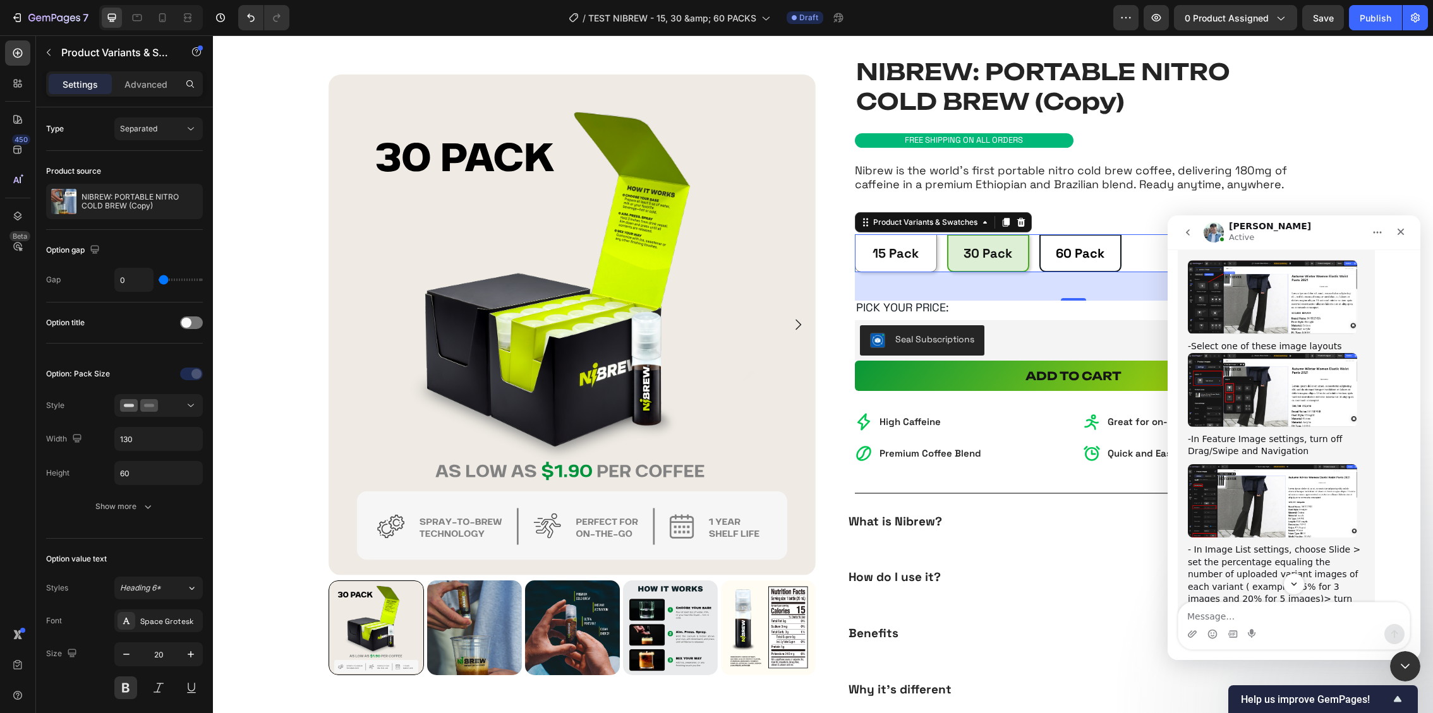
click at [1073, 246] on span "60 Pack" at bounding box center [1080, 253] width 49 height 16
click at [1039, 234] on input "60 Pack 60 Pack 60 Pack" at bounding box center [1039, 234] width 1 height 1
radio input "true"
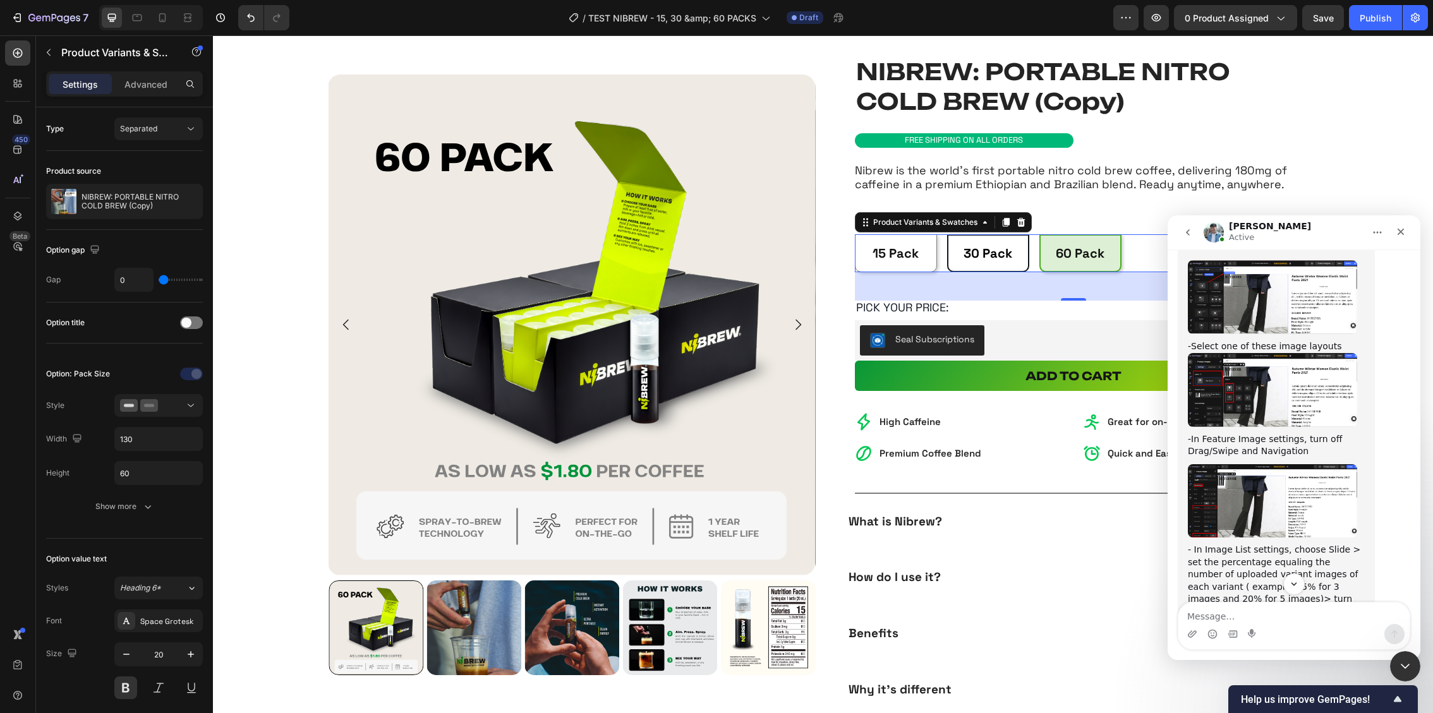
click at [986, 251] on span "30 Pack" at bounding box center [988, 253] width 49 height 16
click at [947, 234] on input "30 Pack 30 Pack 30 Pack" at bounding box center [946, 234] width 1 height 1
radio input "true"
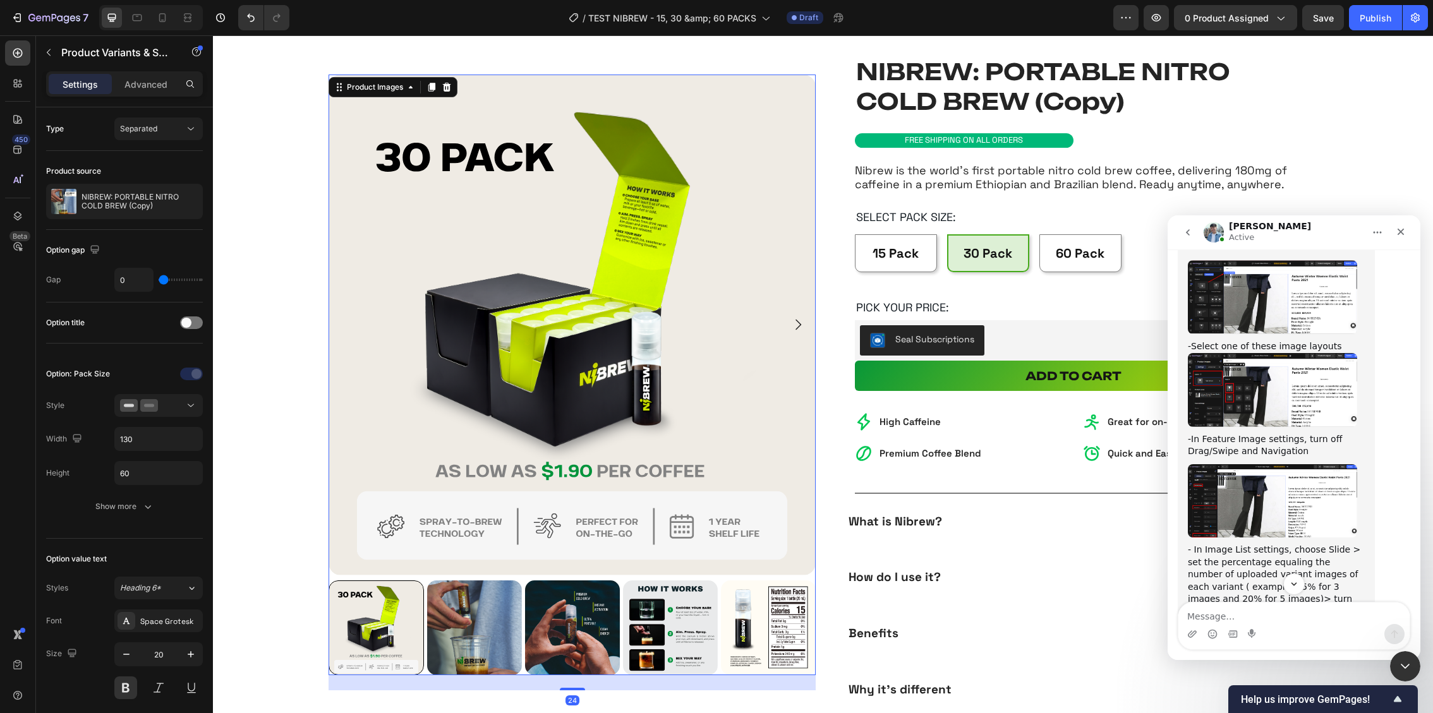
click at [801, 318] on icon "Carousel Next Arrow" at bounding box center [797, 324] width 15 height 15
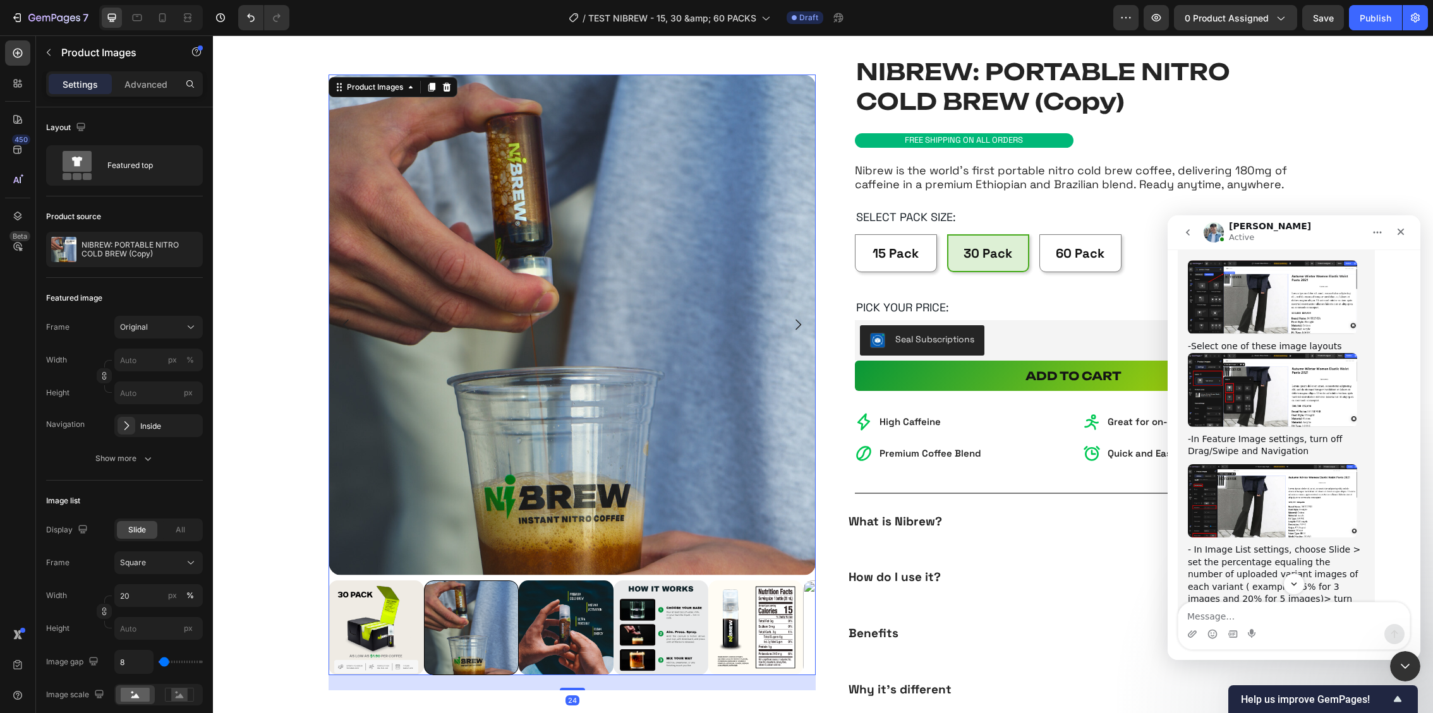
click at [801, 318] on icon "Carousel Next Arrow" at bounding box center [797, 324] width 15 height 15
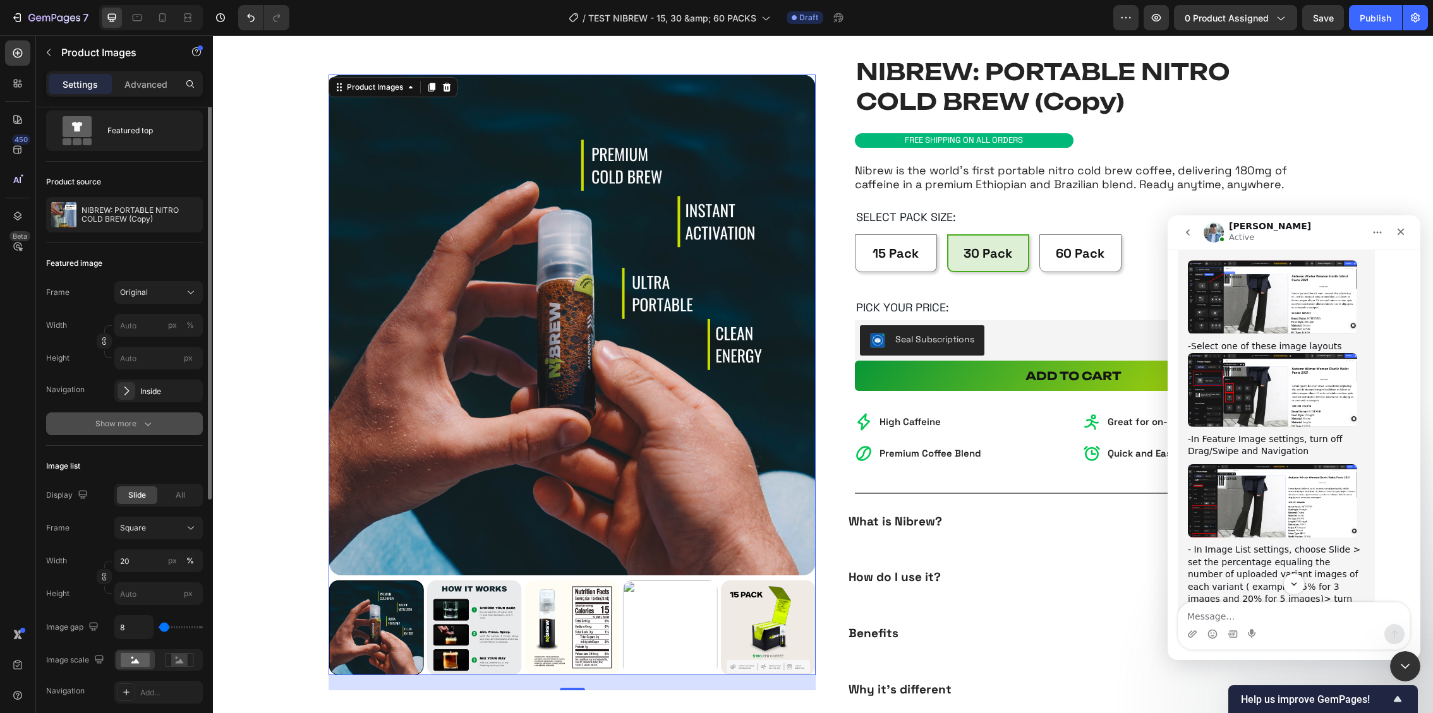
scroll to position [38, 0]
click at [190, 384] on icon "button" at bounding box center [189, 388] width 10 height 10
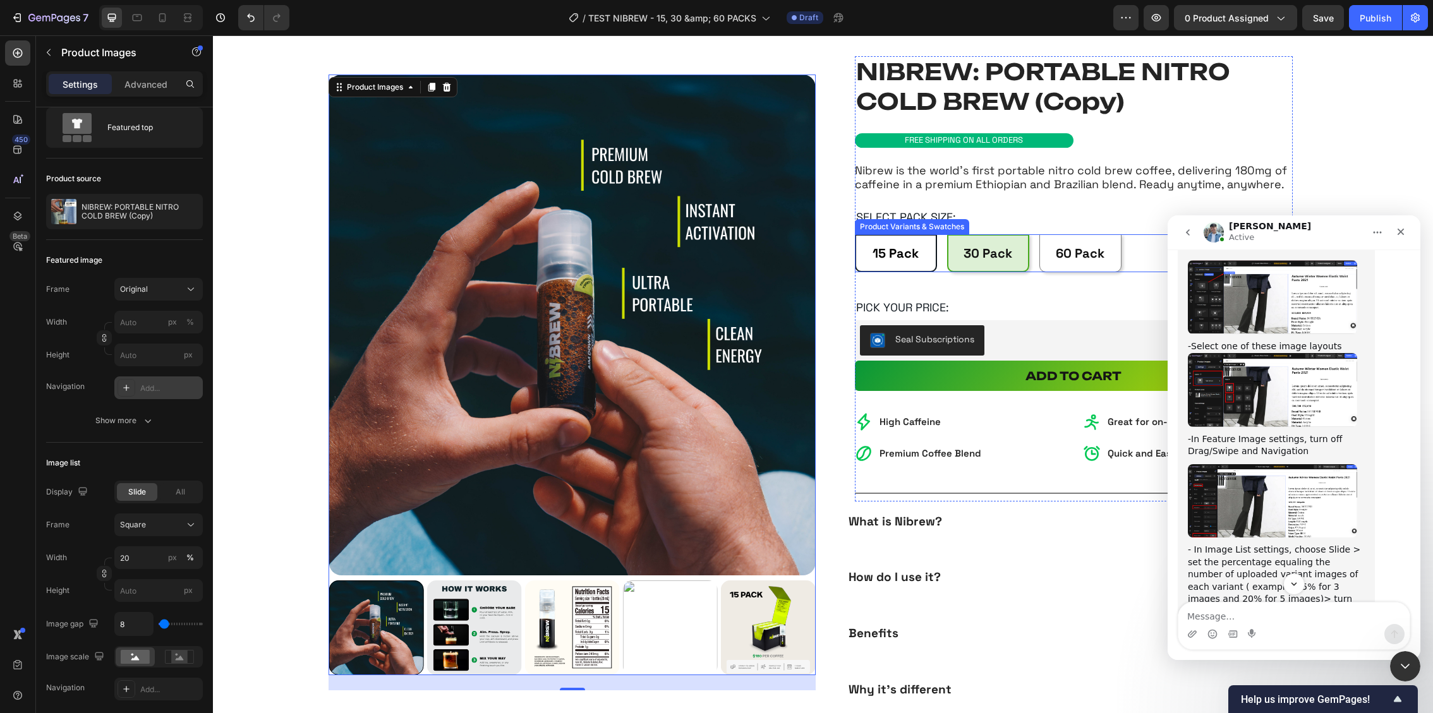
click at [915, 263] on div "15 Pack" at bounding box center [896, 253] width 46 height 23
click at [855, 234] on input "15 Pack 15 Pack 15 Pack" at bounding box center [854, 234] width 1 height 1
radio input "true"
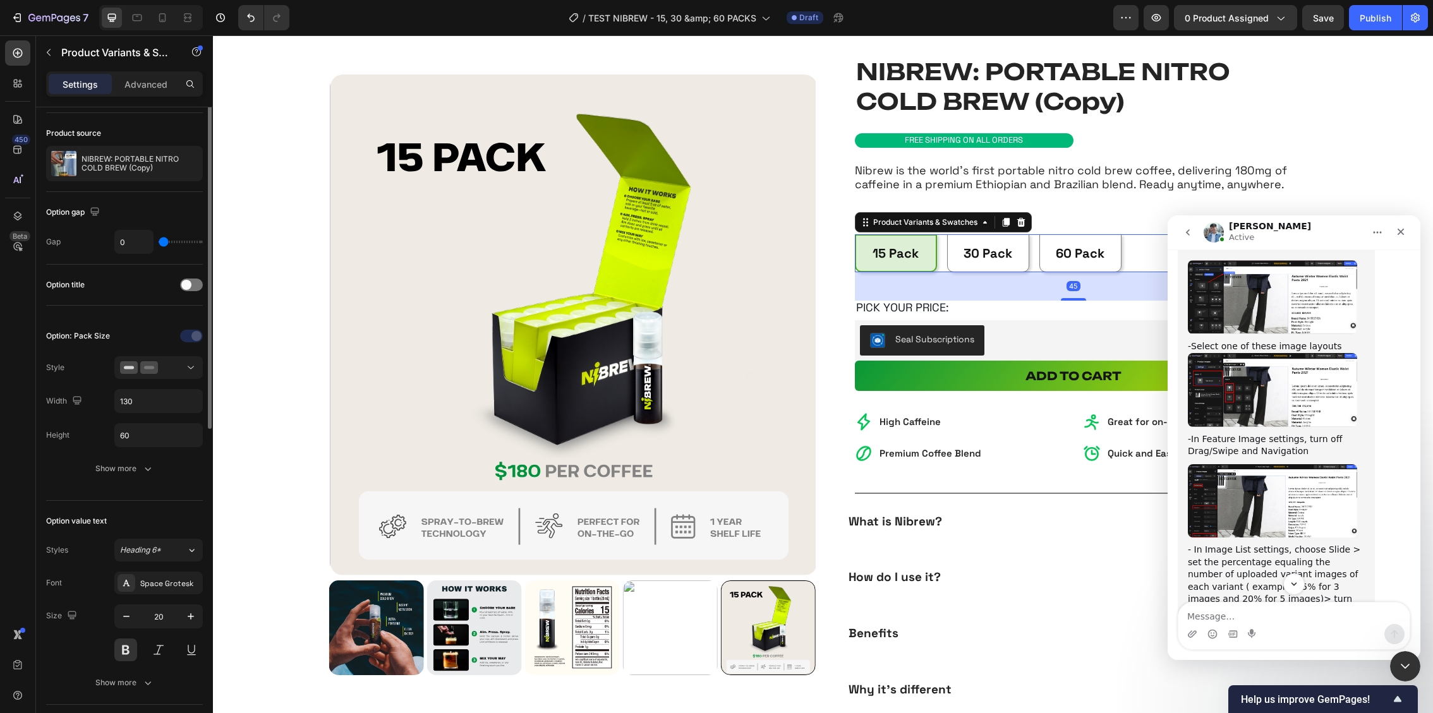
scroll to position [0, 0]
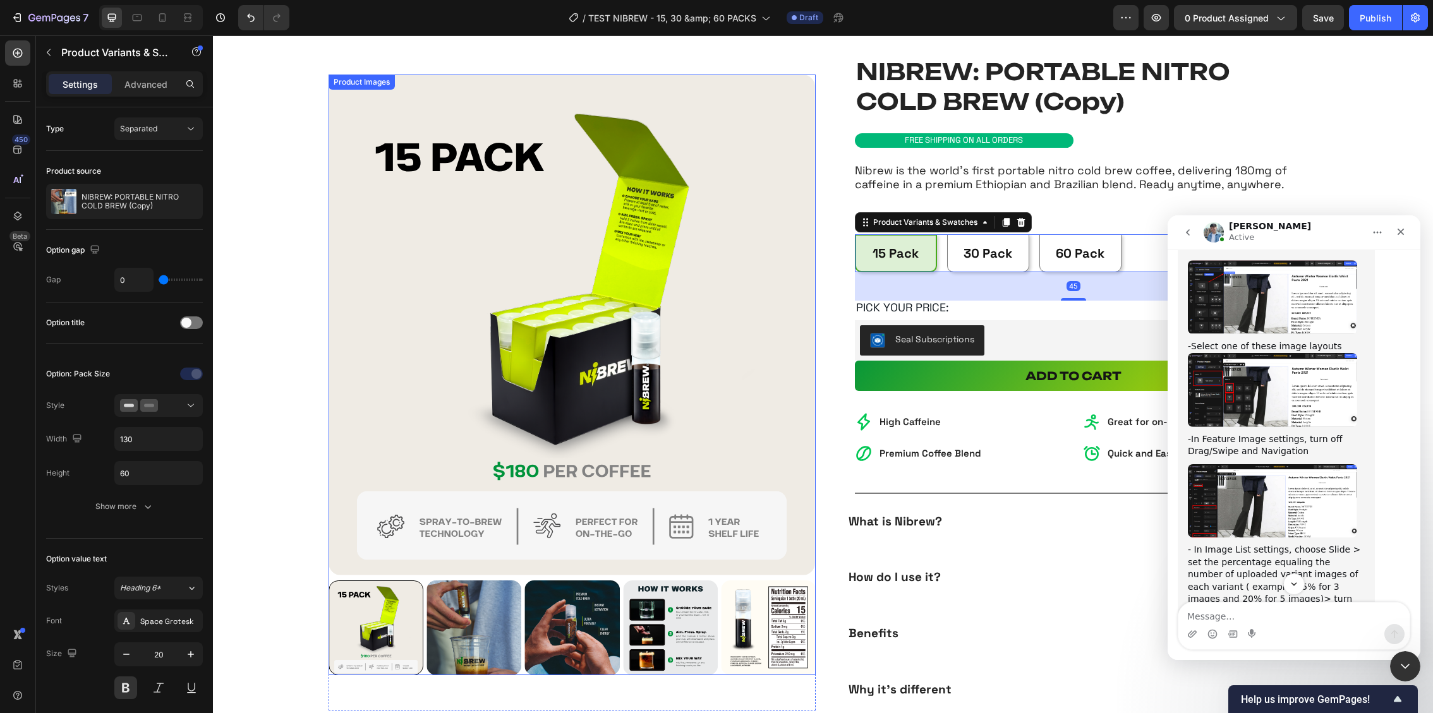
click at [480, 631] on img at bounding box center [474, 627] width 95 height 95
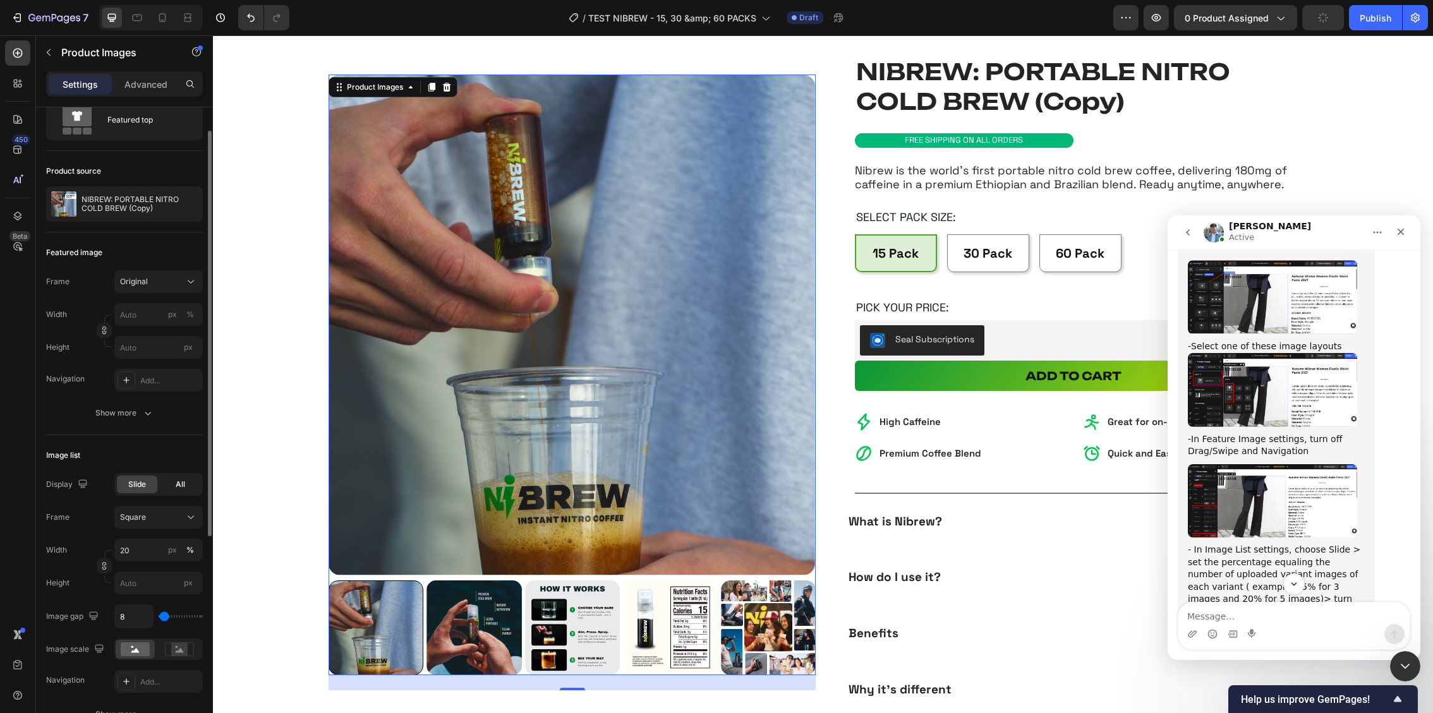
scroll to position [46, 0]
click at [170, 485] on div "All" at bounding box center [180, 484] width 40 height 18
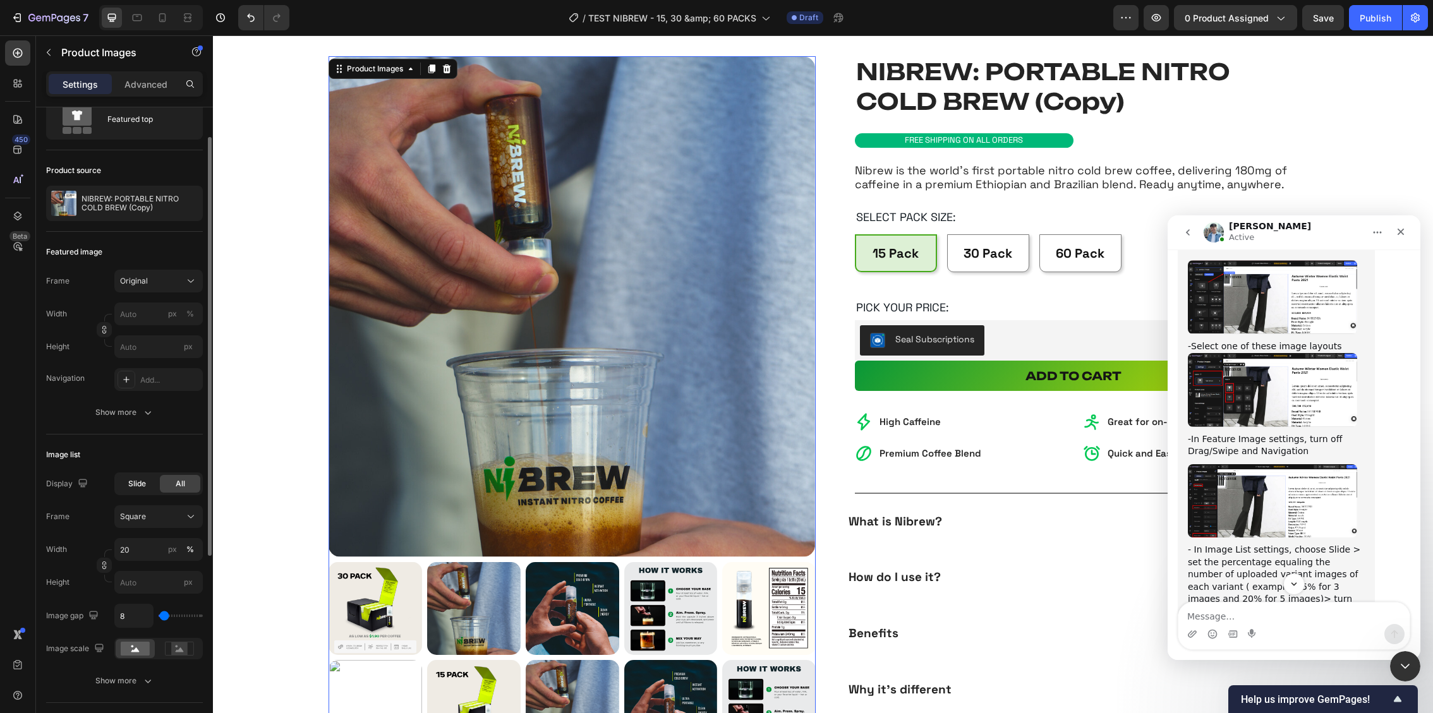
click at [152, 480] on div "Slide" at bounding box center [137, 484] width 40 height 18
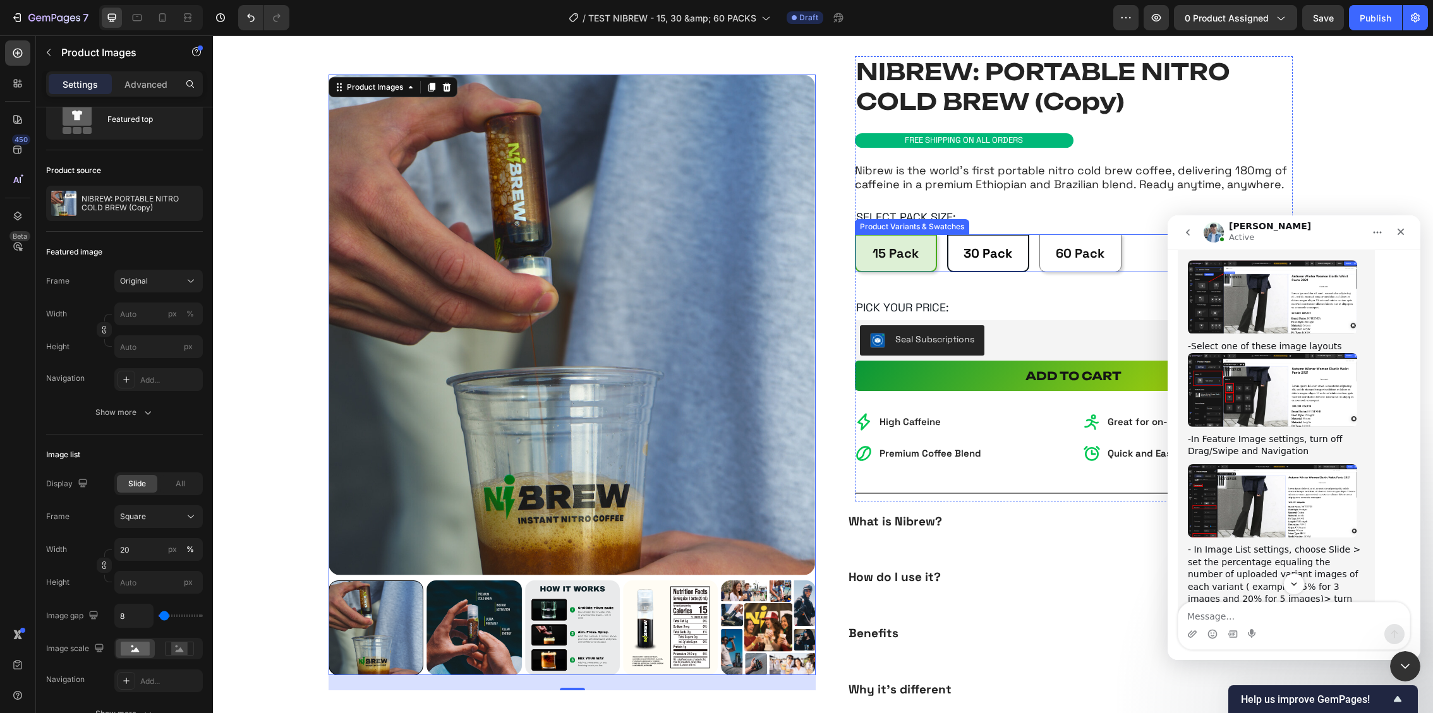
click at [972, 247] on span "30 Pack" at bounding box center [988, 253] width 49 height 16
click at [947, 234] on input "30 Pack 30 Pack 30 Pack" at bounding box center [946, 234] width 1 height 1
radio input "true"
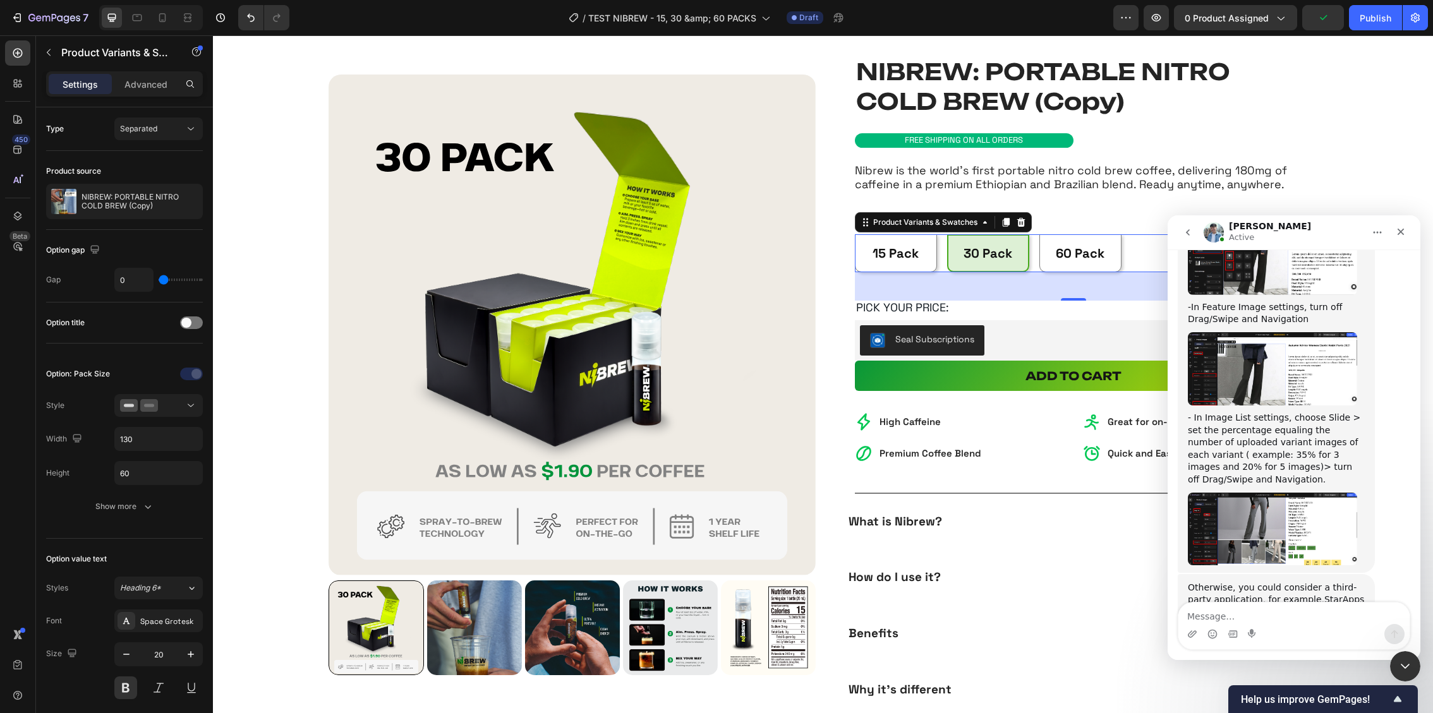
scroll to position [1350, 0]
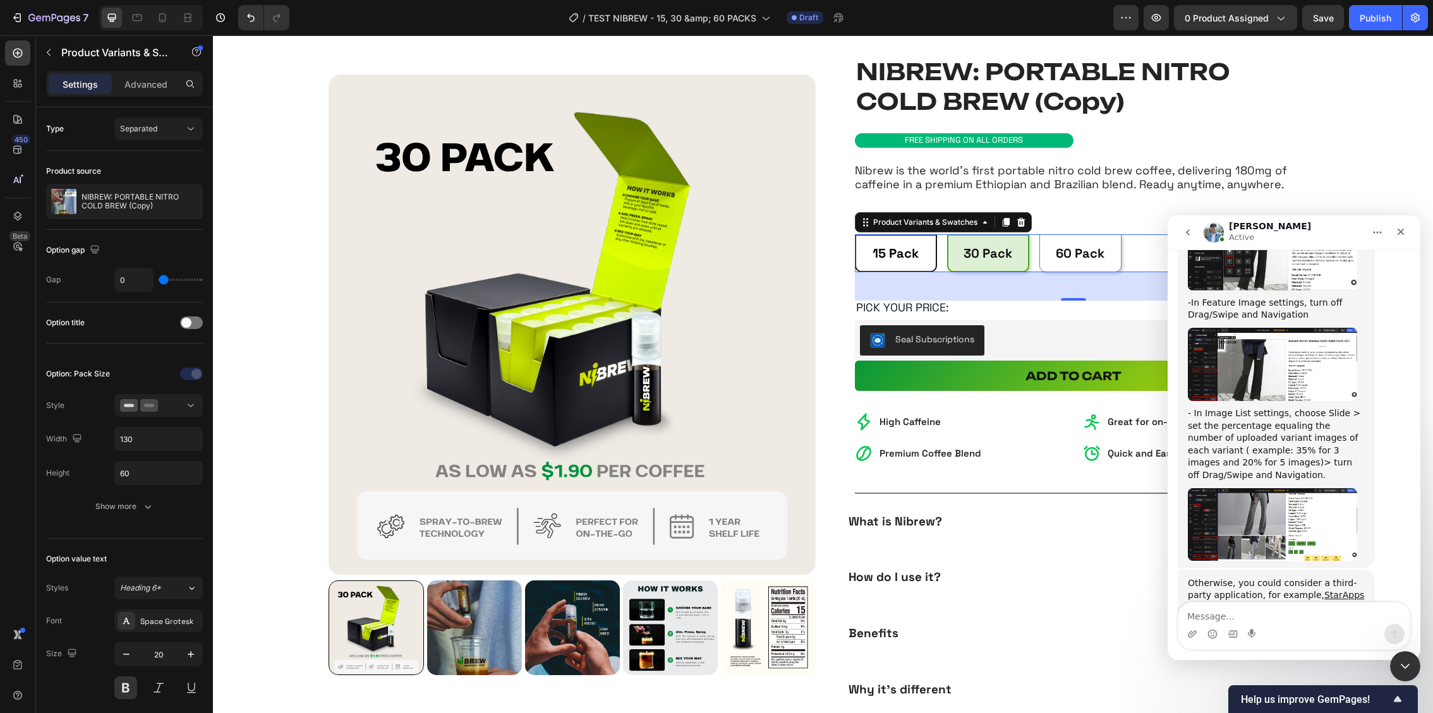
click at [908, 249] on span "15 Pack" at bounding box center [896, 253] width 46 height 16
click at [855, 234] on input "15 Pack 15 Pack 15 Pack" at bounding box center [854, 234] width 1 height 1
radio input "true"
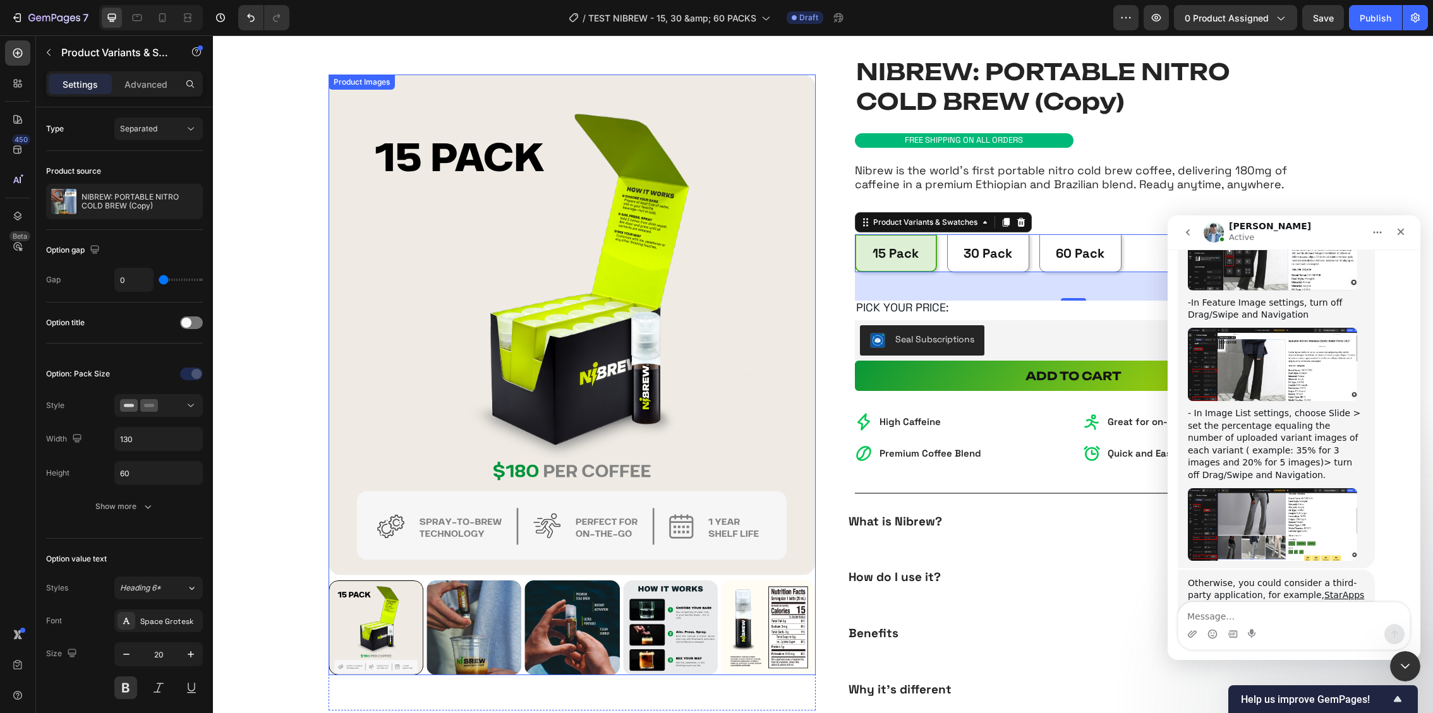
click at [658, 615] on img at bounding box center [670, 627] width 95 height 95
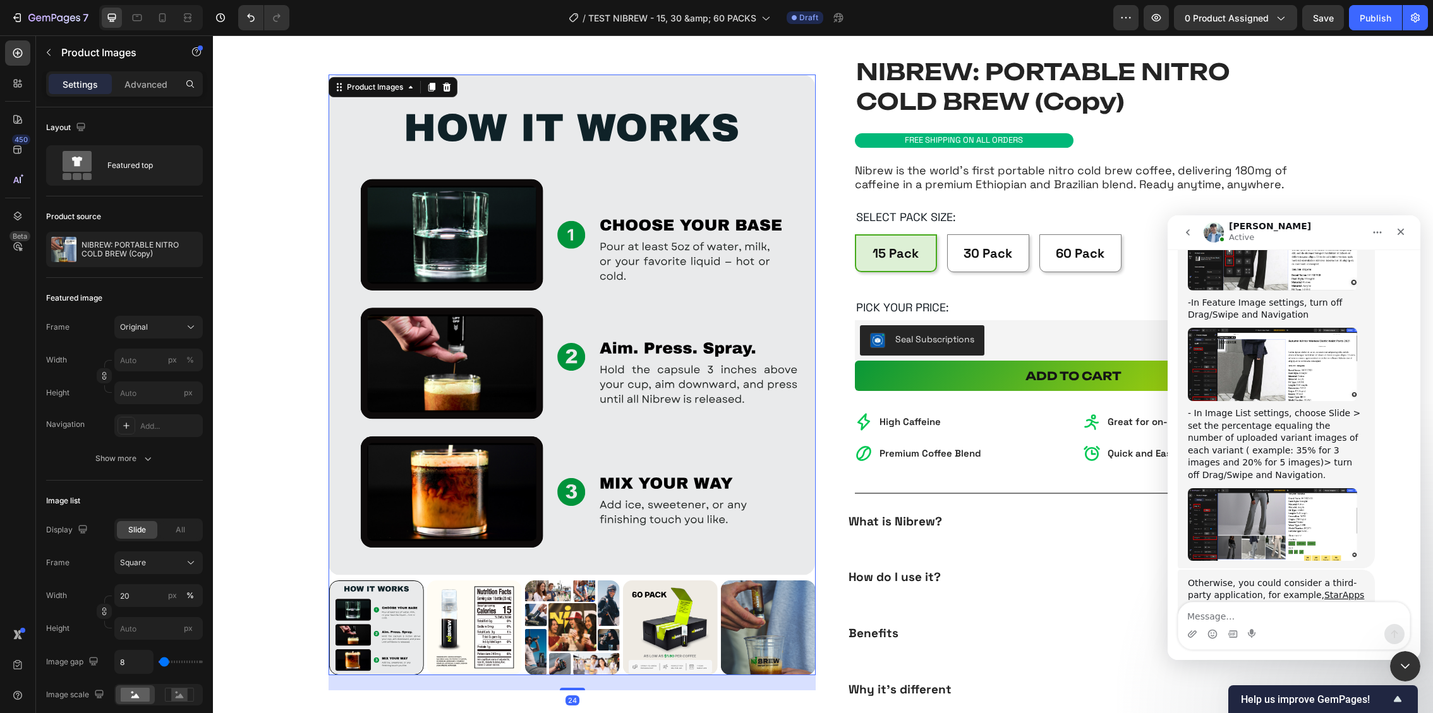
click at [659, 619] on img at bounding box center [670, 627] width 95 height 95
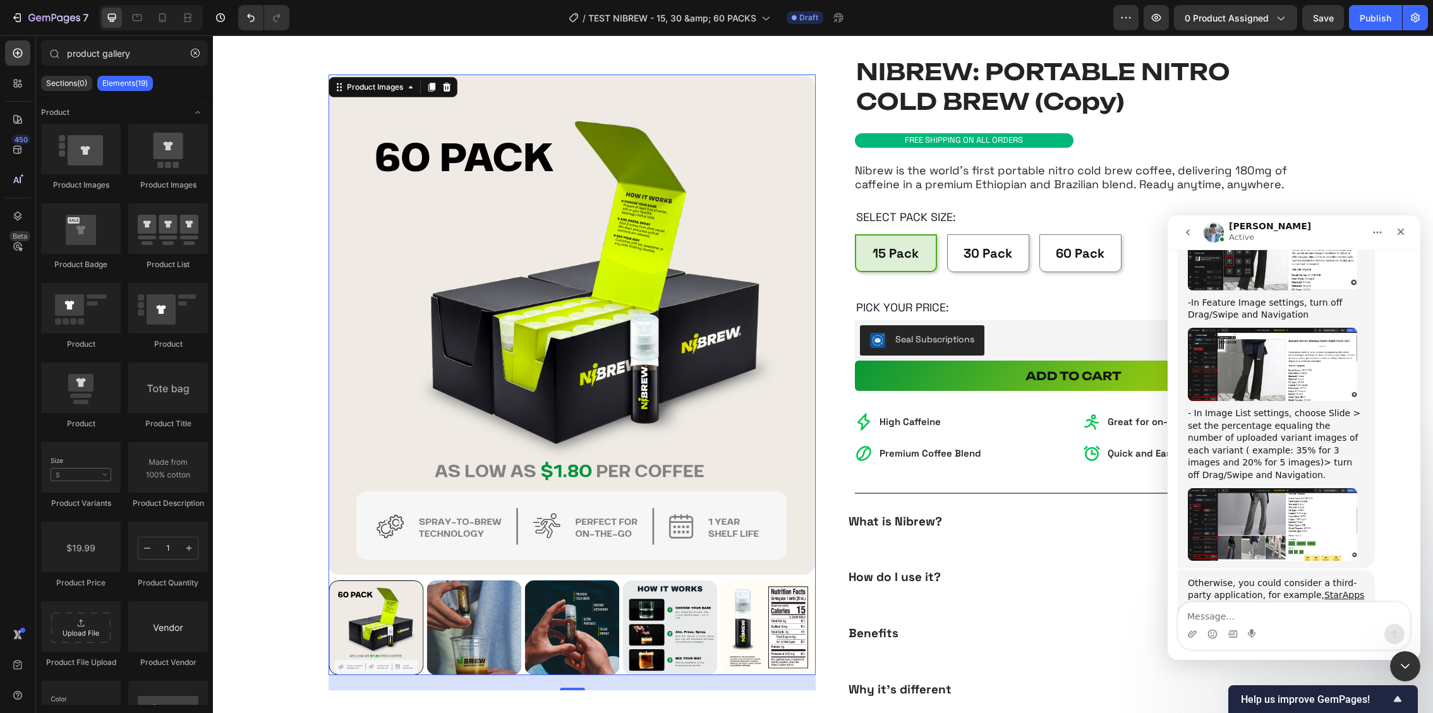
click at [1348, 48] on section "NIBREW: PORTABLE NITRO COLD BREW (Copy) Product Title Product Images 24 Row Row…" at bounding box center [823, 384] width 1098 height 756
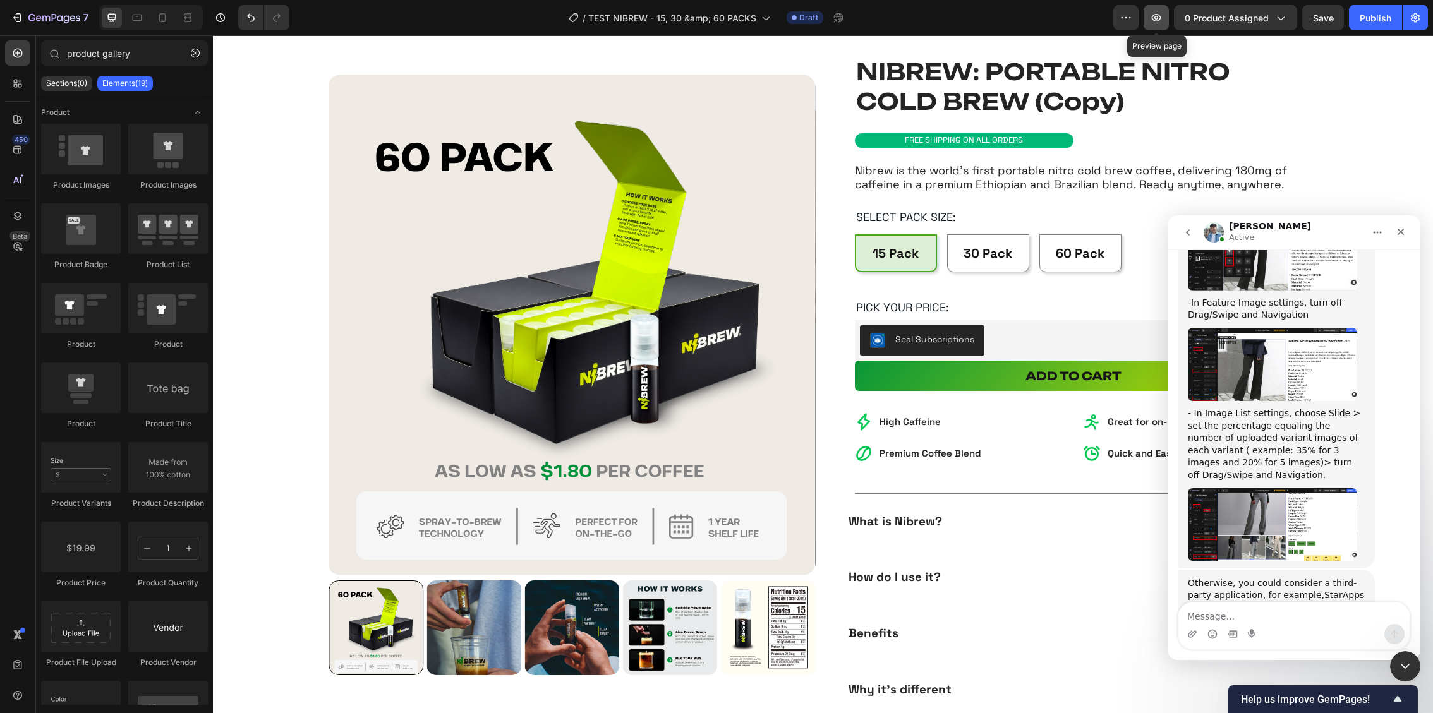
click at [1159, 23] on icon "button" at bounding box center [1156, 17] width 13 height 13
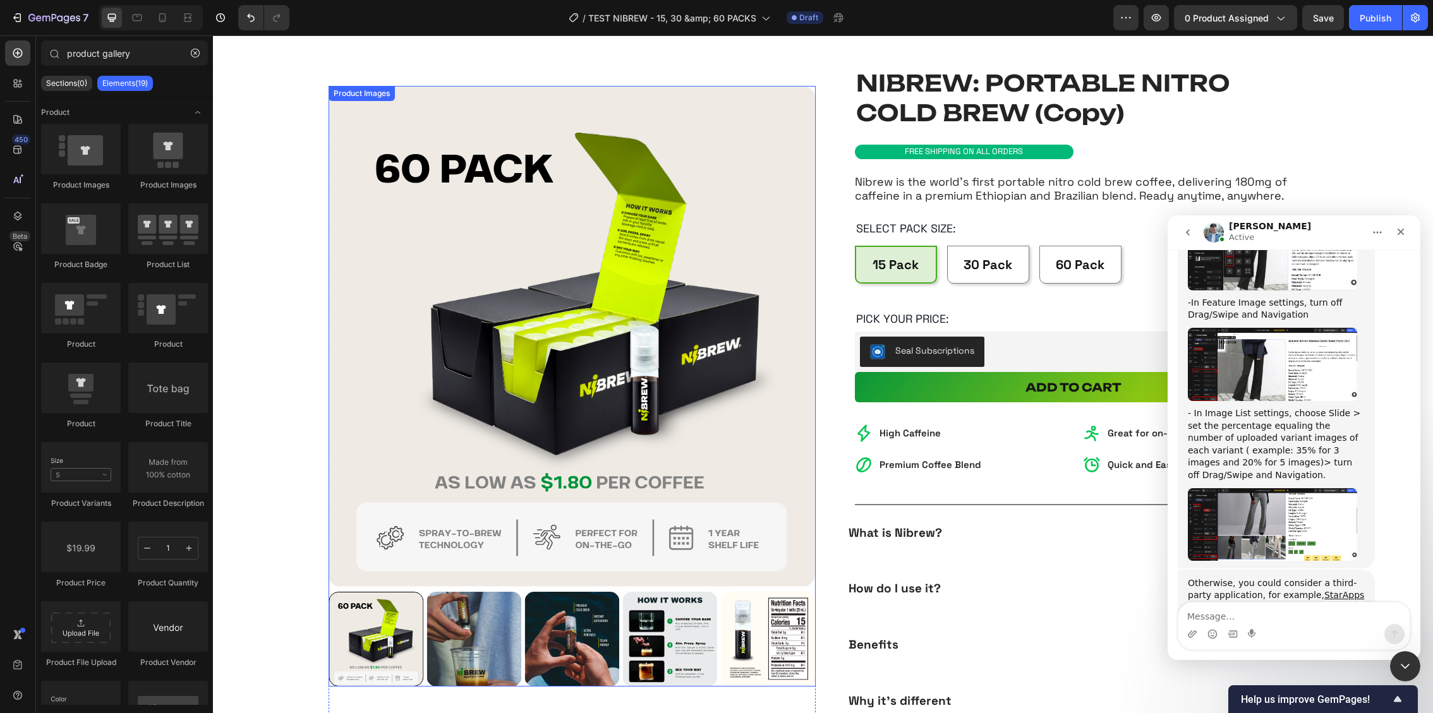
scroll to position [44, 0]
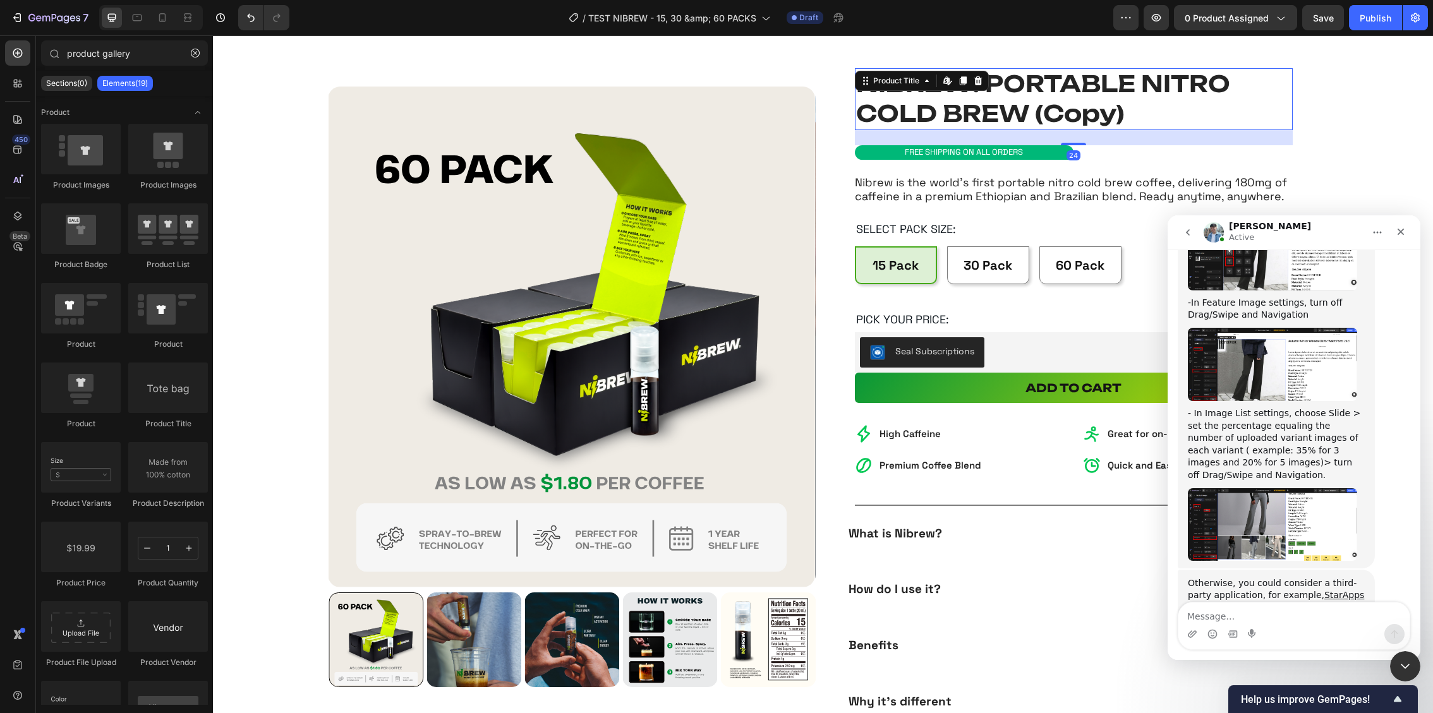
click at [1121, 97] on h1 "NIBREW: PORTABLE NITRO COLD BREW (Copy)" at bounding box center [1074, 99] width 438 height 62
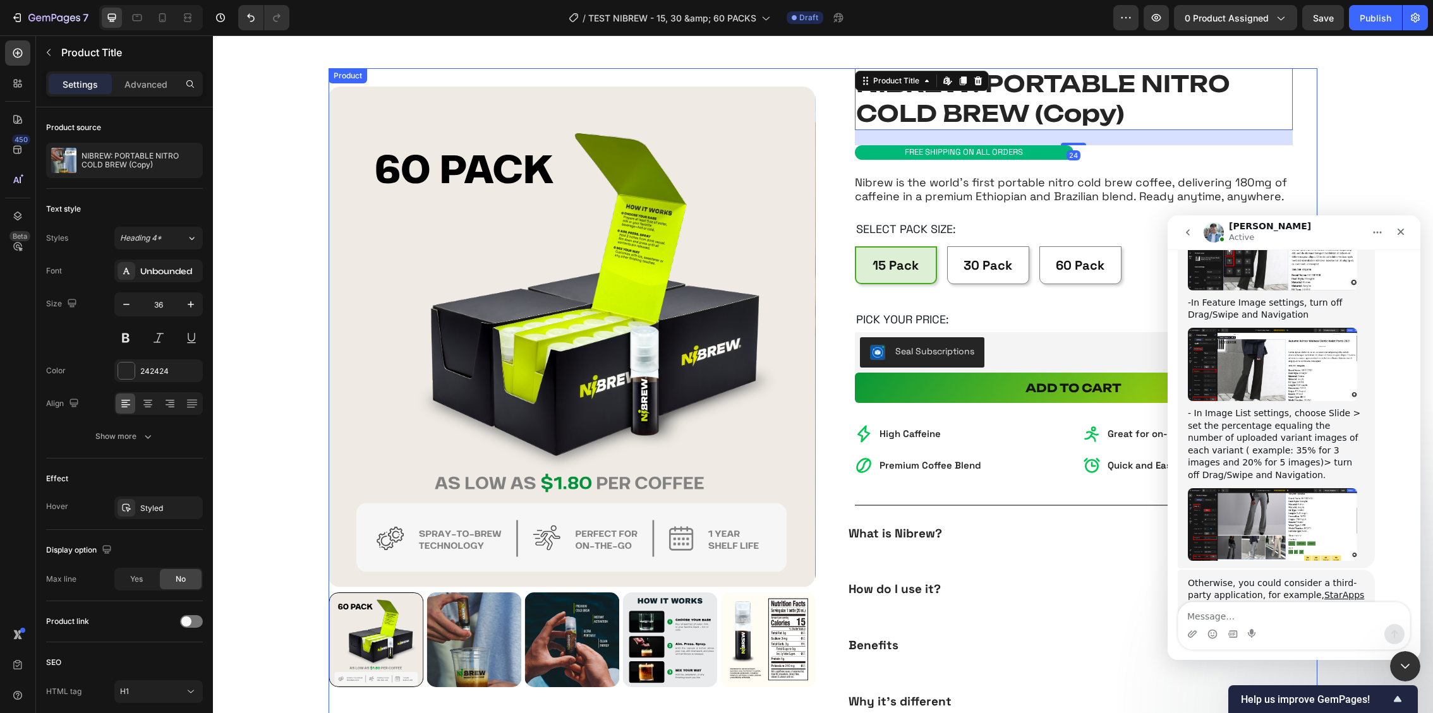
click at [773, 77] on div "NIBREW: PORTABLE NITRO COLD BREW (Copy) Product Title Product Images Row Row" at bounding box center [572, 395] width 487 height 655
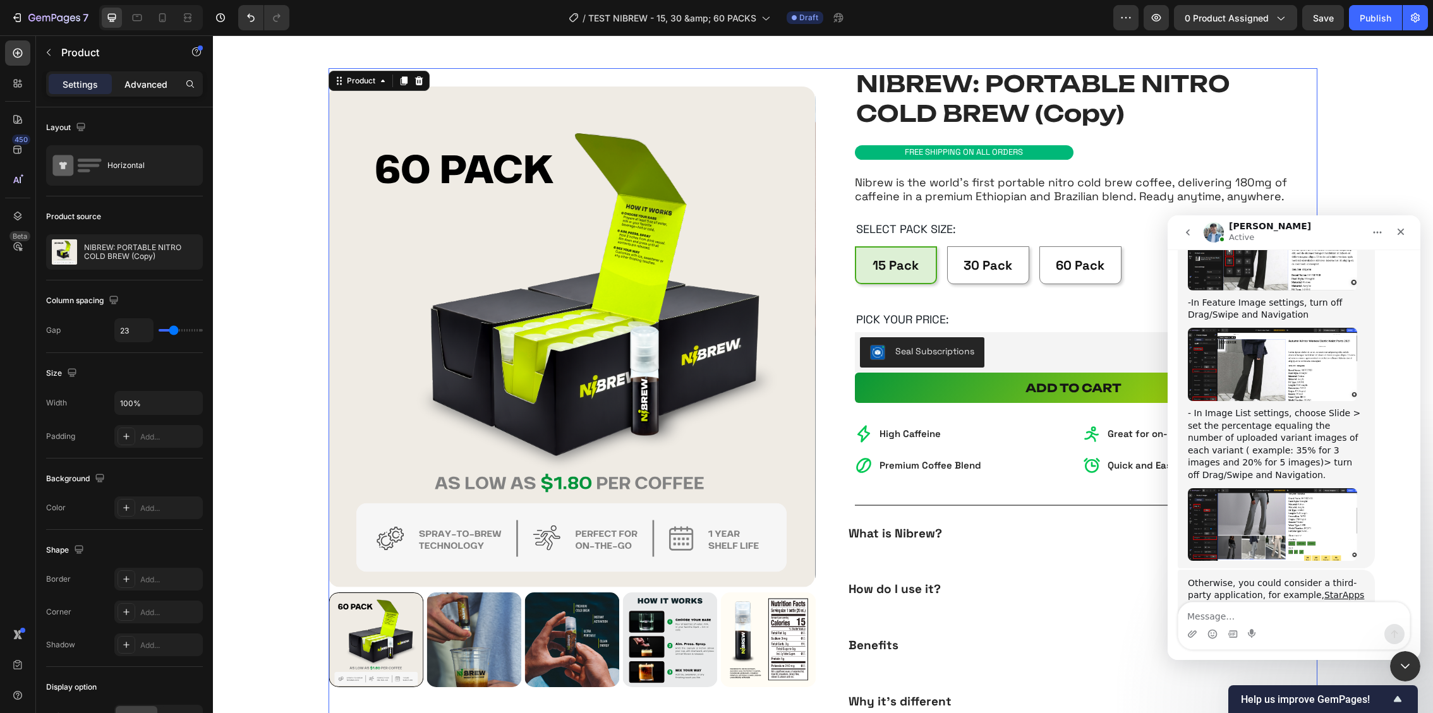
click at [152, 84] on p "Advanced" at bounding box center [145, 84] width 43 height 13
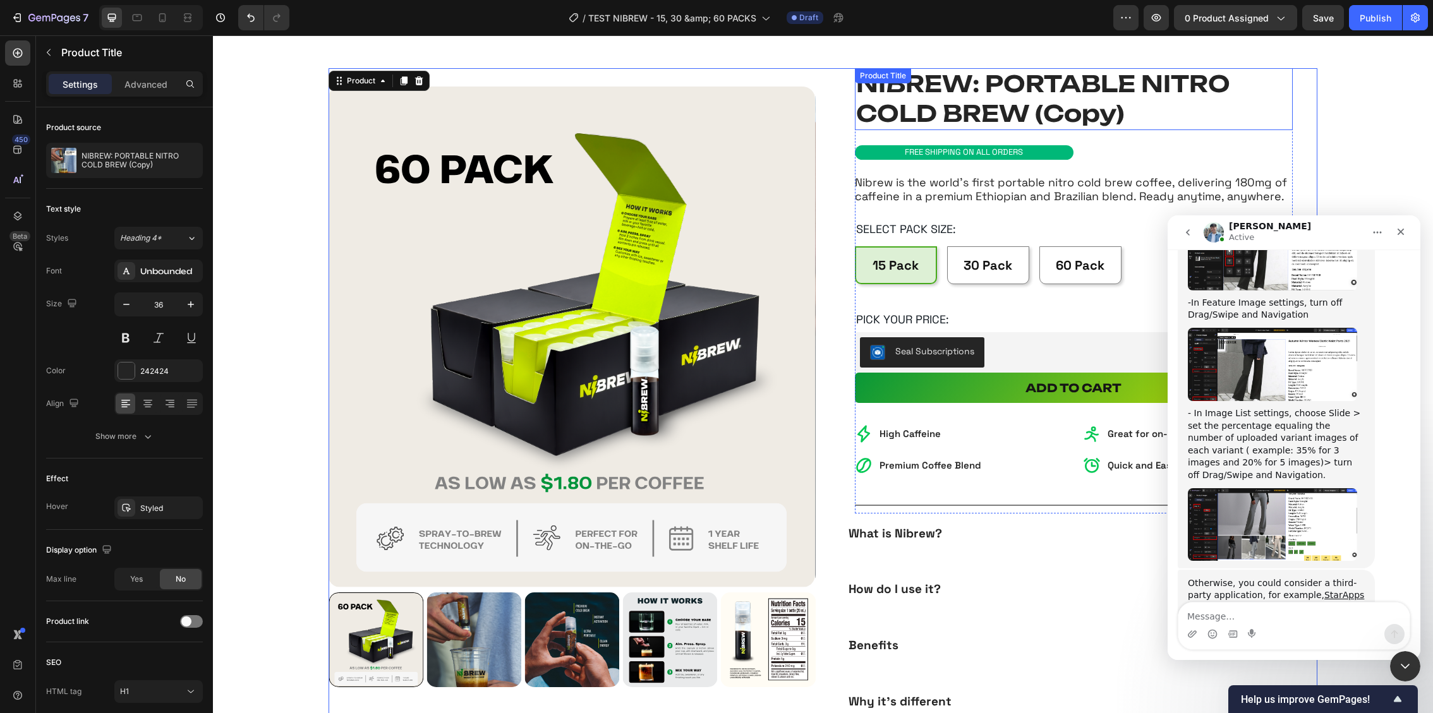
click at [940, 99] on h1 "NIBREW: PORTABLE NITRO COLD BREW (Copy)" at bounding box center [1074, 99] width 438 height 62
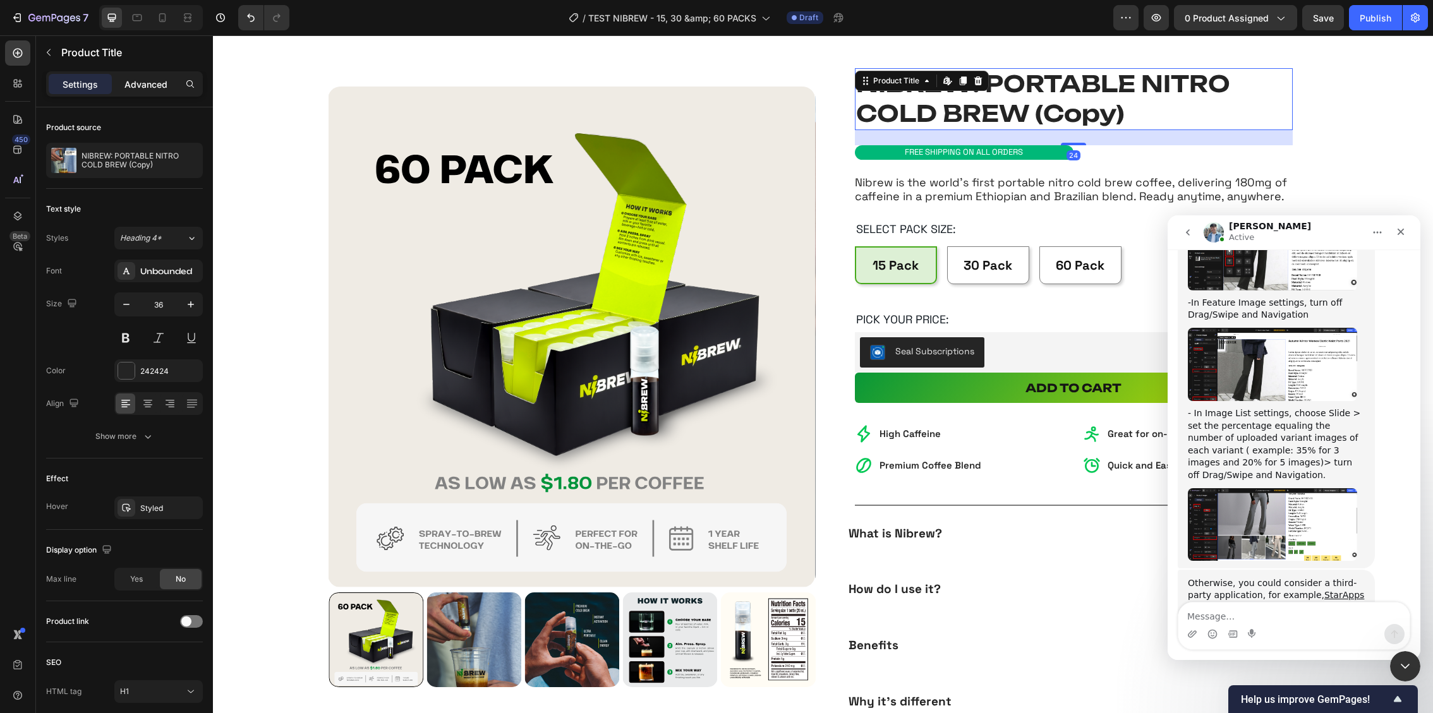
click at [149, 83] on p "Advanced" at bounding box center [145, 84] width 43 height 13
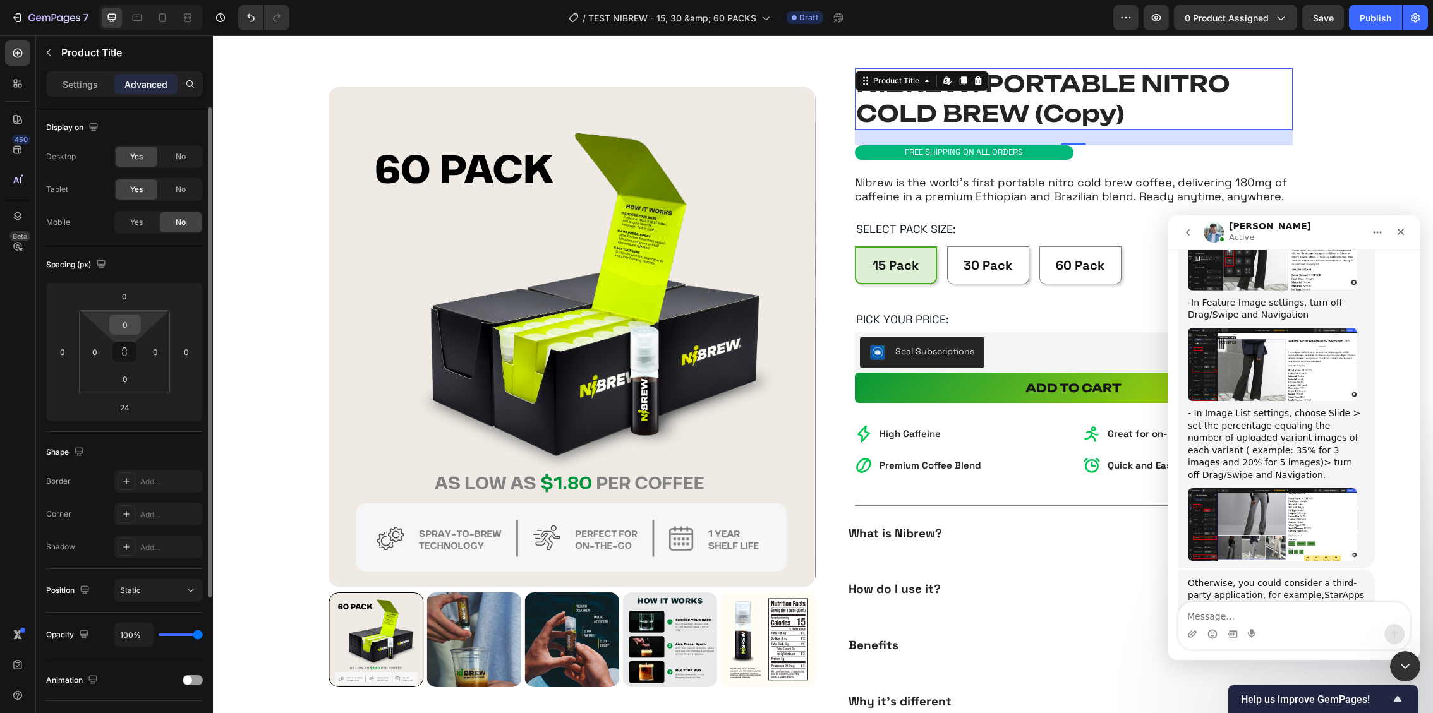
click at [124, 325] on input "0" at bounding box center [124, 324] width 25 height 19
click at [126, 300] on input "0" at bounding box center [124, 296] width 25 height 19
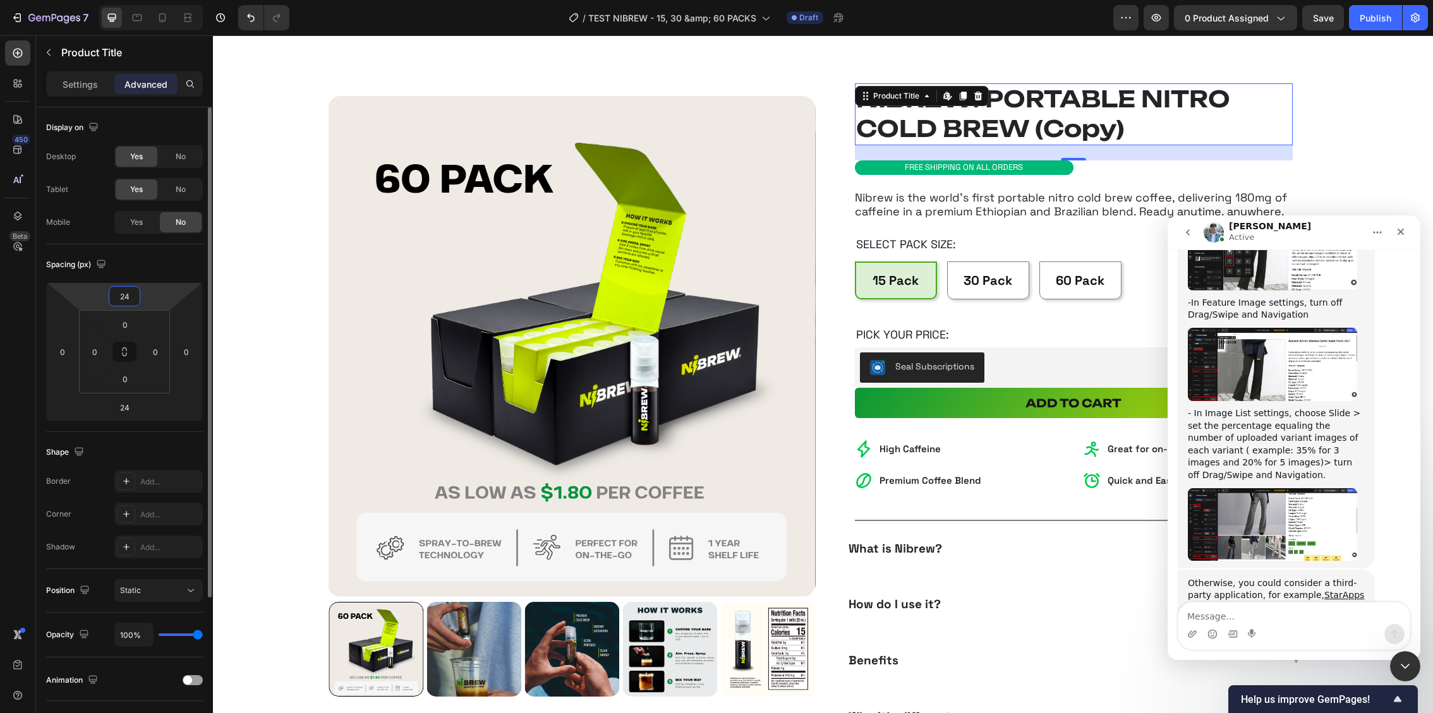
type input "0"
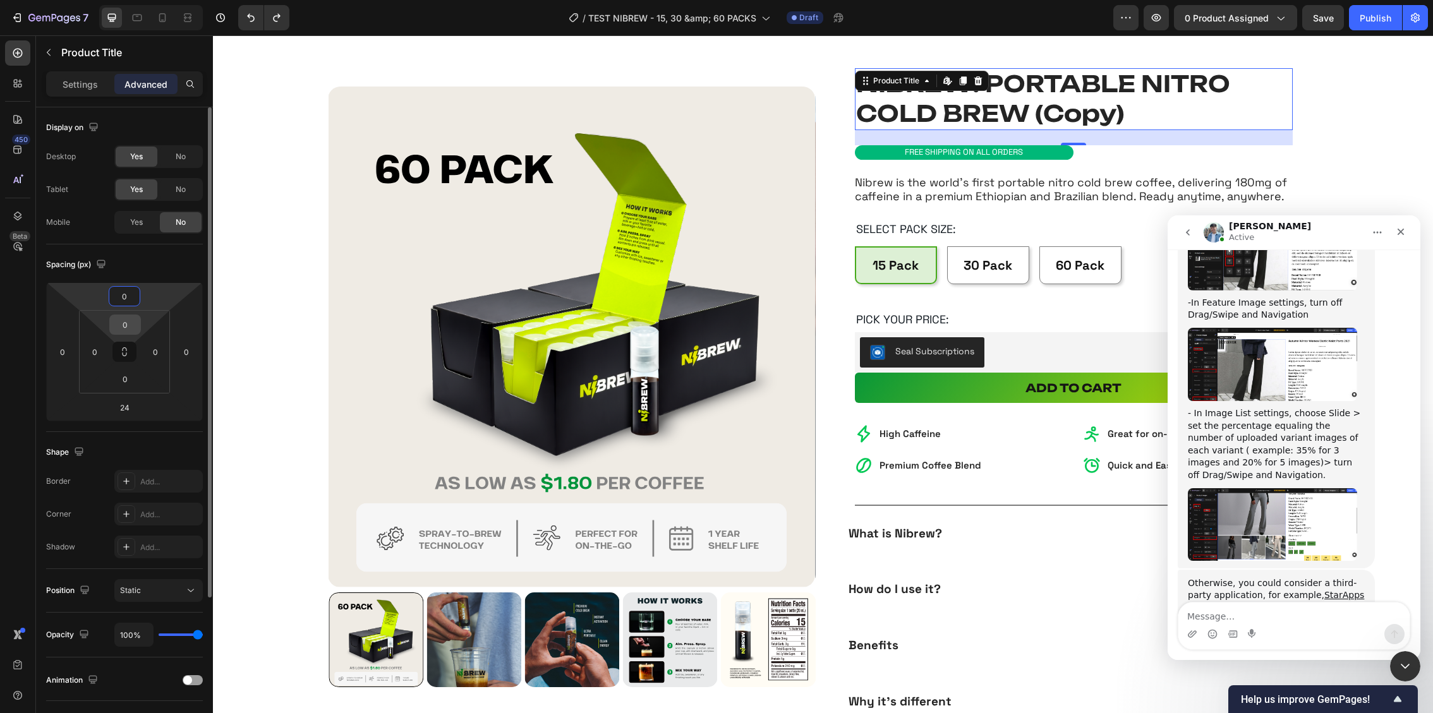
click at [131, 329] on input "0" at bounding box center [124, 324] width 25 height 19
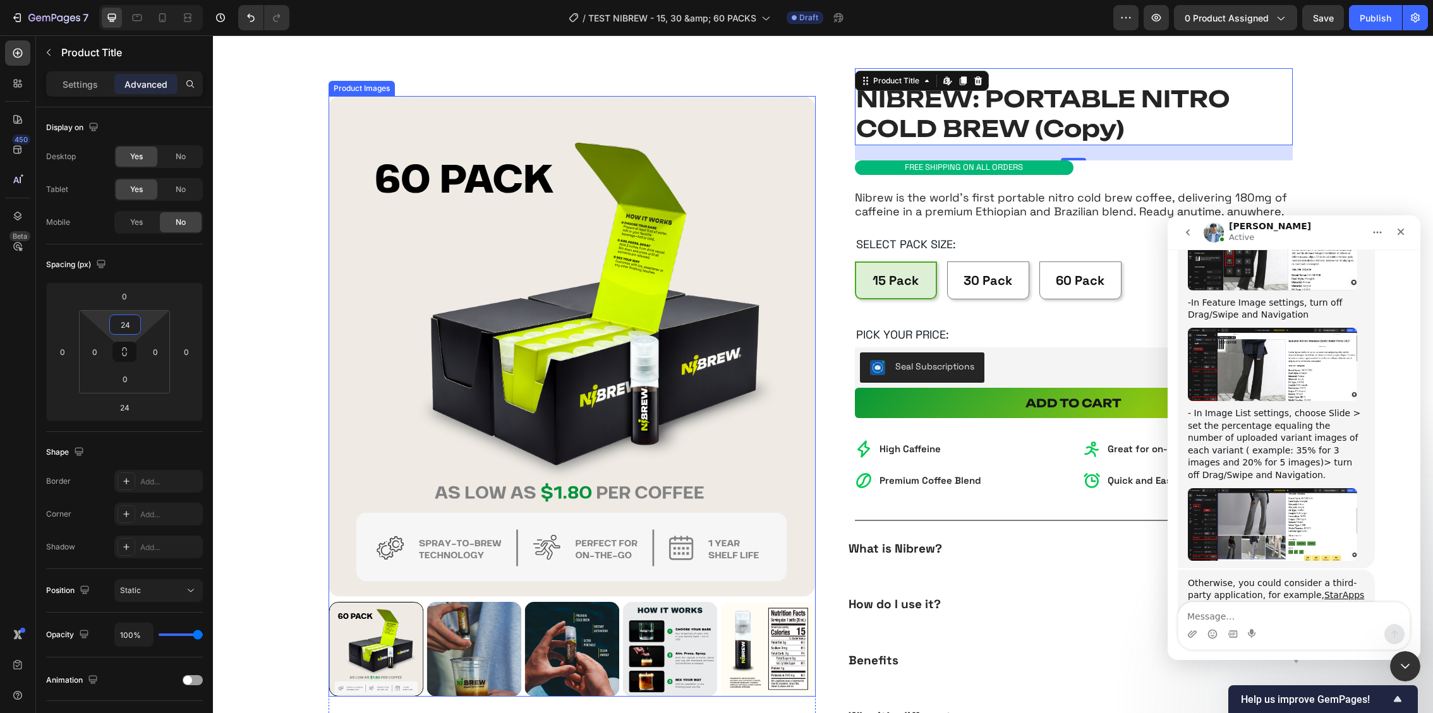
type input "0"
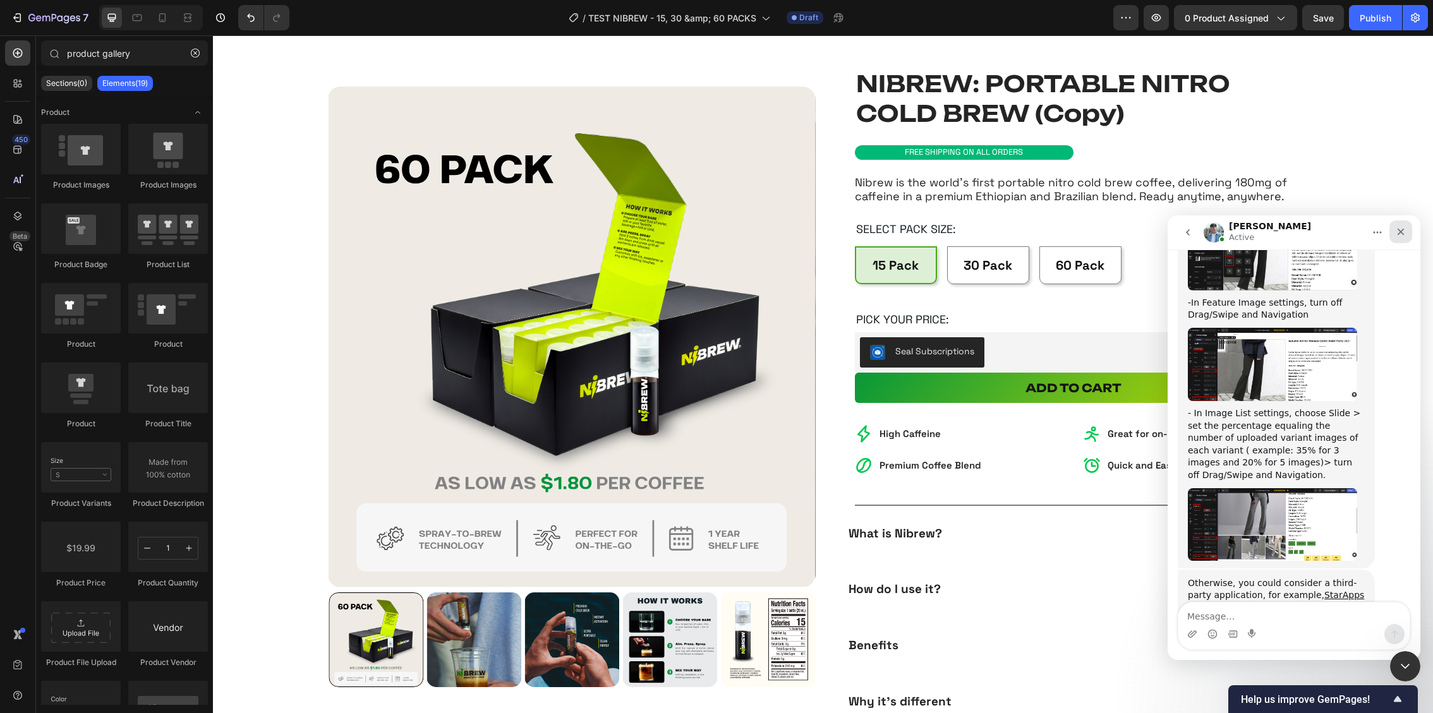
click at [1400, 224] on div "Close" at bounding box center [1400, 232] width 23 height 23
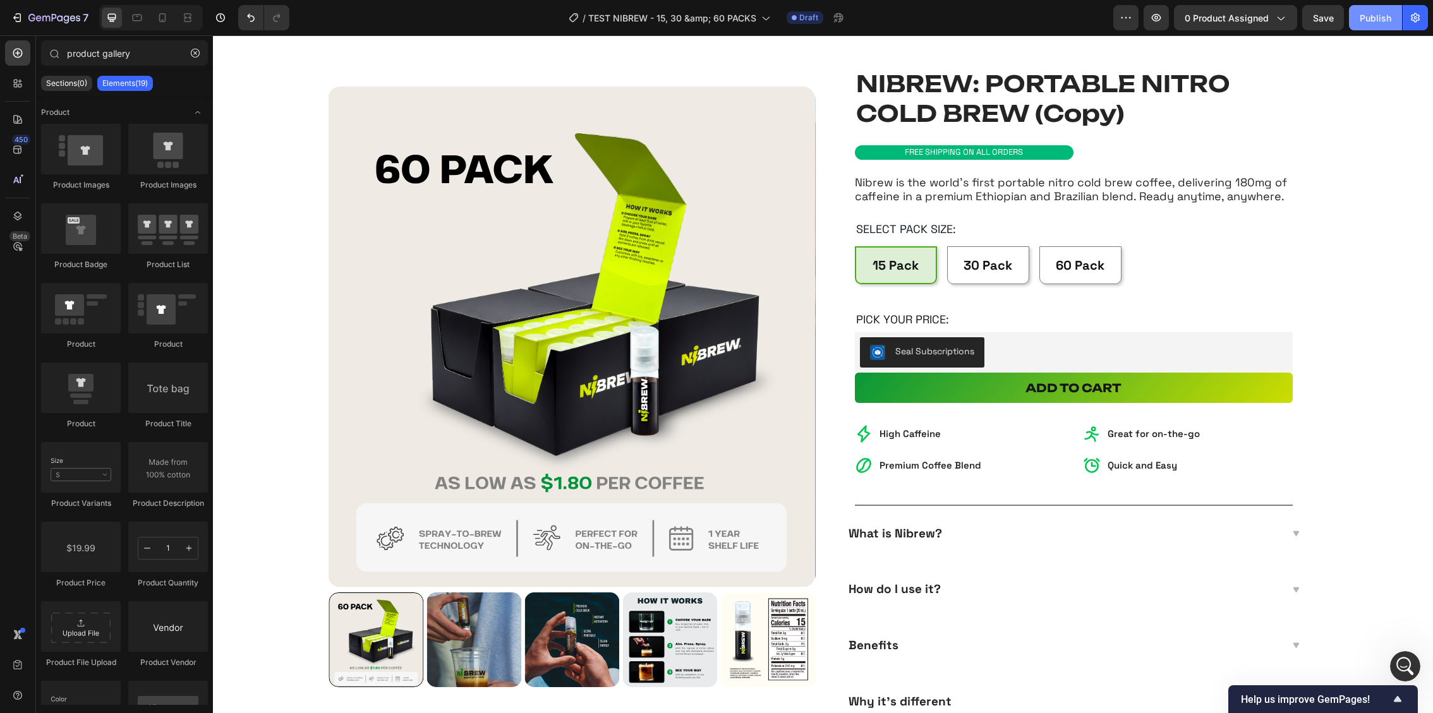
click at [1365, 20] on div "Publish" at bounding box center [1376, 17] width 32 height 13
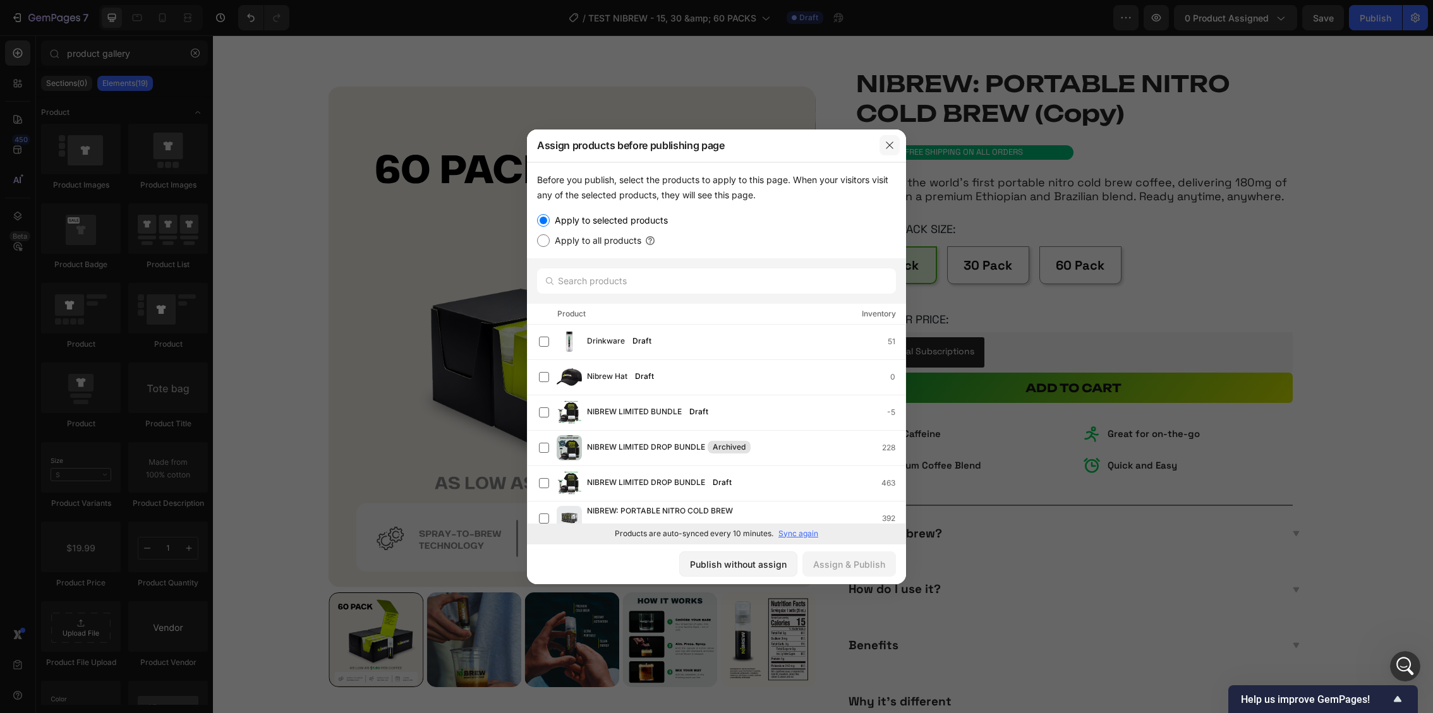
click at [880, 152] on button "button" at bounding box center [890, 145] width 20 height 20
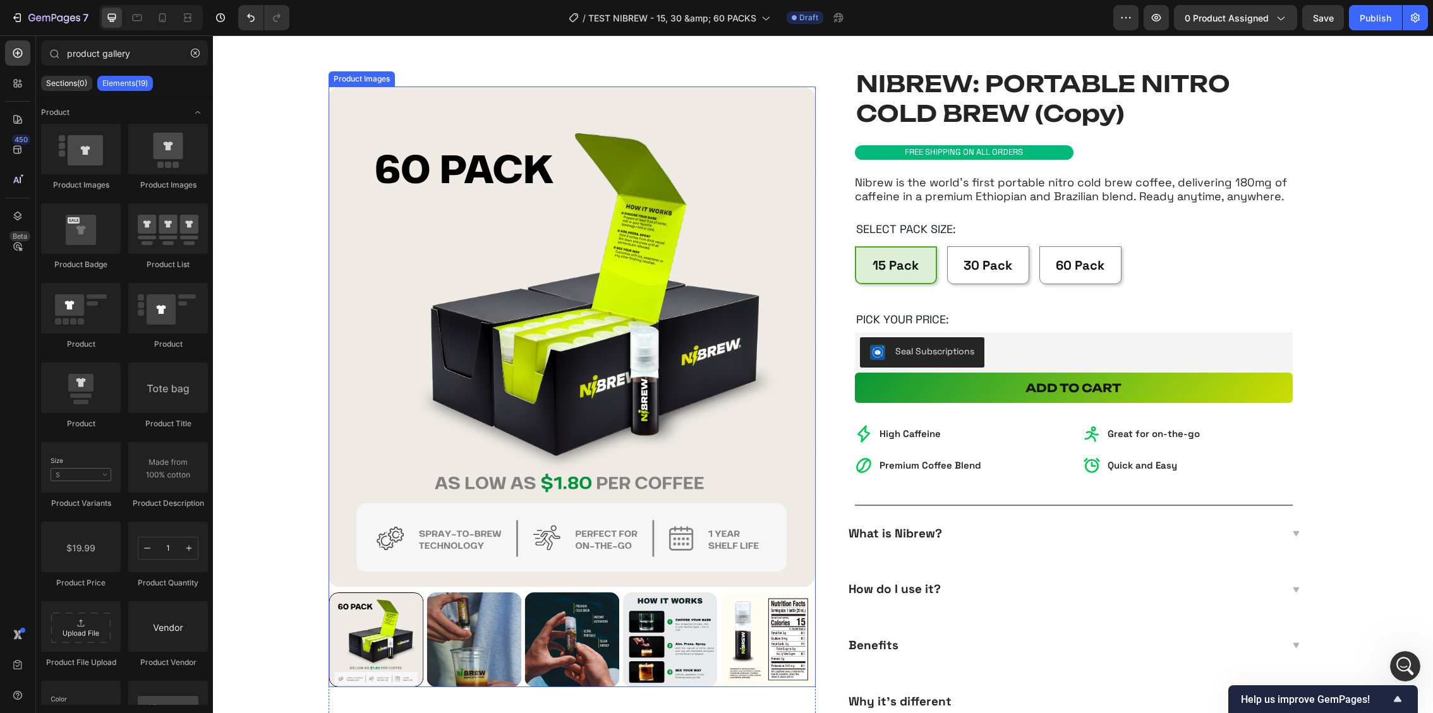
scroll to position [0, 0]
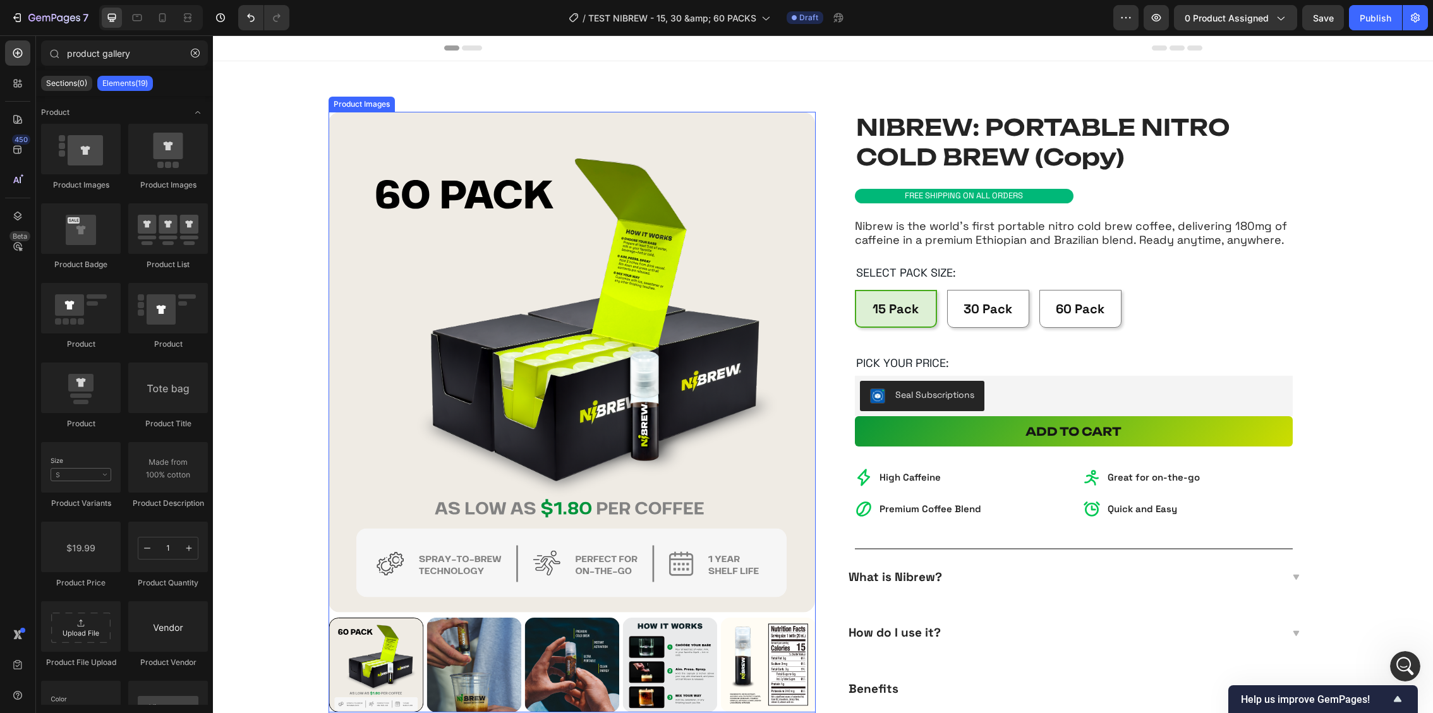
click at [536, 240] on img at bounding box center [571, 362] width 487 height 501
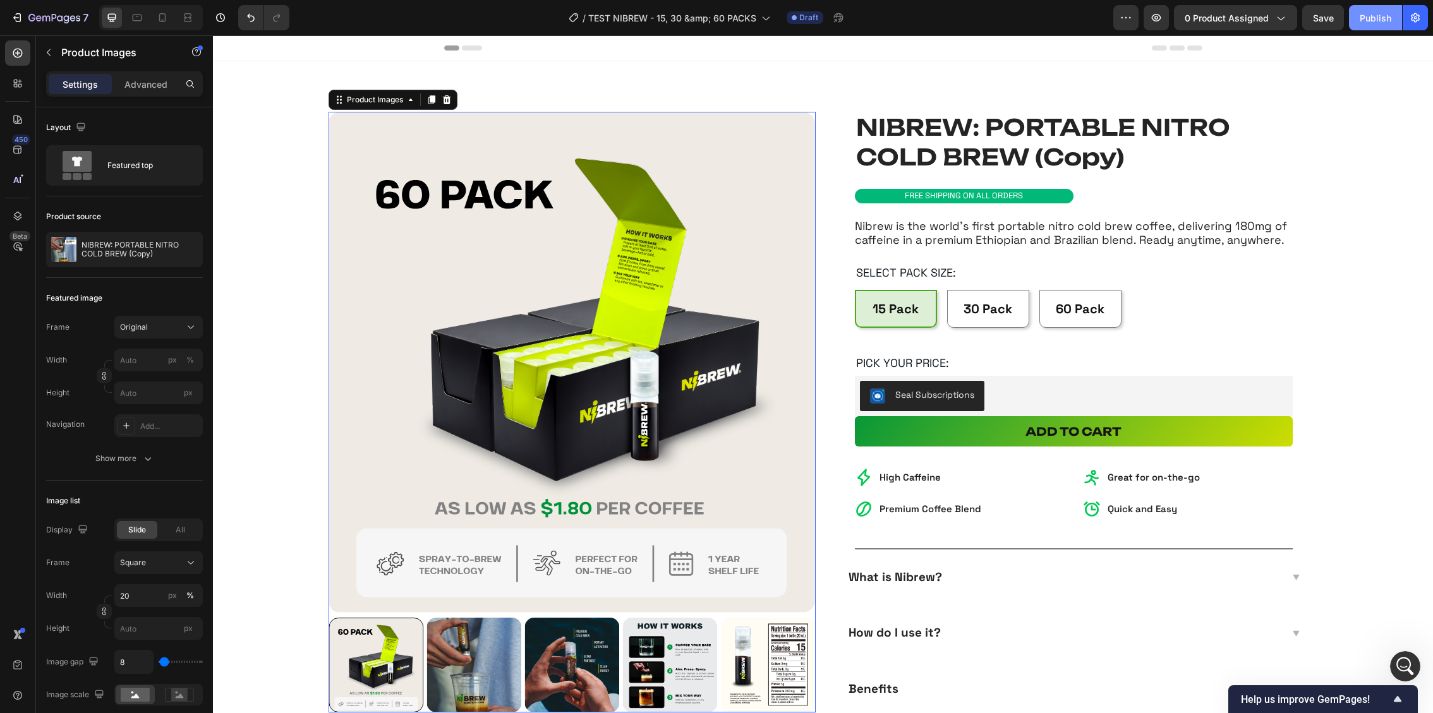
click at [1377, 13] on div "Publish" at bounding box center [1376, 17] width 32 height 13
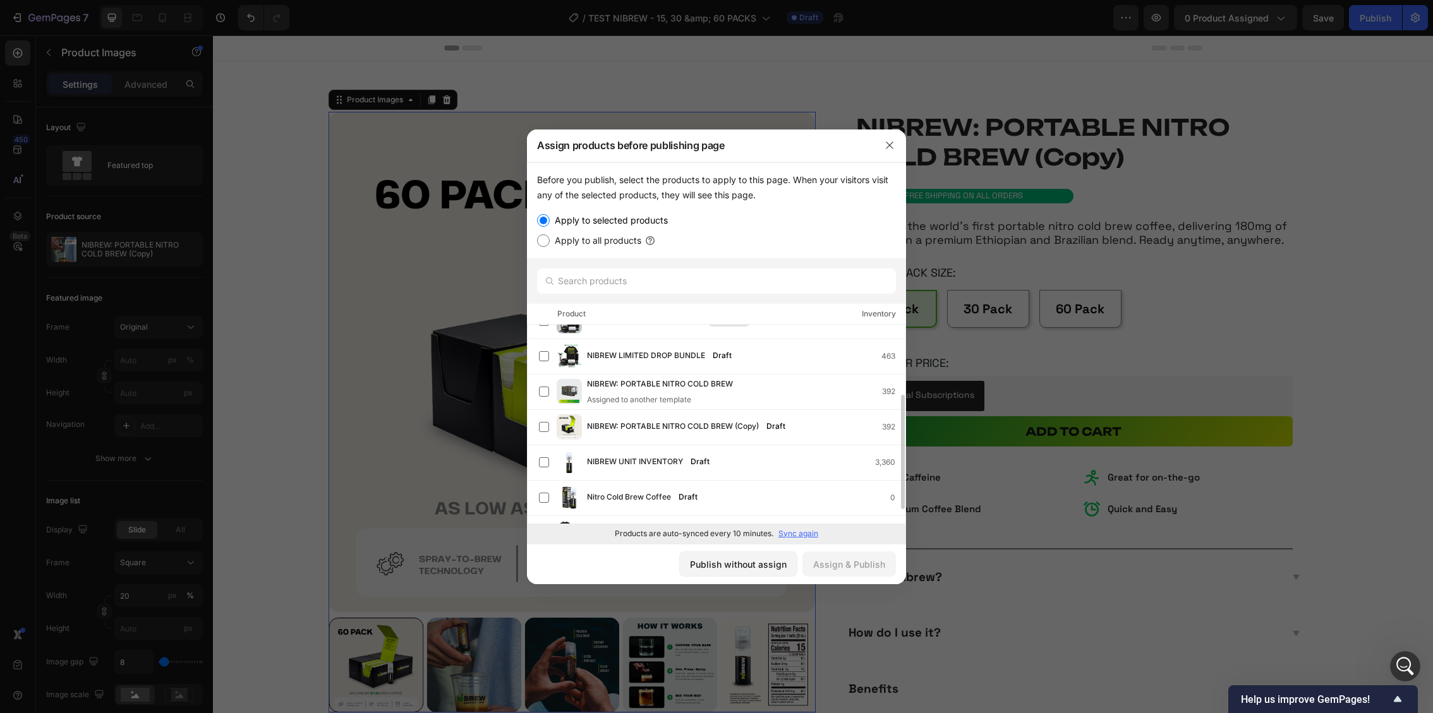
scroll to position [152, 0]
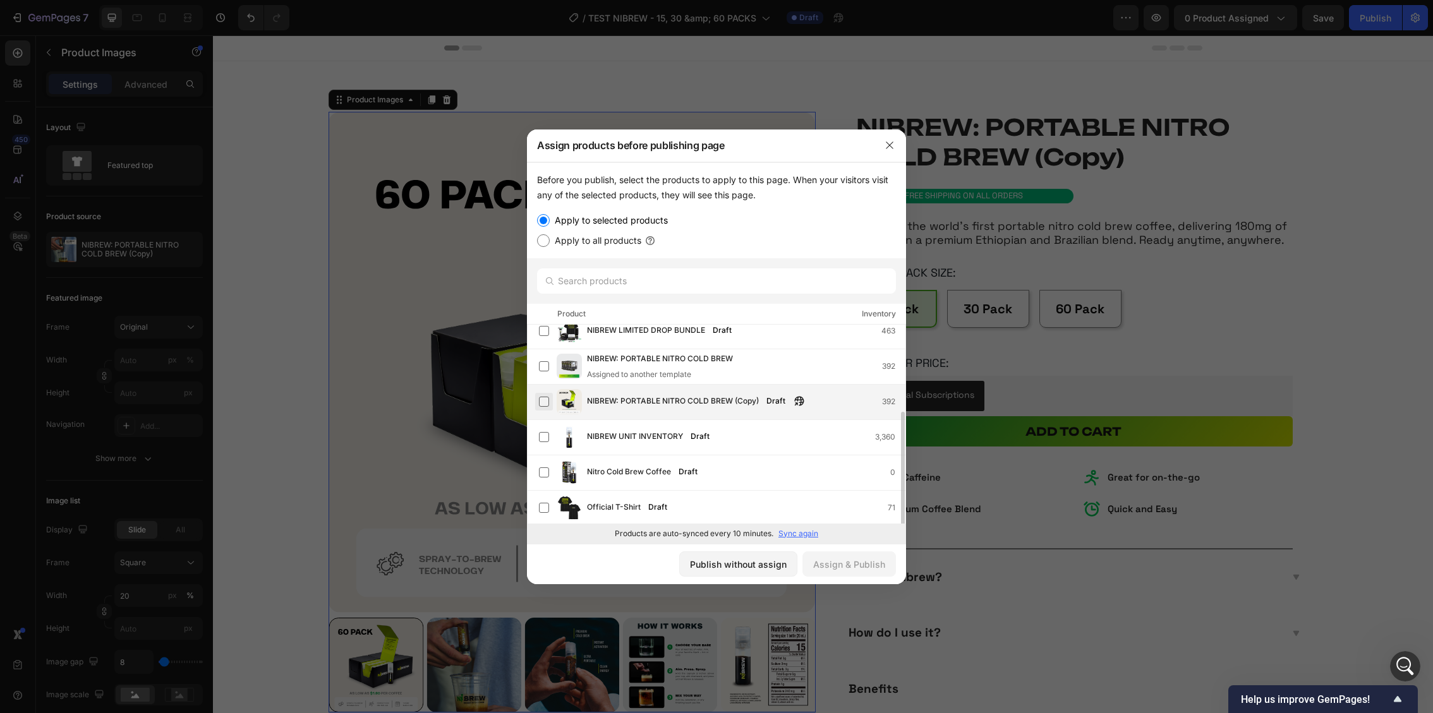
click at [541, 403] on label at bounding box center [544, 402] width 10 height 10
click at [871, 563] on div "Assign & Publish" at bounding box center [849, 564] width 72 height 13
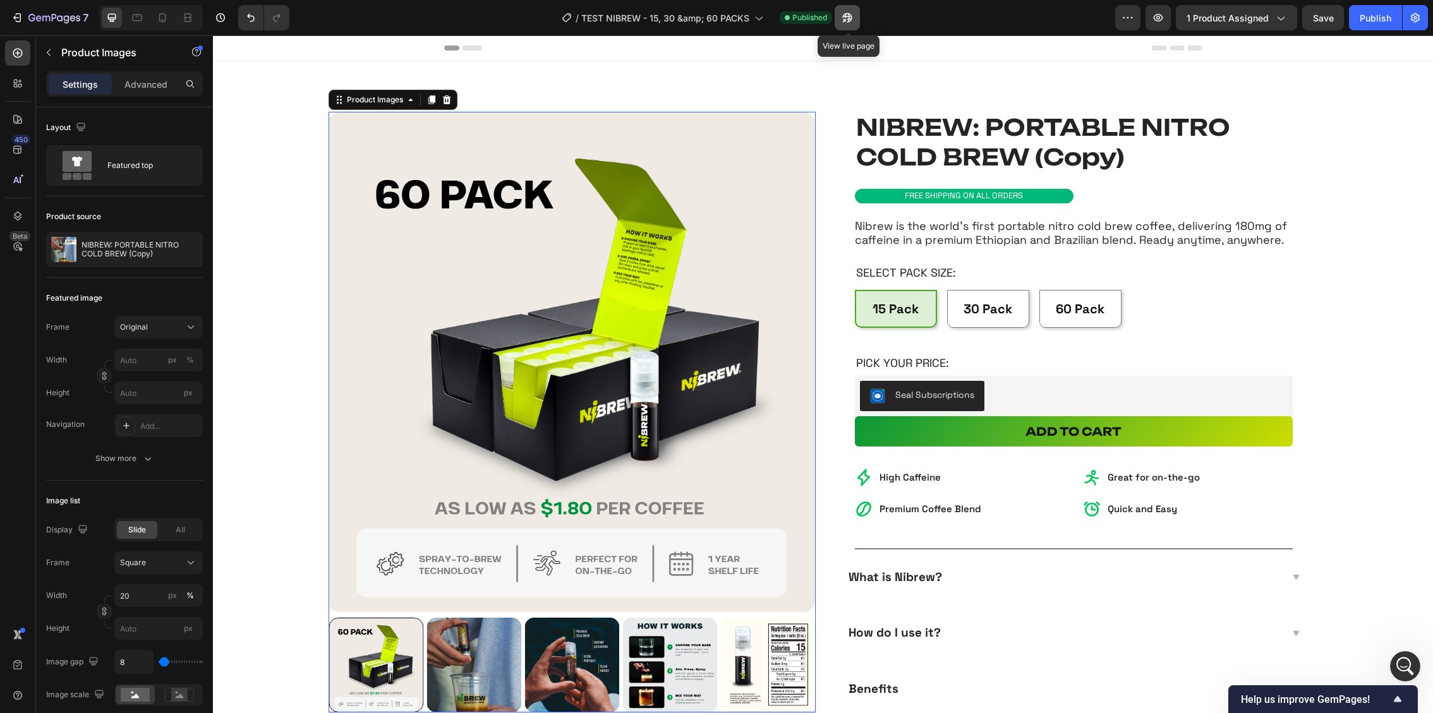
click at [852, 18] on icon "button" at bounding box center [846, 17] width 9 height 9
click at [166, 21] on icon at bounding box center [162, 17] width 13 height 13
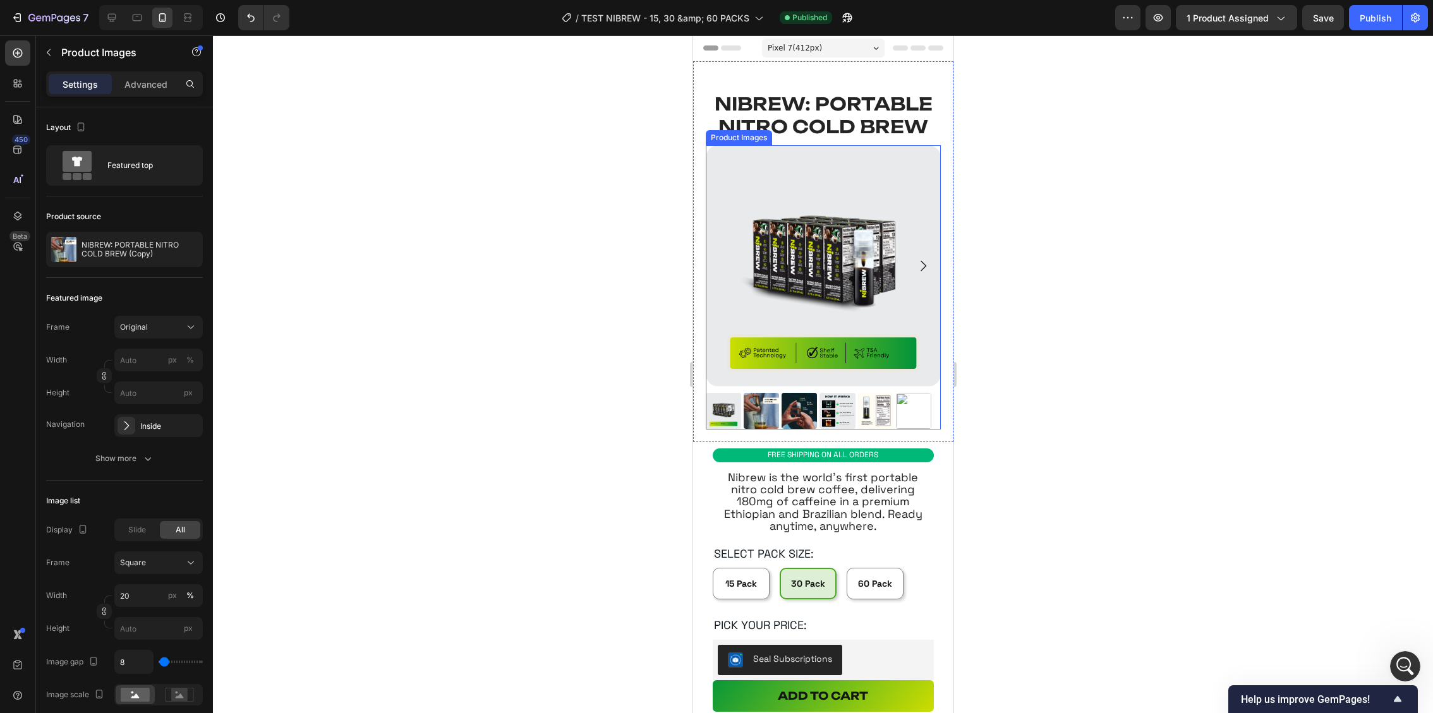
click at [734, 423] on img at bounding box center [722, 410] width 35 height 35
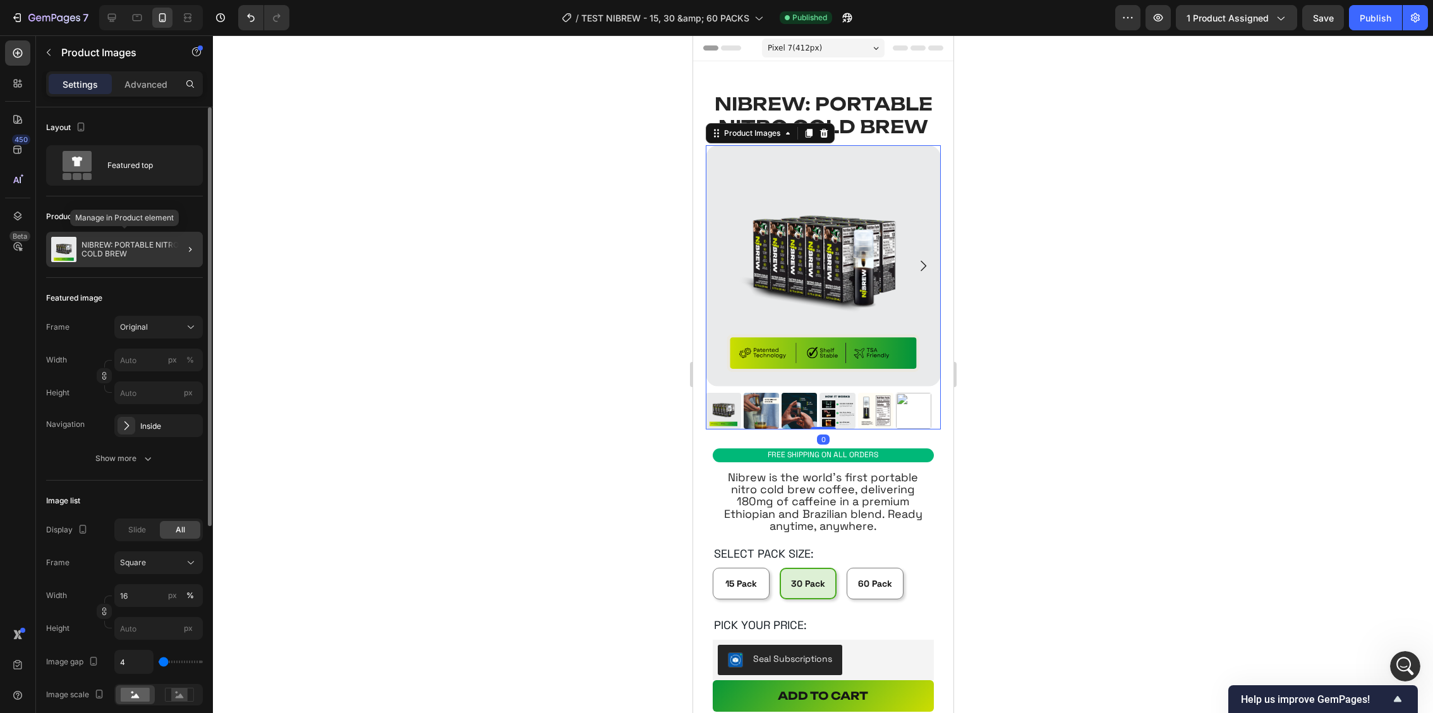
click at [127, 237] on div "NIBREW: PORTABLE NITRO COLD BREW" at bounding box center [124, 249] width 157 height 35
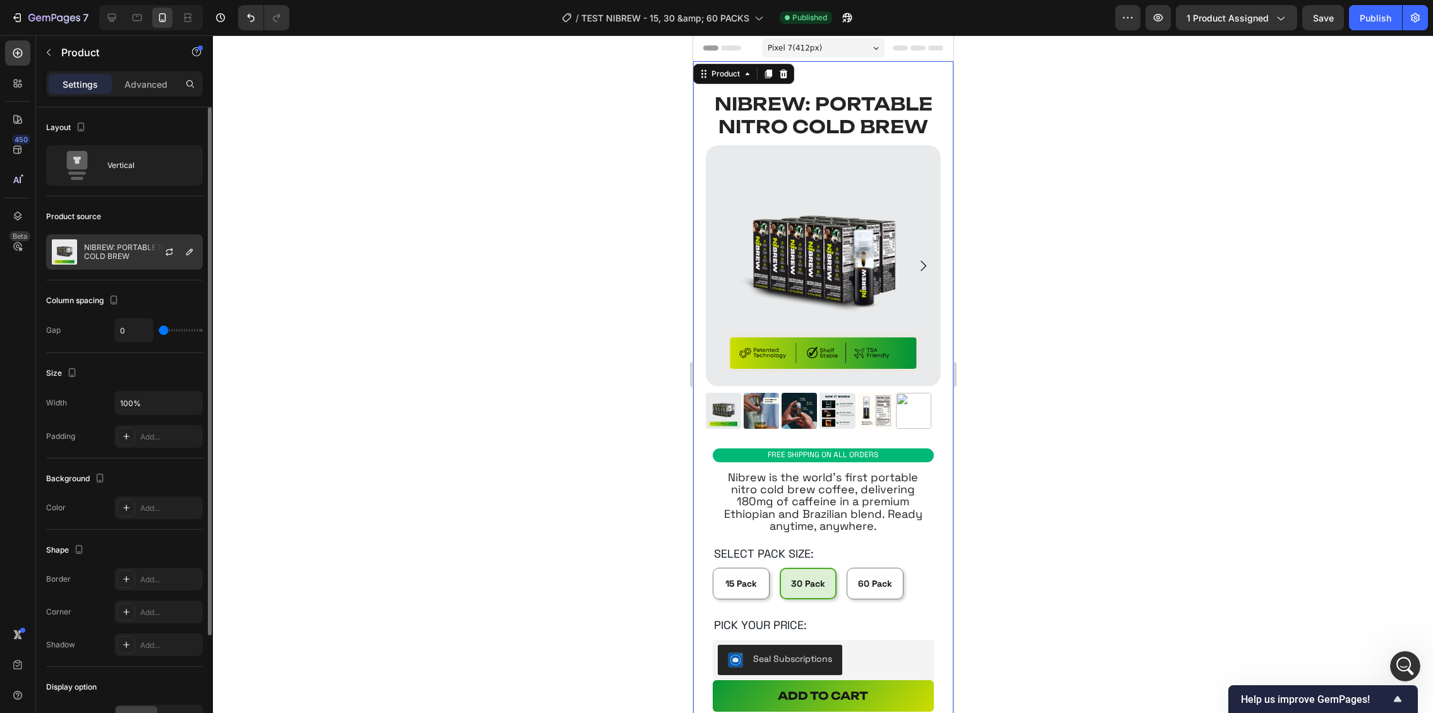
click at [113, 257] on p "NIBREW: PORTABLE NITRO COLD BREW" at bounding box center [140, 252] width 113 height 18
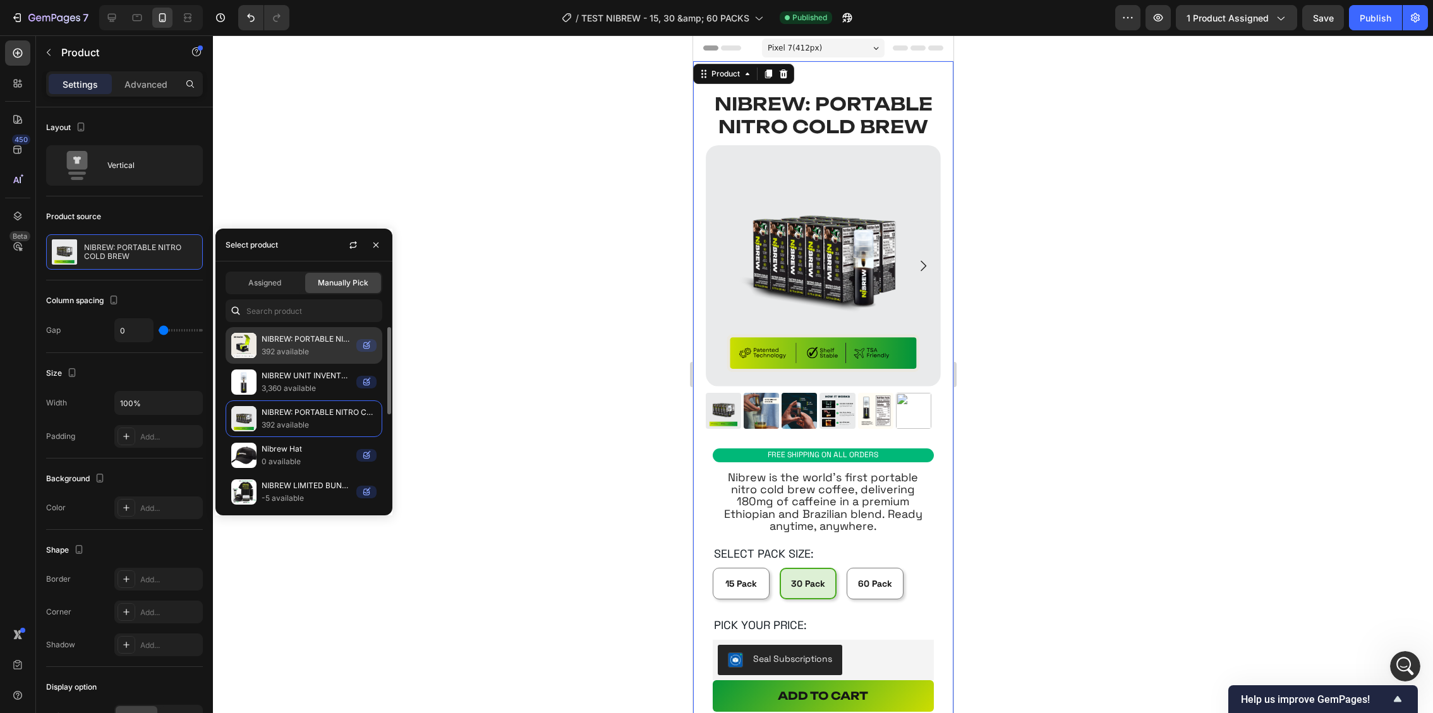
click at [308, 348] on p "392 available" at bounding box center [307, 352] width 90 height 13
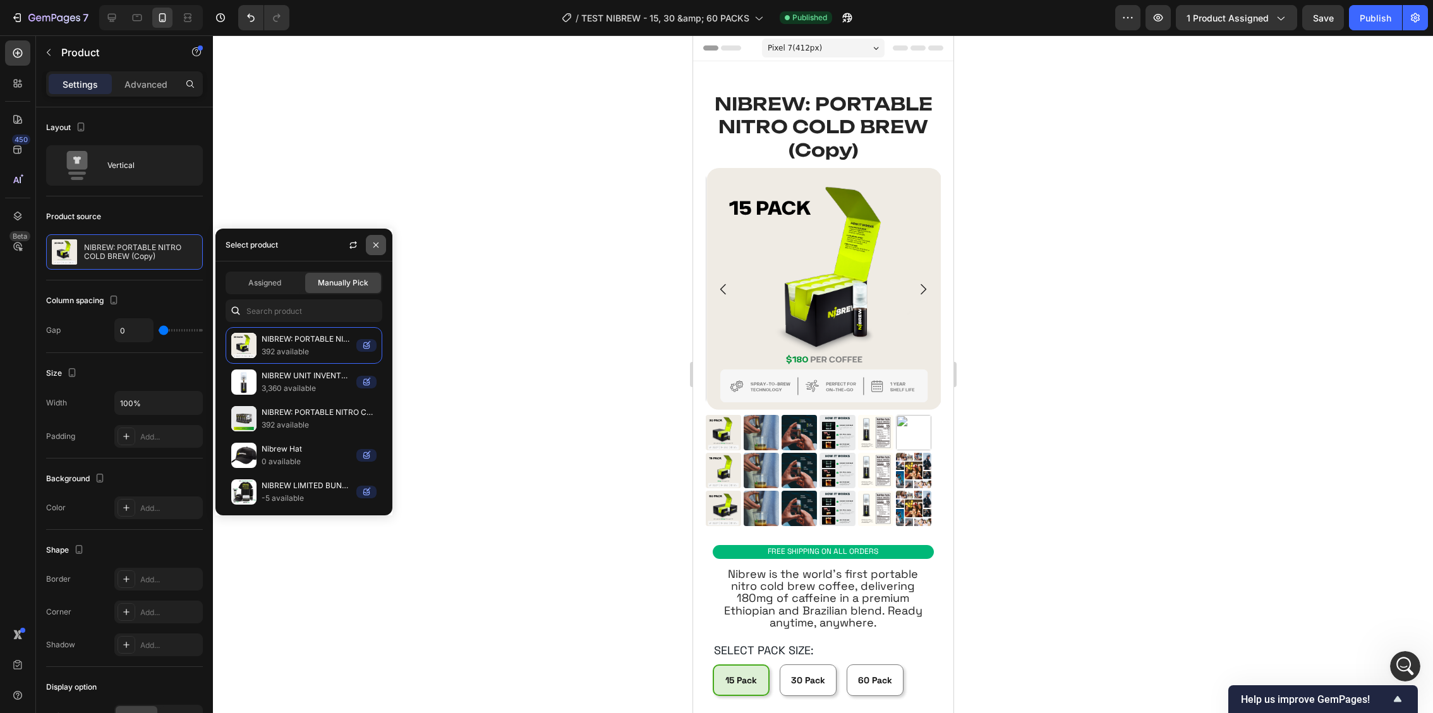
click at [378, 241] on icon "button" at bounding box center [376, 245] width 10 height 10
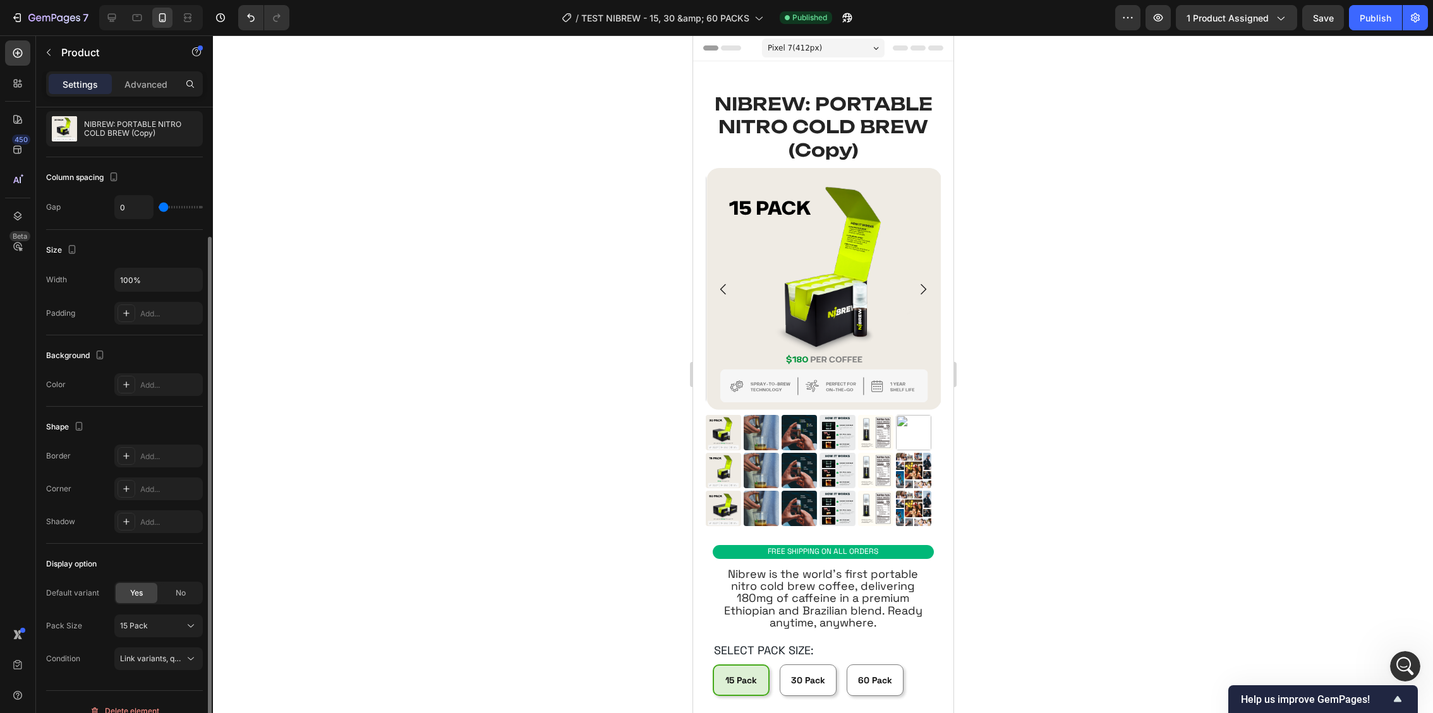
scroll to position [138, 0]
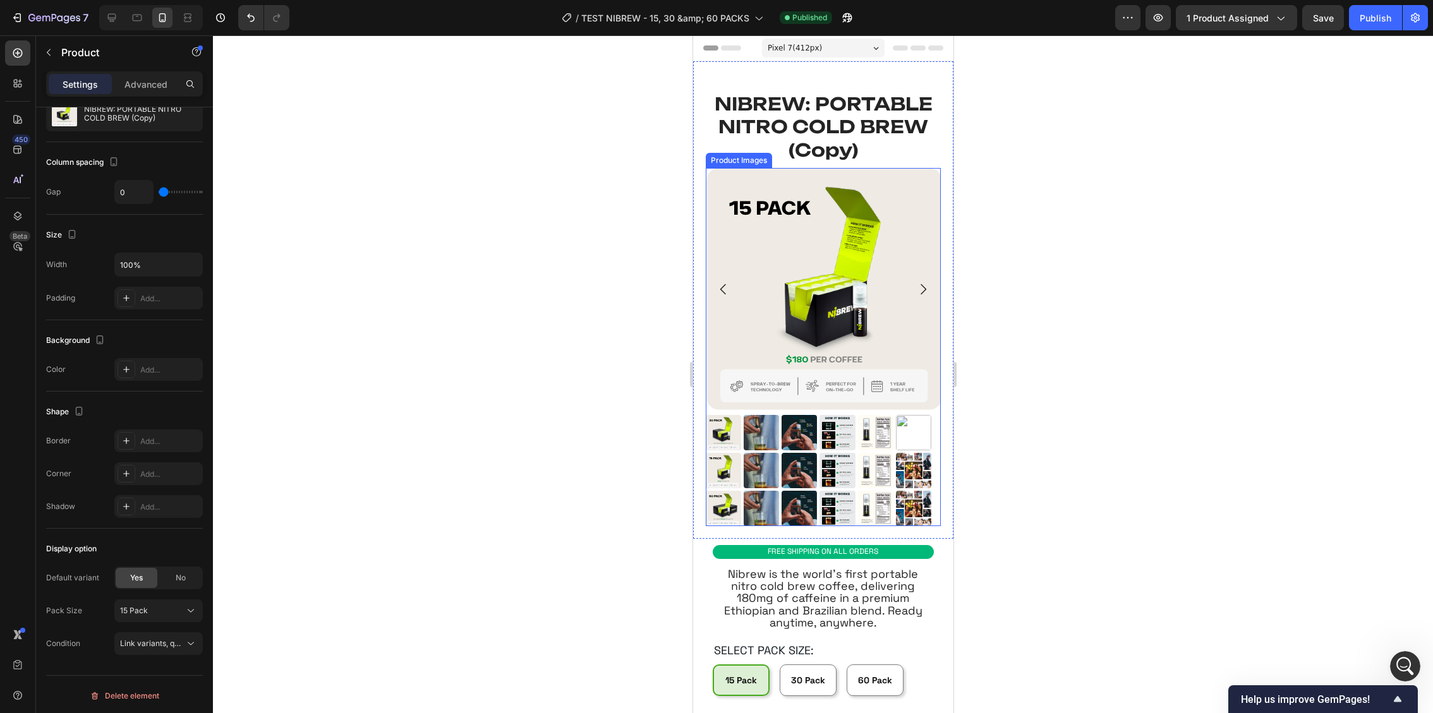
click at [759, 423] on img at bounding box center [760, 432] width 35 height 35
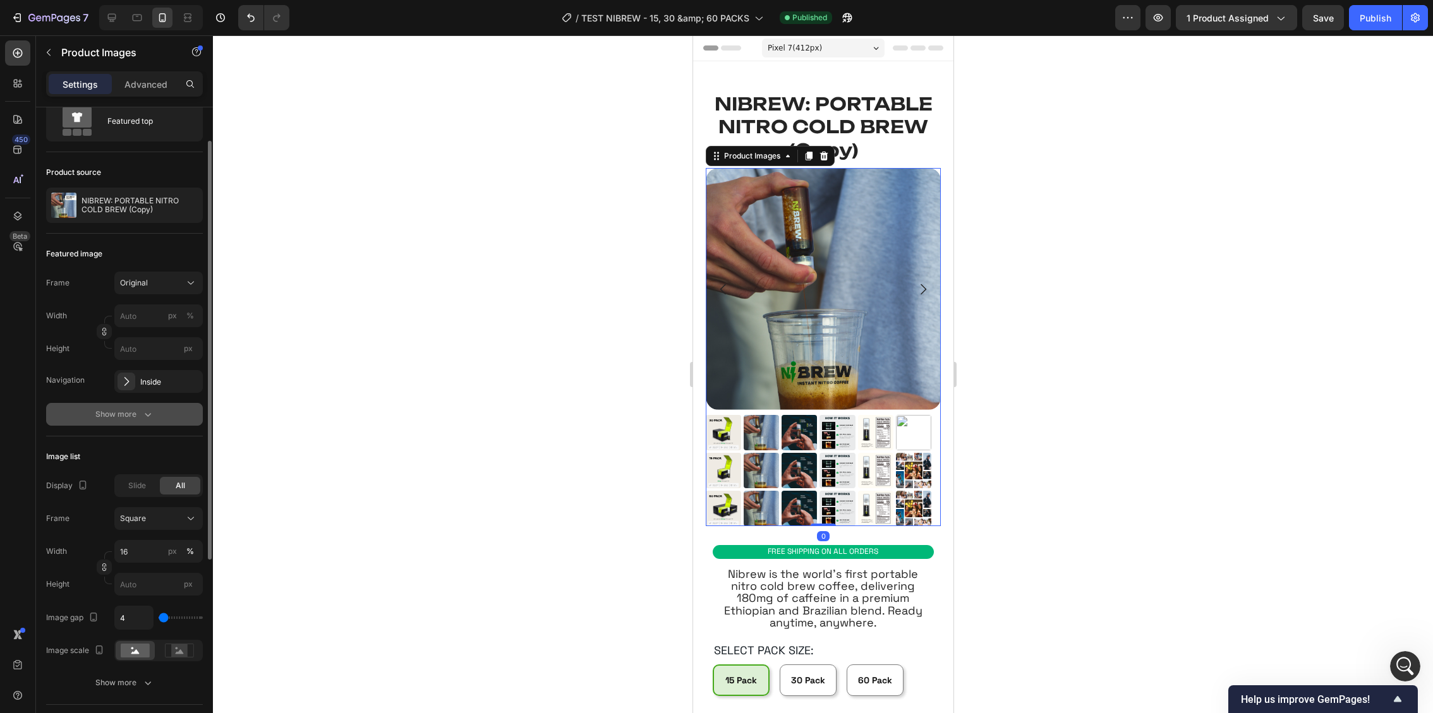
scroll to position [51, 0]
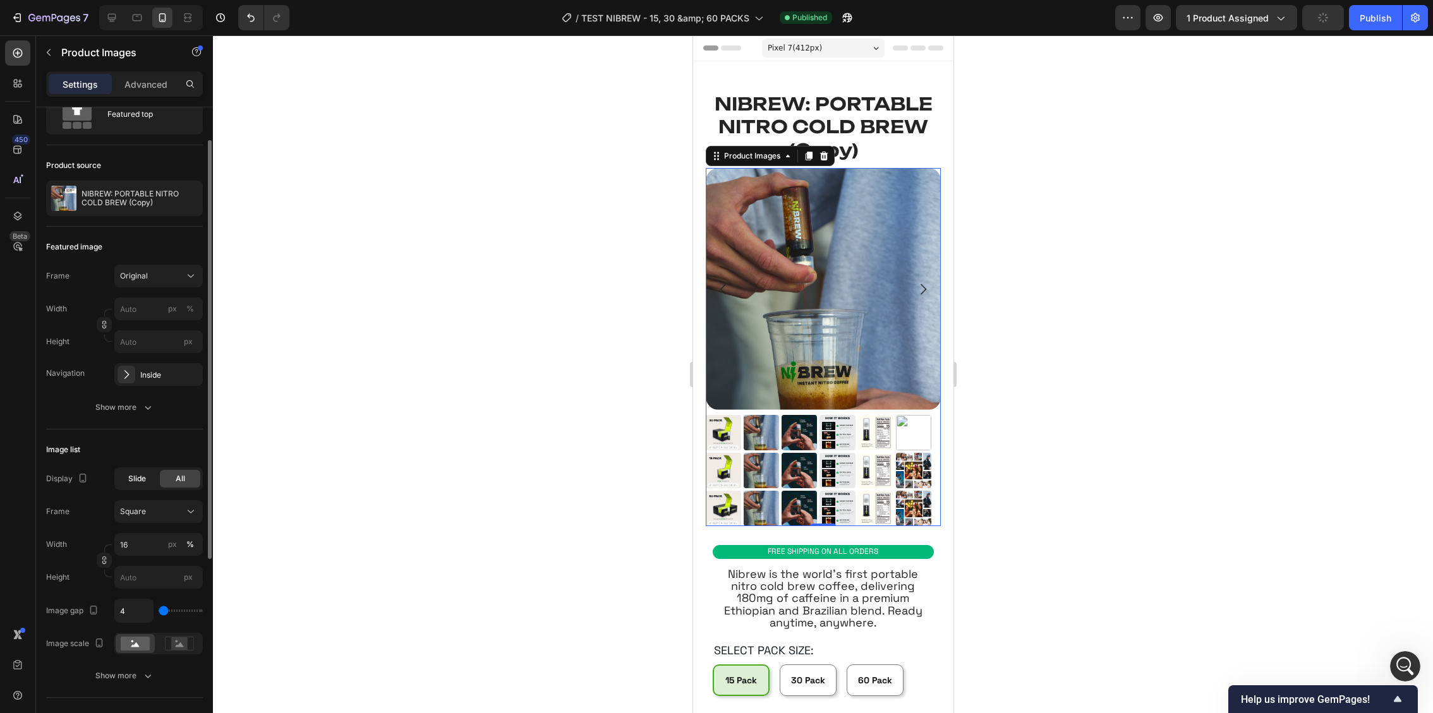
click at [142, 474] on span "Slide" at bounding box center [137, 478] width 18 height 11
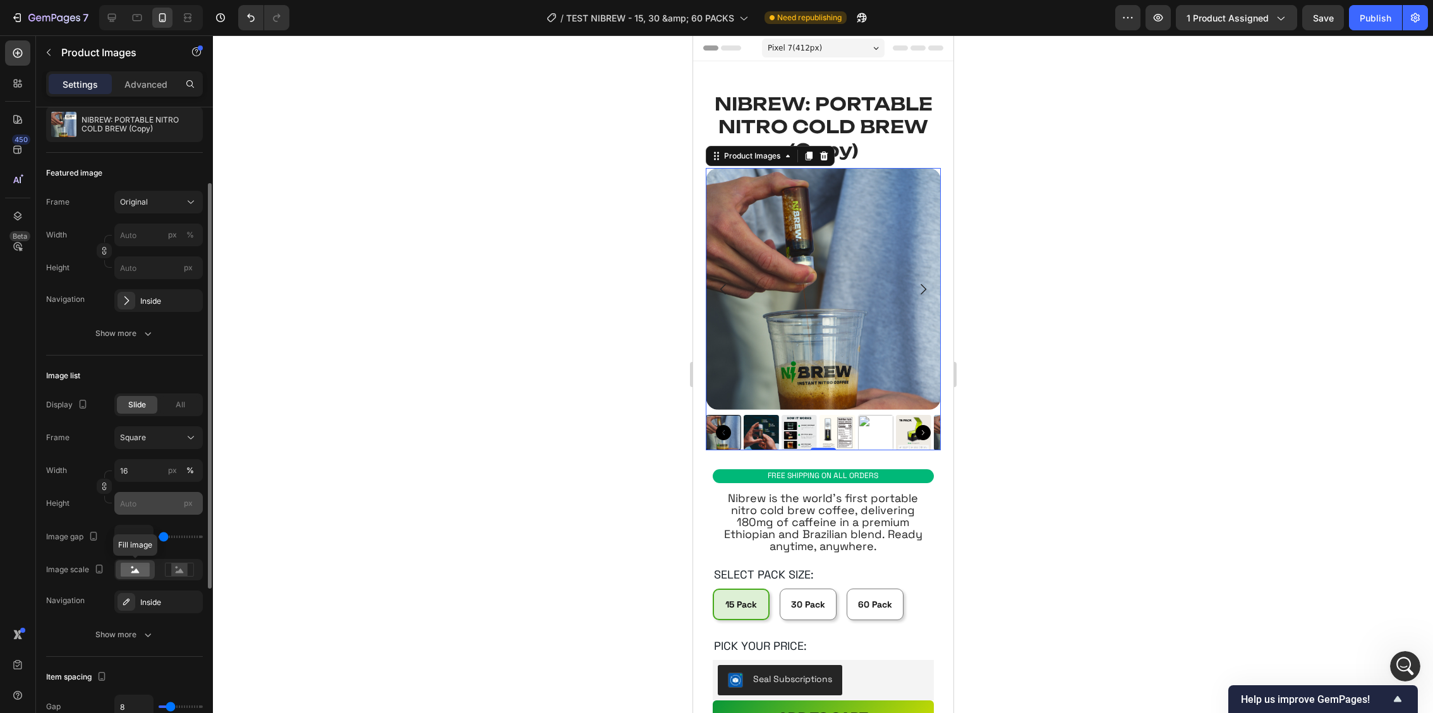
scroll to position [112, 0]
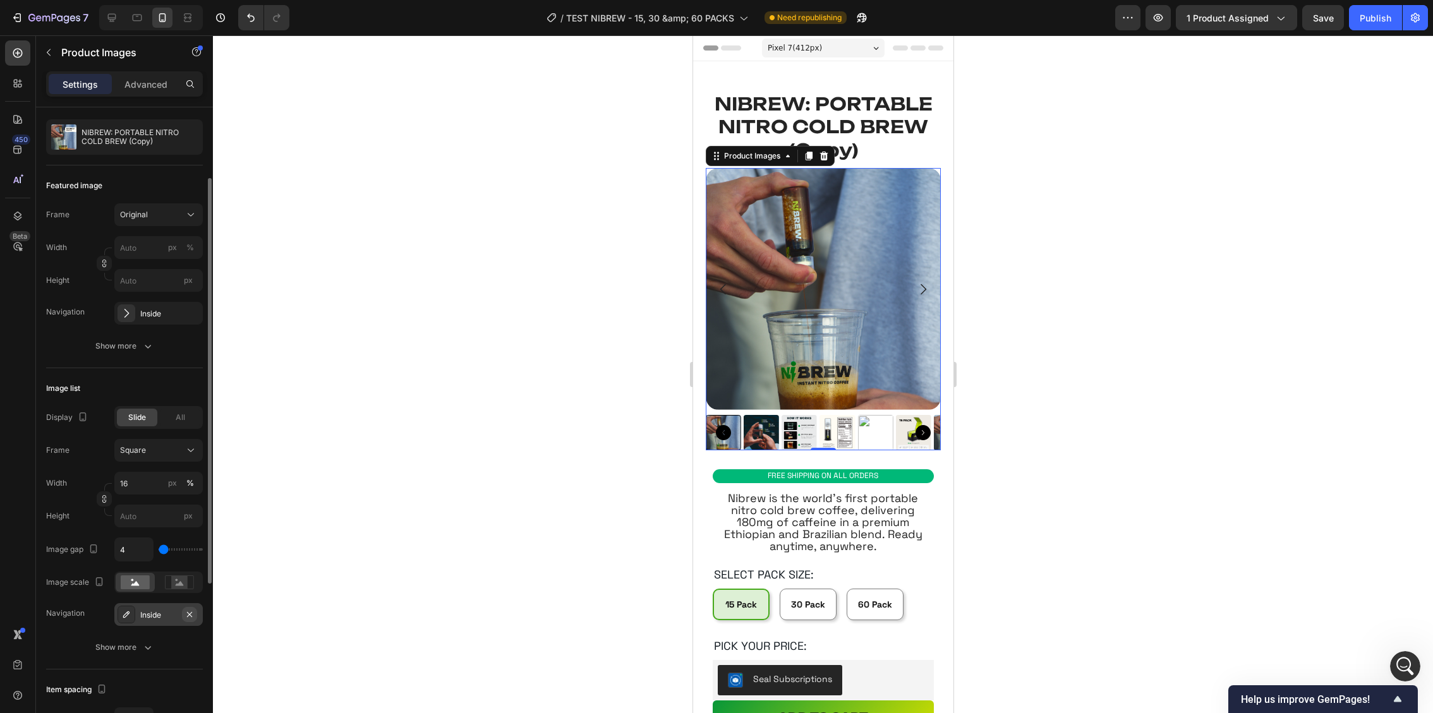
click at [191, 613] on icon "button" at bounding box center [189, 615] width 10 height 10
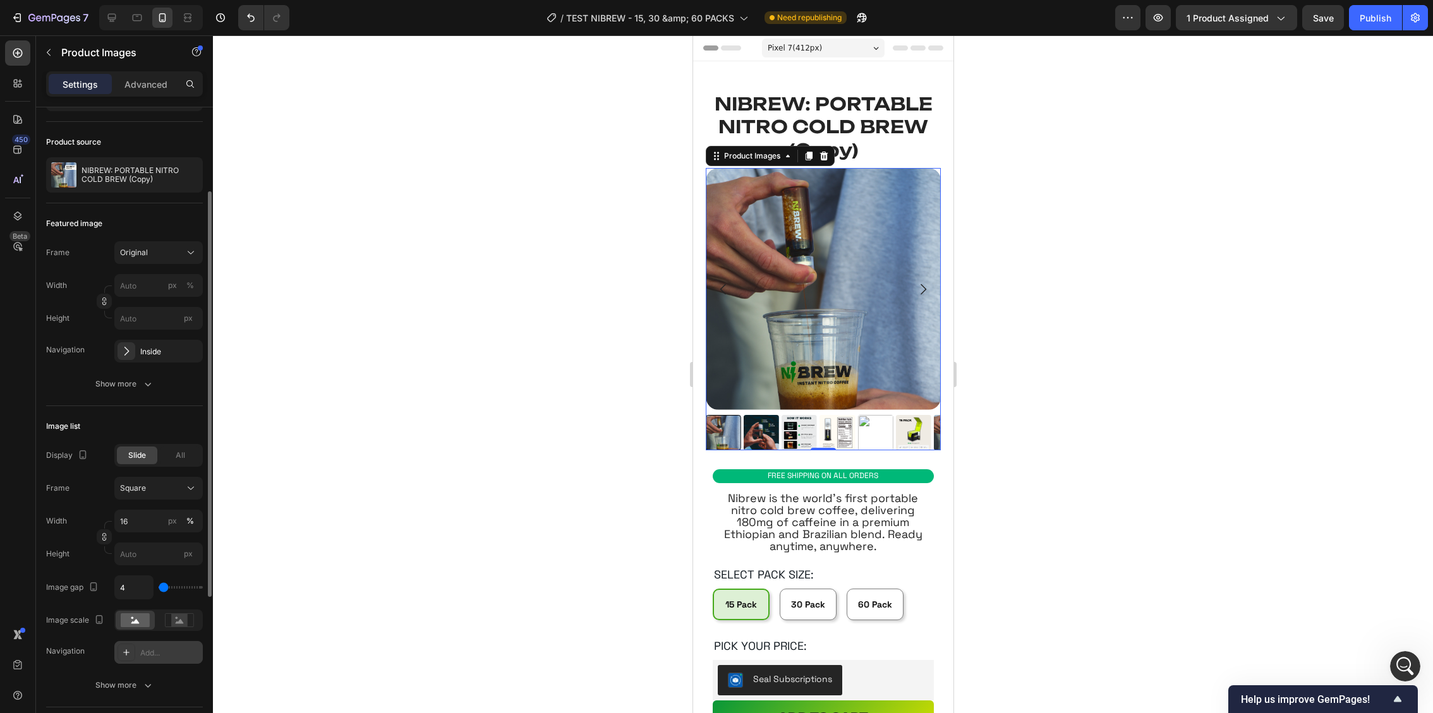
scroll to position [66, 0]
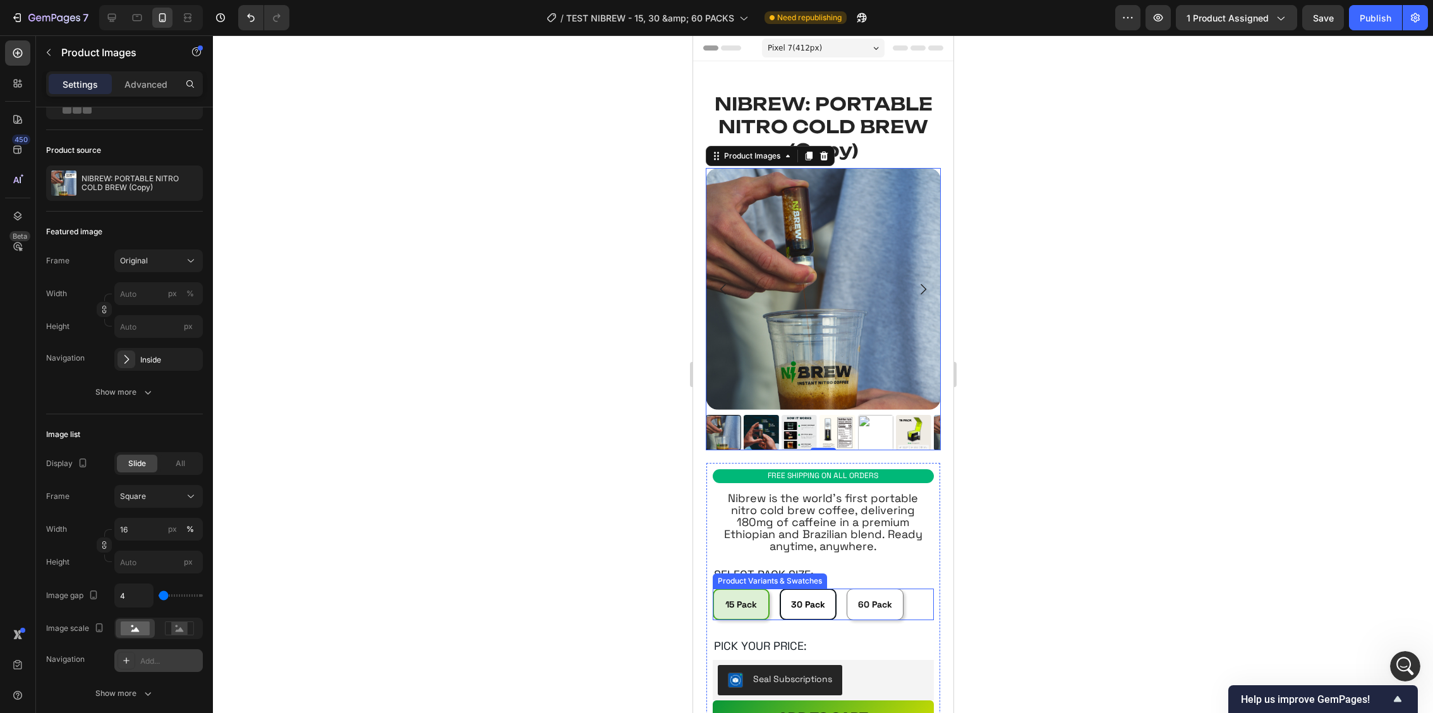
click at [816, 605] on span "30 Pack" at bounding box center [807, 604] width 34 height 11
click at [779, 589] on input "30 Pack 30 Pack 30 Pack" at bounding box center [778, 588] width 1 height 1
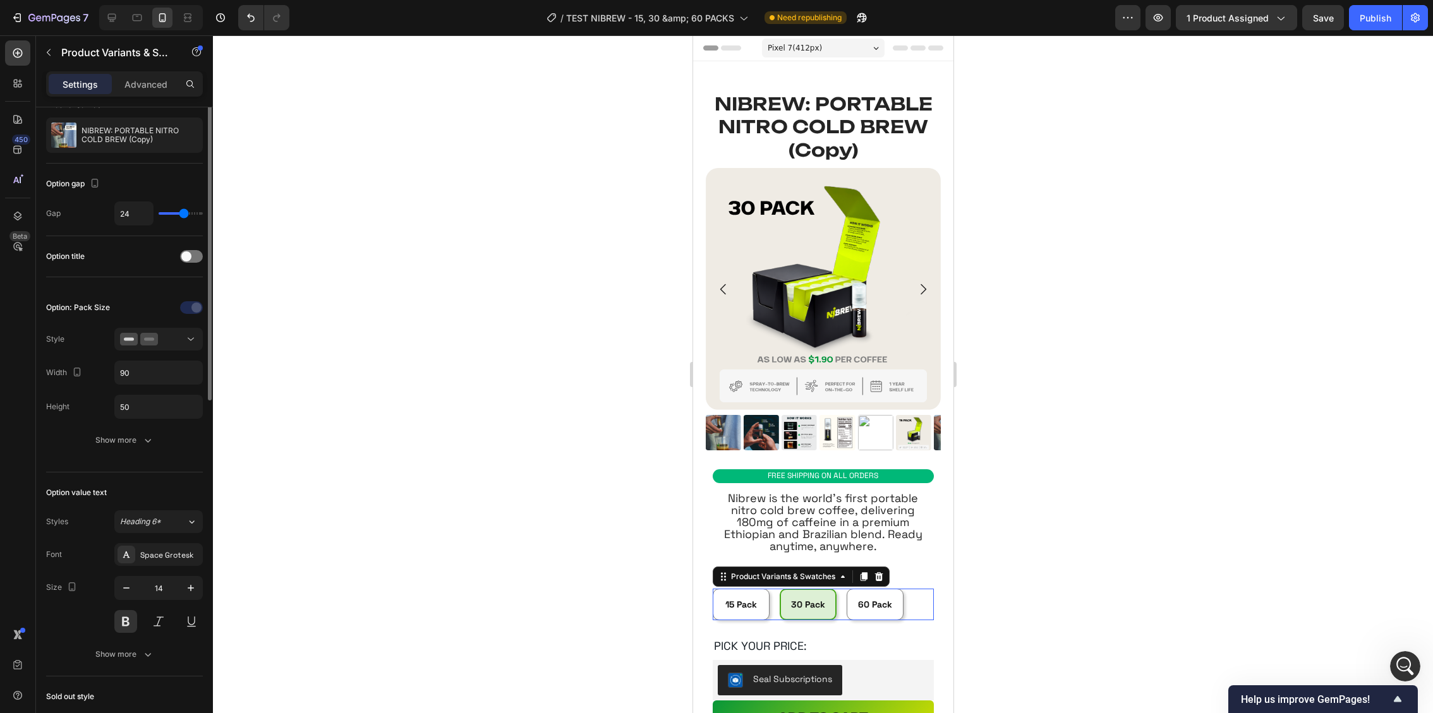
click at [802, 602] on span "30 Pack" at bounding box center [807, 604] width 34 height 11
click at [779, 589] on input "30 Pack 30 Pack 30 Pack" at bounding box center [778, 588] width 1 height 1
radio input "true"
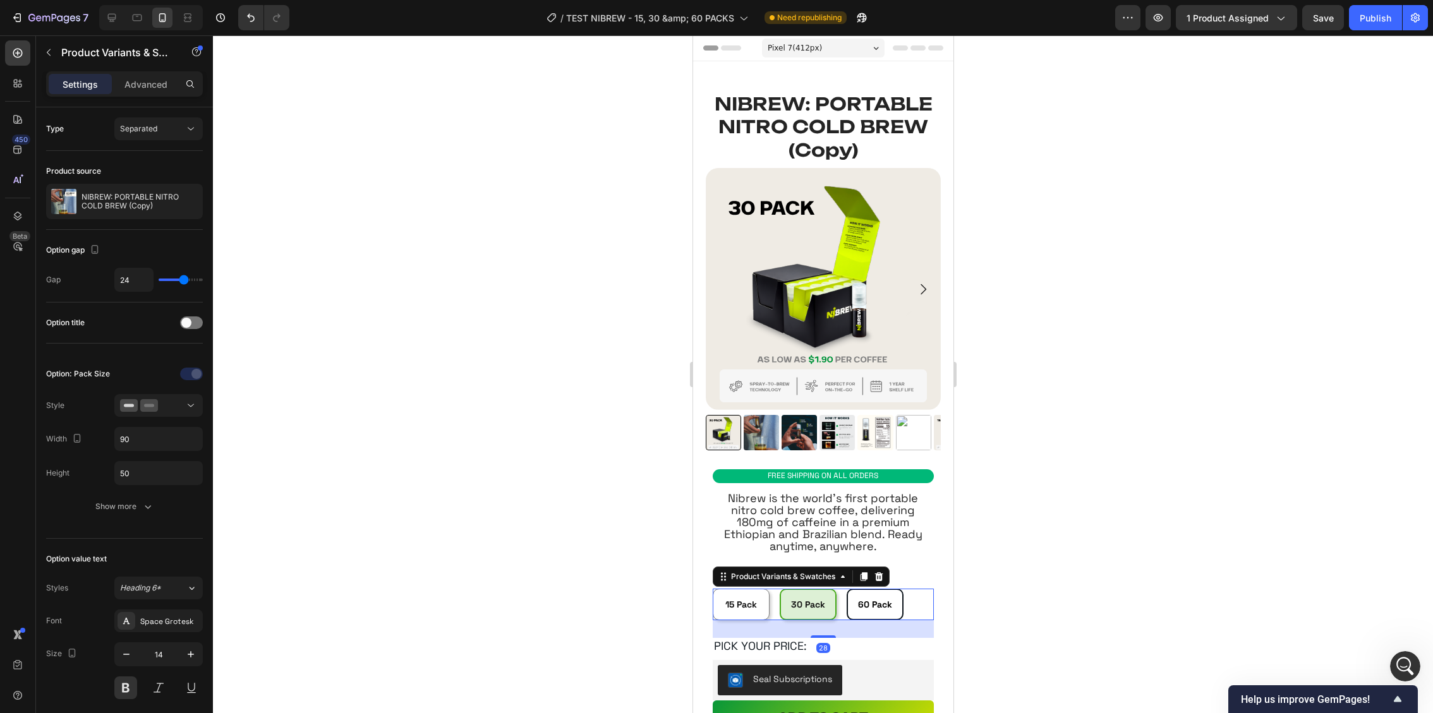
click at [871, 605] on span "60 Pack" at bounding box center [874, 604] width 34 height 11
click at [846, 589] on input "60 Pack 60 Pack 60 Pack" at bounding box center [845, 588] width 1 height 1
radio input "false"
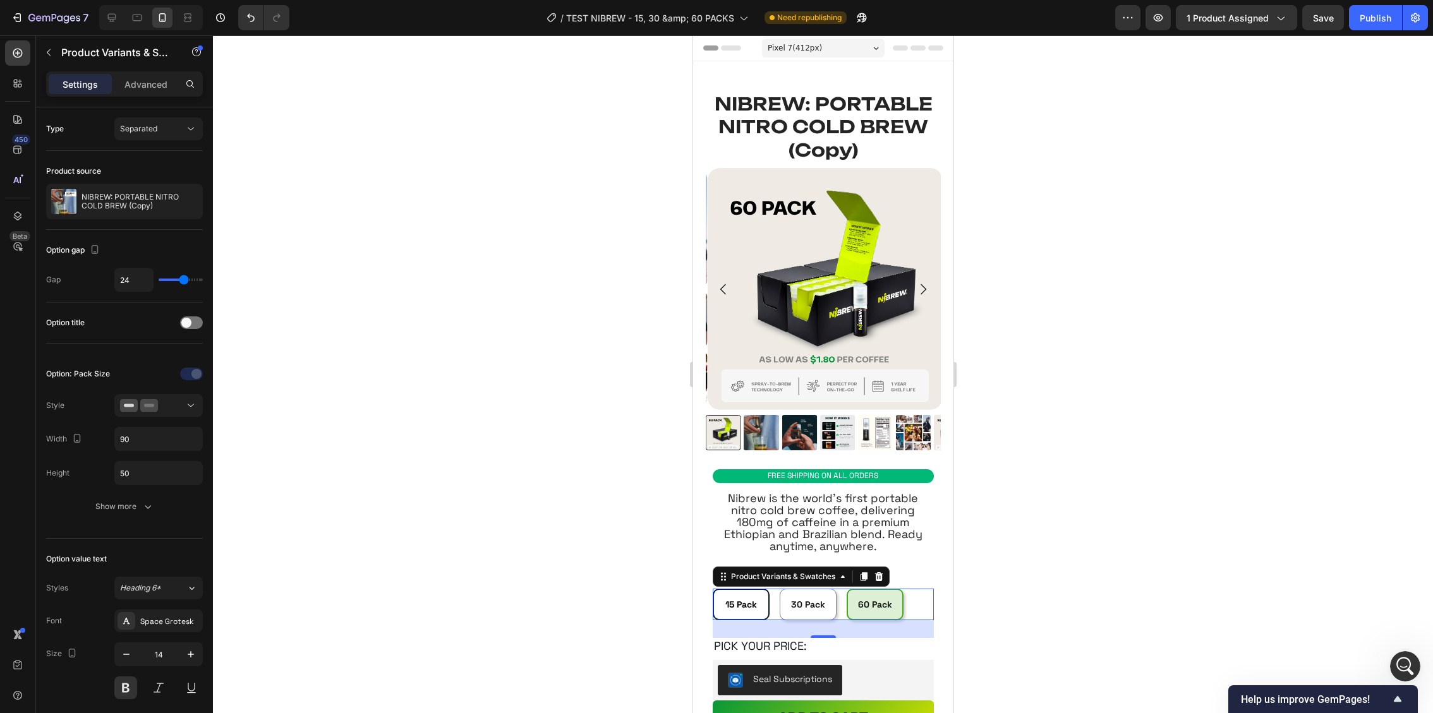
click at [744, 605] on span "15 Pack" at bounding box center [741, 604] width 32 height 11
click at [712, 589] on input "15 Pack 15 Pack 15 Pack" at bounding box center [711, 588] width 1 height 1
radio input "false"
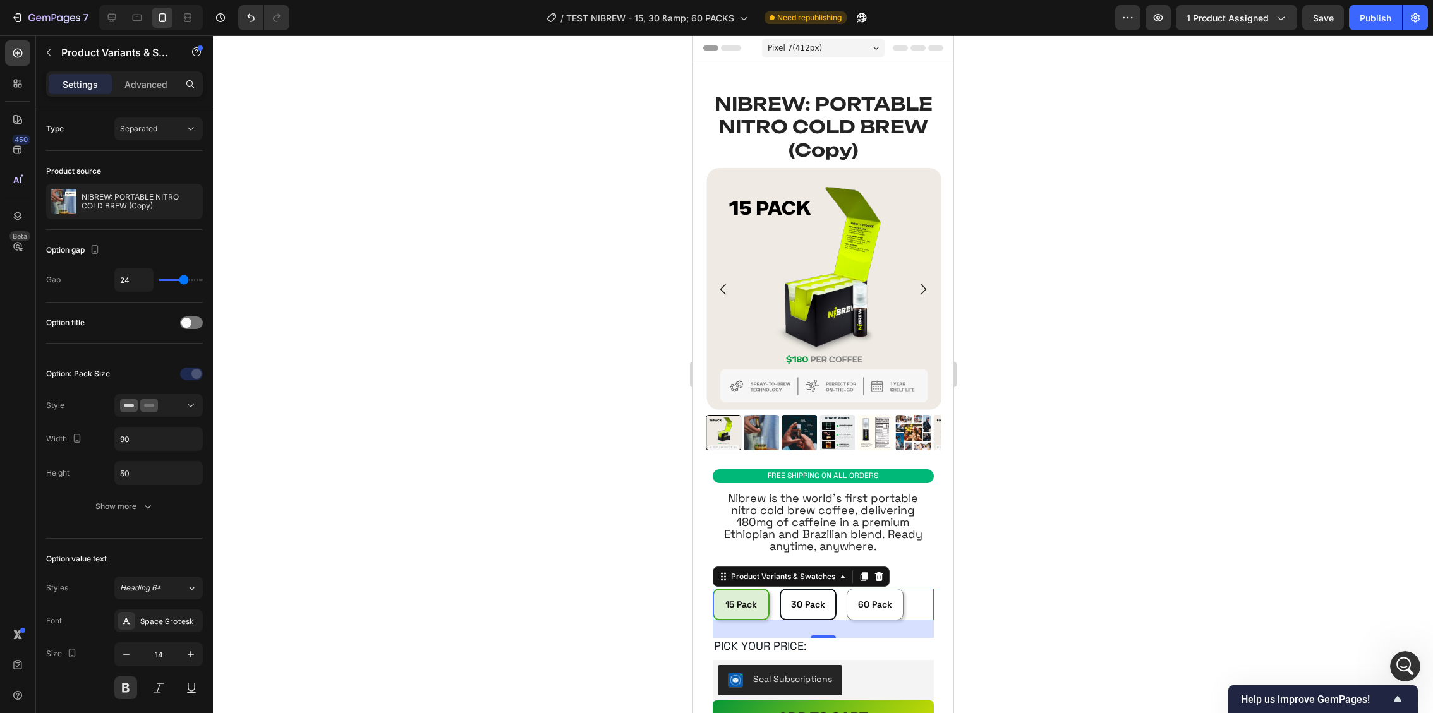
click at [801, 600] on span "30 Pack" at bounding box center [807, 604] width 34 height 11
click at [779, 589] on input "30 Pack 30 Pack 30 Pack" at bounding box center [778, 588] width 1 height 1
radio input "false"
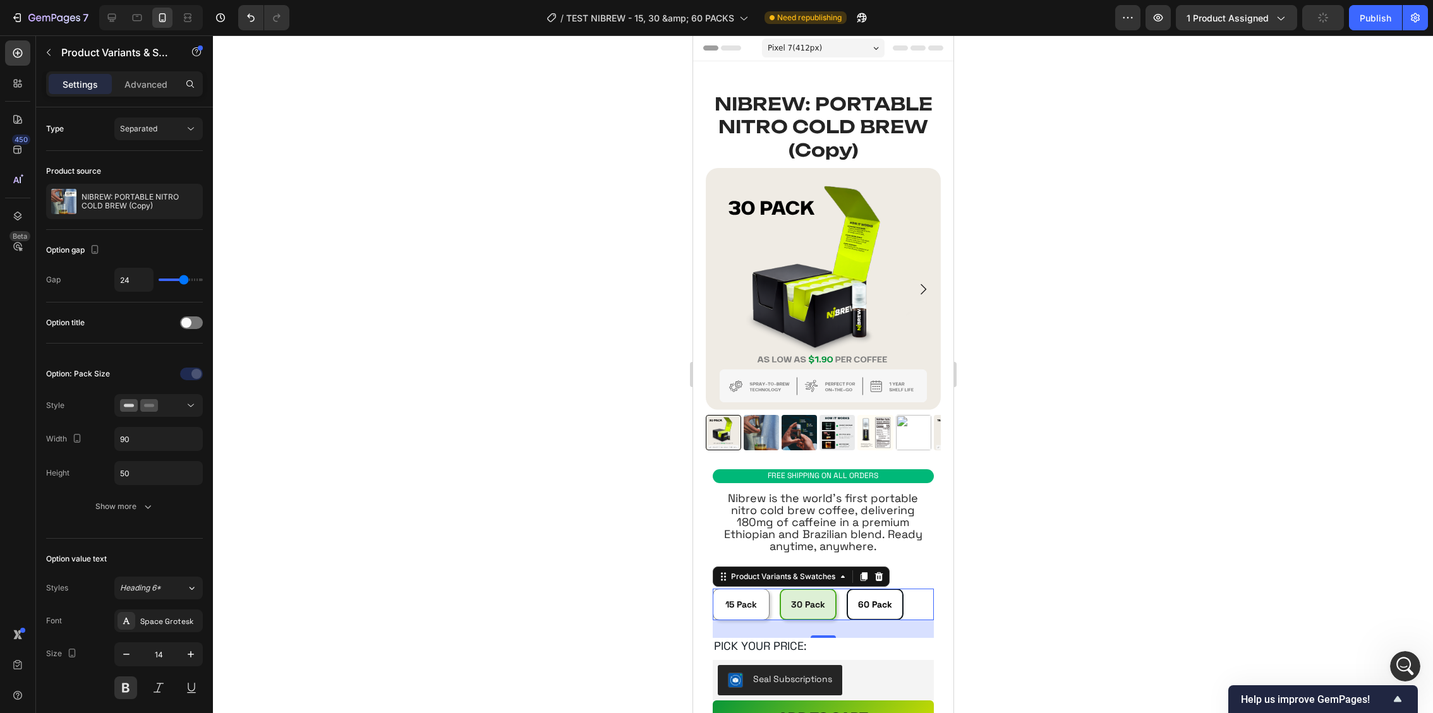
click at [890, 608] on span "60 Pack" at bounding box center [874, 604] width 34 height 11
click at [846, 589] on input "60 Pack 60 Pack 60 Pack" at bounding box center [845, 588] width 1 height 1
radio input "false"
